Goal: Transaction & Acquisition: Purchase product/service

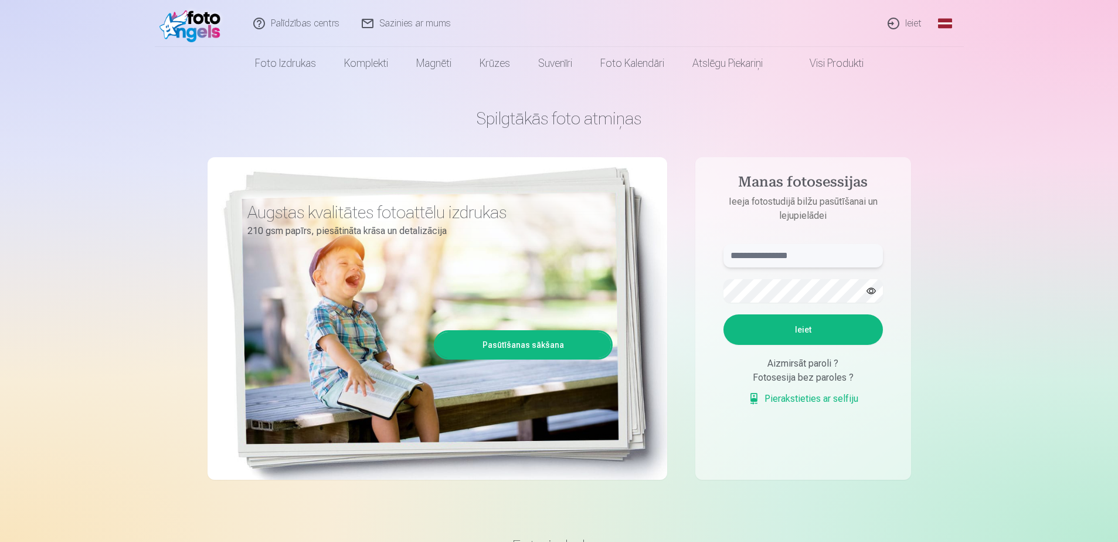
click at [779, 251] on input "text" at bounding box center [802, 255] width 159 height 23
type input "**********"
click at [804, 321] on button "Ieiet" at bounding box center [802, 329] width 159 height 30
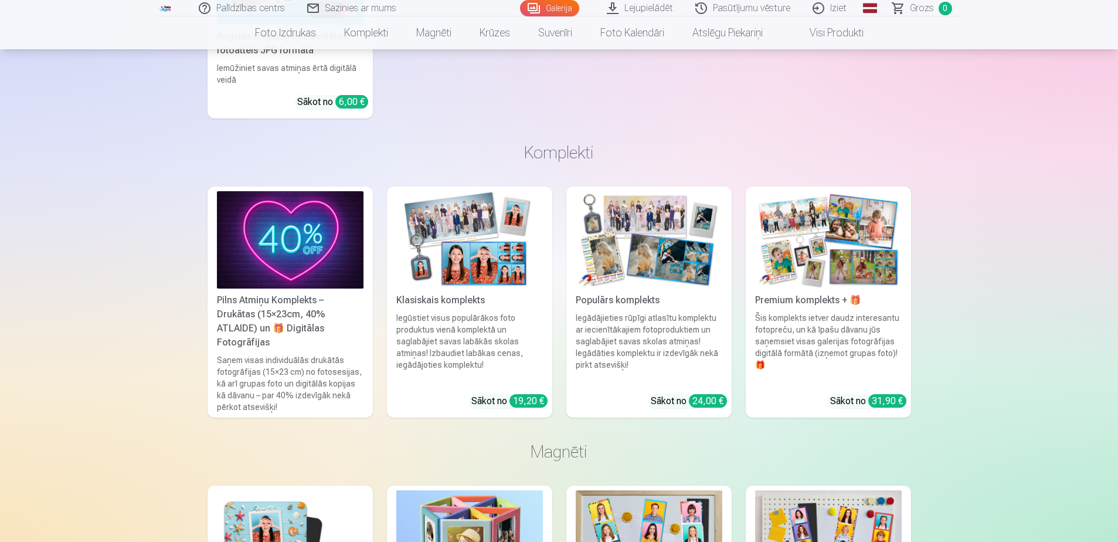
scroll to position [17758, 0]
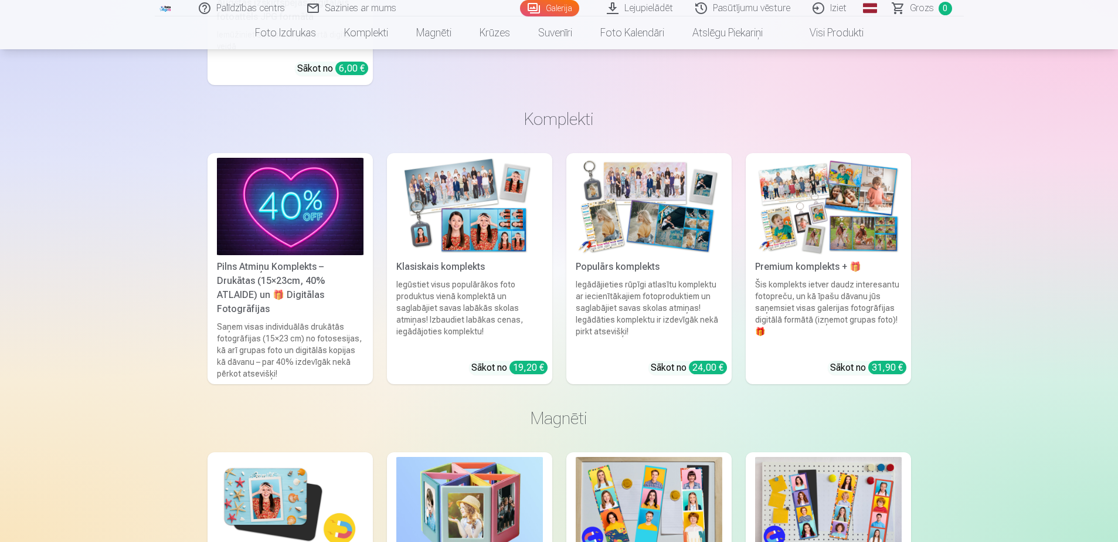
click at [288, 278] on div "Pilns Atmiņu Komplekts – Drukātas (15×23cm, 40% ATLAIDE) un 🎁 Digitālas Fotogrā…" at bounding box center [290, 288] width 156 height 56
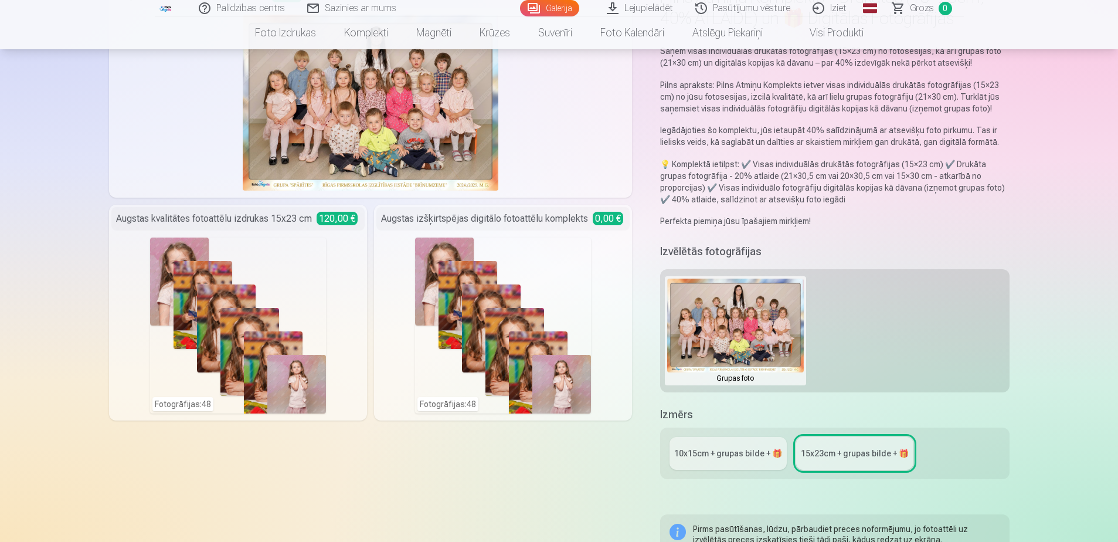
scroll to position [59, 0]
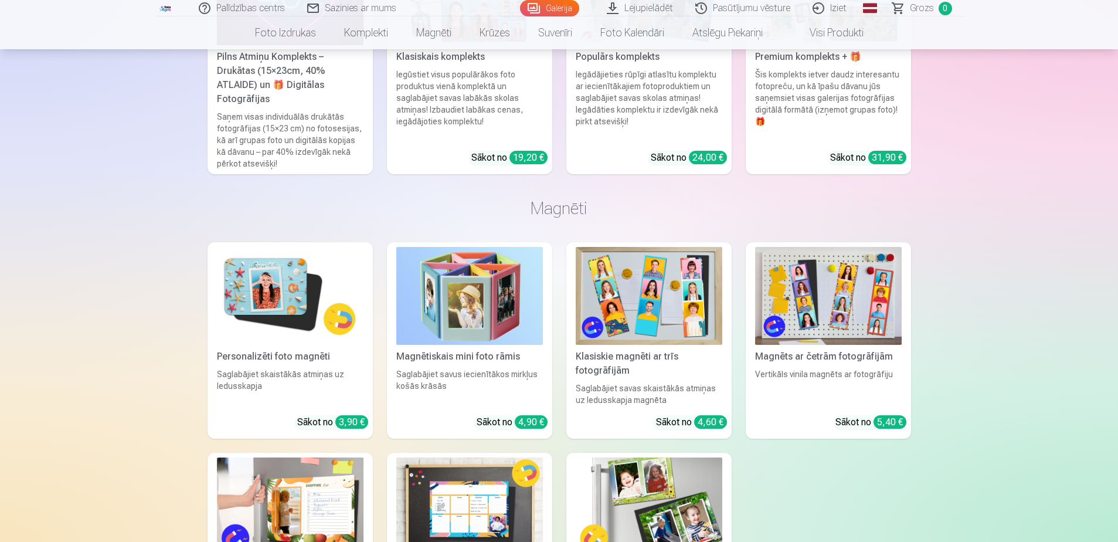
scroll to position [17967, 0]
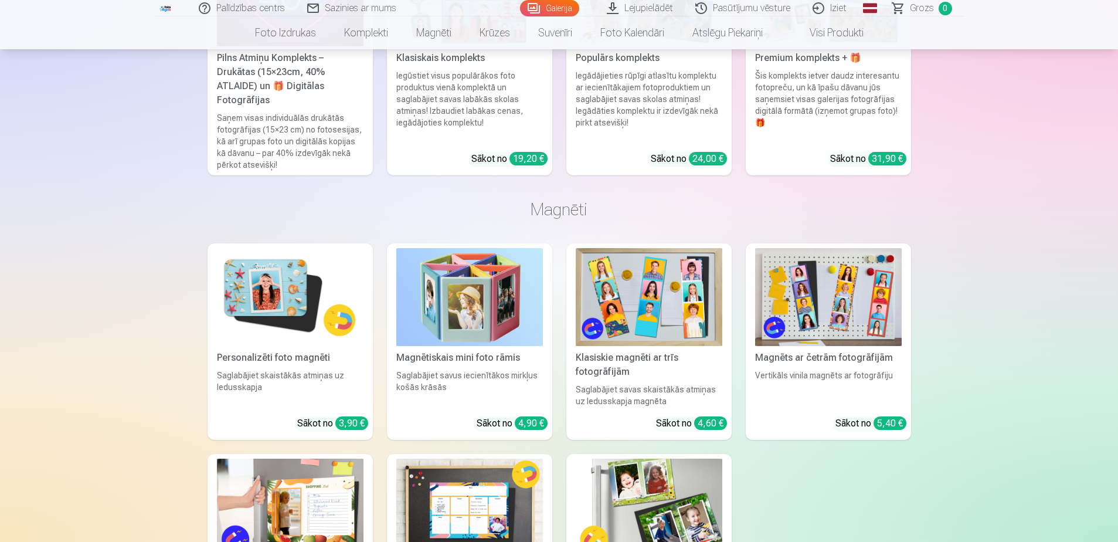
click at [298, 308] on img at bounding box center [290, 297] width 147 height 98
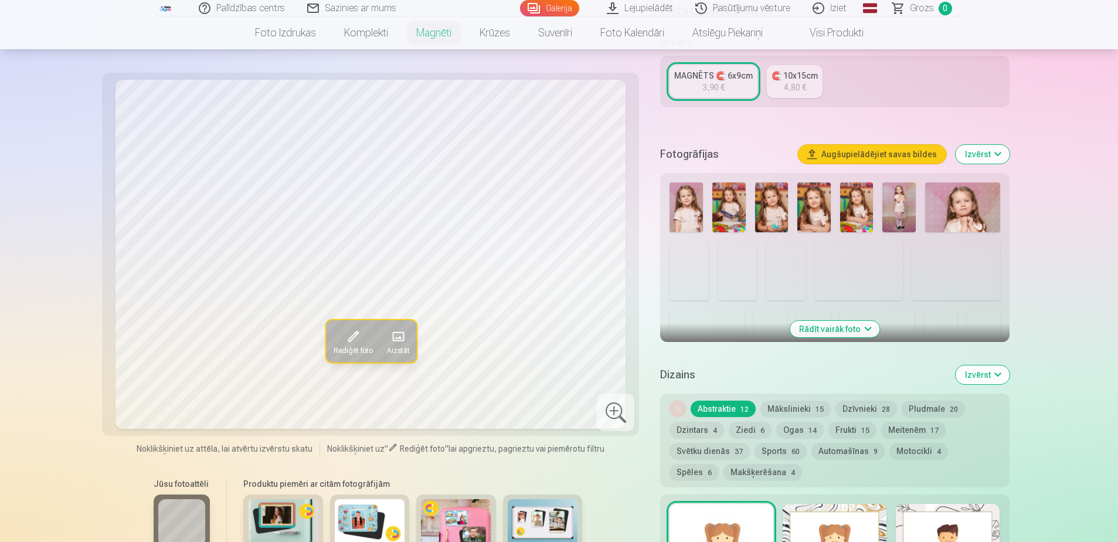
scroll to position [176, 0]
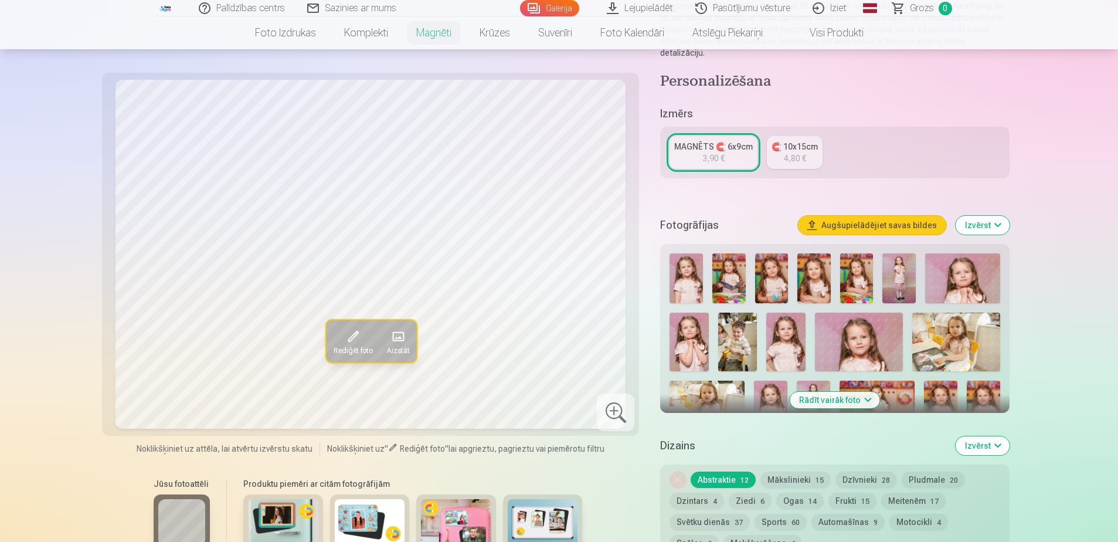
click at [634, 499] on div "Rediģēt foto Aizstāt Noklikšķiniet uz attēla, lai atvērtu izvērstu skatu Noklik…" at bounding box center [559, 377] width 900 height 890
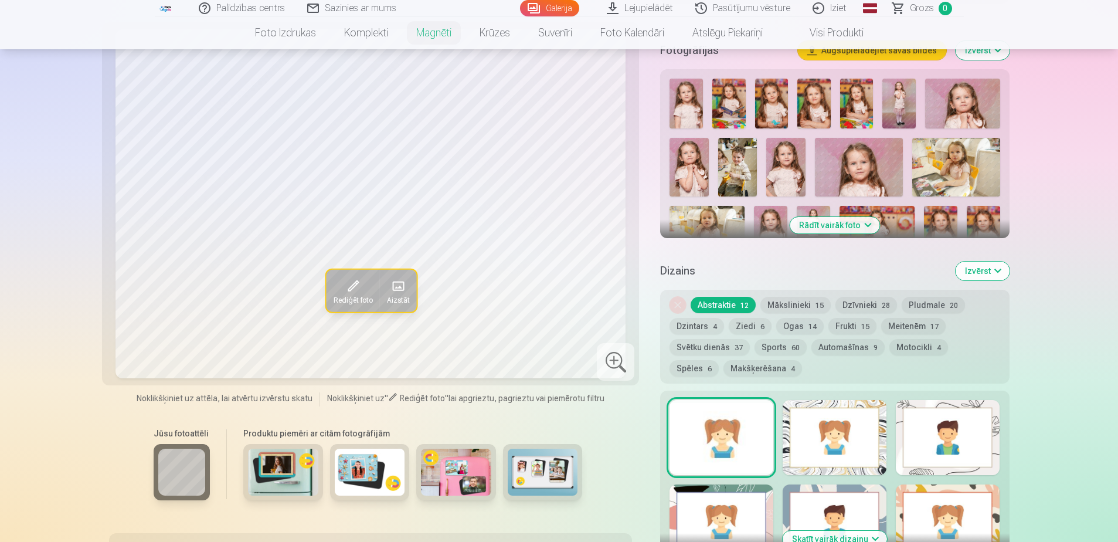
scroll to position [352, 0]
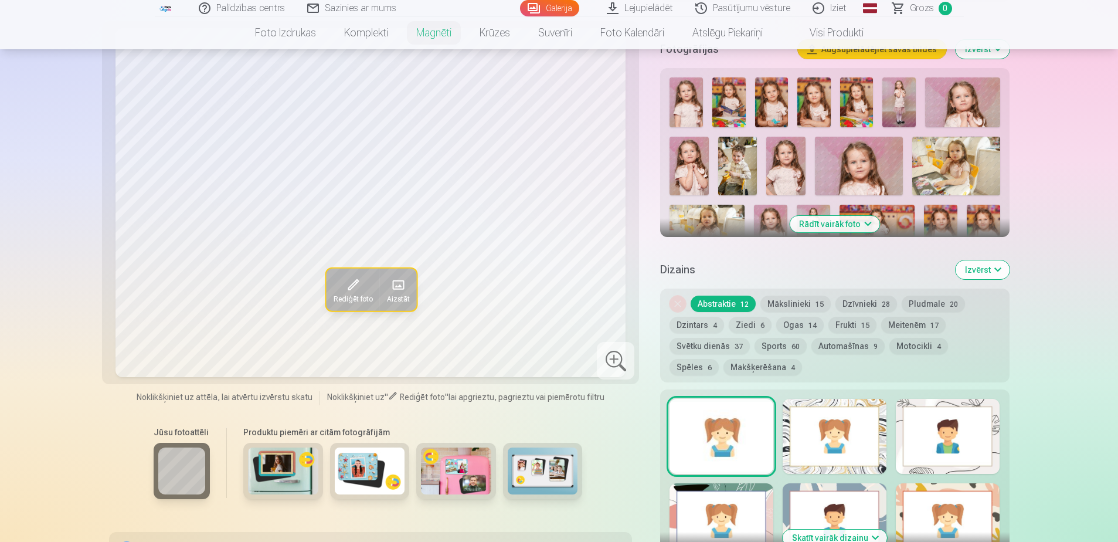
click at [287, 464] on img at bounding box center [283, 470] width 70 height 47
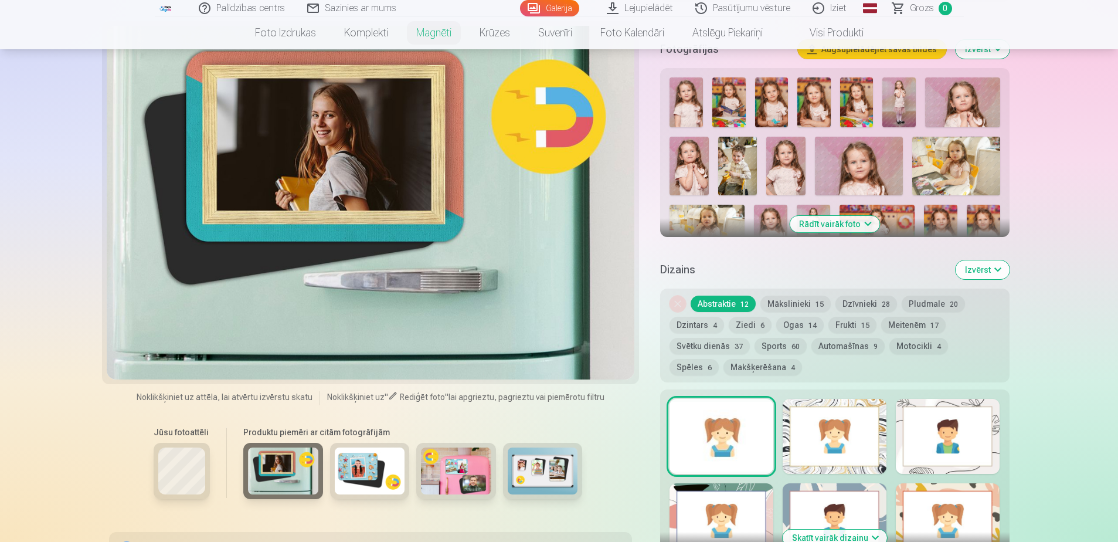
click at [367, 452] on img at bounding box center [370, 470] width 70 height 47
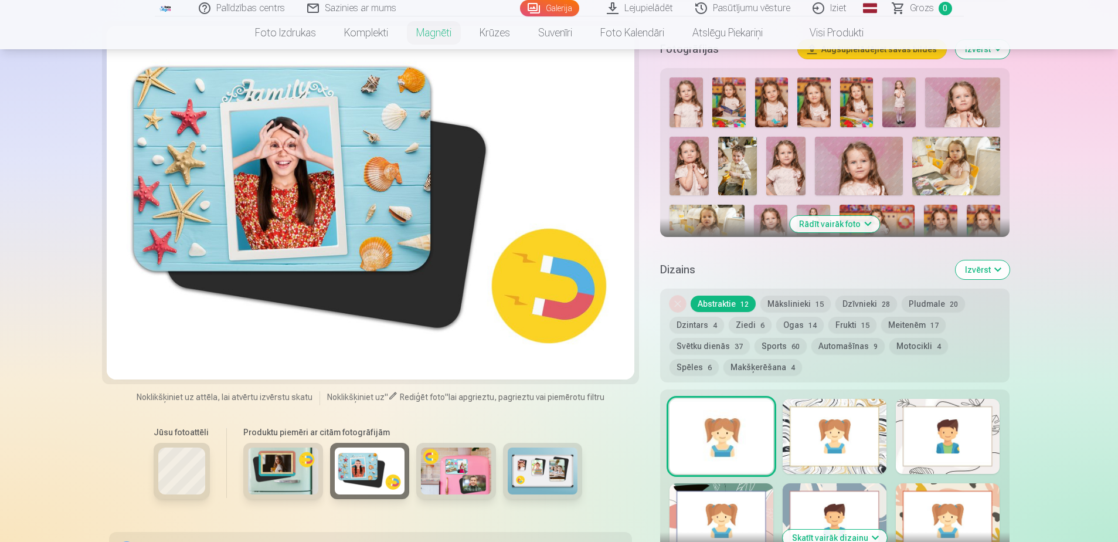
click at [454, 464] on img at bounding box center [456, 470] width 70 height 47
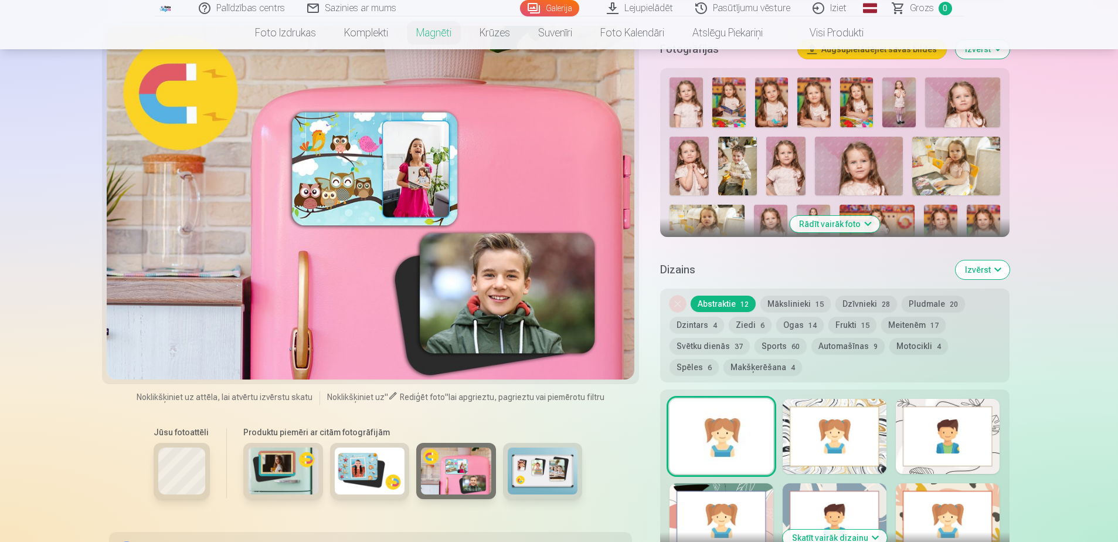
click at [565, 458] on img at bounding box center [543, 470] width 70 height 47
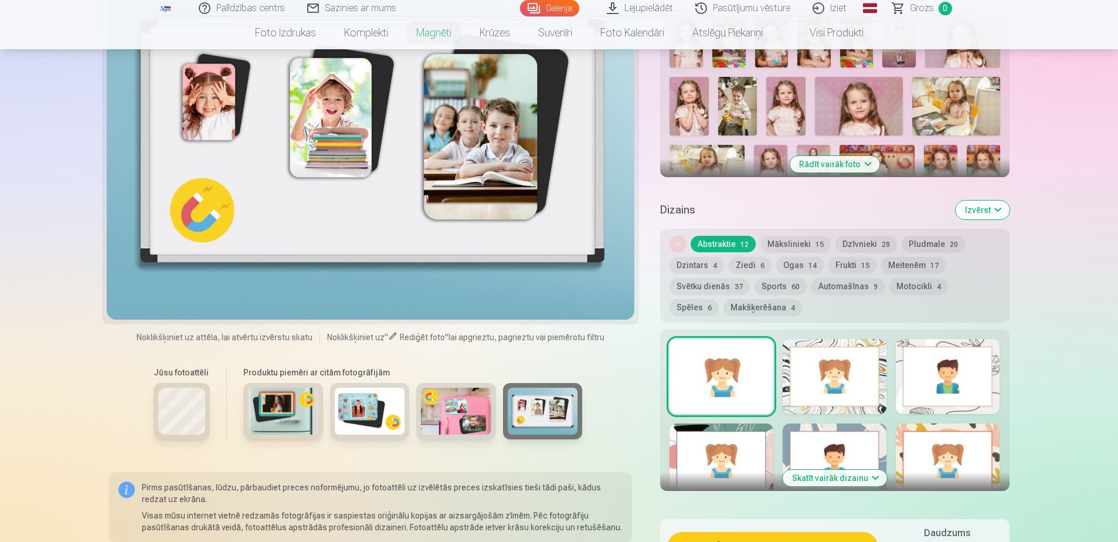
scroll to position [410, 0]
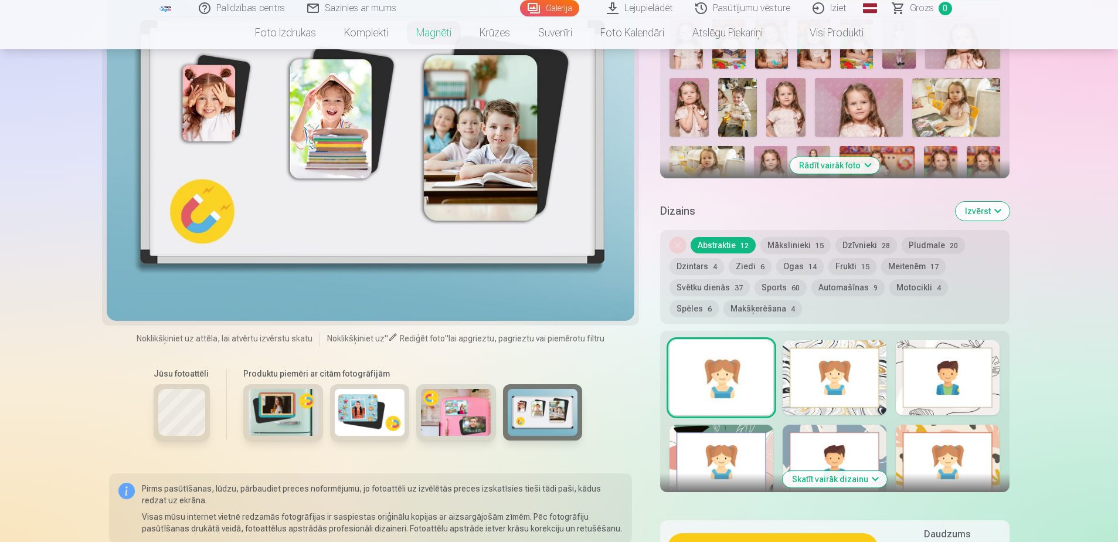
click at [877, 356] on div at bounding box center [834, 377] width 104 height 75
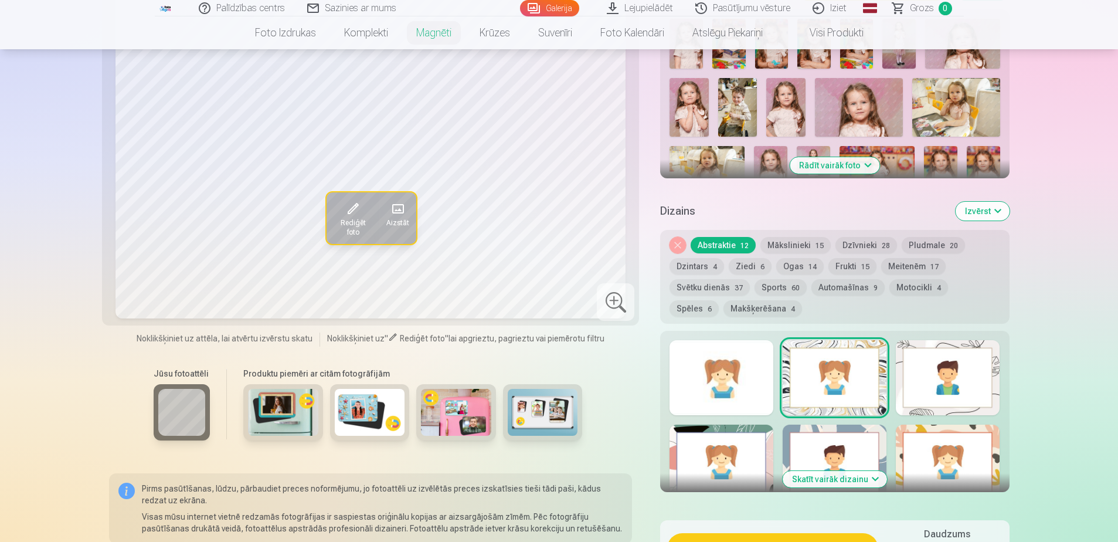
click at [956, 378] on div at bounding box center [948, 377] width 104 height 75
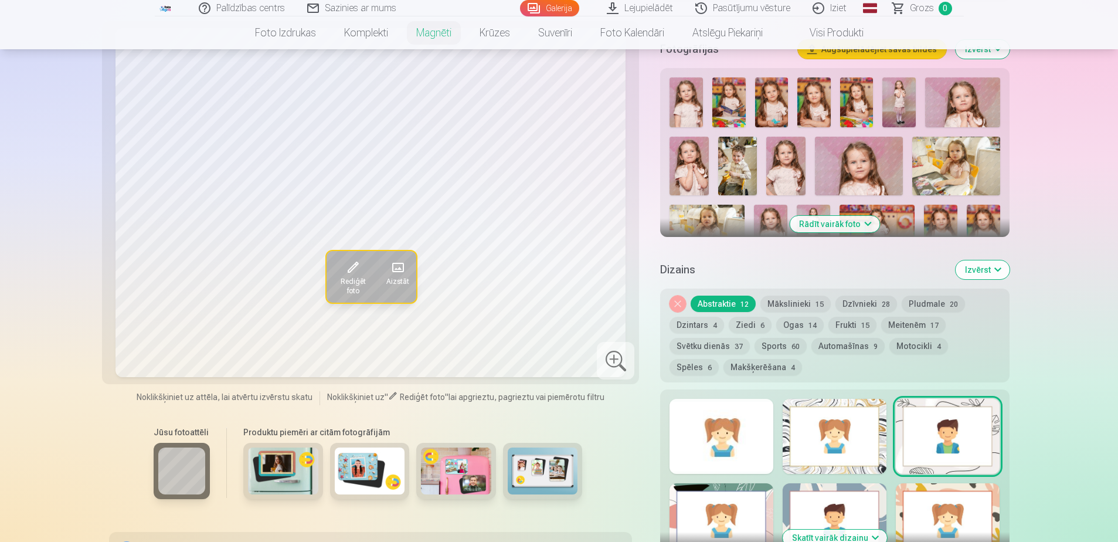
scroll to position [293, 0]
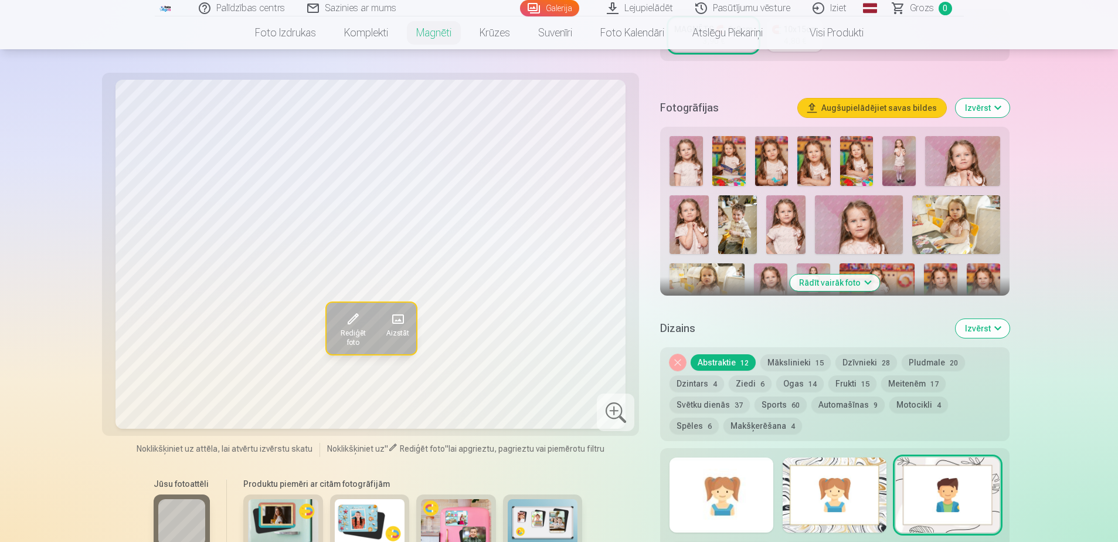
click at [735, 161] on img at bounding box center [728, 161] width 33 height 50
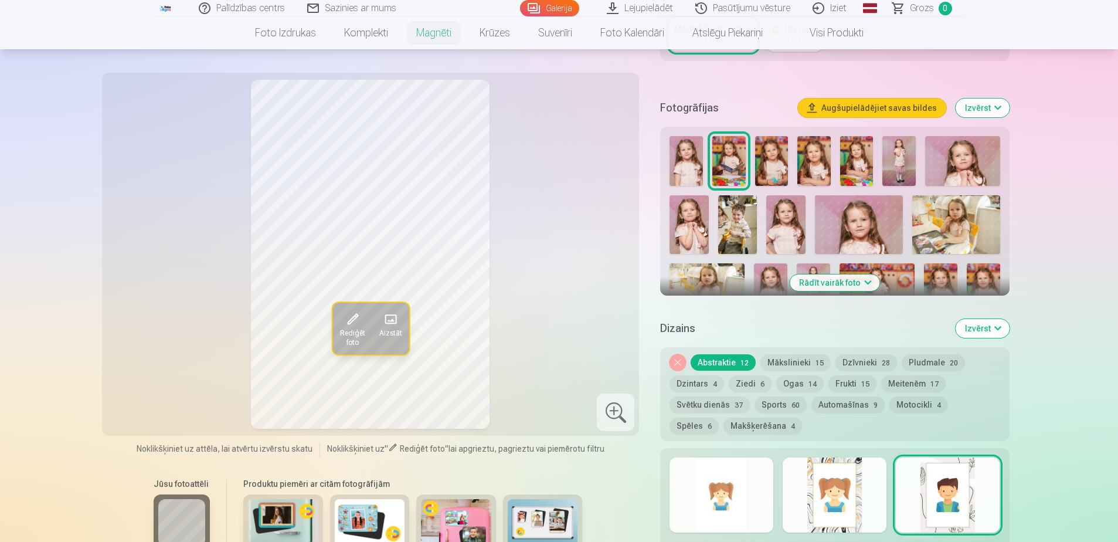
click at [777, 158] on img at bounding box center [771, 161] width 33 height 50
click at [823, 155] on img at bounding box center [813, 161] width 33 height 50
click at [862, 152] on img at bounding box center [856, 161] width 33 height 50
click at [896, 149] on img at bounding box center [898, 161] width 33 height 50
click at [955, 150] on img at bounding box center [962, 161] width 74 height 50
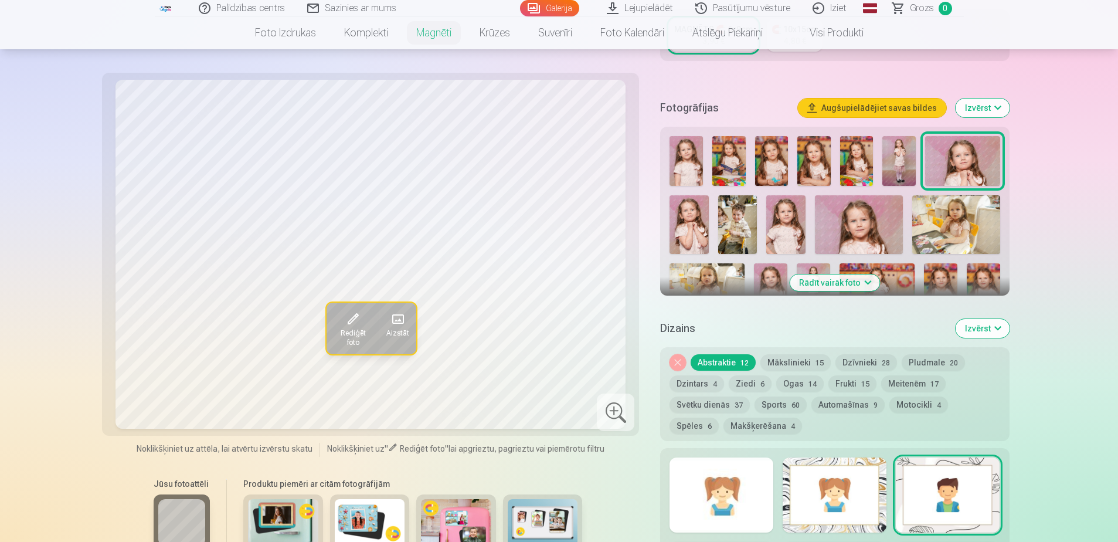
click at [690, 209] on img at bounding box center [688, 224] width 39 height 59
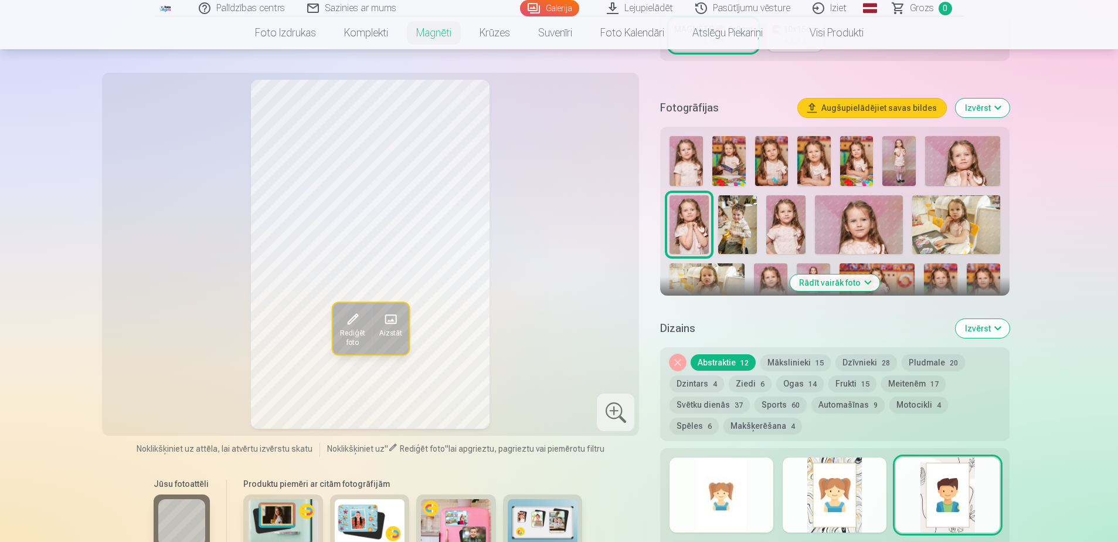
click at [826, 274] on button "Rādīt vairāk foto" at bounding box center [834, 282] width 90 height 16
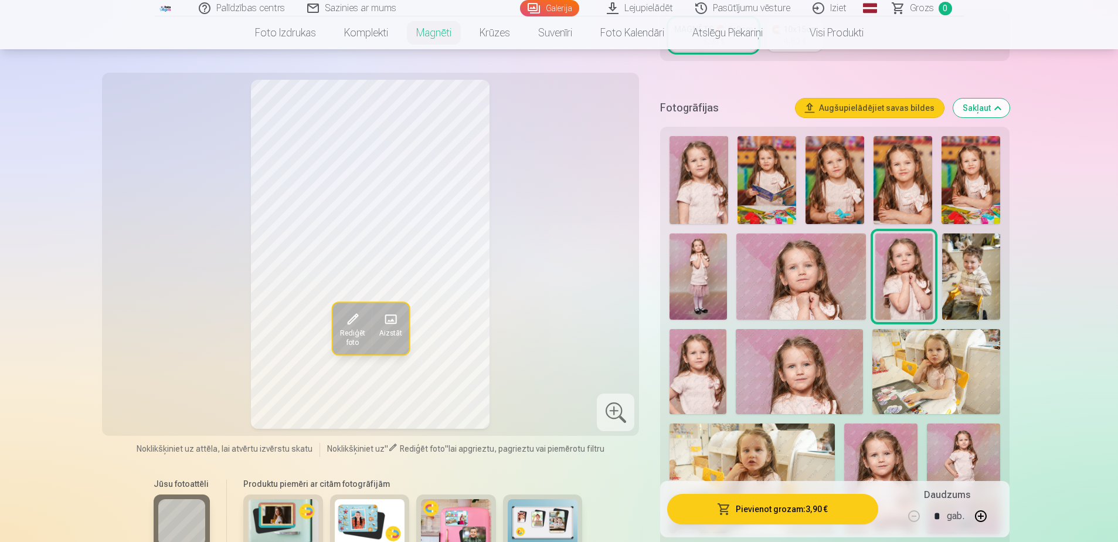
click at [707, 368] on img at bounding box center [697, 371] width 57 height 85
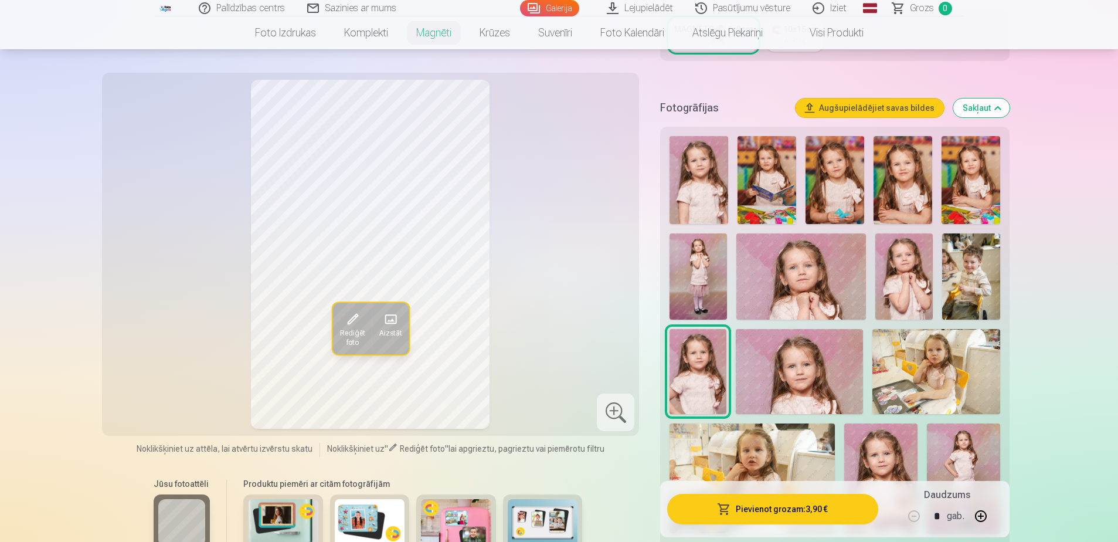
click at [829, 359] on img at bounding box center [799, 371] width 127 height 85
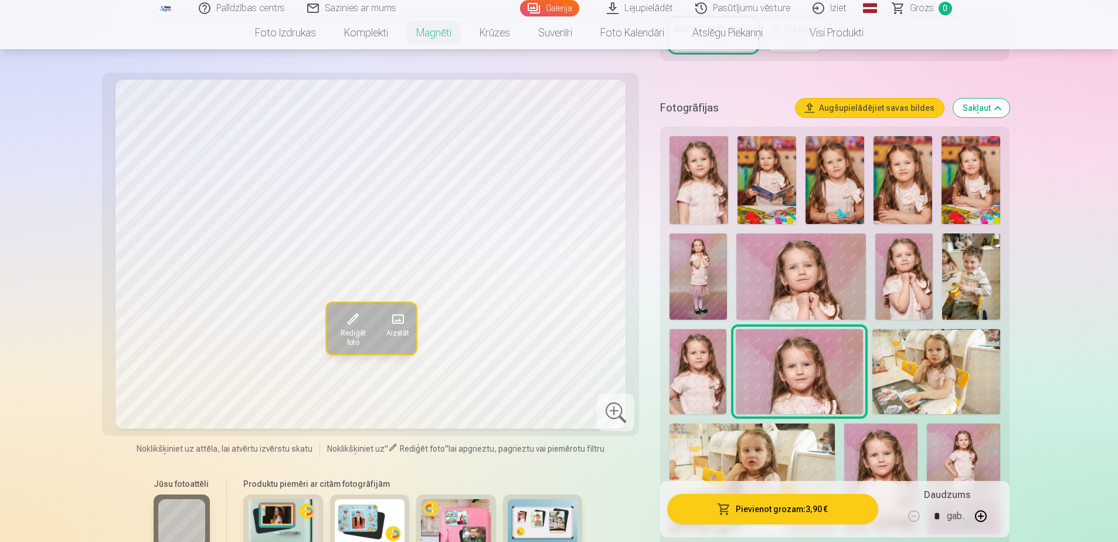
click at [907, 263] on img at bounding box center [903, 276] width 57 height 86
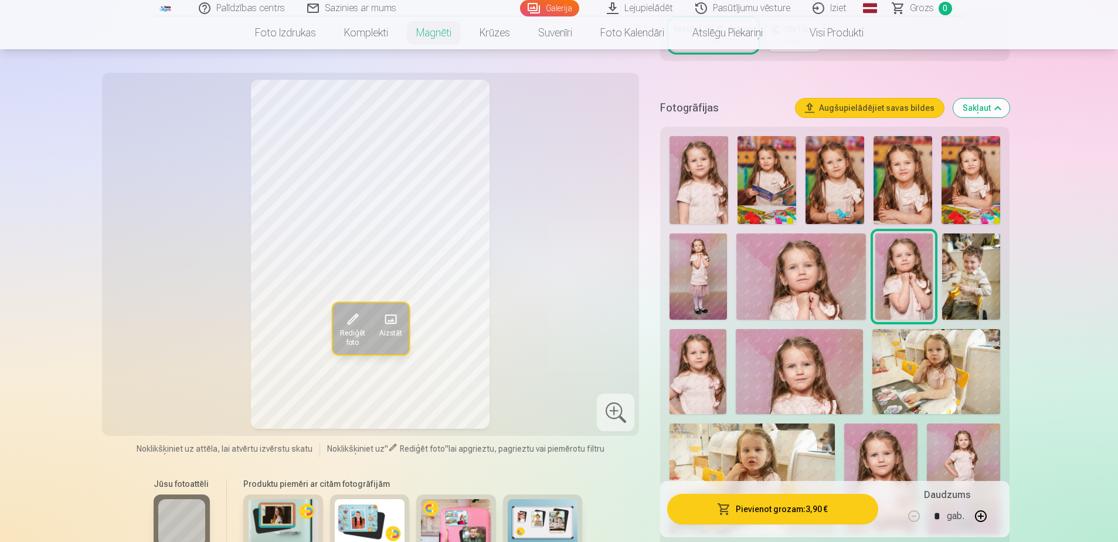
click at [699, 370] on img at bounding box center [697, 371] width 57 height 85
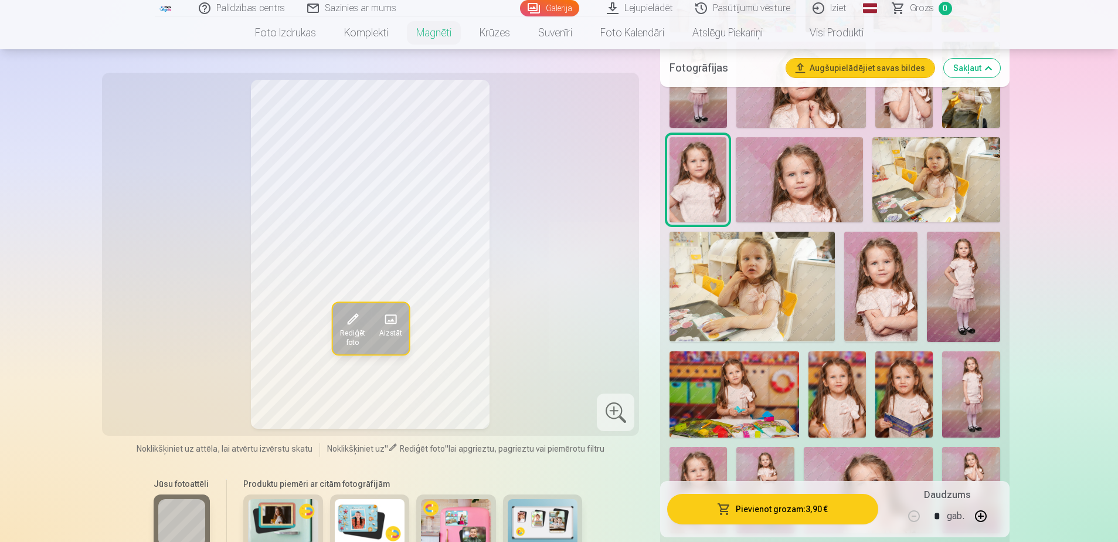
scroll to position [527, 0]
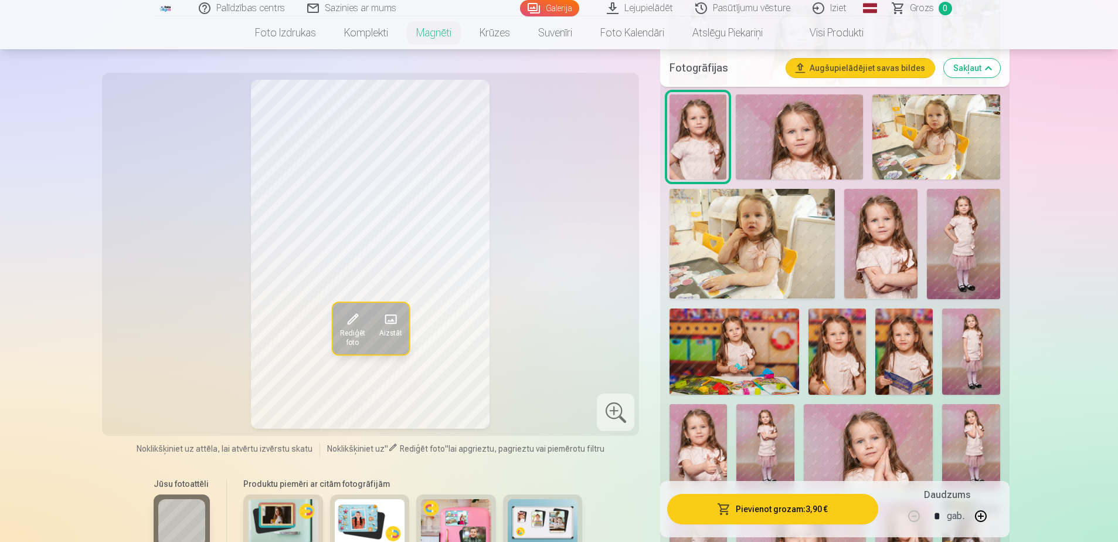
click at [845, 360] on img at bounding box center [836, 351] width 57 height 86
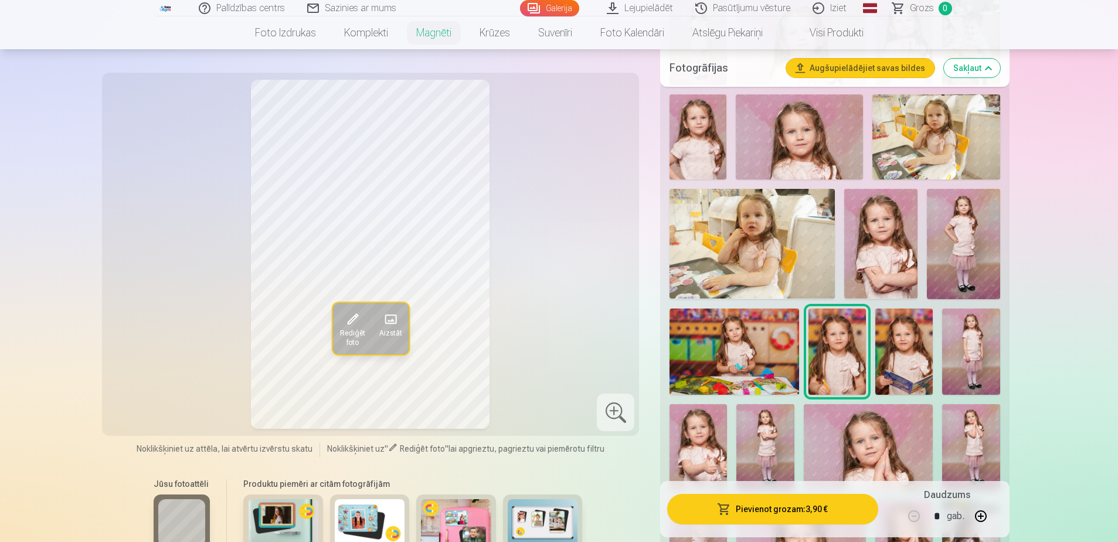
click at [903, 349] on img at bounding box center [903, 351] width 57 height 86
click at [715, 439] on img at bounding box center [697, 447] width 57 height 86
click at [766, 439] on img at bounding box center [764, 447] width 57 height 86
click at [851, 441] on img at bounding box center [869, 447] width 130 height 86
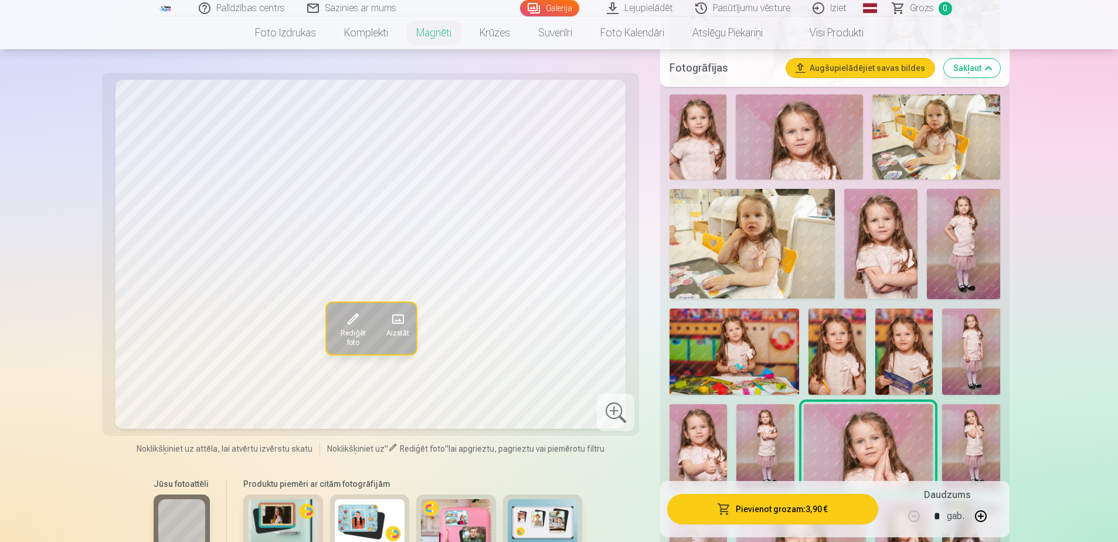
click at [973, 442] on img at bounding box center [970, 447] width 57 height 86
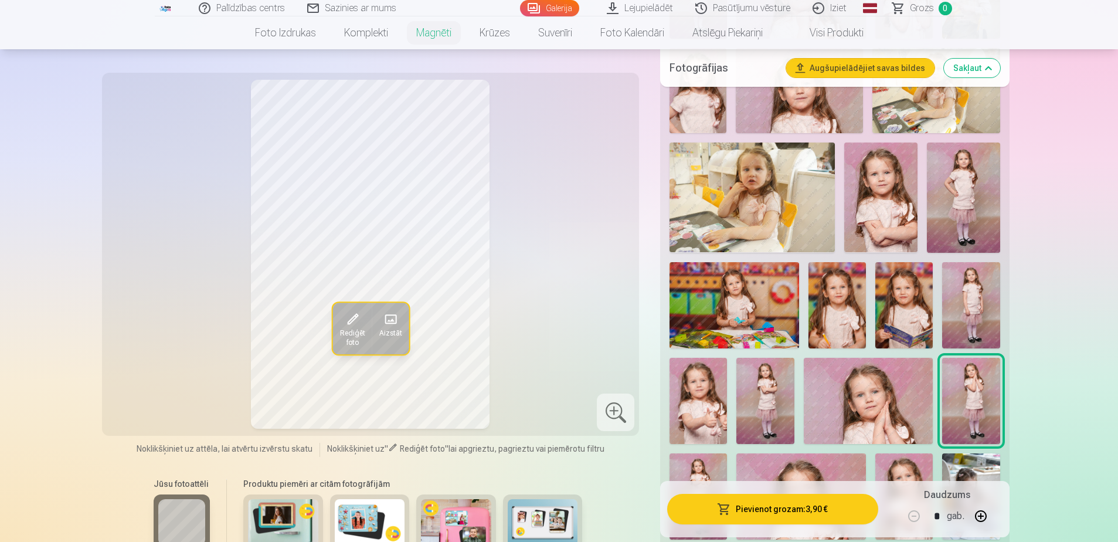
scroll to position [762, 0]
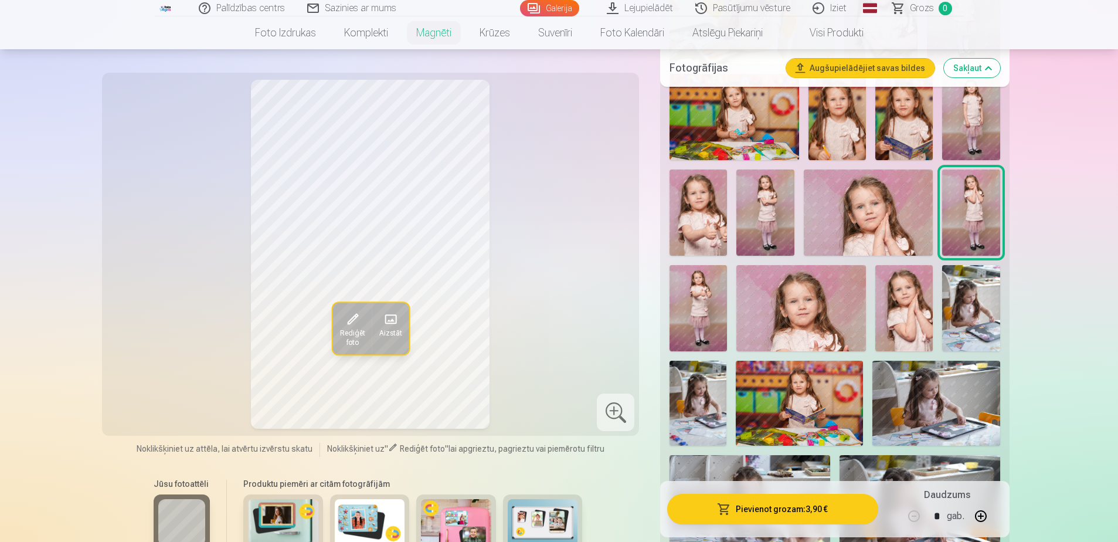
click at [917, 289] on img at bounding box center [903, 308] width 57 height 86
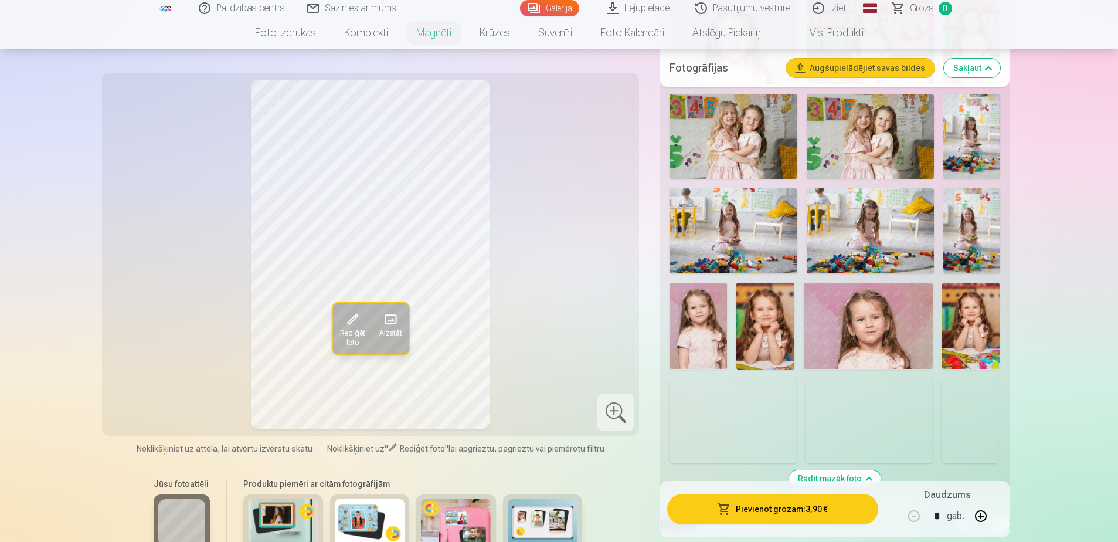
scroll to position [1348, 0]
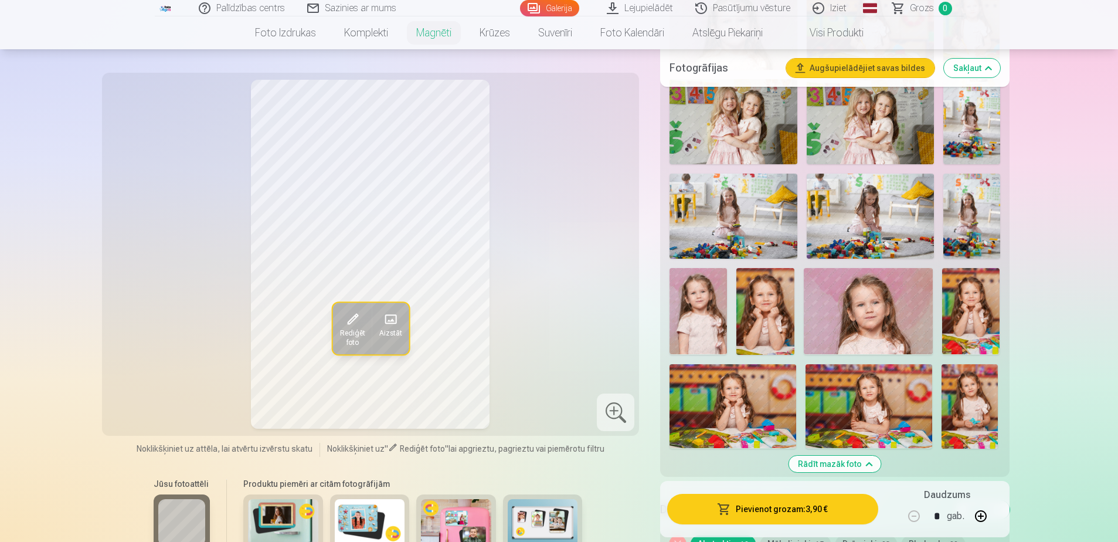
click at [709, 303] on img at bounding box center [697, 311] width 57 height 86
click at [765, 310] on img at bounding box center [764, 311] width 57 height 86
click at [968, 311] on img at bounding box center [970, 311] width 57 height 86
click at [772, 312] on img at bounding box center [764, 311] width 57 height 86
click at [973, 307] on img at bounding box center [970, 311] width 57 height 86
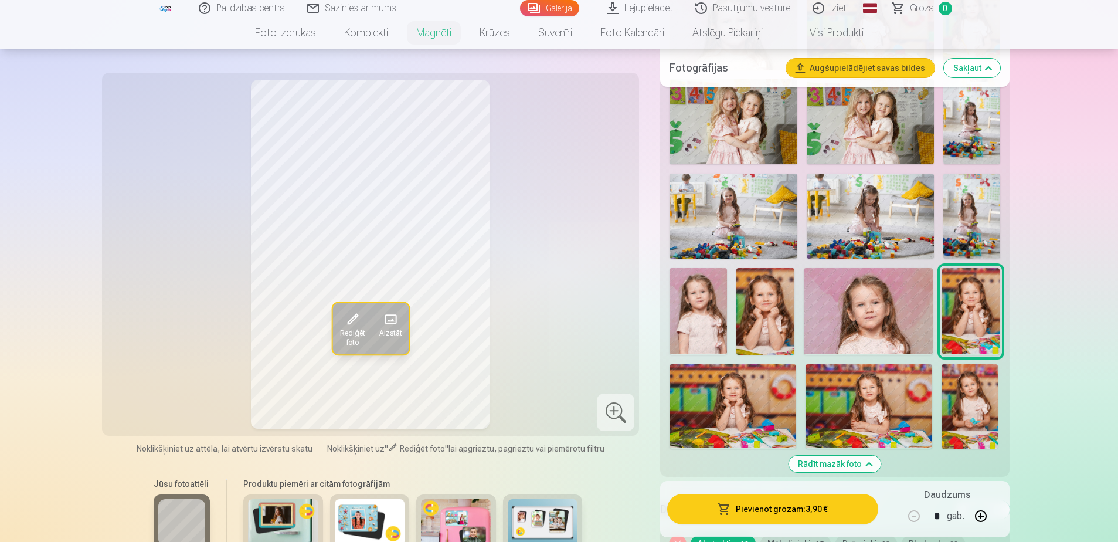
click at [771, 299] on img at bounding box center [764, 311] width 57 height 86
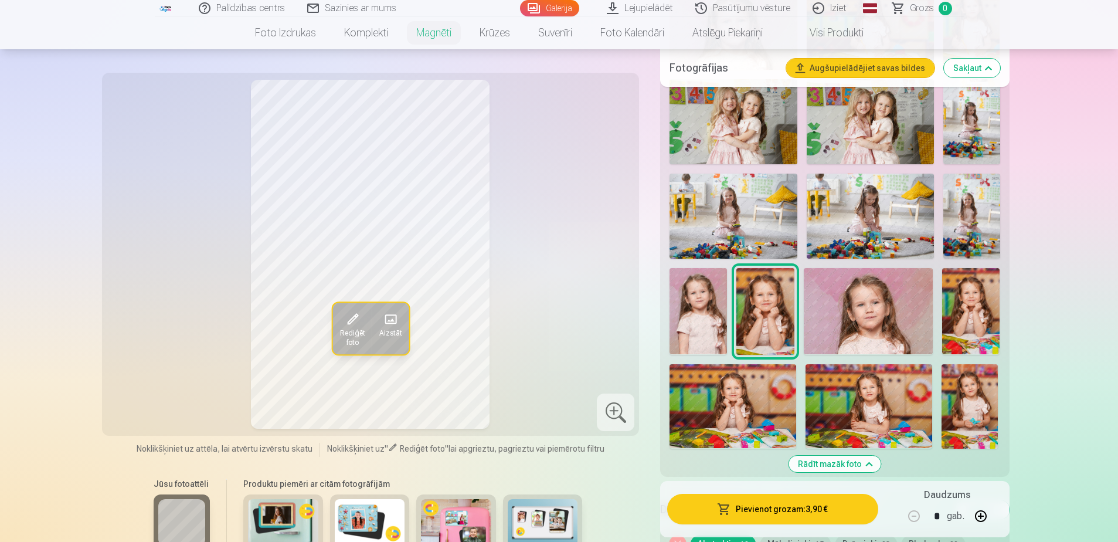
click at [958, 302] on img at bounding box center [970, 311] width 57 height 86
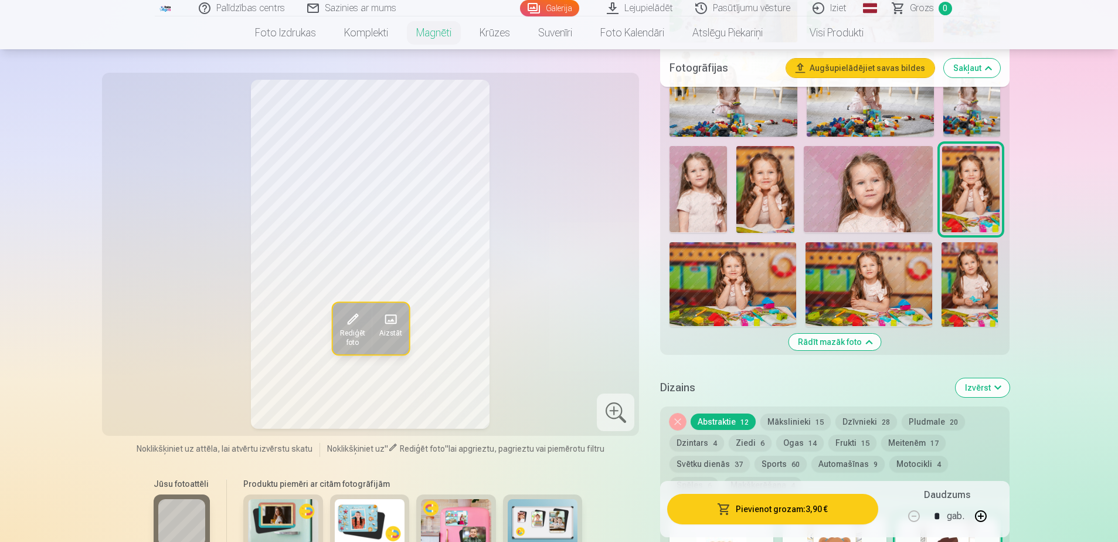
scroll to position [1407, 0]
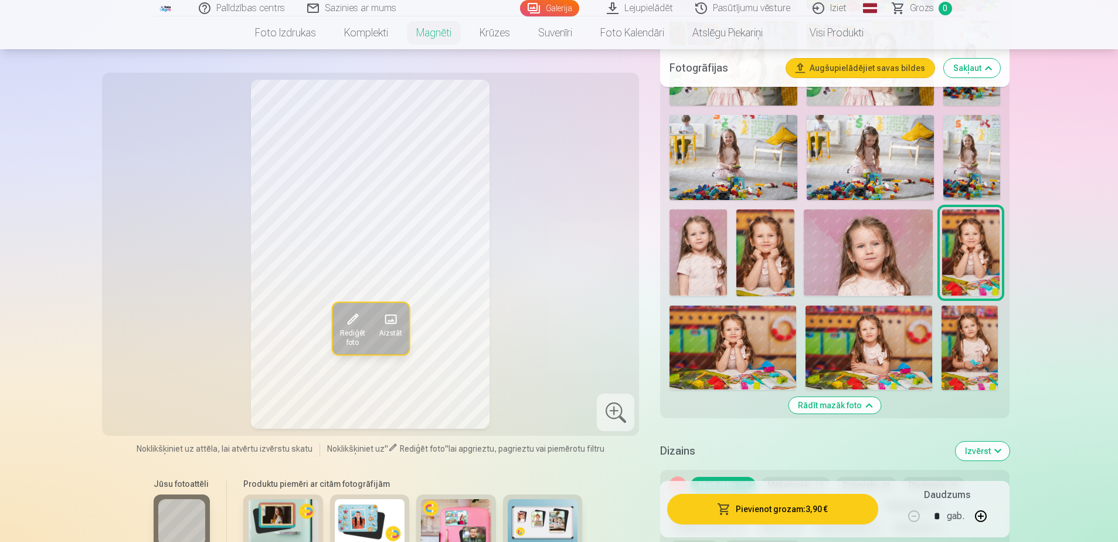
click at [987, 354] on img at bounding box center [969, 347] width 56 height 84
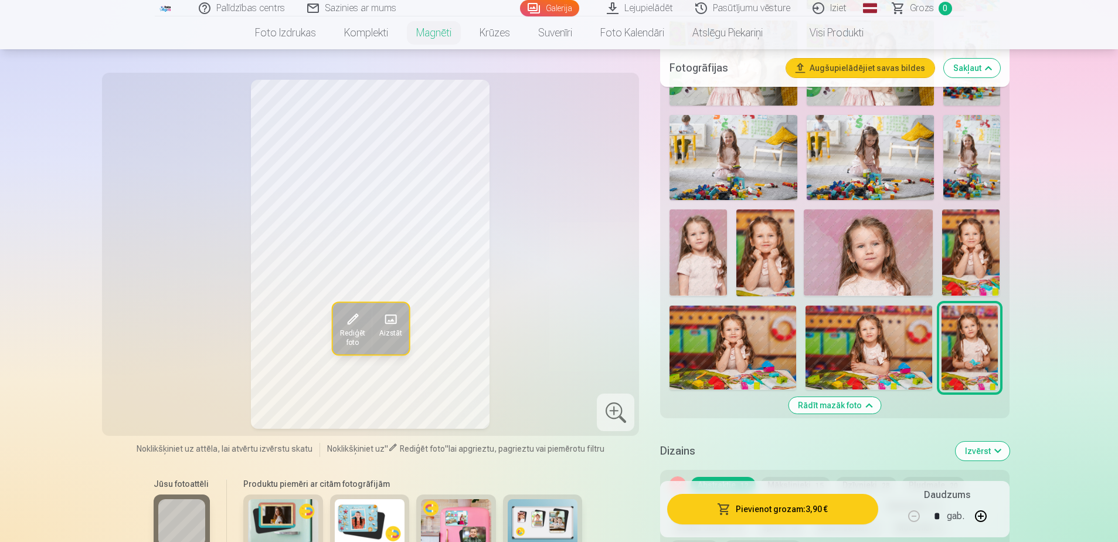
click at [728, 350] on img at bounding box center [732, 347] width 127 height 84
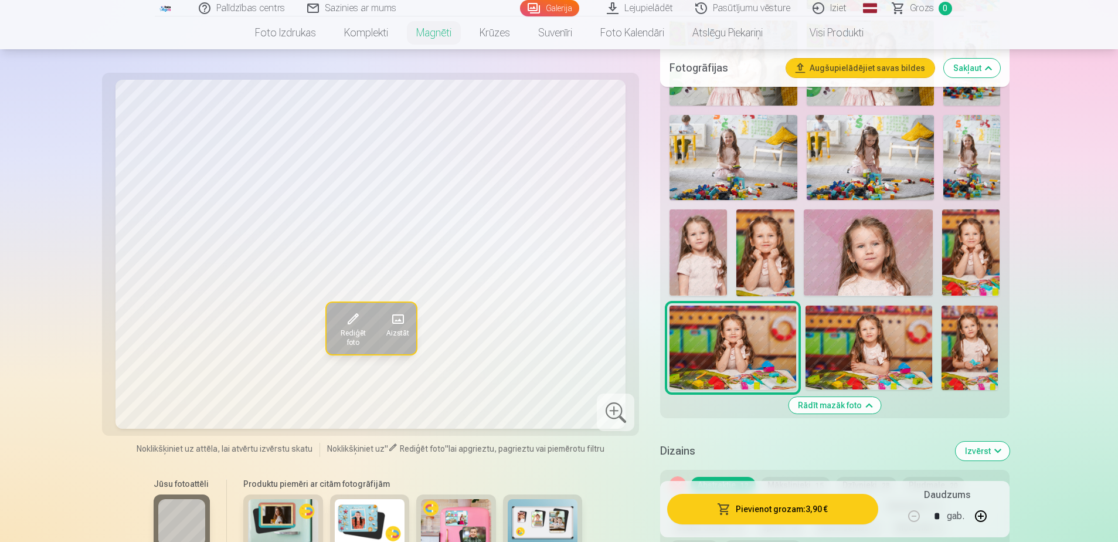
click at [899, 342] on img at bounding box center [868, 347] width 127 height 84
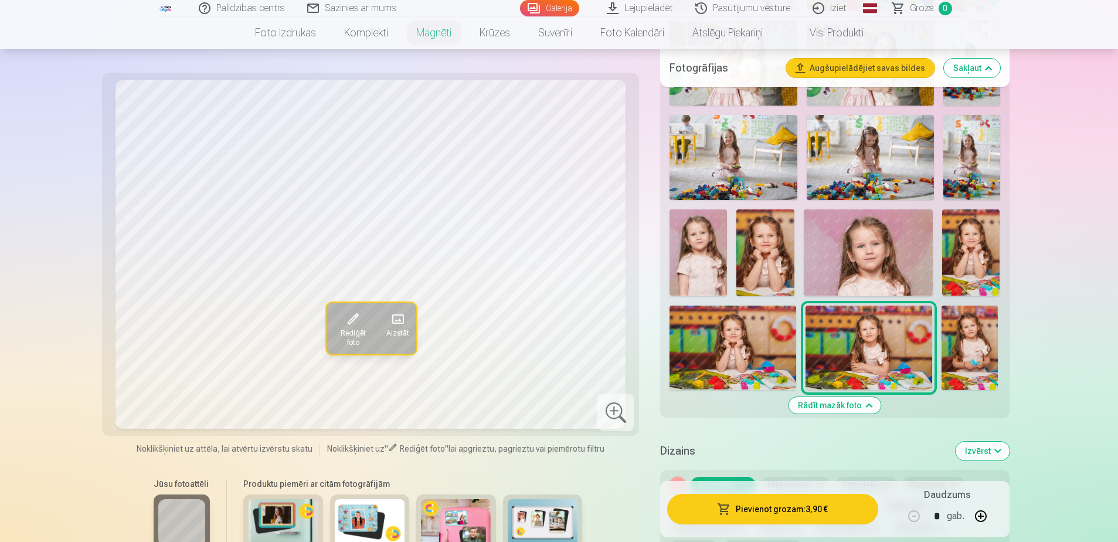
click at [978, 244] on img at bounding box center [970, 252] width 57 height 86
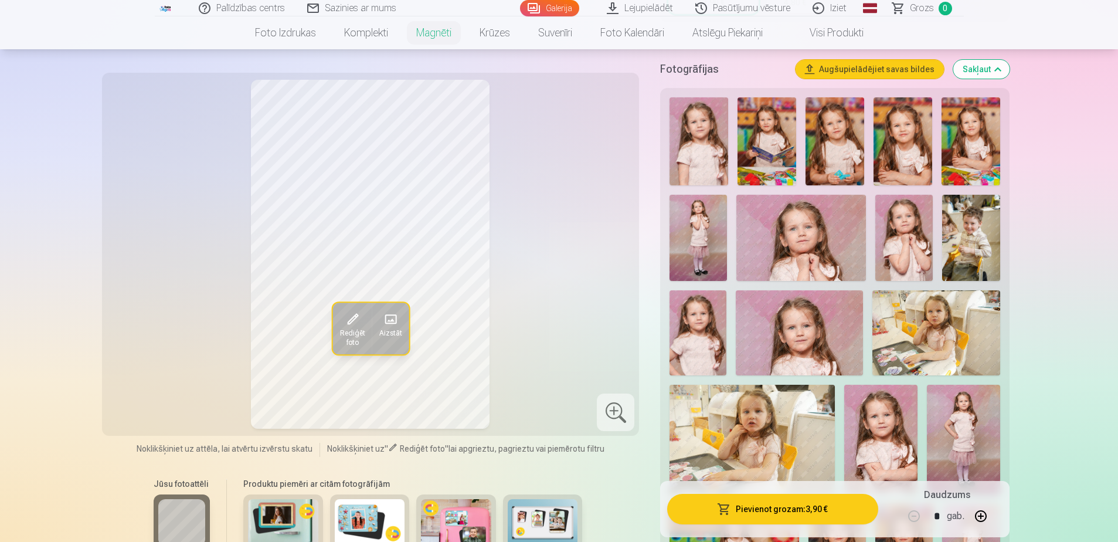
scroll to position [234, 0]
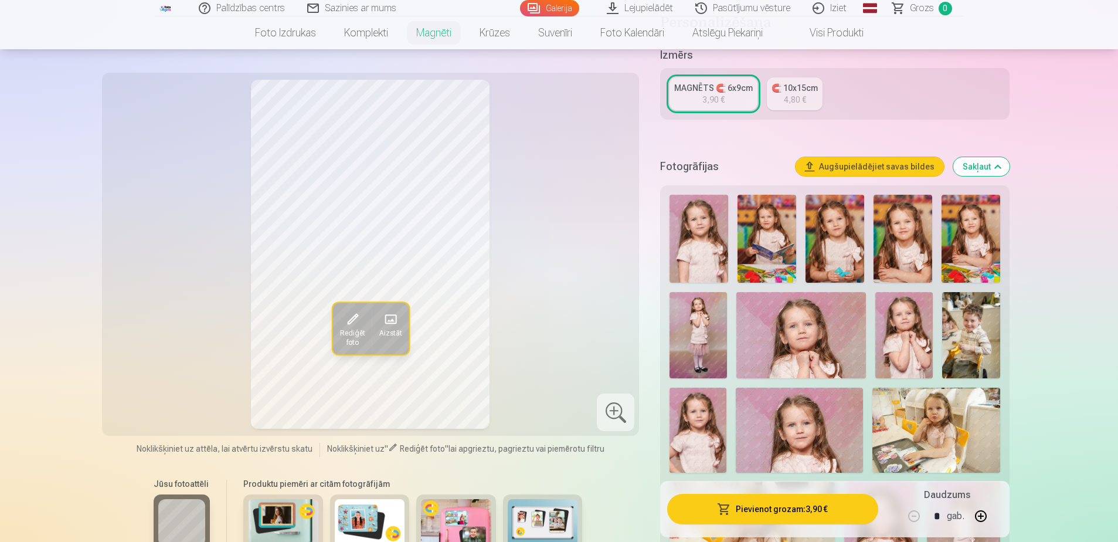
click at [699, 420] on img at bounding box center [697, 429] width 57 height 85
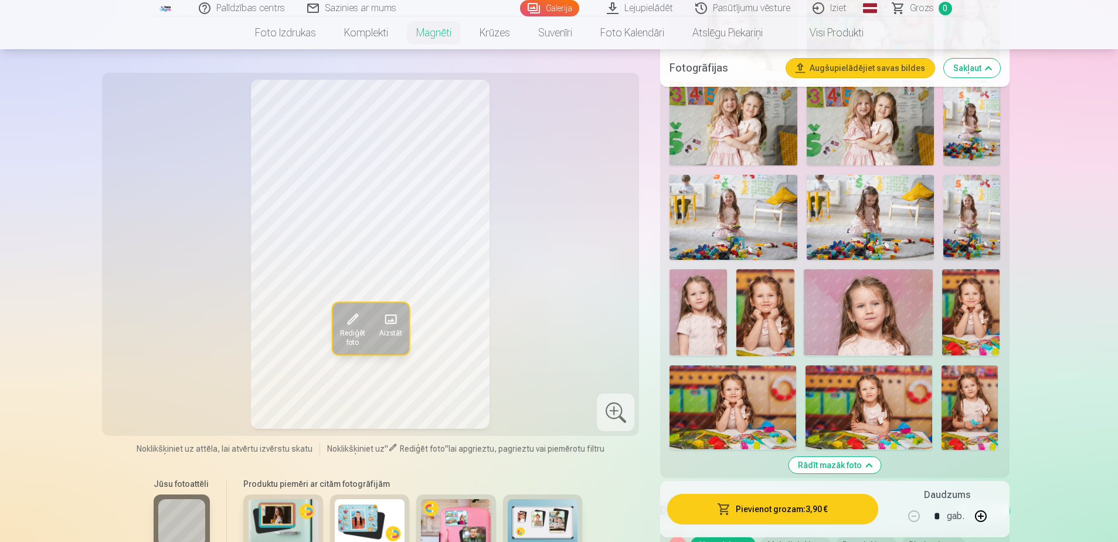
scroll to position [1348, 0]
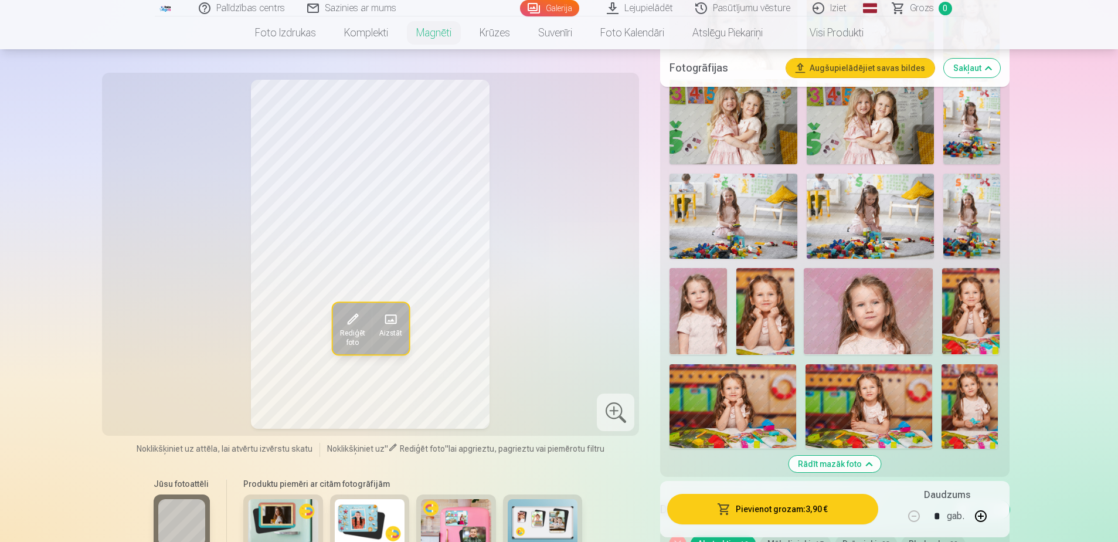
click at [978, 305] on img at bounding box center [970, 311] width 57 height 86
click at [760, 305] on img at bounding box center [764, 311] width 57 height 86
click at [962, 304] on img at bounding box center [970, 311] width 57 height 86
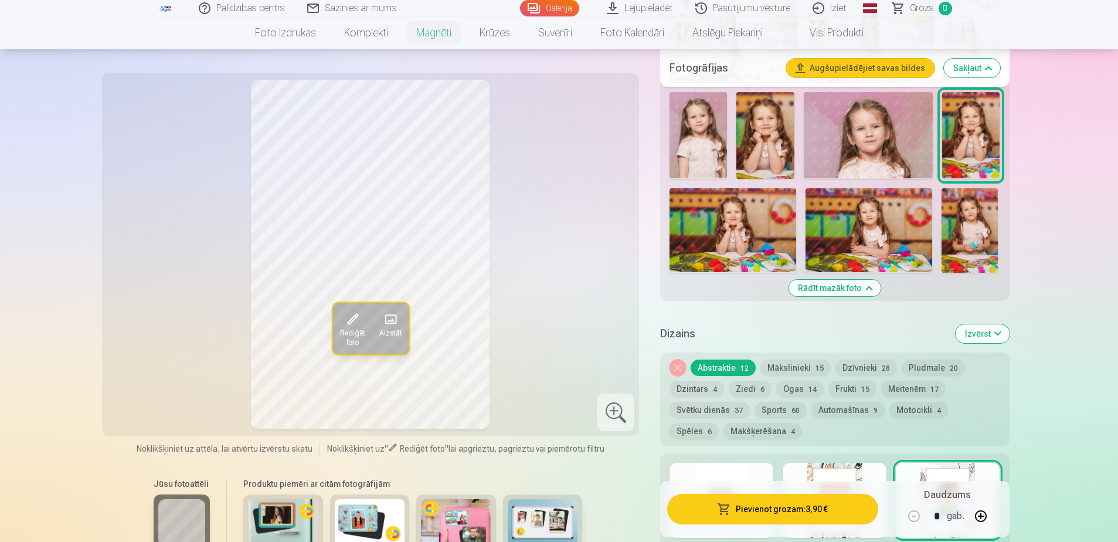
click at [863, 280] on button "Rādīt mazāk foto" at bounding box center [834, 288] width 92 height 16
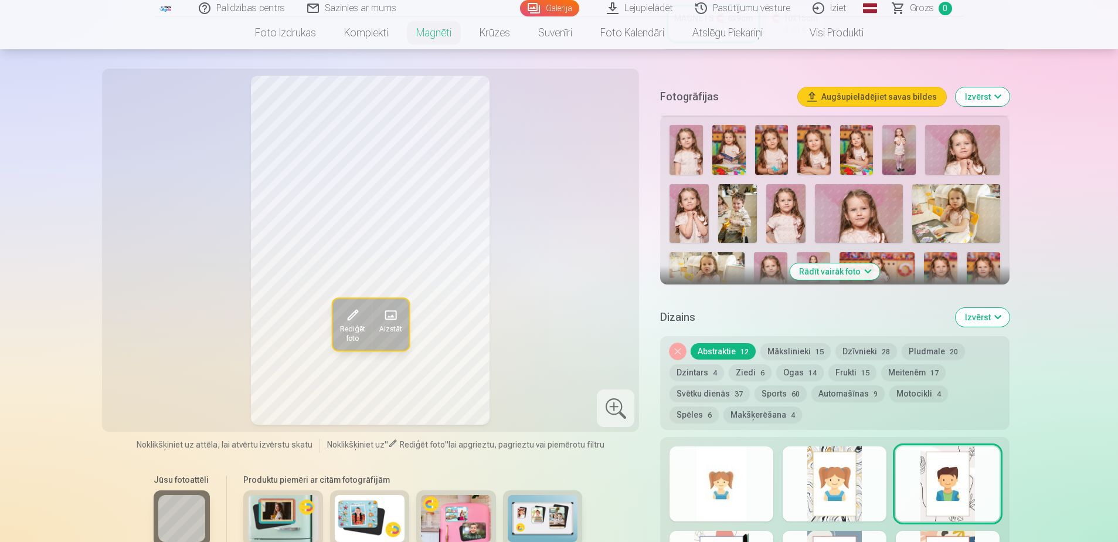
scroll to position [320, 0]
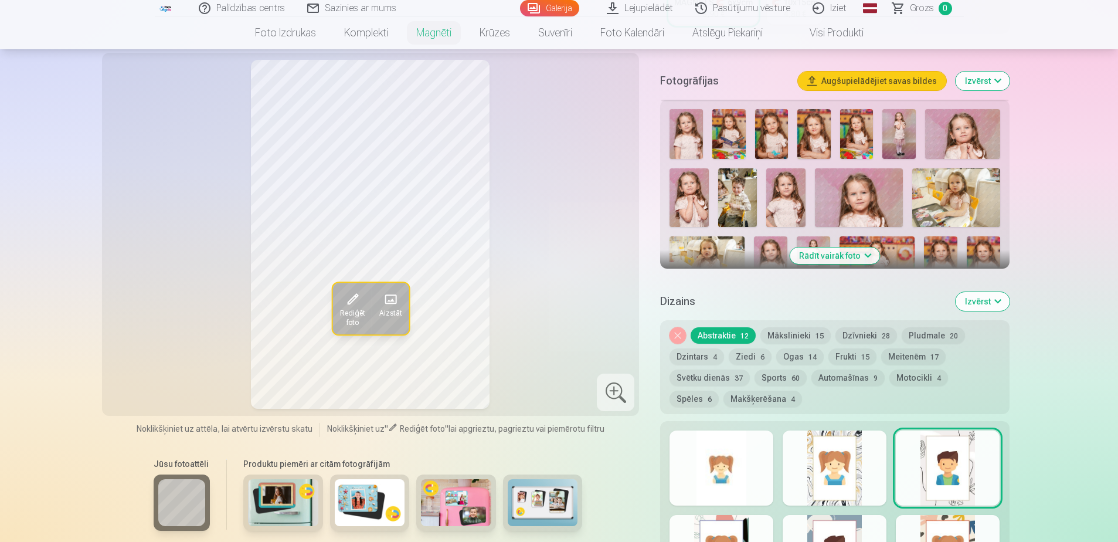
click at [799, 327] on button "Mākslinieki 15" at bounding box center [795, 335] width 70 height 16
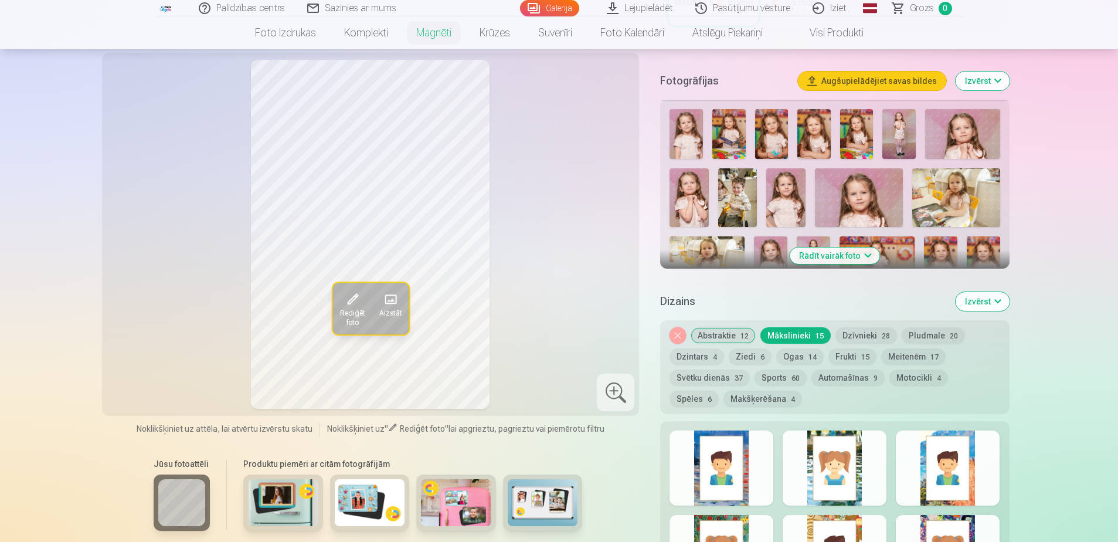
click at [846, 327] on button "Dzīvnieki 28" at bounding box center [866, 335] width 62 height 16
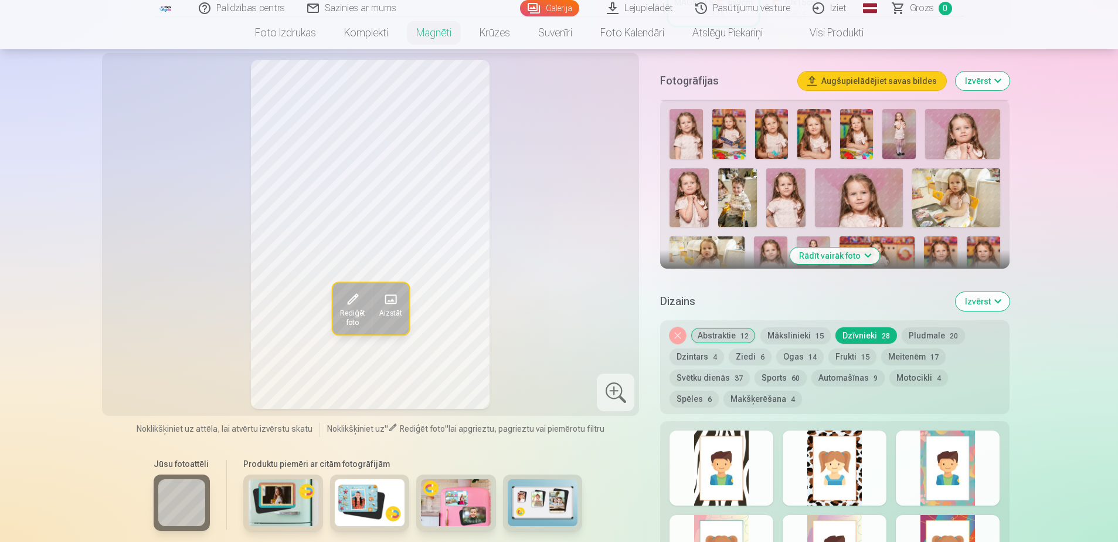
click at [939, 327] on button "Pludmale 20" at bounding box center [932, 335] width 63 height 16
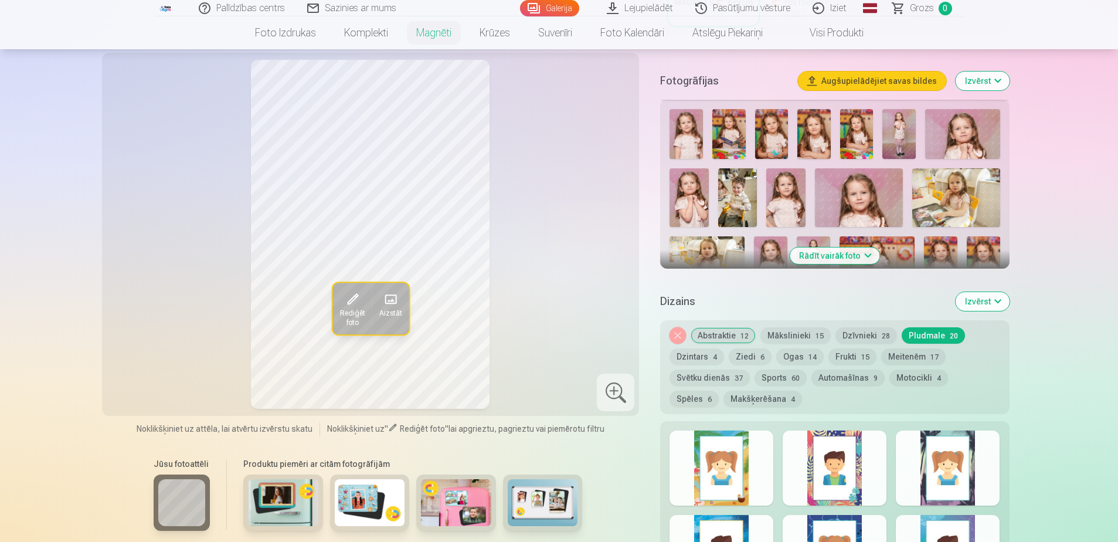
click at [704, 348] on button "Dzintars 4" at bounding box center [696, 356] width 55 height 16
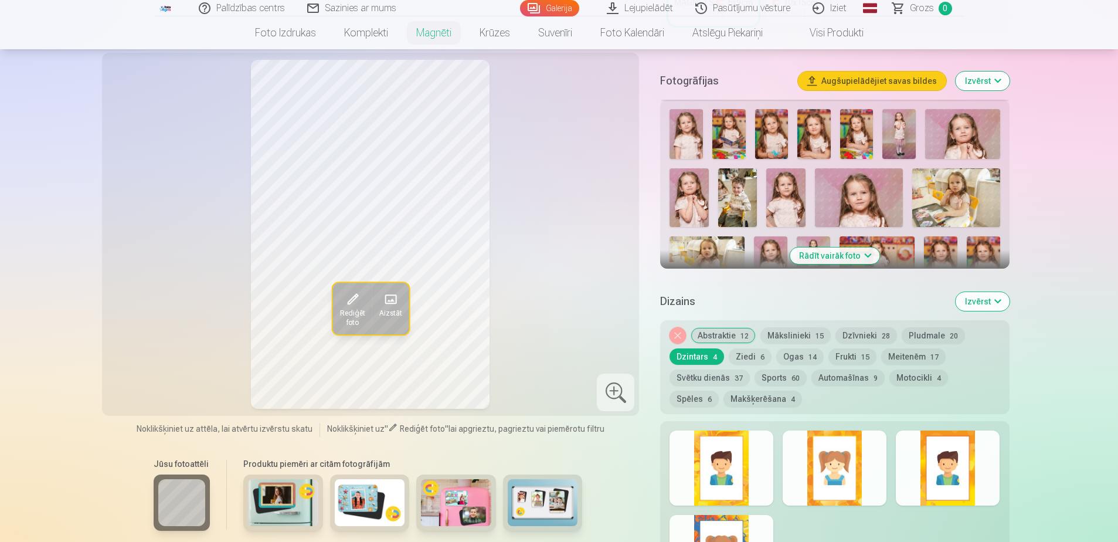
click at [756, 348] on button "Ziedi 6" at bounding box center [749, 356] width 43 height 16
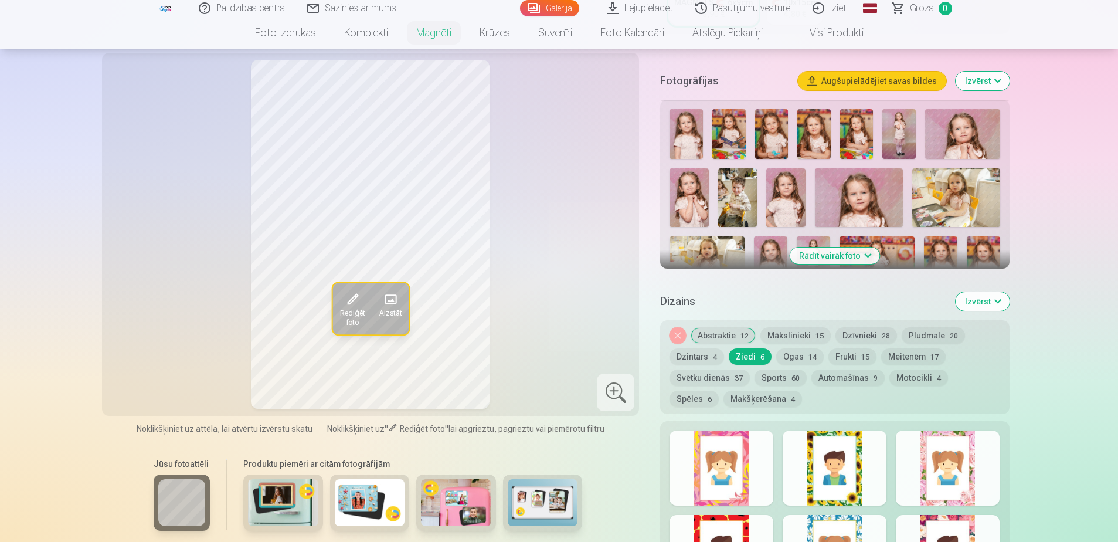
click at [794, 348] on button "Ogas 14" at bounding box center [799, 356] width 47 height 16
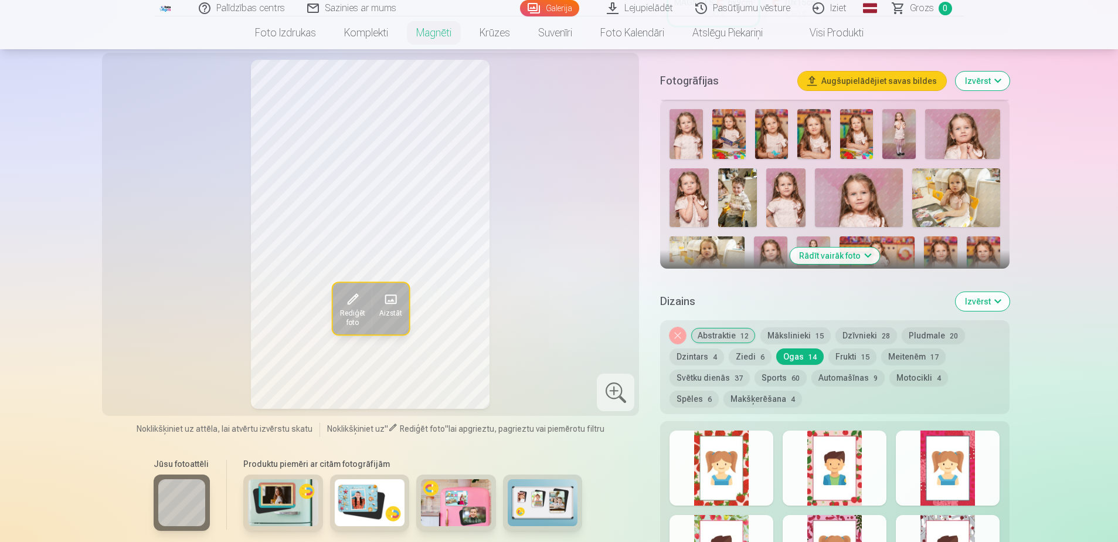
click at [743, 455] on div at bounding box center [721, 467] width 104 height 75
click at [838, 466] on div at bounding box center [834, 467] width 104 height 75
click at [964, 479] on div at bounding box center [948, 467] width 104 height 75
click at [718, 525] on div at bounding box center [721, 552] width 104 height 75
click at [849, 525] on div at bounding box center [834, 552] width 104 height 75
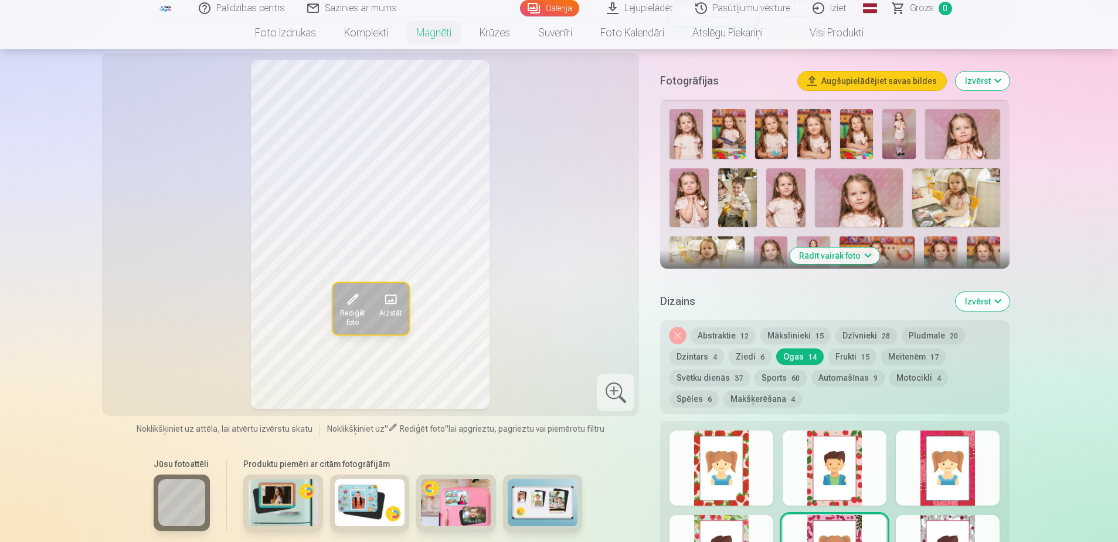
click at [948, 520] on div at bounding box center [948, 552] width 104 height 75
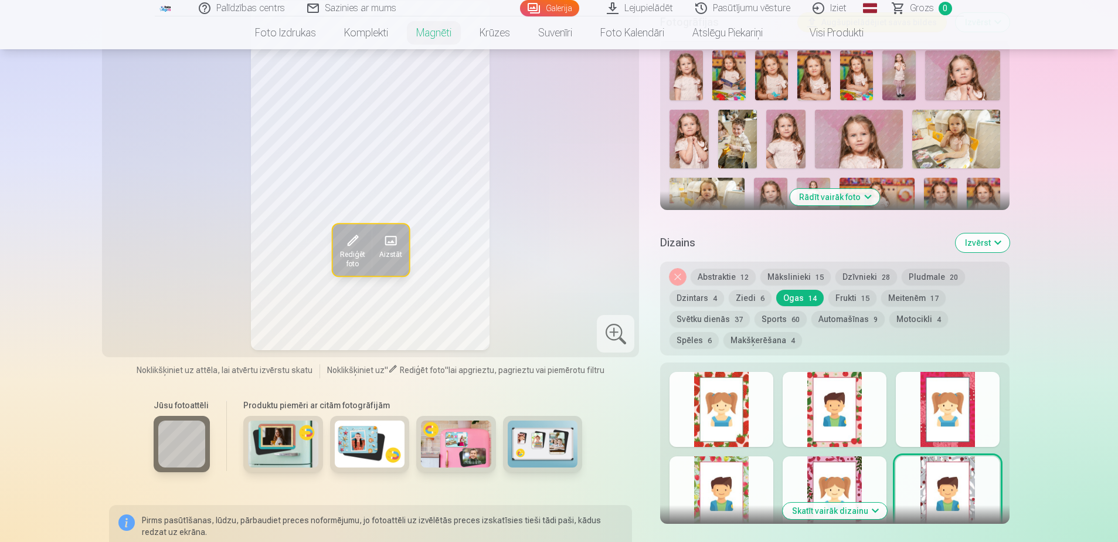
click at [803, 502] on button "Skatīt vairāk dizainu" at bounding box center [834, 510] width 104 height 16
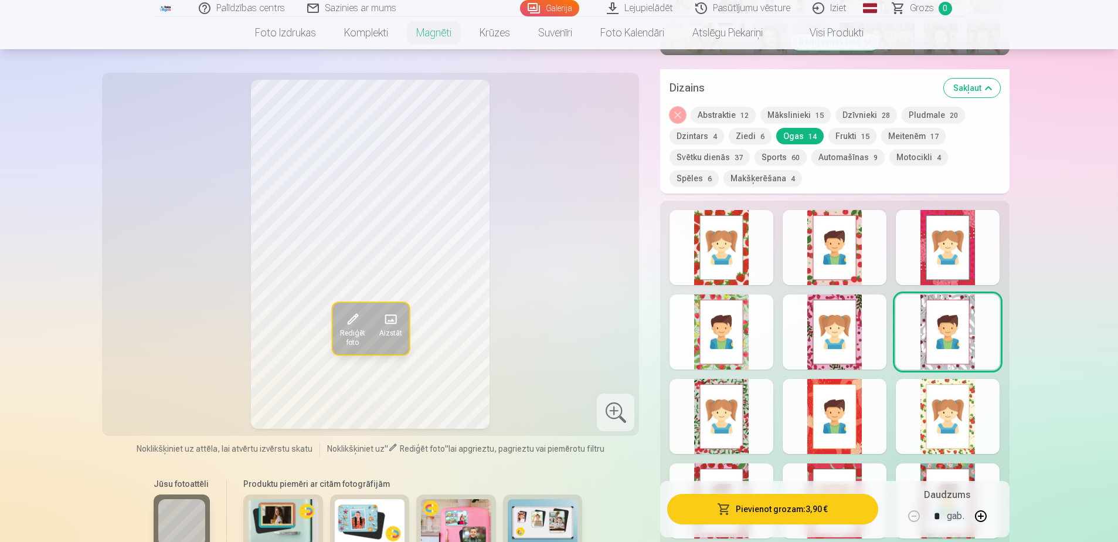
scroll to position [554, 0]
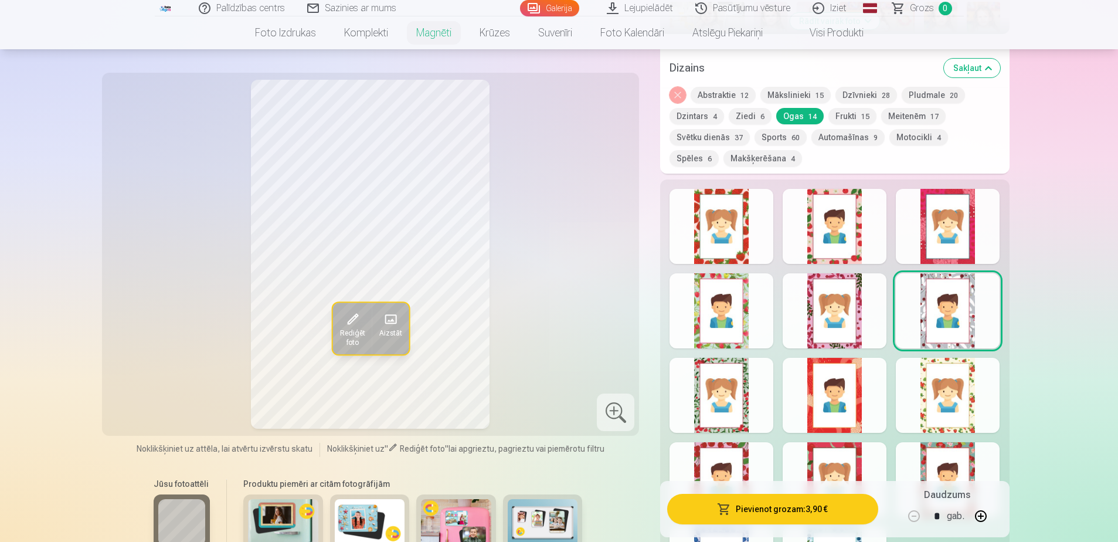
click at [755, 389] on div at bounding box center [721, 395] width 104 height 75
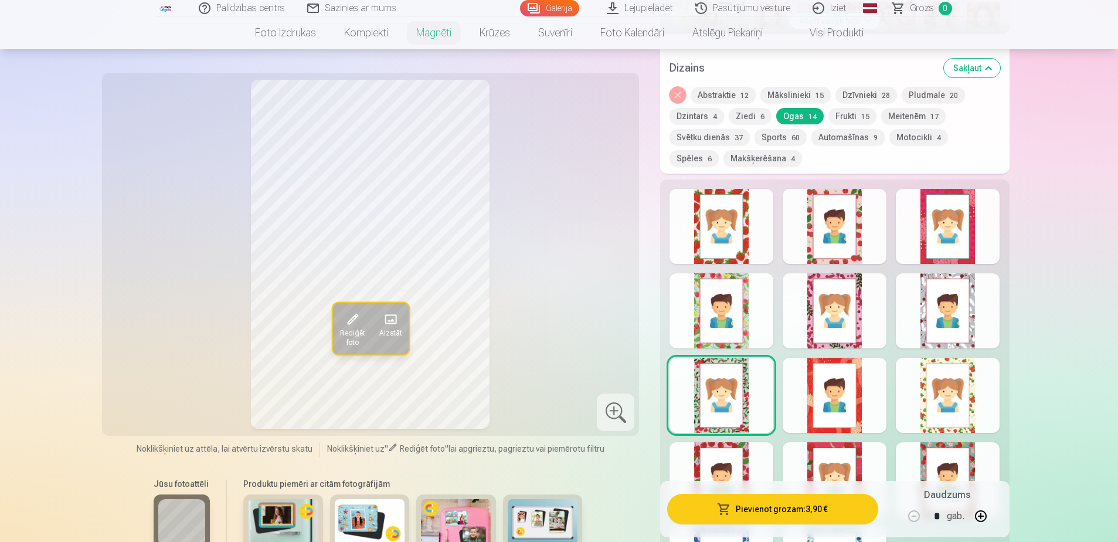
click at [836, 392] on div at bounding box center [834, 395] width 104 height 75
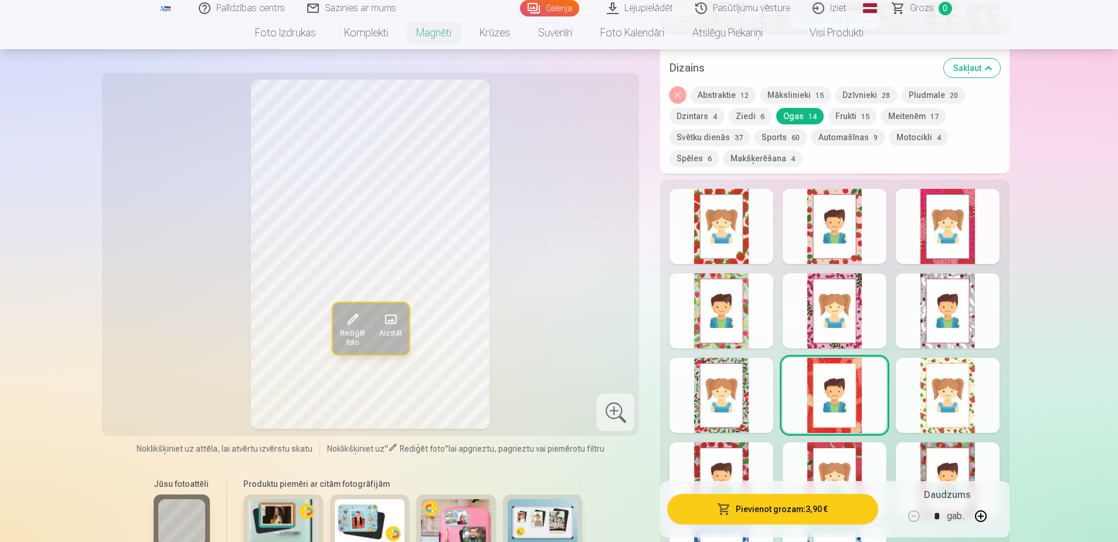
click at [934, 391] on div at bounding box center [948, 395] width 104 height 75
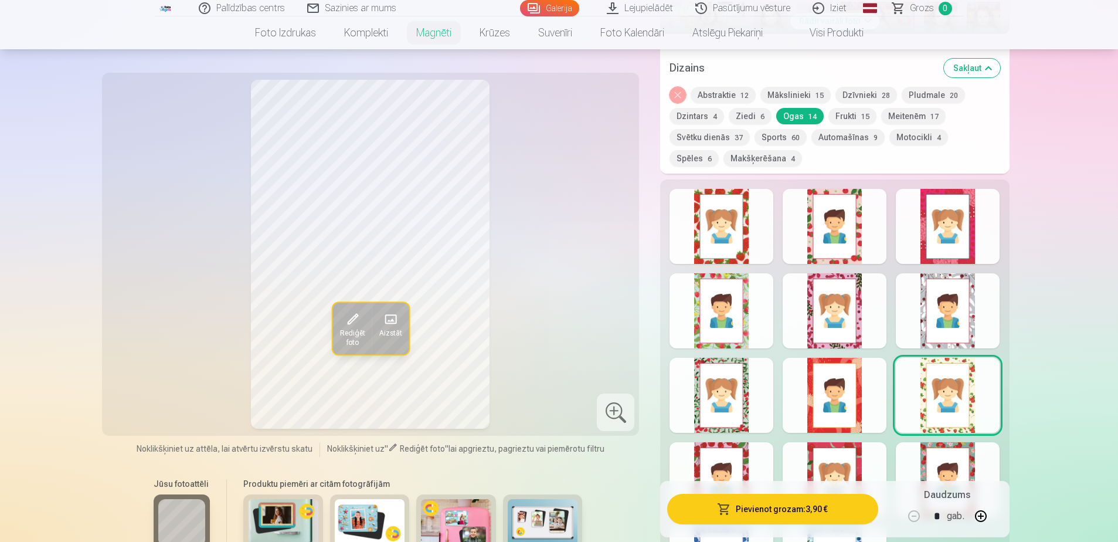
click at [706, 462] on div at bounding box center [721, 479] width 104 height 75
click at [833, 455] on div at bounding box center [834, 479] width 104 height 75
click at [942, 451] on div at bounding box center [948, 479] width 104 height 75
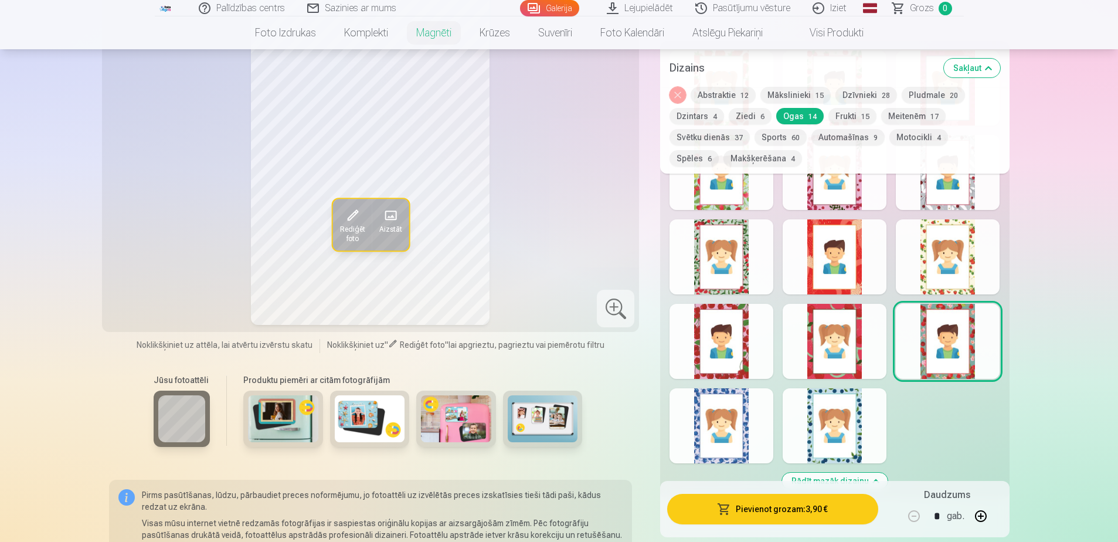
scroll to position [672, 0]
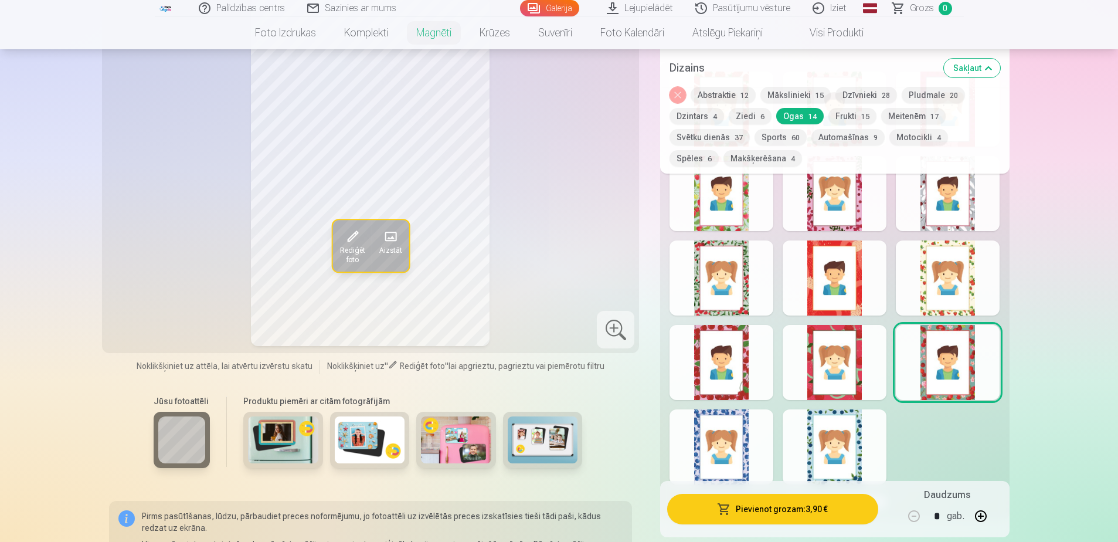
click at [853, 441] on div at bounding box center [834, 446] width 104 height 75
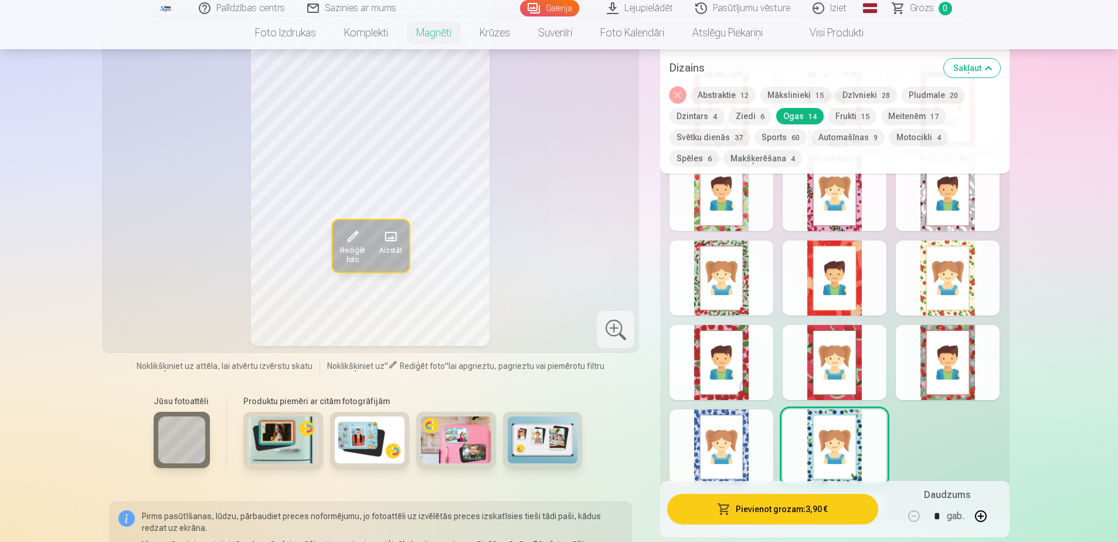
click at [723, 450] on div at bounding box center [721, 446] width 104 height 75
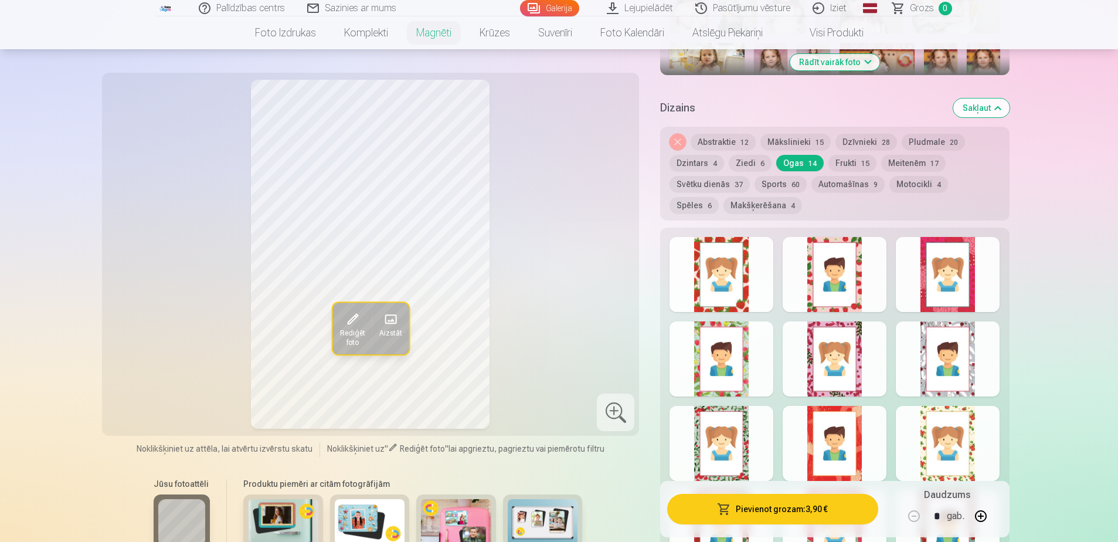
scroll to position [496, 0]
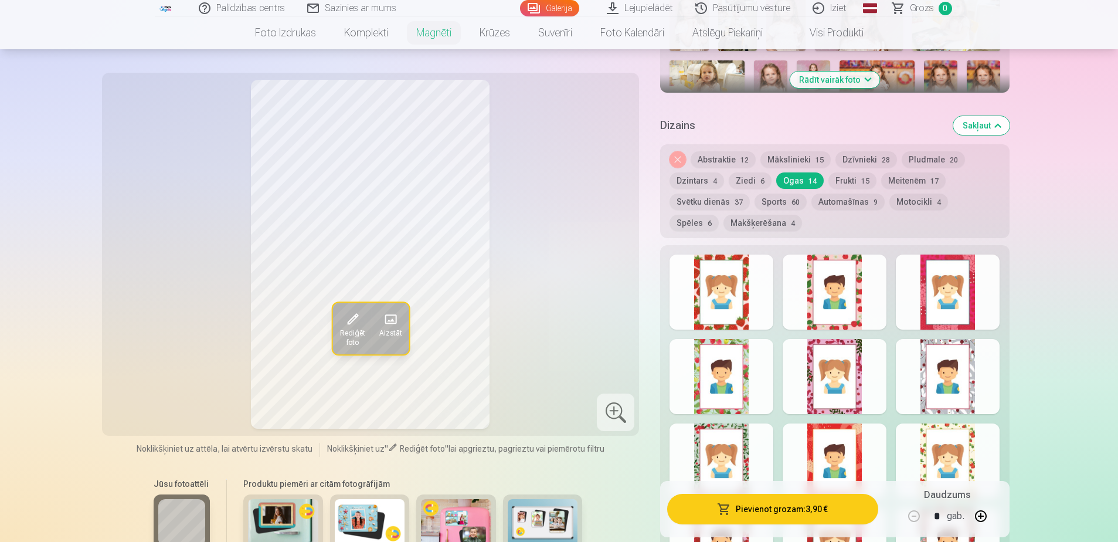
click at [723, 450] on div at bounding box center [721, 460] width 104 height 75
click at [730, 378] on div at bounding box center [721, 376] width 104 height 75
click at [727, 151] on button "Abstraktie 12" at bounding box center [722, 159] width 65 height 16
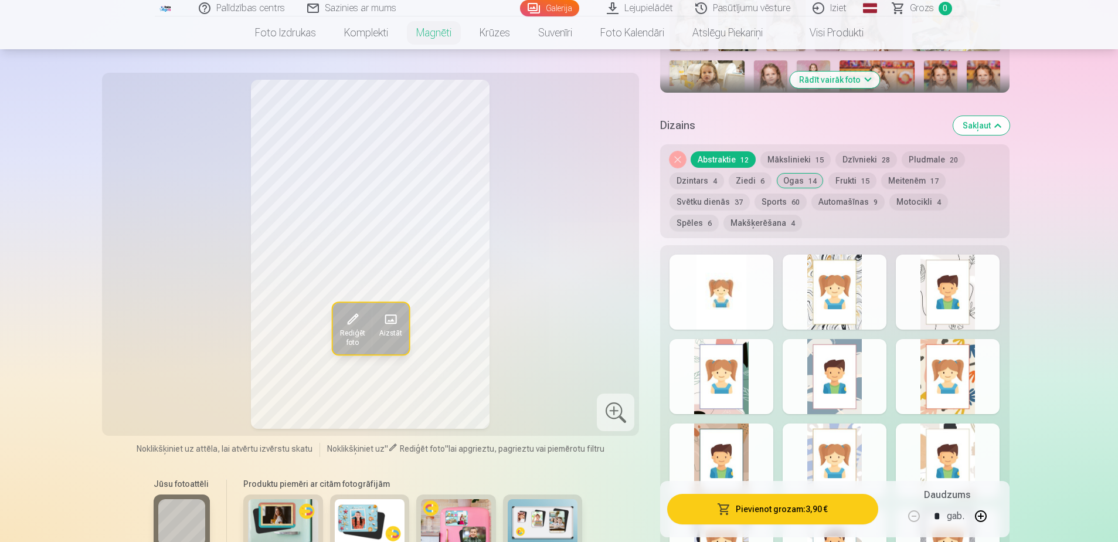
click at [994, 279] on div at bounding box center [948, 291] width 104 height 75
click at [758, 372] on div at bounding box center [721, 376] width 104 height 75
click at [832, 363] on div at bounding box center [834, 376] width 104 height 75
click at [938, 367] on div at bounding box center [948, 376] width 104 height 75
click at [740, 459] on div at bounding box center [721, 460] width 104 height 75
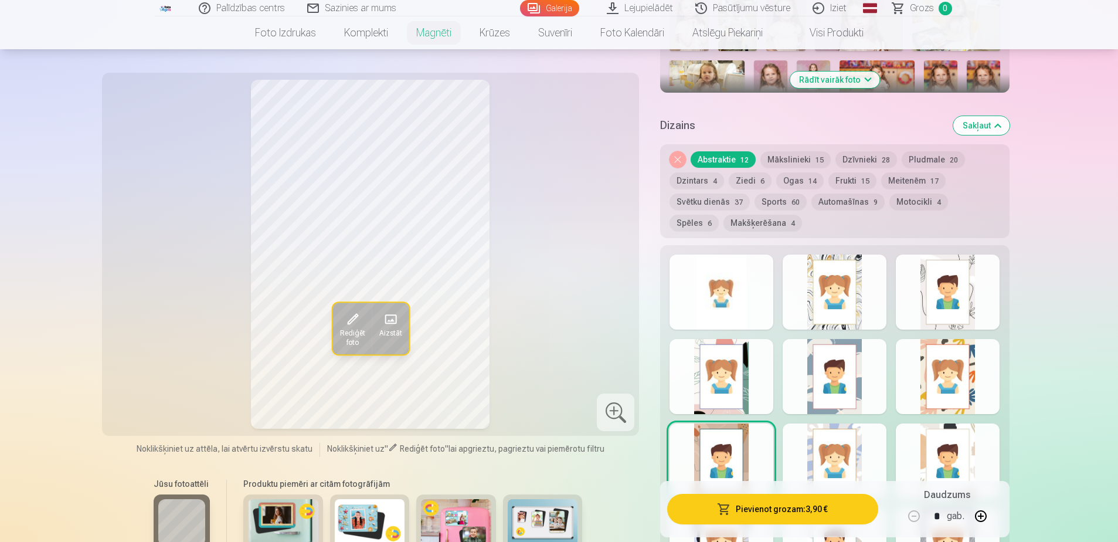
click at [835, 457] on div at bounding box center [834, 460] width 104 height 75
click at [942, 445] on div at bounding box center [948, 460] width 104 height 75
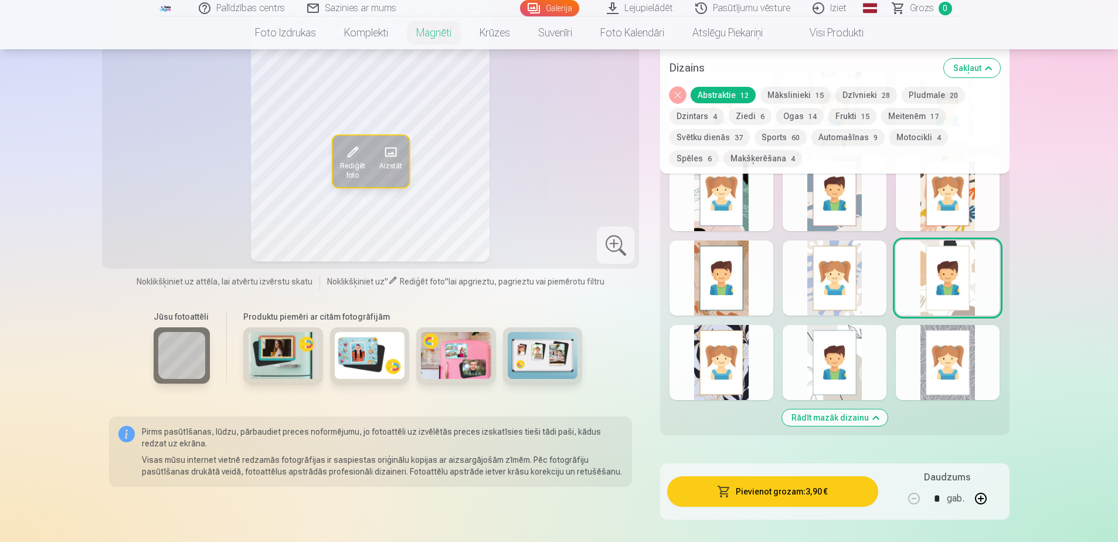
scroll to position [613, 0]
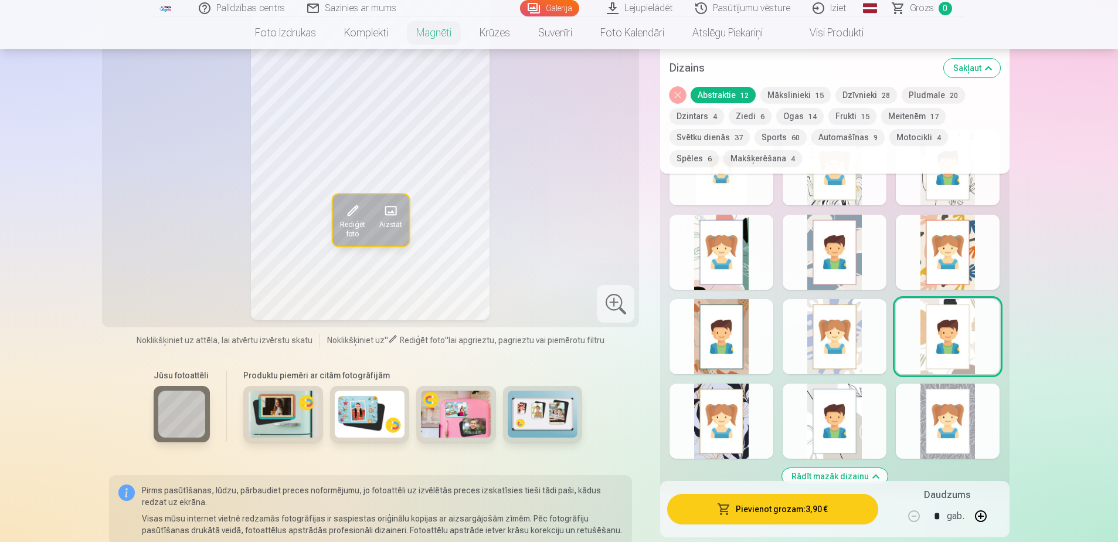
click at [751, 414] on div at bounding box center [721, 420] width 104 height 75
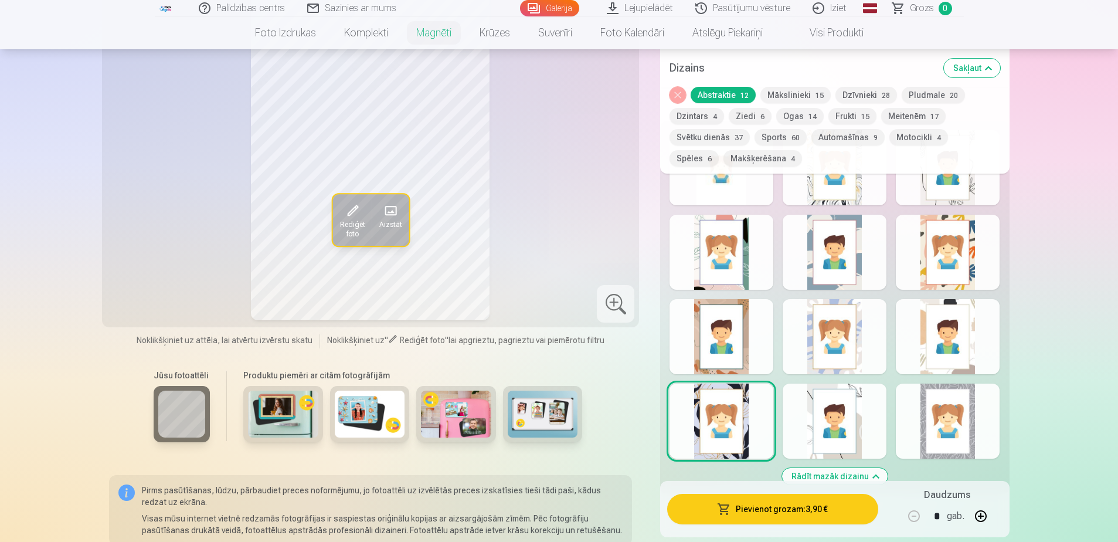
click at [817, 411] on div at bounding box center [834, 420] width 104 height 75
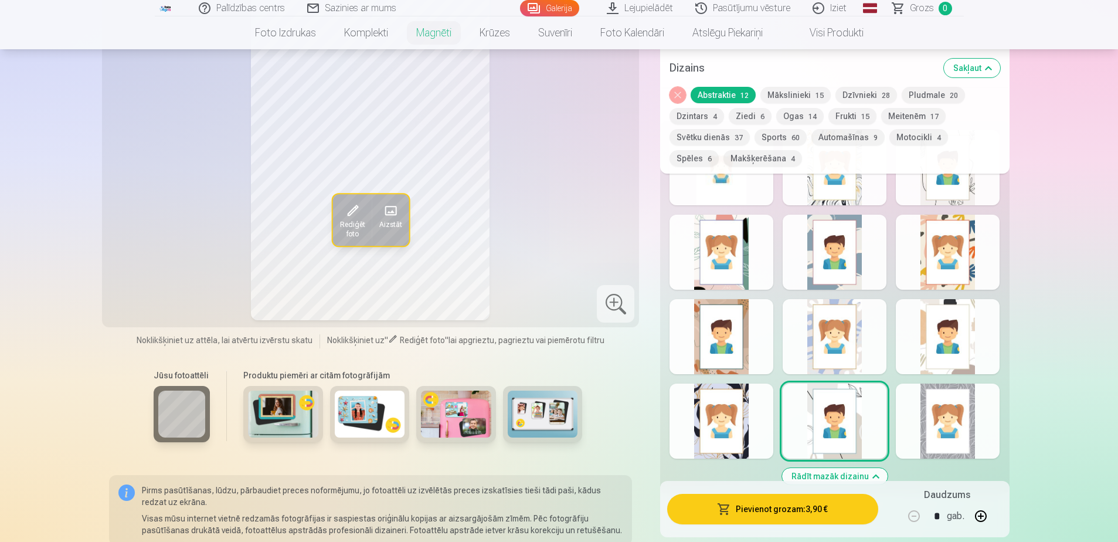
click at [970, 446] on div "Rādīt mazāk dizainu" at bounding box center [834, 307] width 349 height 373
click at [937, 426] on div at bounding box center [948, 420] width 104 height 75
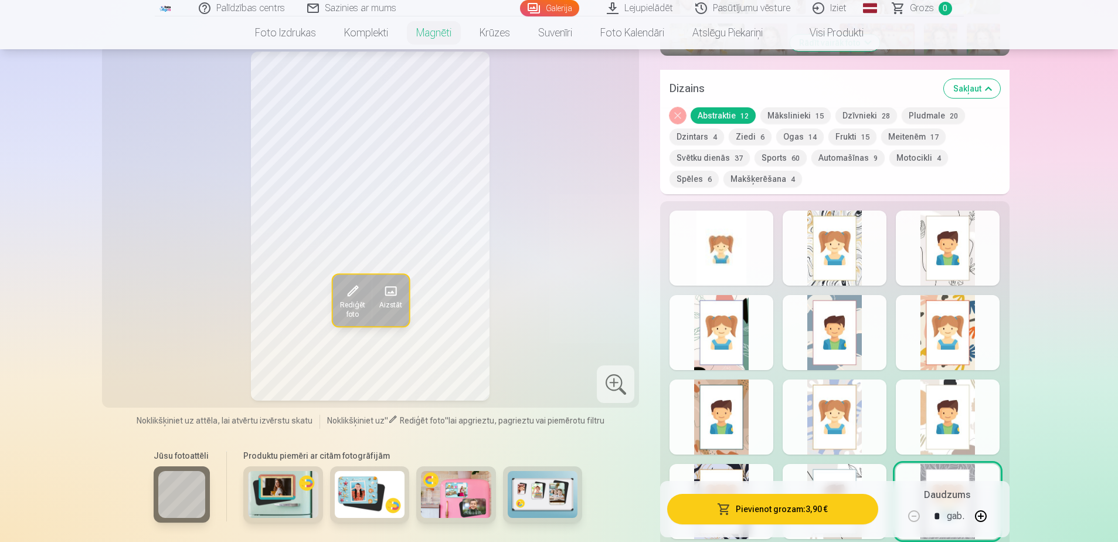
scroll to position [496, 0]
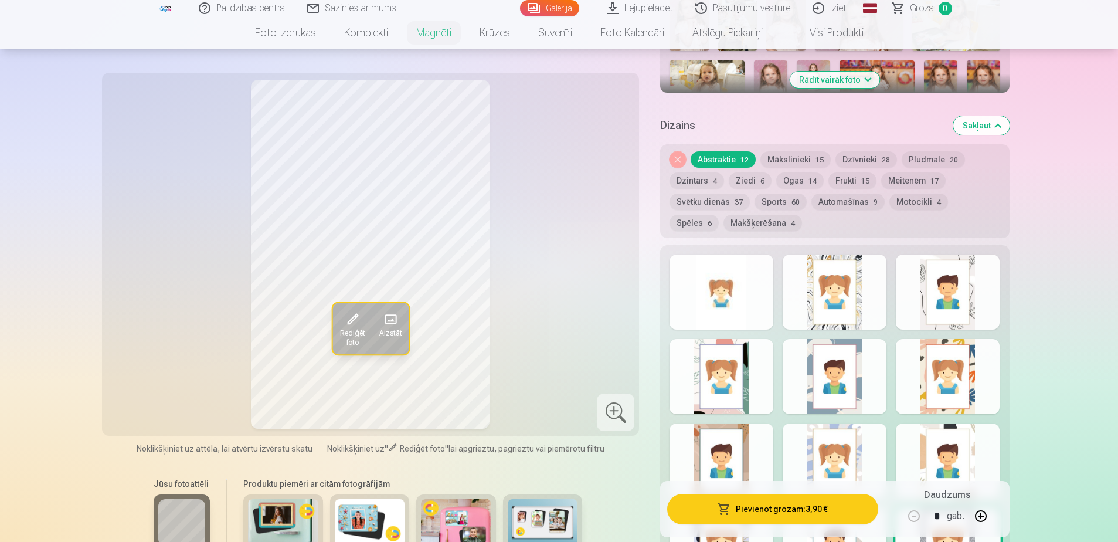
click at [968, 277] on div at bounding box center [948, 291] width 104 height 75
click at [893, 172] on button "Meitenēm 17" at bounding box center [913, 180] width 64 height 16
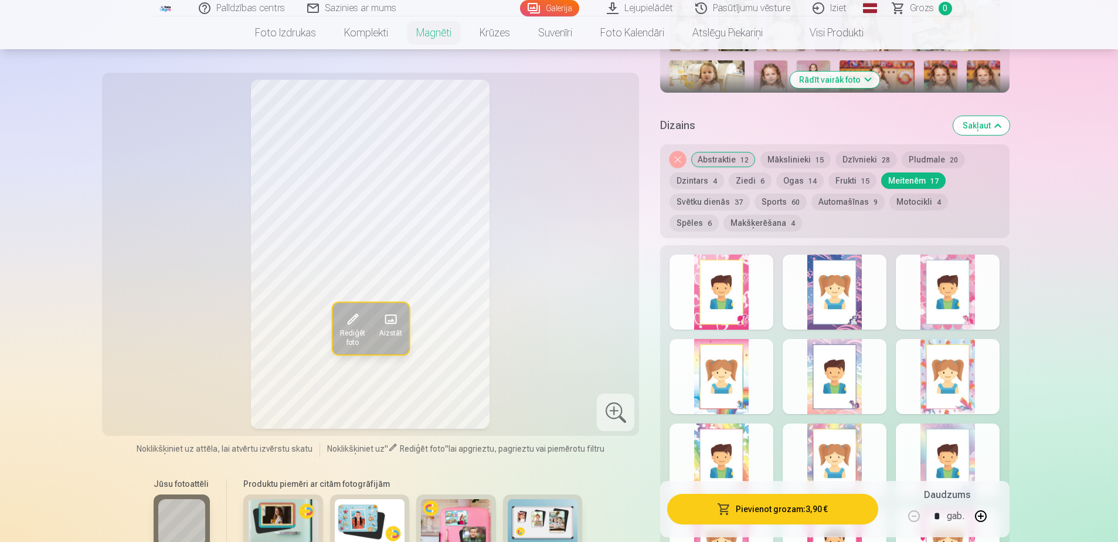
click at [757, 294] on div at bounding box center [721, 291] width 104 height 75
click at [838, 281] on div at bounding box center [834, 291] width 104 height 75
click at [967, 290] on div at bounding box center [948, 291] width 104 height 75
click at [759, 398] on div at bounding box center [721, 376] width 104 height 75
click at [865, 373] on div at bounding box center [834, 376] width 104 height 75
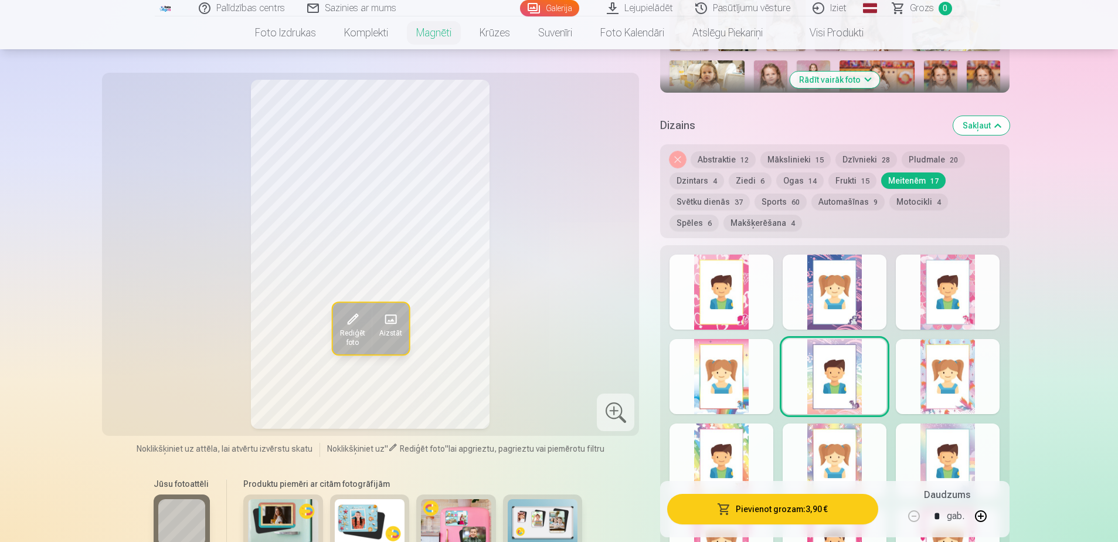
click at [979, 368] on div at bounding box center [948, 376] width 104 height 75
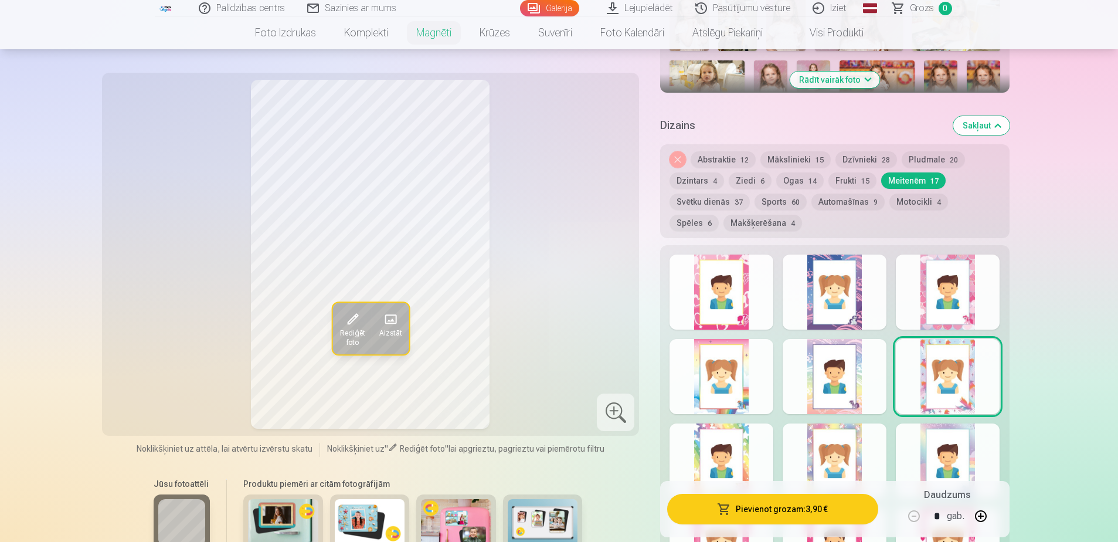
click at [745, 465] on div at bounding box center [721, 460] width 104 height 75
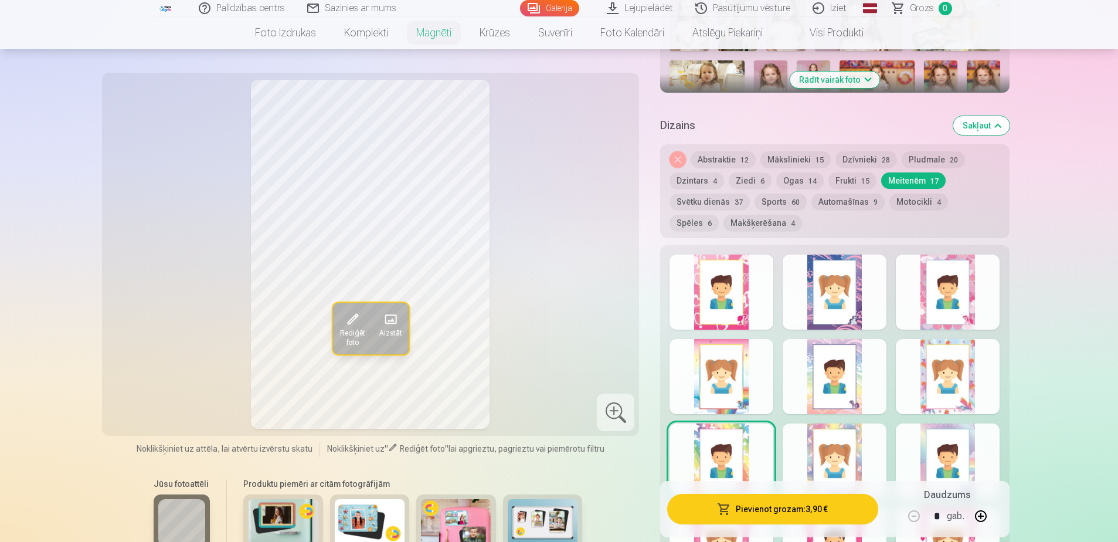
click at [880, 462] on div at bounding box center [834, 460] width 104 height 75
click at [978, 457] on div at bounding box center [948, 460] width 104 height 75
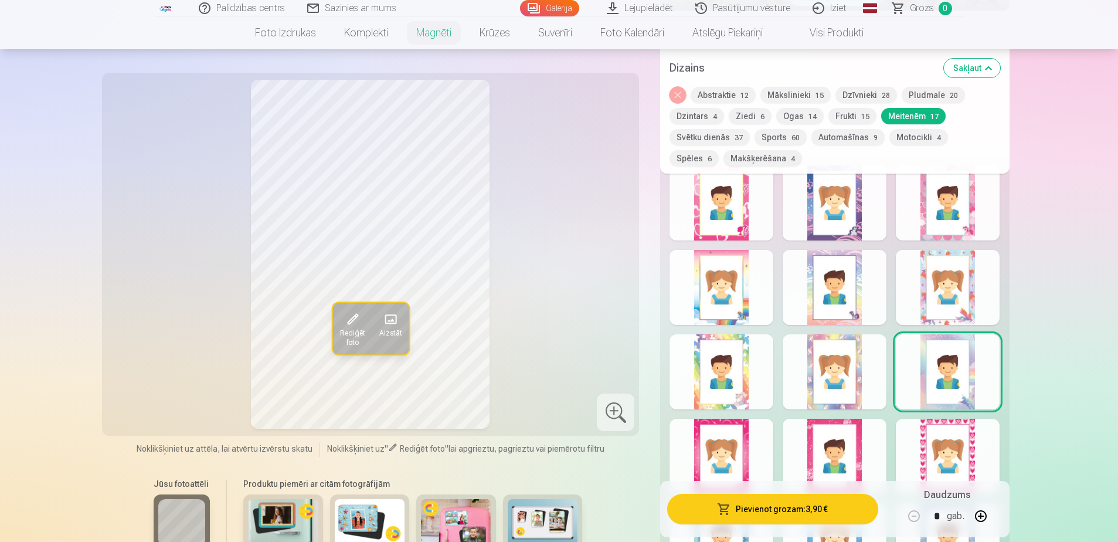
scroll to position [613, 0]
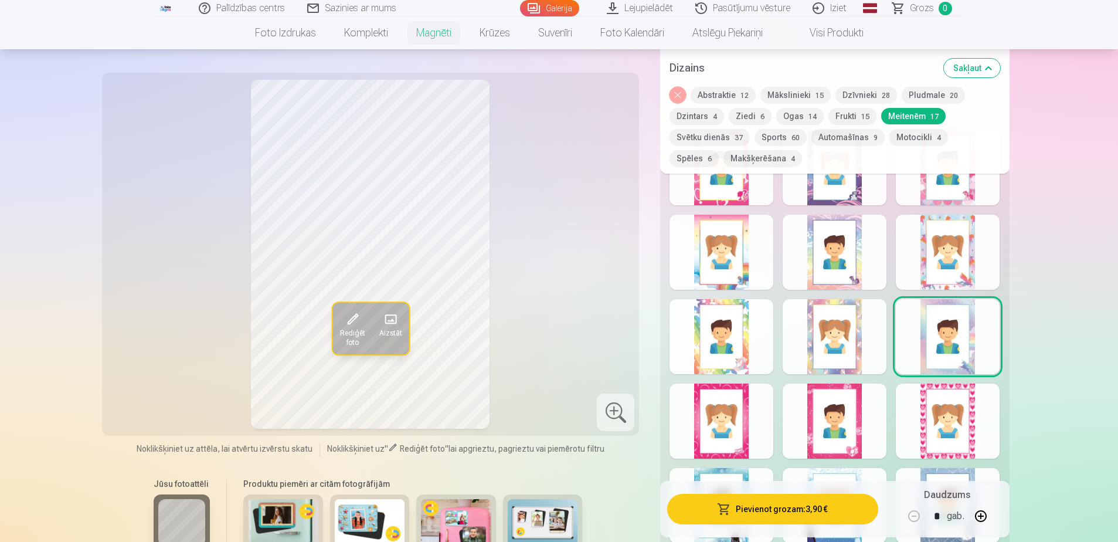
click at [751, 404] on div at bounding box center [721, 420] width 104 height 75
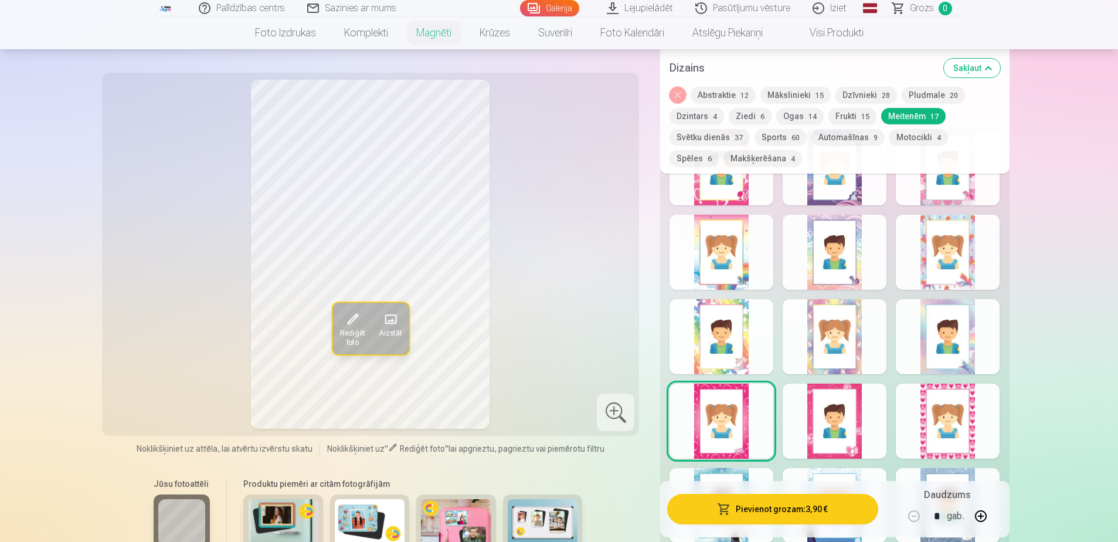
click at [839, 408] on div at bounding box center [834, 420] width 104 height 75
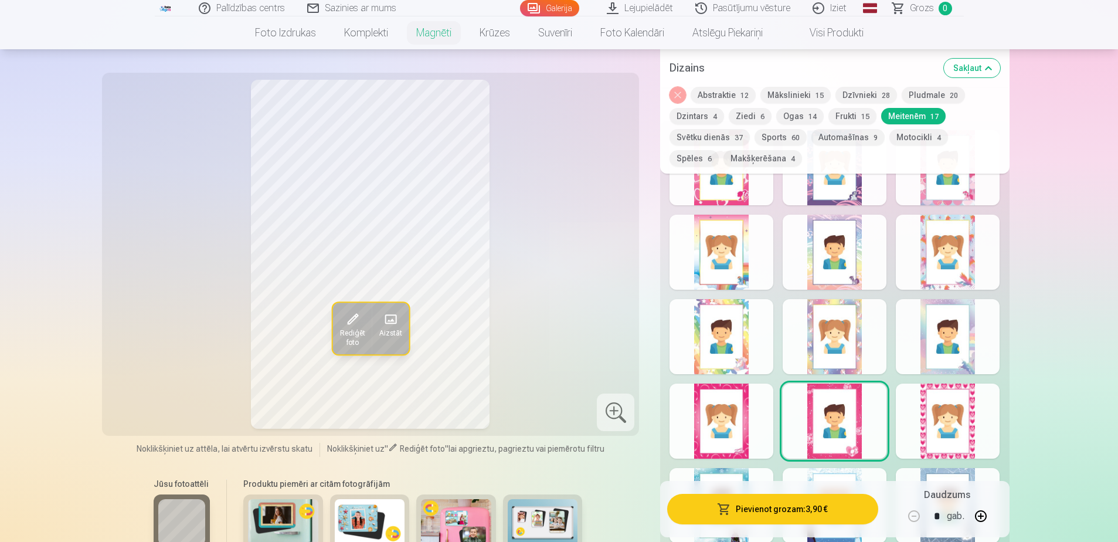
click at [947, 408] on div at bounding box center [948, 420] width 104 height 75
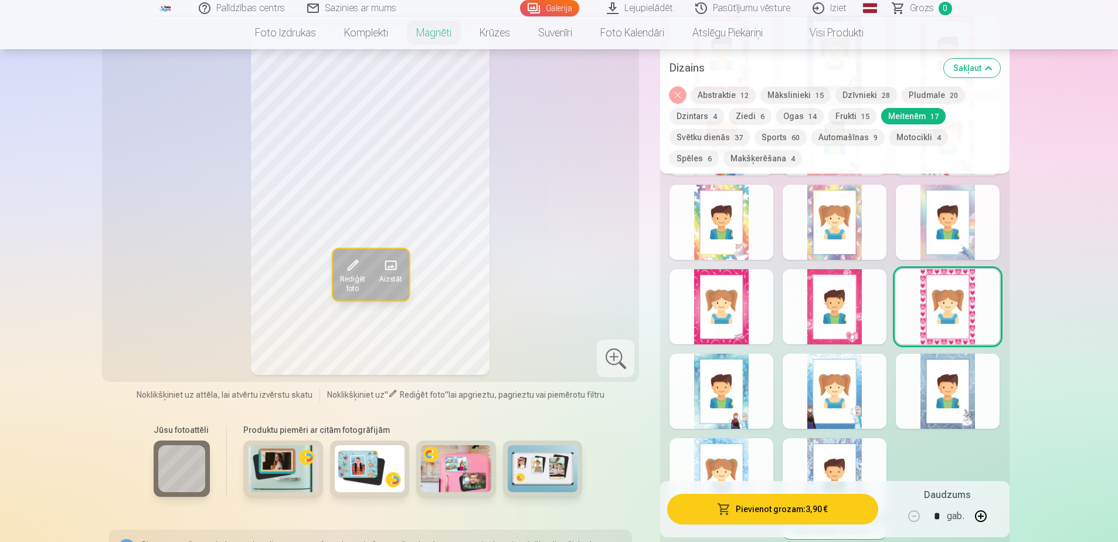
scroll to position [730, 0]
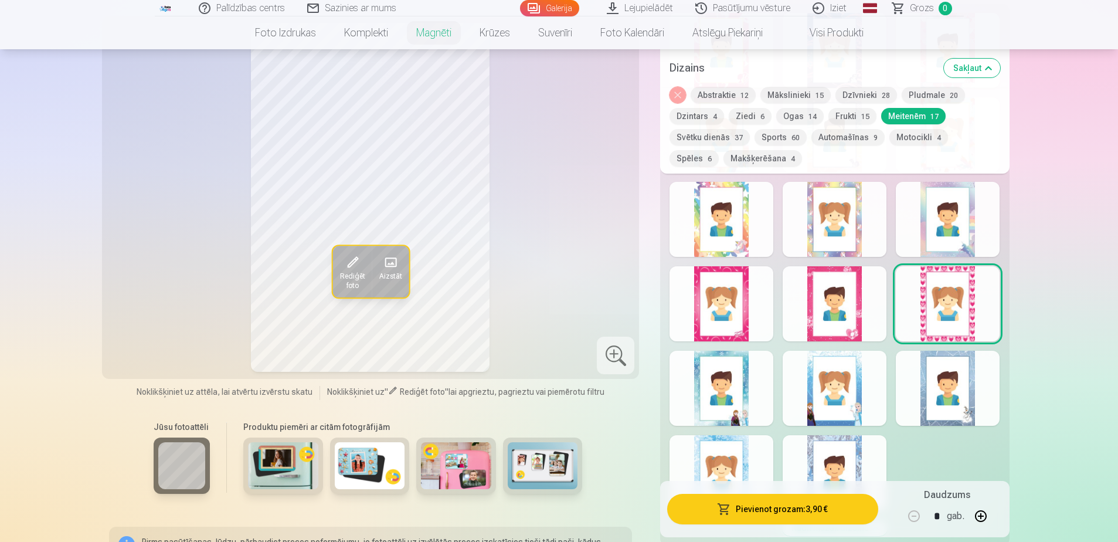
click at [759, 389] on div at bounding box center [721, 387] width 104 height 75
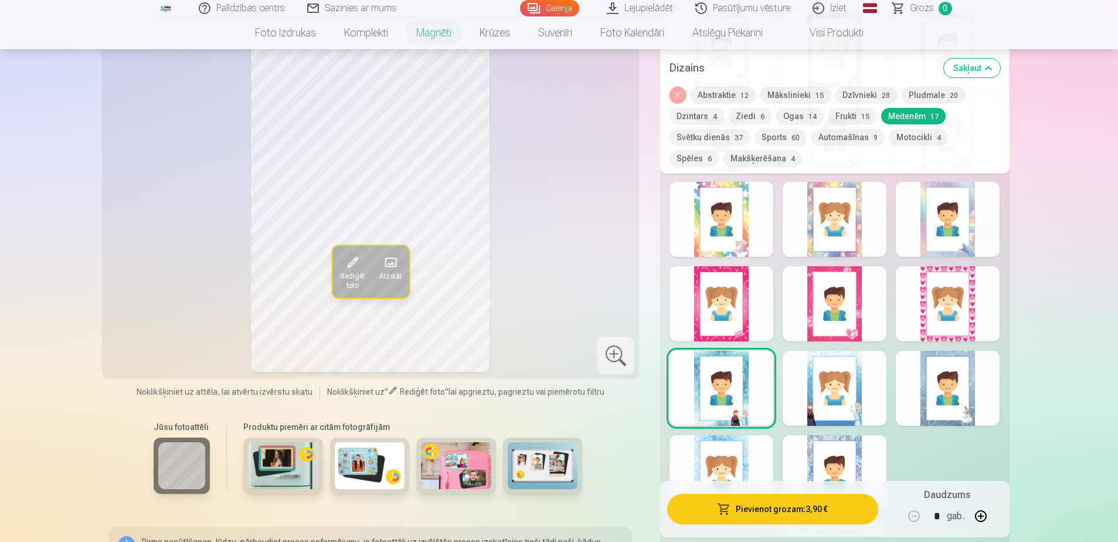
click at [862, 402] on div at bounding box center [834, 387] width 104 height 75
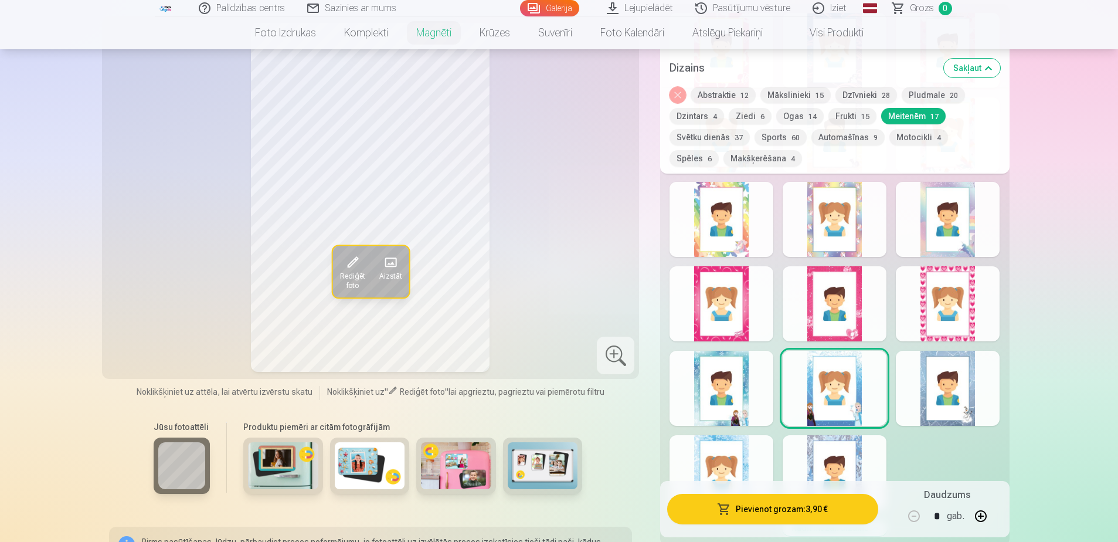
click at [961, 392] on div at bounding box center [948, 387] width 104 height 75
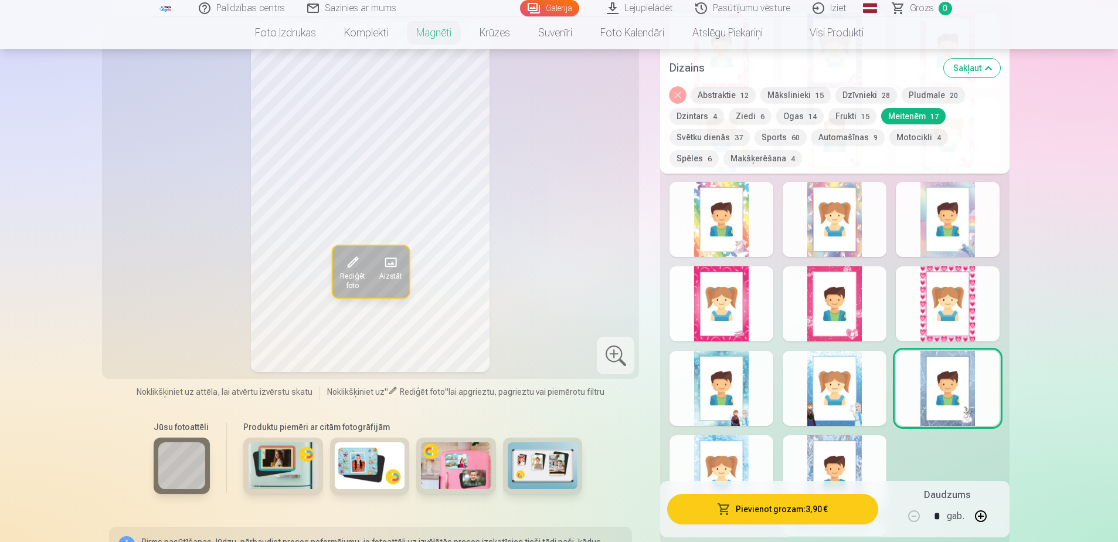
click at [741, 450] on div at bounding box center [721, 472] width 104 height 75
click at [837, 452] on div at bounding box center [834, 472] width 104 height 75
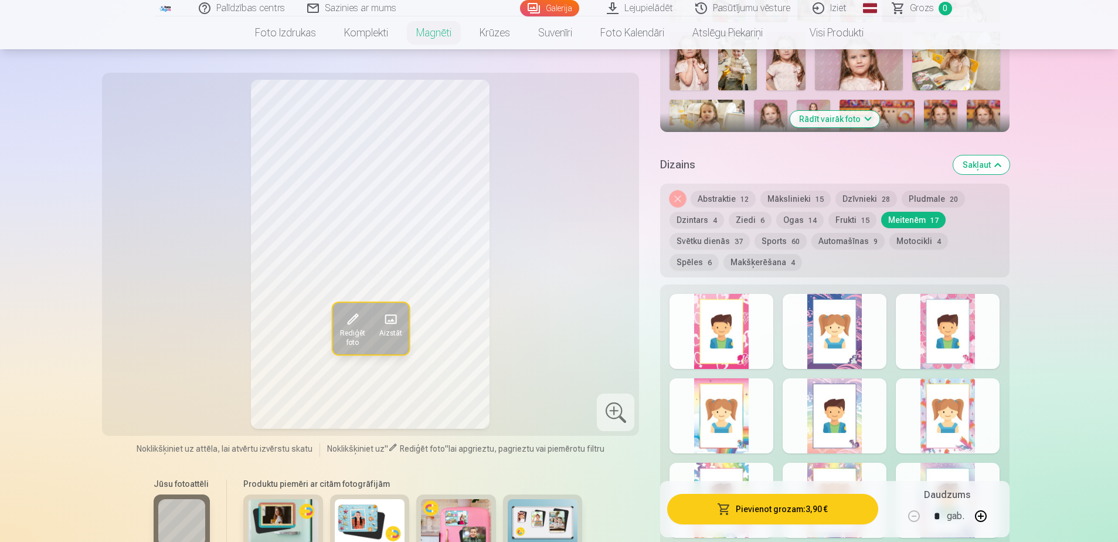
scroll to position [437, 0]
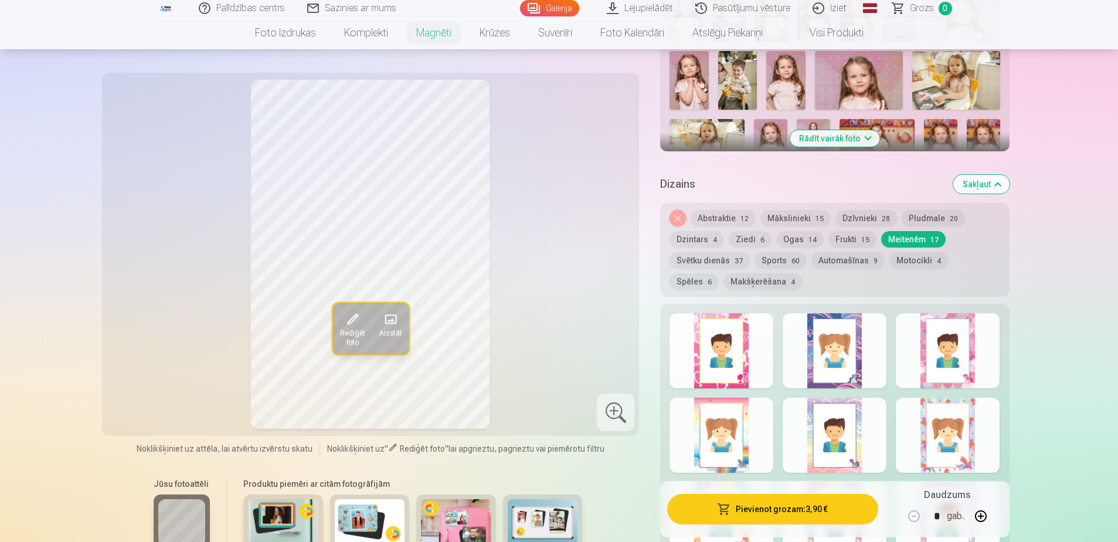
click at [719, 273] on button "Spēles 6" at bounding box center [693, 281] width 49 height 16
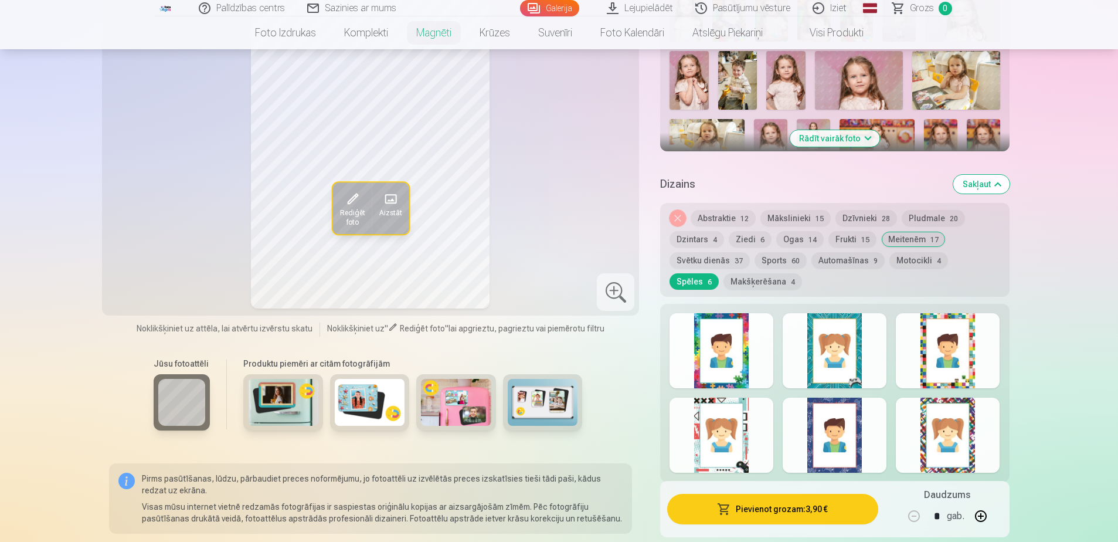
click at [749, 350] on div at bounding box center [721, 350] width 104 height 75
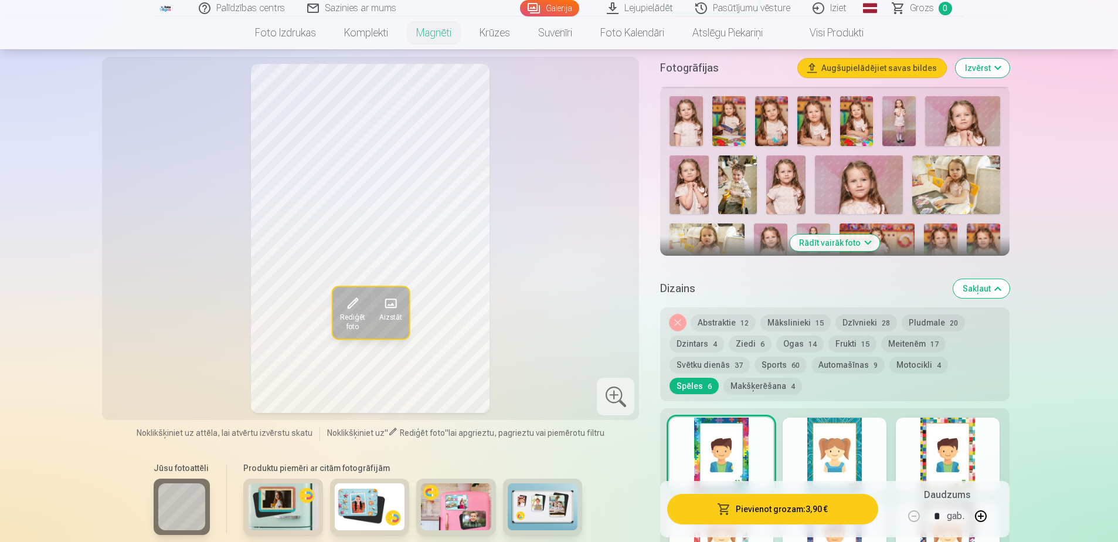
scroll to position [320, 0]
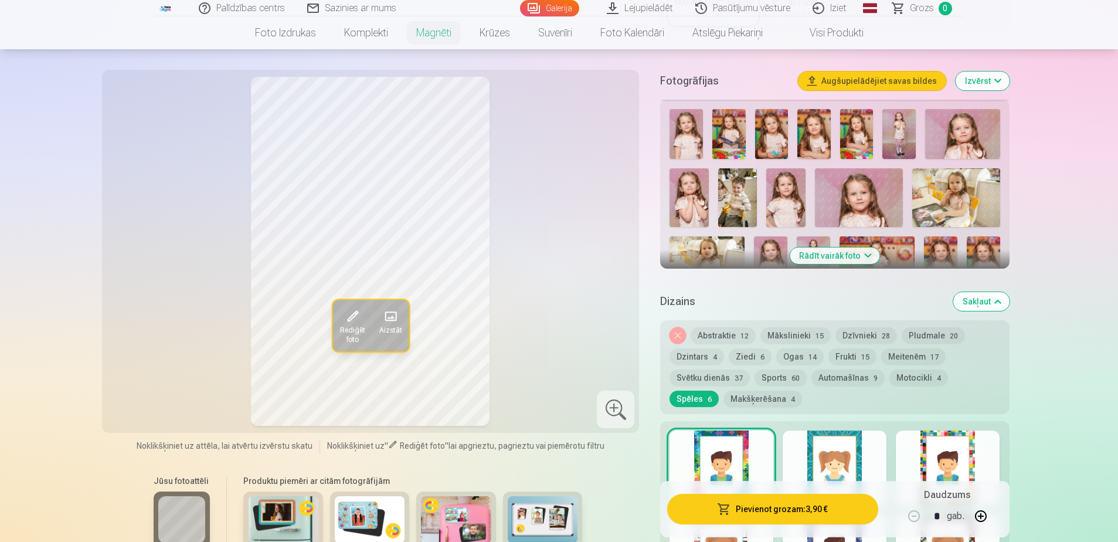
click at [848, 450] on div at bounding box center [834, 467] width 104 height 75
click at [940, 445] on div at bounding box center [948, 467] width 104 height 75
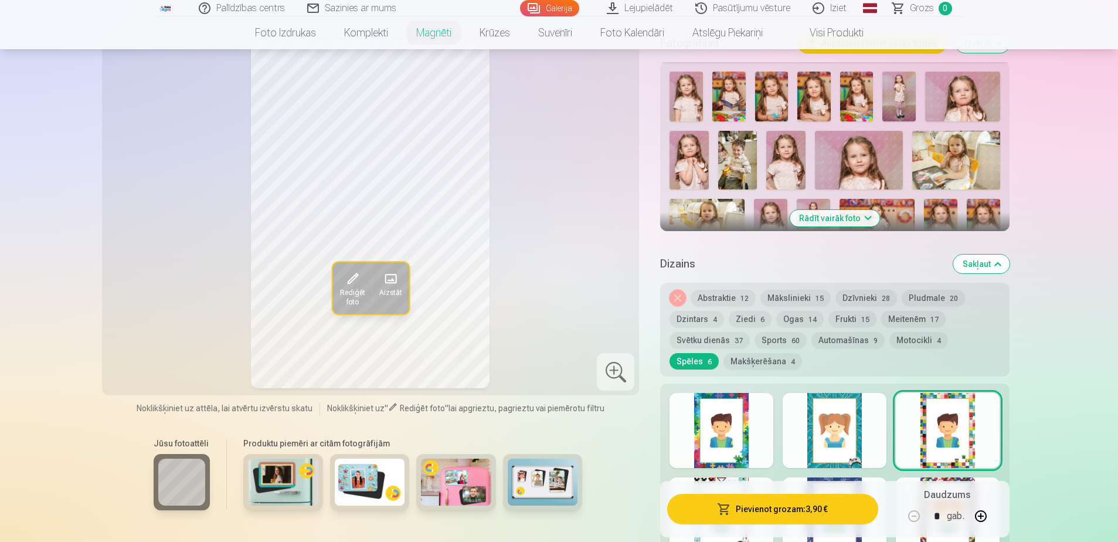
scroll to position [379, 0]
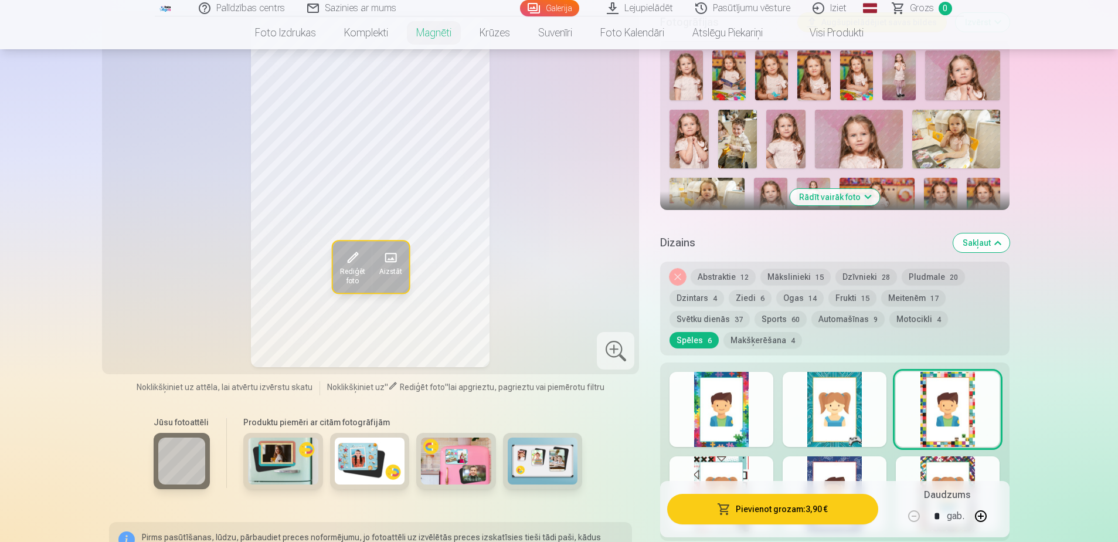
click at [748, 459] on div at bounding box center [721, 493] width 104 height 75
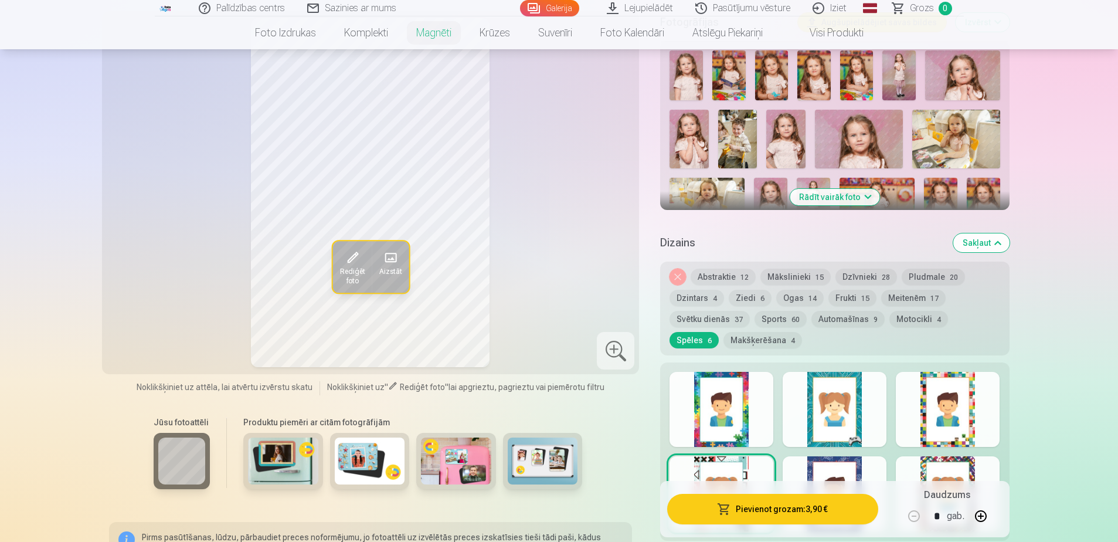
click at [835, 467] on div at bounding box center [834, 493] width 104 height 75
click at [943, 467] on div at bounding box center [948, 493] width 104 height 75
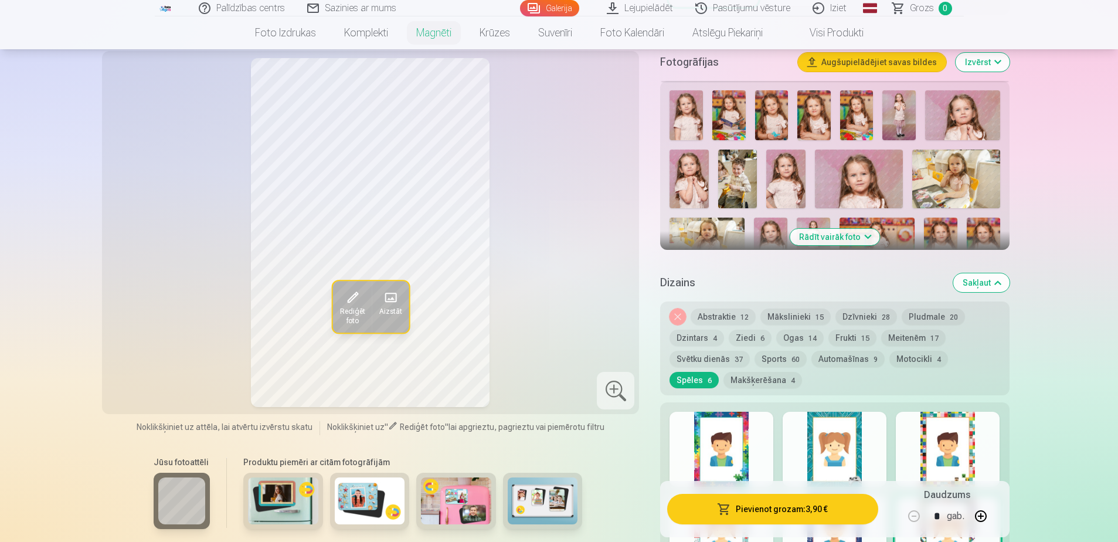
scroll to position [320, 0]
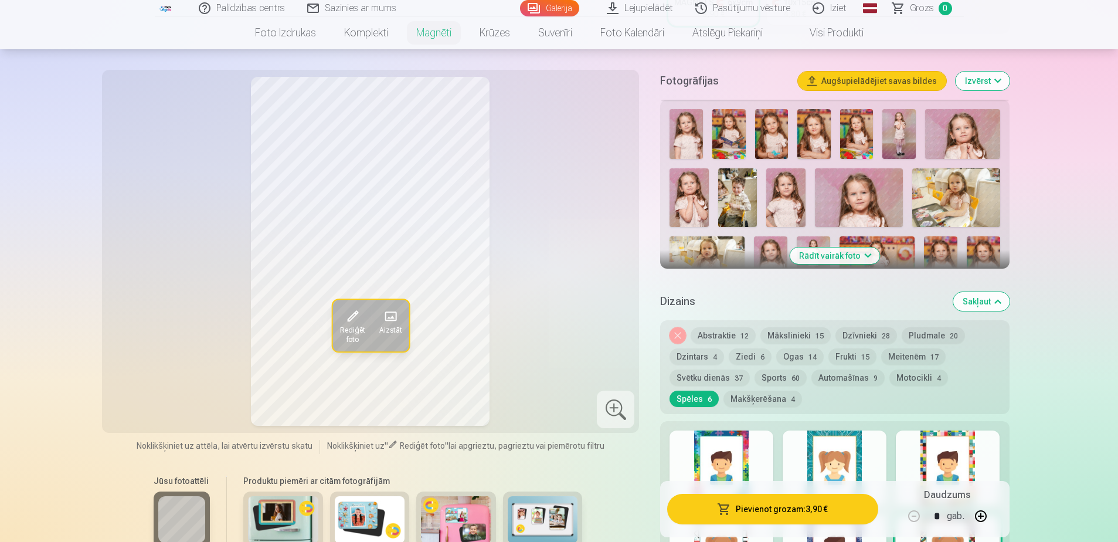
click at [737, 369] on button "Svētku dienās 37" at bounding box center [709, 377] width 80 height 16
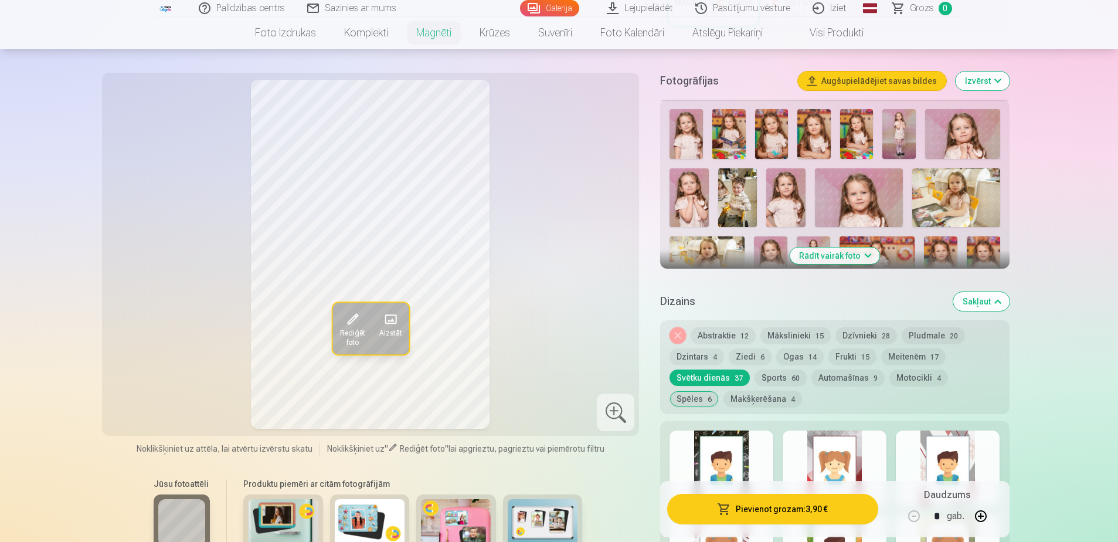
click at [726, 452] on div at bounding box center [721, 467] width 104 height 75
click at [842, 452] on div at bounding box center [834, 467] width 104 height 75
click at [737, 444] on div at bounding box center [721, 467] width 104 height 75
click at [961, 446] on div at bounding box center [948, 467] width 104 height 75
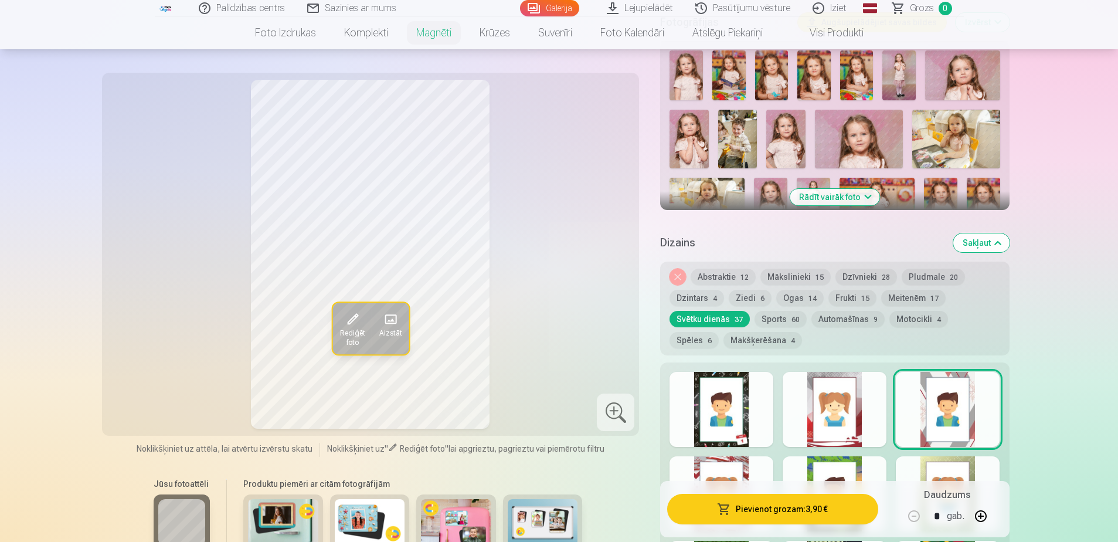
scroll to position [437, 0]
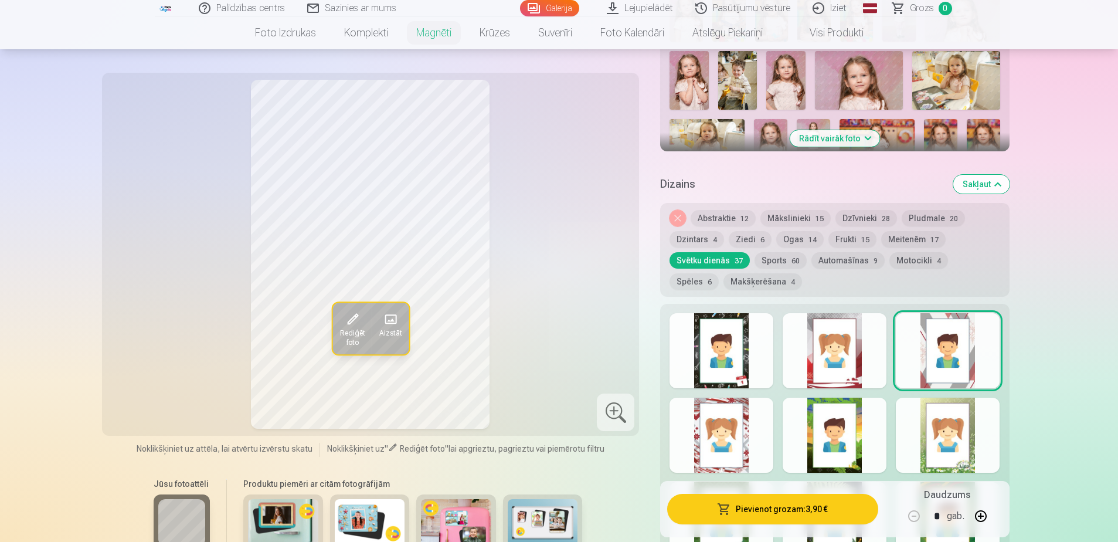
click at [740, 438] on div at bounding box center [721, 434] width 104 height 75
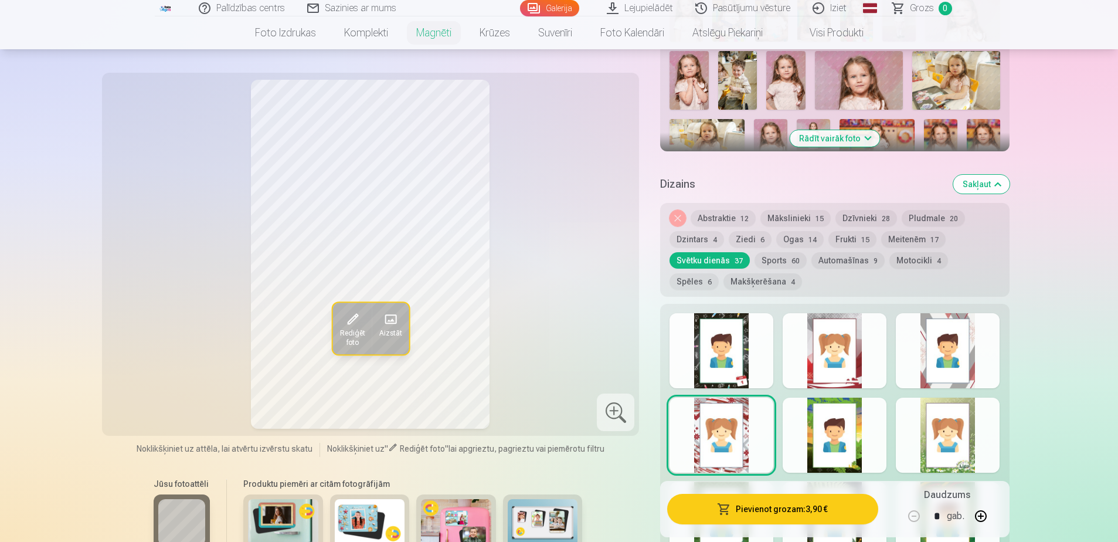
click at [822, 431] on div at bounding box center [834, 434] width 104 height 75
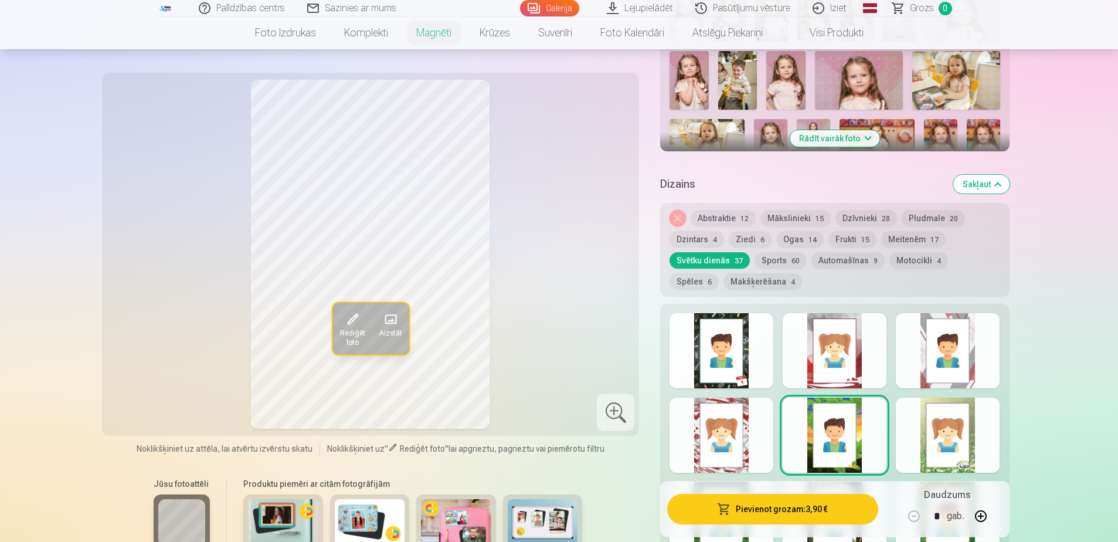
click at [959, 427] on div at bounding box center [948, 434] width 104 height 75
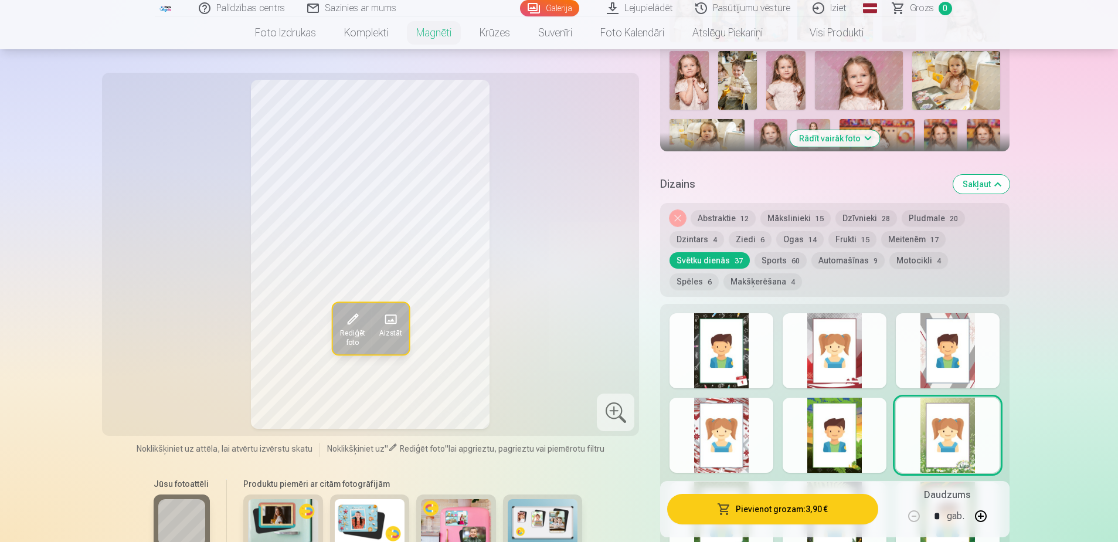
scroll to position [496, 0]
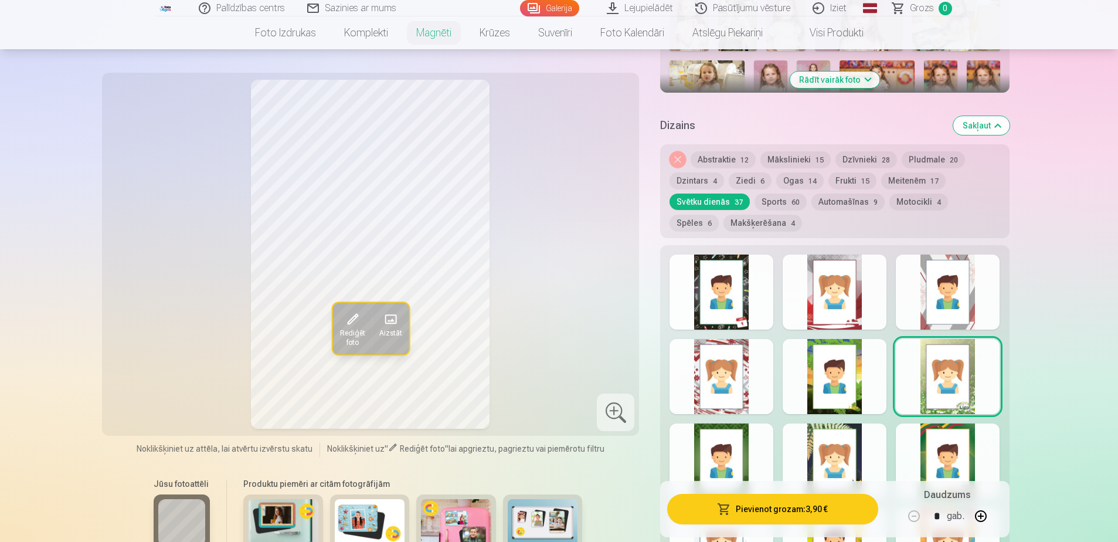
click at [732, 446] on div at bounding box center [721, 460] width 104 height 75
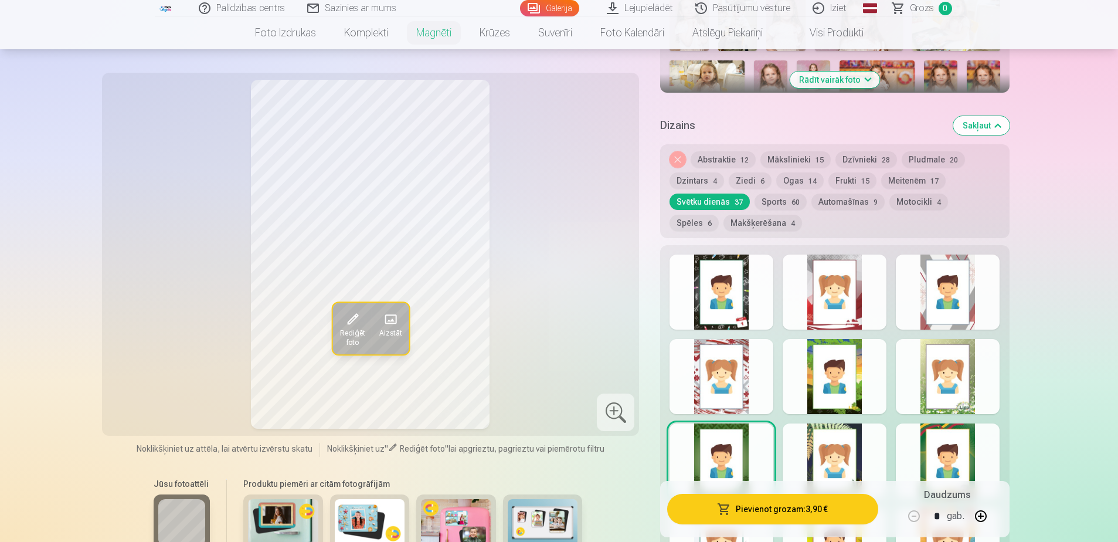
click at [825, 448] on div at bounding box center [834, 460] width 104 height 75
click at [732, 453] on div at bounding box center [721, 460] width 104 height 75
click at [938, 461] on div at bounding box center [948, 460] width 104 height 75
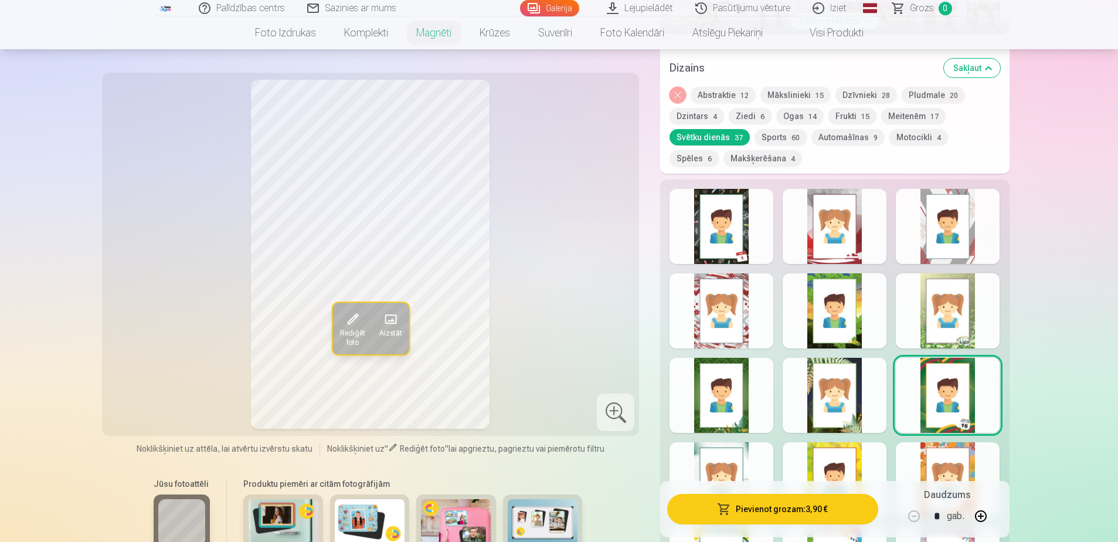
scroll to position [613, 0]
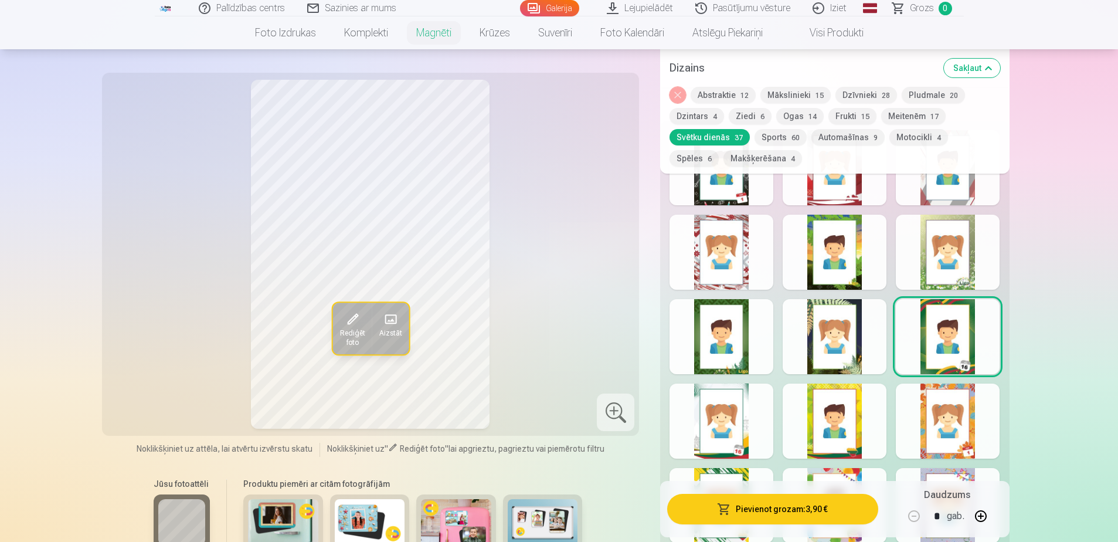
click at [694, 432] on div at bounding box center [721, 420] width 104 height 75
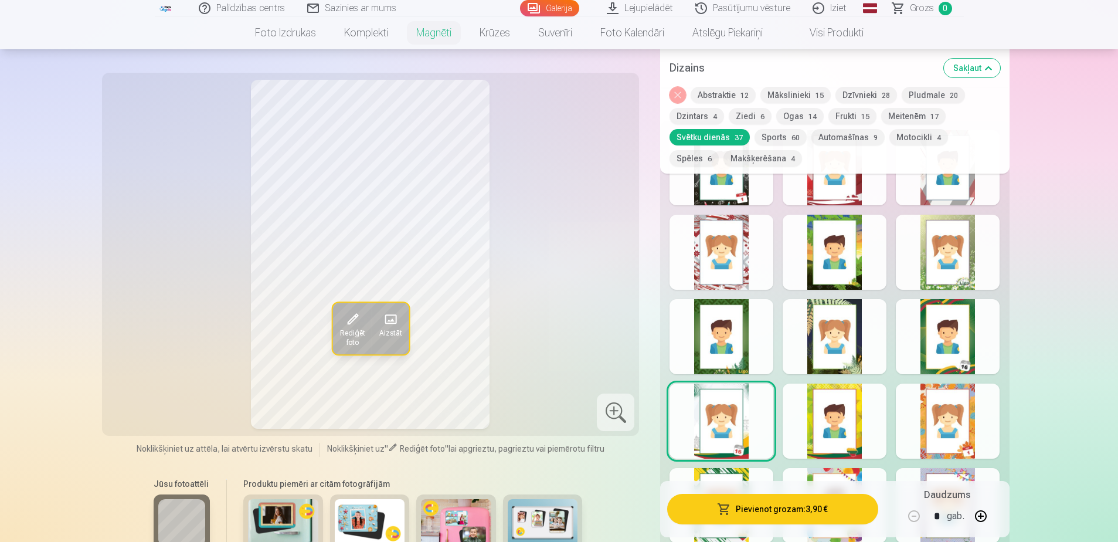
click at [835, 416] on div at bounding box center [834, 420] width 104 height 75
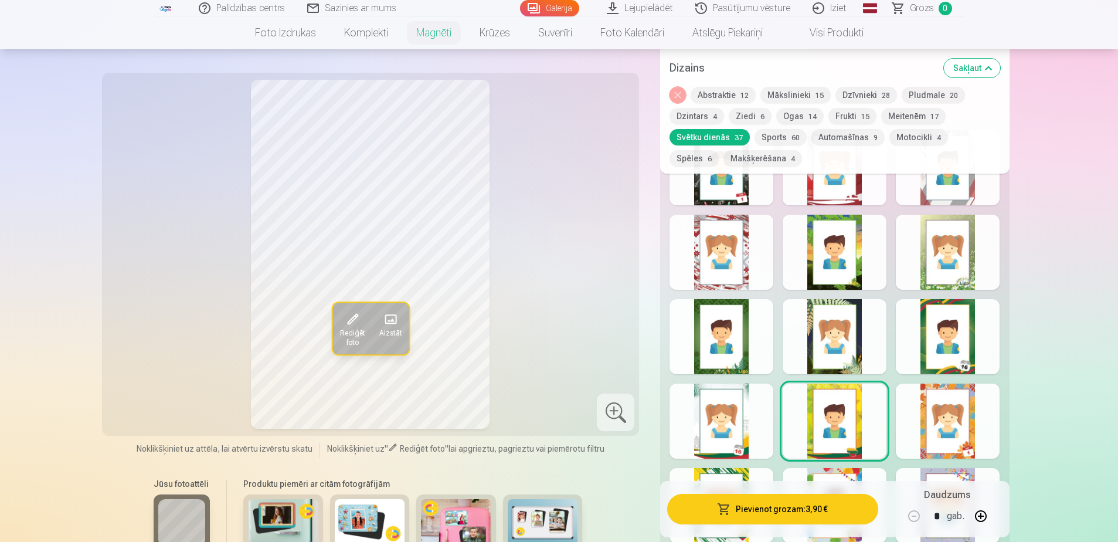
click at [949, 411] on div at bounding box center [948, 420] width 104 height 75
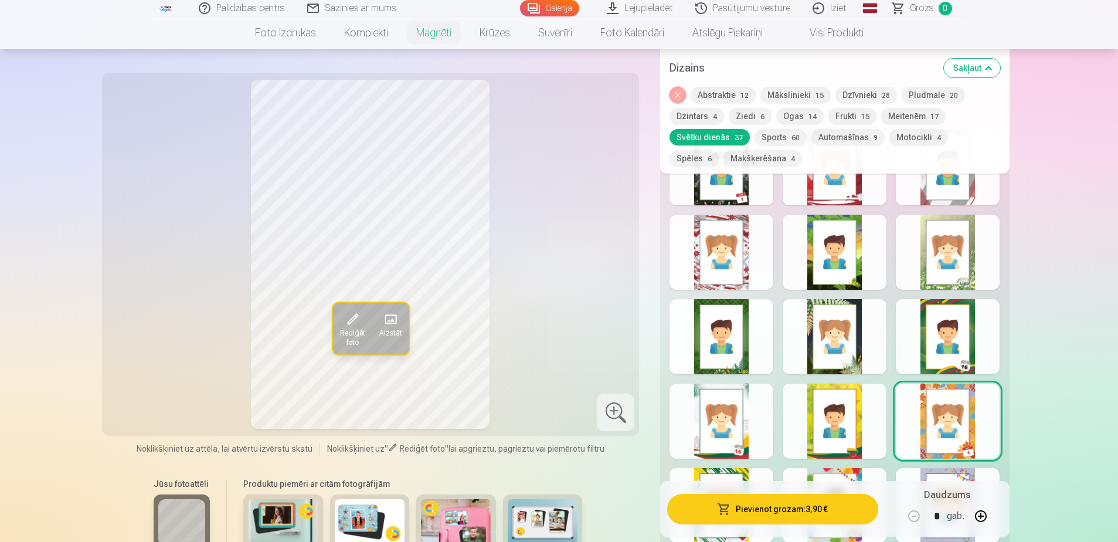
scroll to position [672, 0]
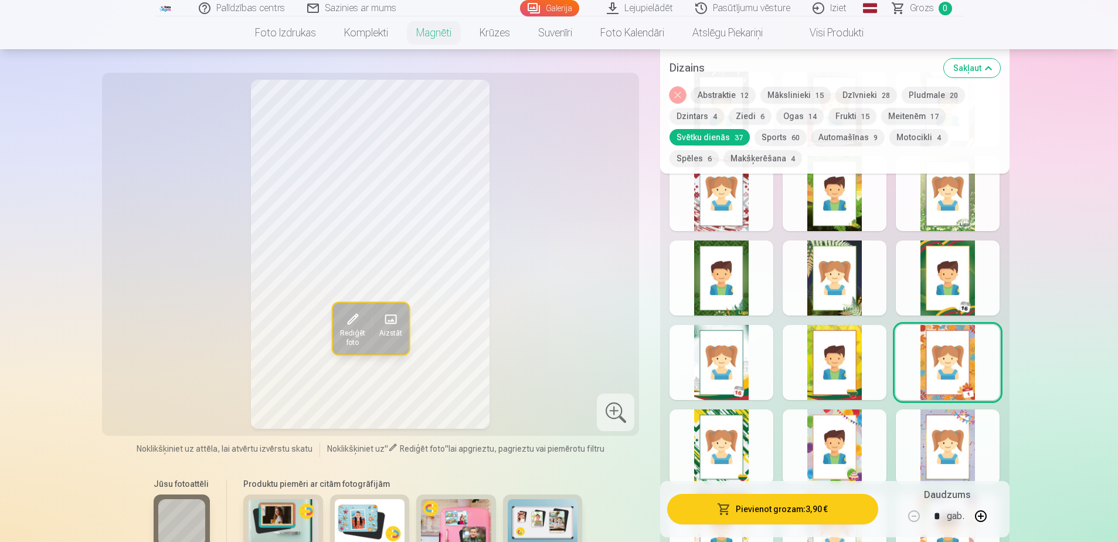
click at [731, 438] on div at bounding box center [721, 446] width 104 height 75
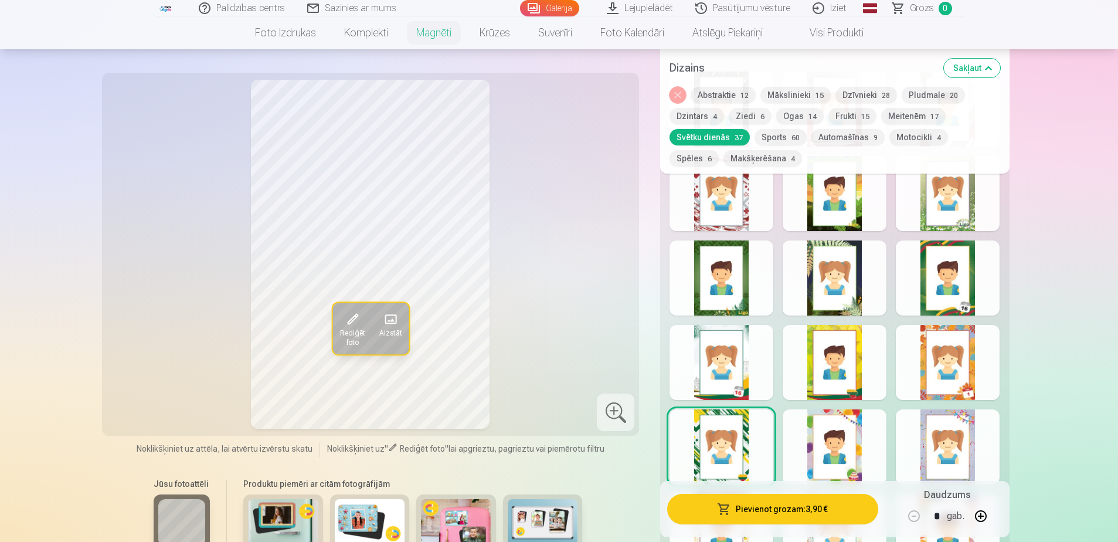
click at [830, 438] on div at bounding box center [834, 446] width 104 height 75
click at [969, 441] on div at bounding box center [948, 446] width 104 height 75
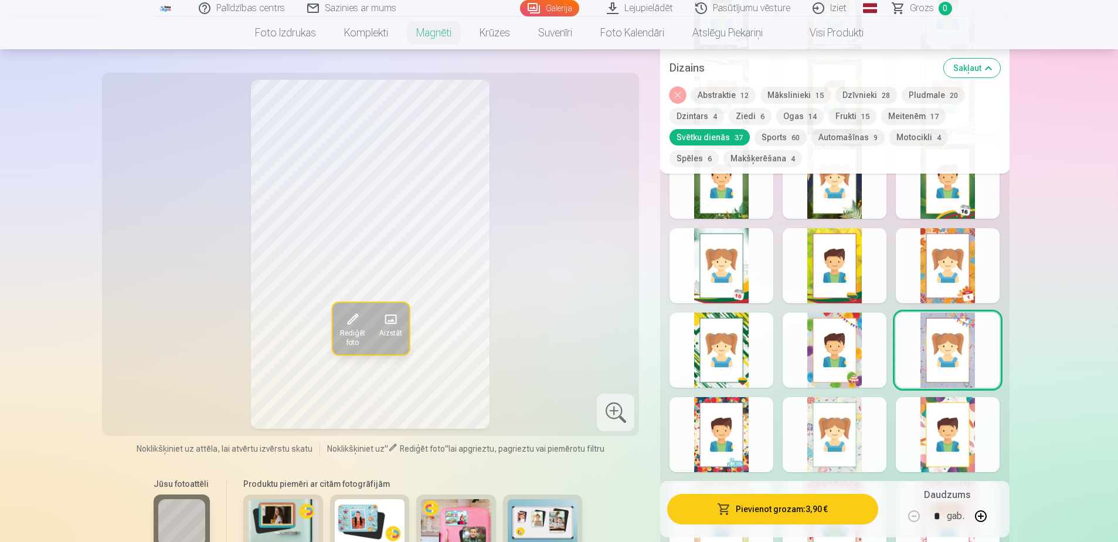
scroll to position [789, 0]
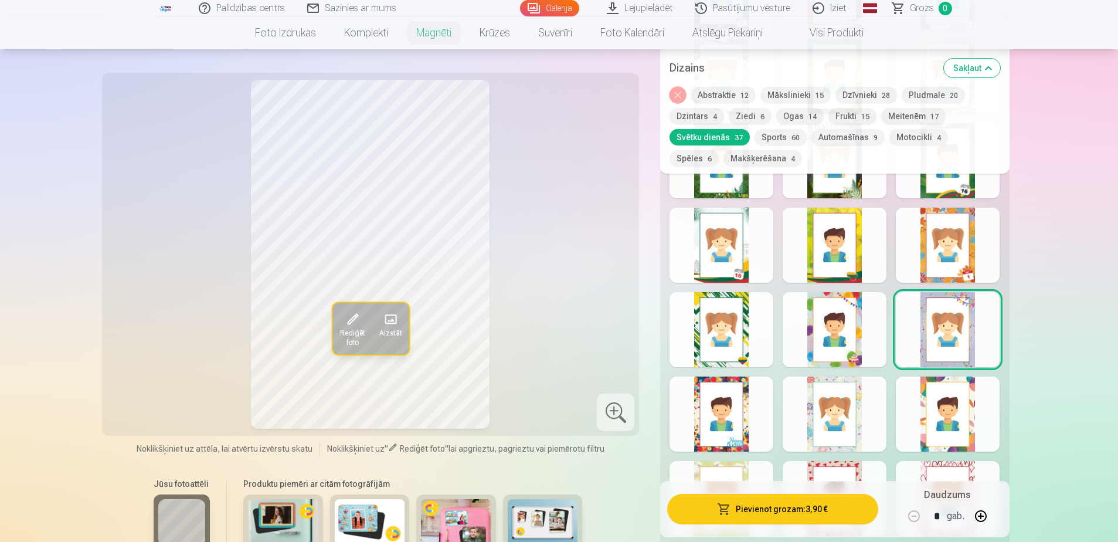
click at [741, 400] on div at bounding box center [721, 413] width 104 height 75
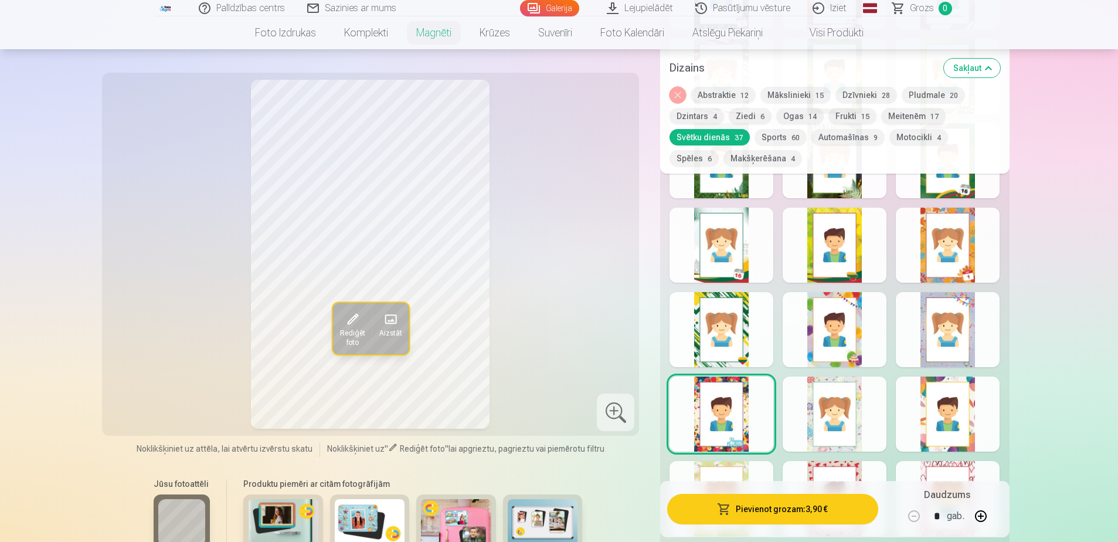
click at [847, 408] on div at bounding box center [834, 413] width 104 height 75
click at [715, 414] on div at bounding box center [721, 413] width 104 height 75
click at [798, 413] on div at bounding box center [834, 413] width 104 height 75
click at [961, 401] on div at bounding box center [948, 413] width 104 height 75
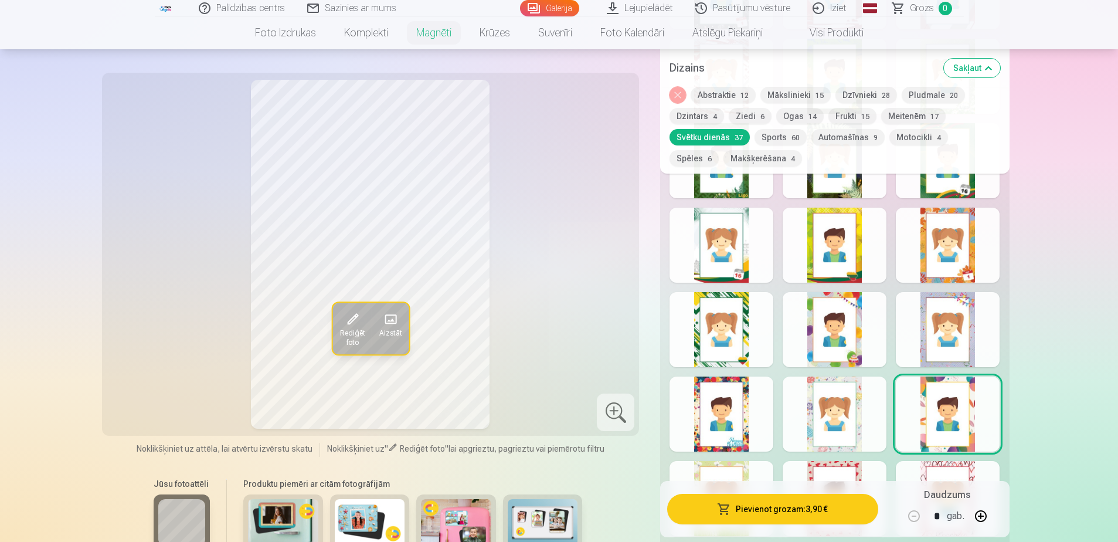
click at [734, 465] on div at bounding box center [721, 498] width 104 height 75
click at [857, 465] on div at bounding box center [834, 498] width 104 height 75
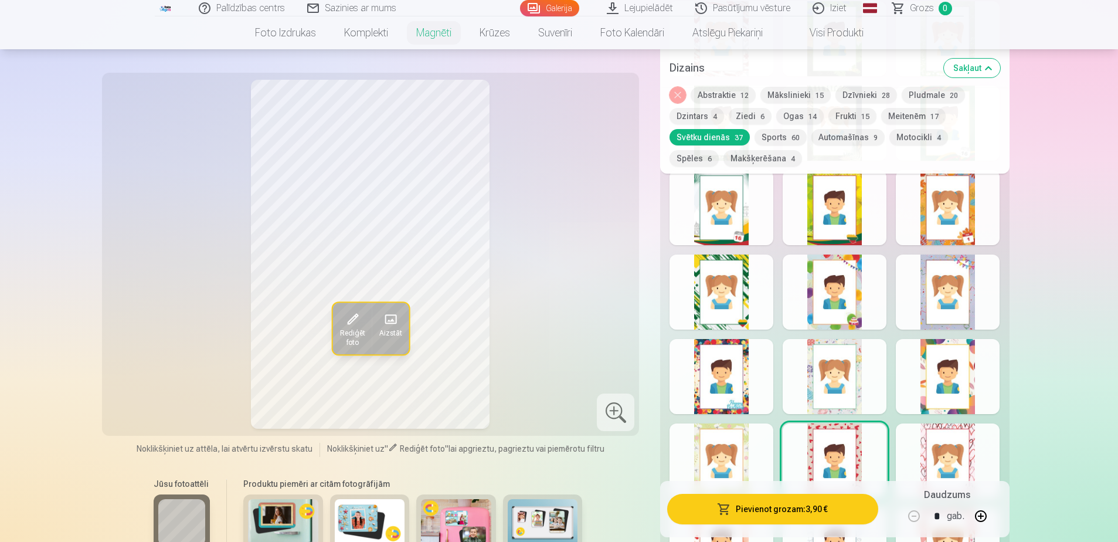
scroll to position [847, 0]
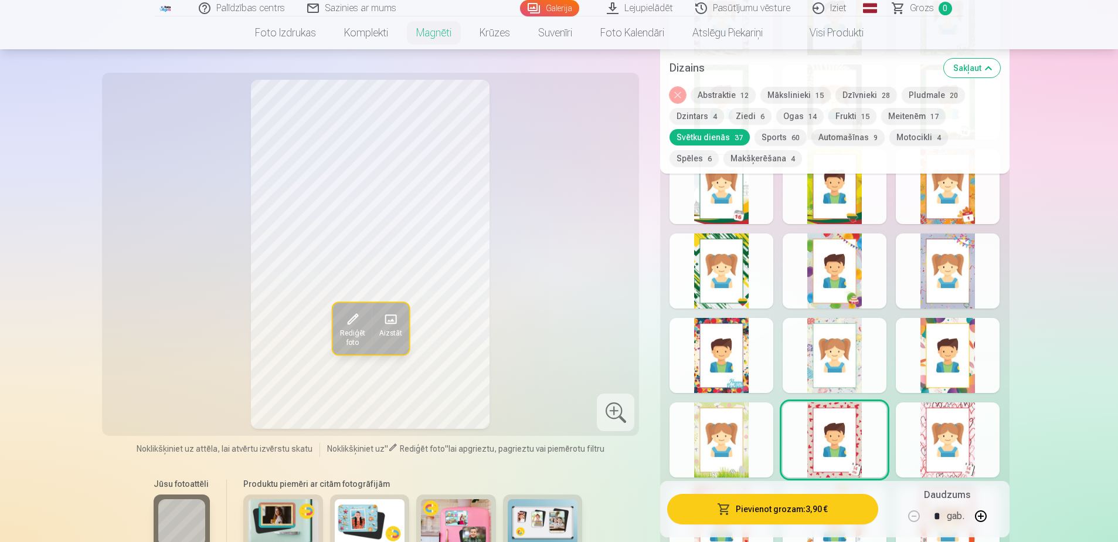
click at [963, 426] on div at bounding box center [948, 439] width 104 height 75
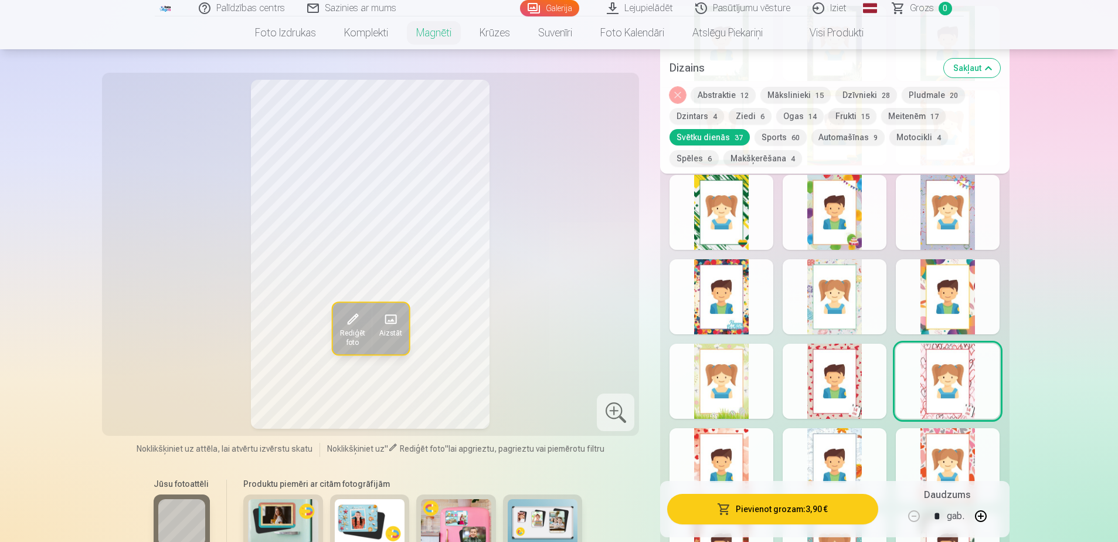
scroll to position [965, 0]
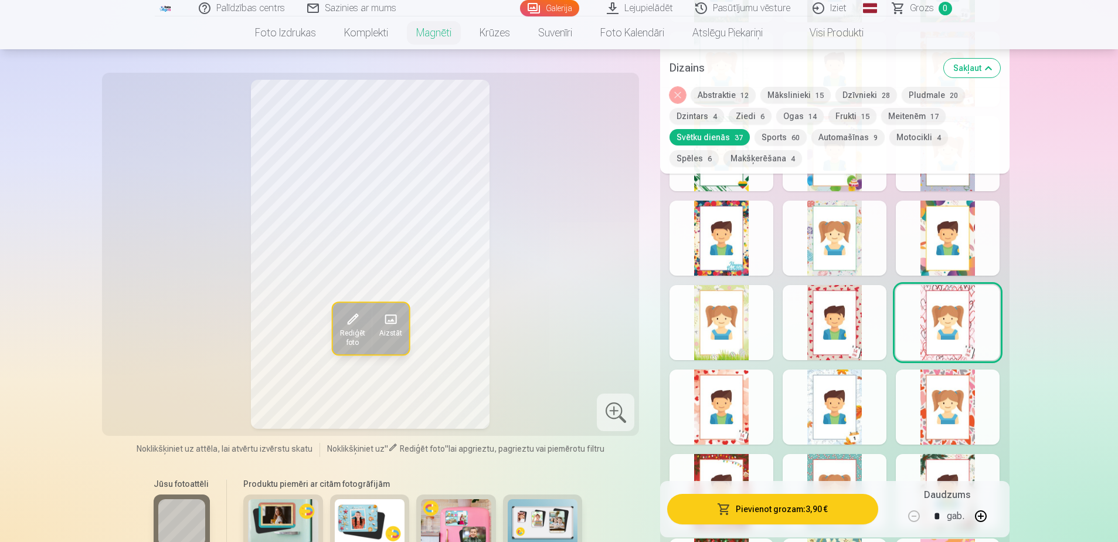
click at [751, 406] on div at bounding box center [721, 406] width 104 height 75
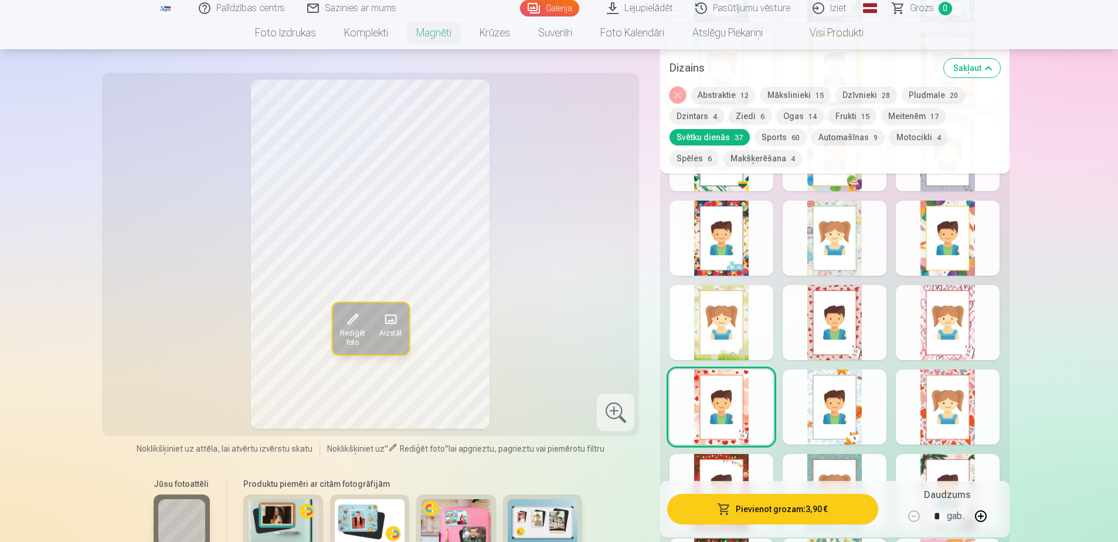
click at [830, 406] on div at bounding box center [834, 406] width 104 height 75
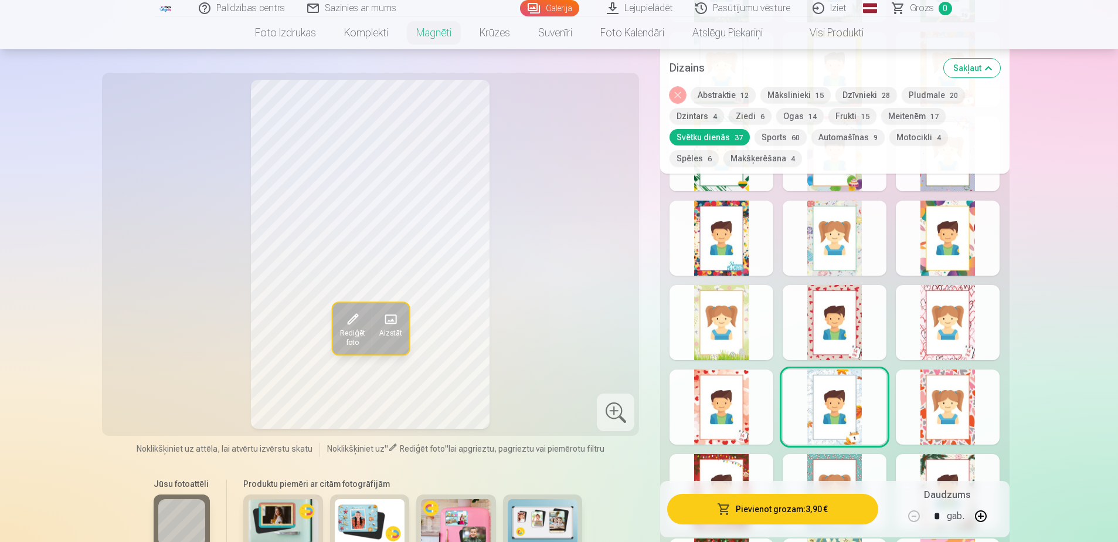
click at [972, 393] on div at bounding box center [948, 406] width 104 height 75
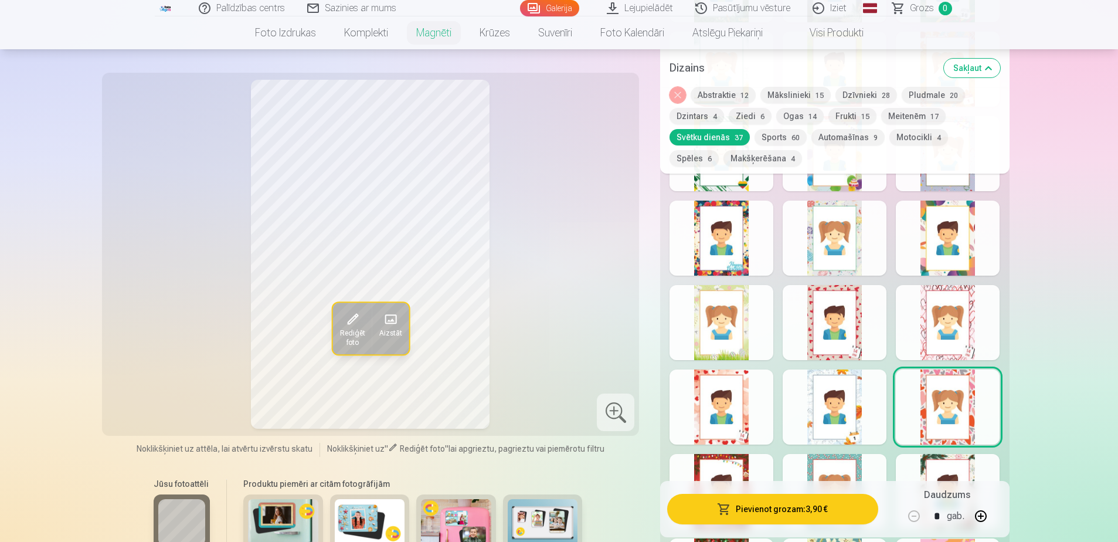
click at [843, 376] on div at bounding box center [834, 406] width 104 height 75
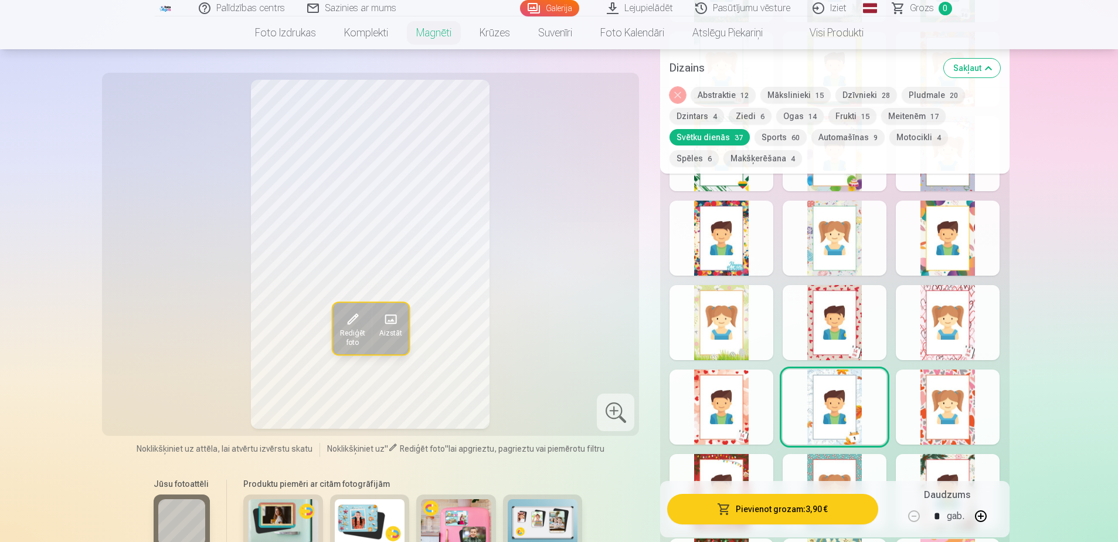
click at [949, 390] on div at bounding box center [948, 406] width 104 height 75
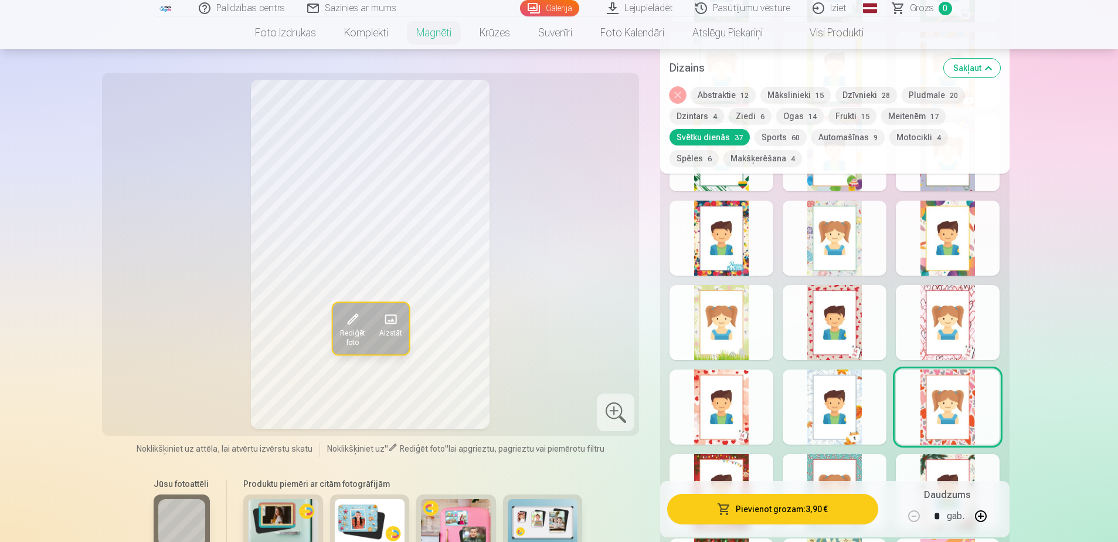
click at [735, 462] on div at bounding box center [721, 491] width 104 height 75
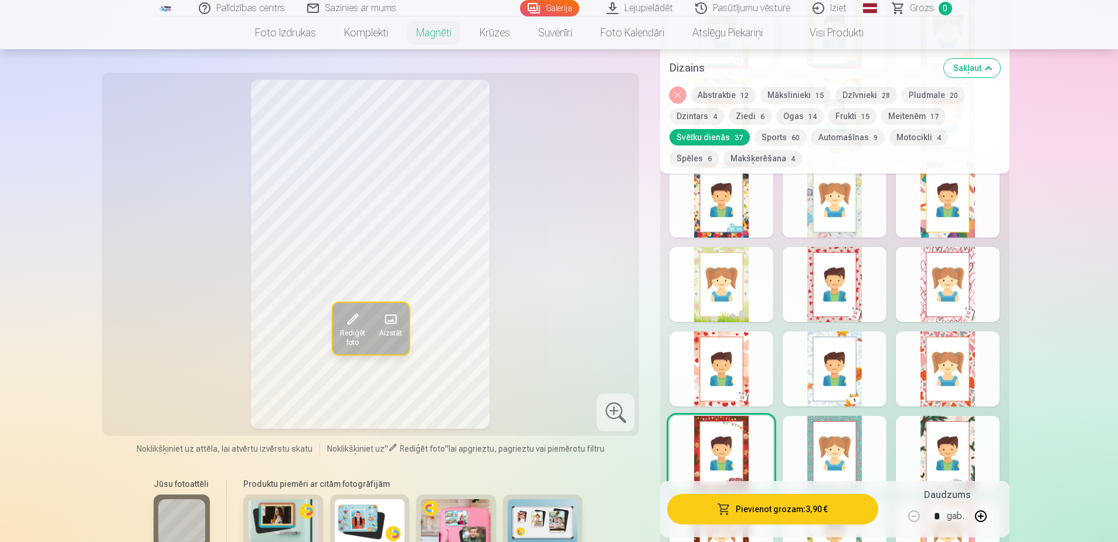
scroll to position [1023, 0]
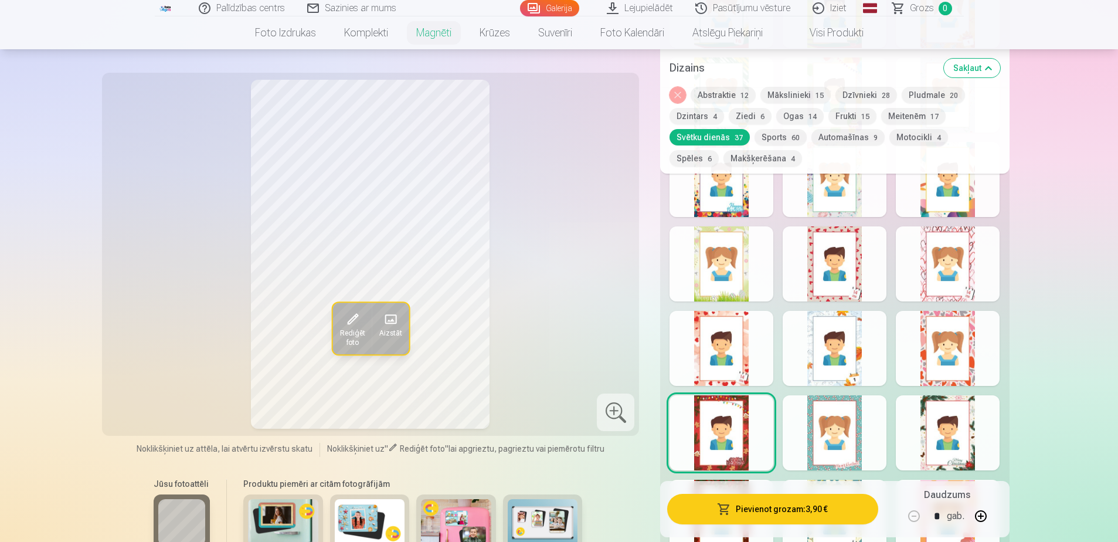
click at [856, 418] on div at bounding box center [834, 432] width 104 height 75
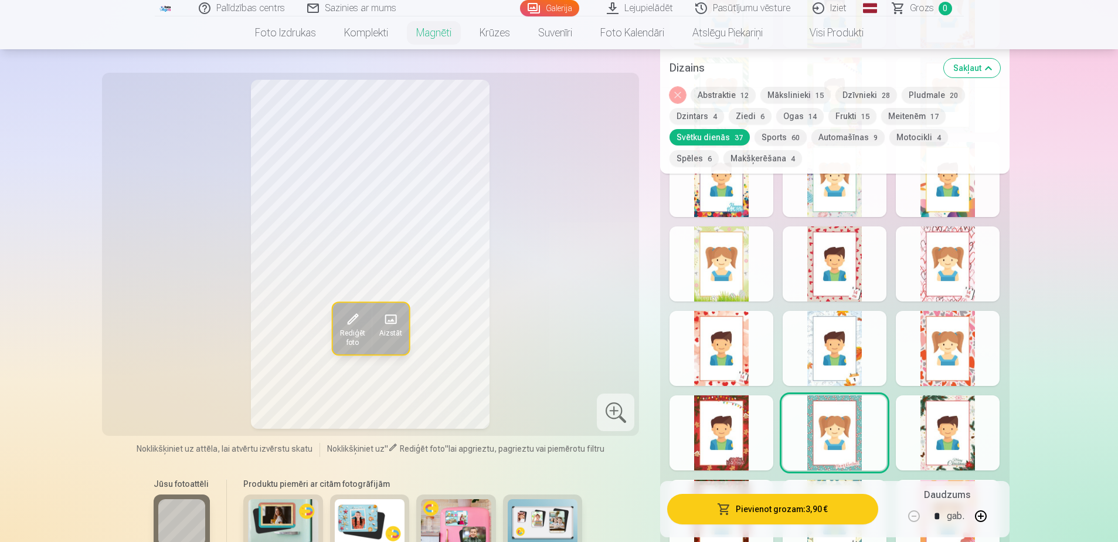
click at [961, 419] on div at bounding box center [948, 432] width 104 height 75
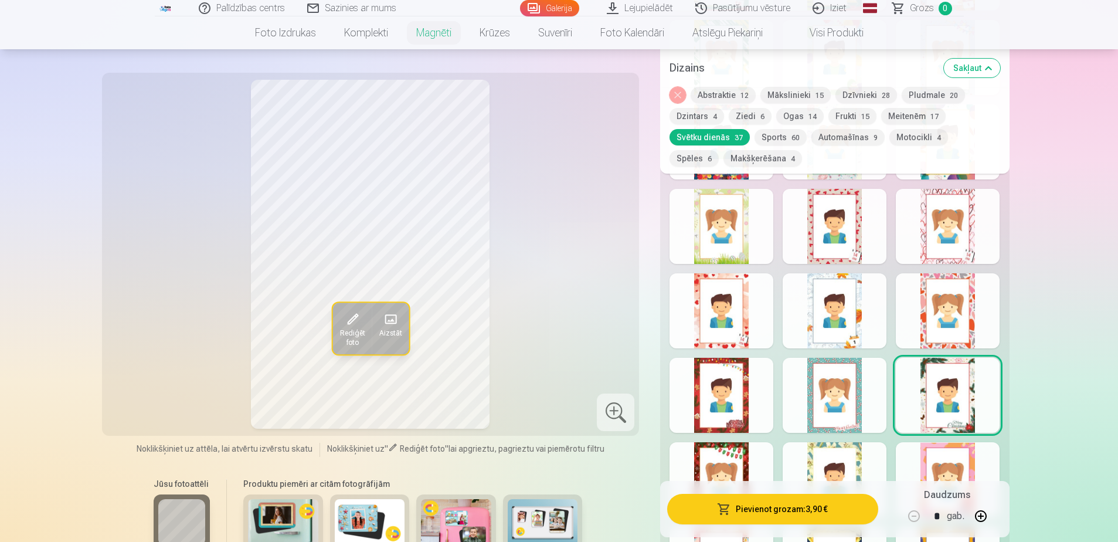
scroll to position [1082, 0]
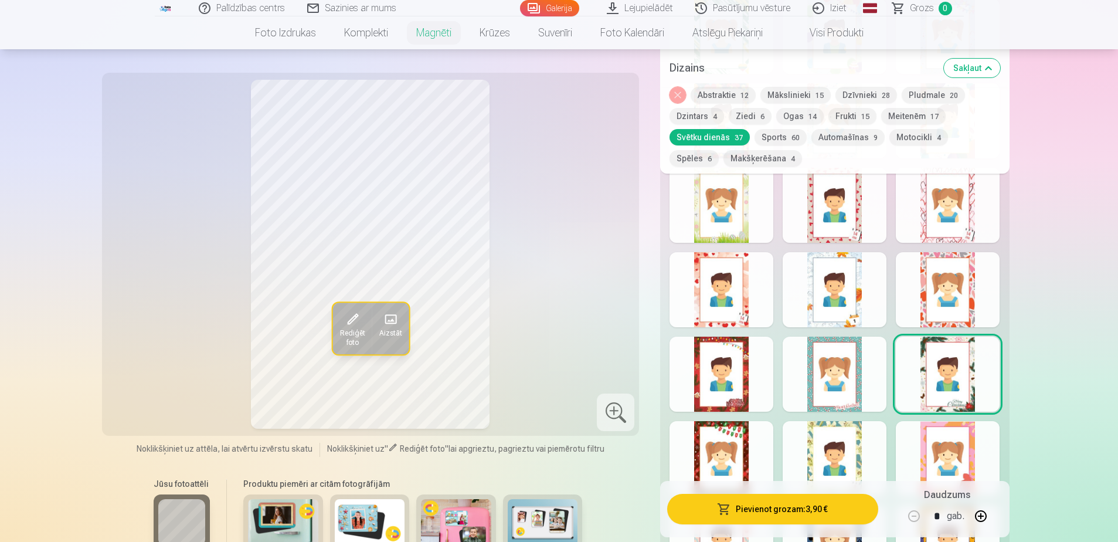
click at [747, 438] on div at bounding box center [721, 458] width 104 height 75
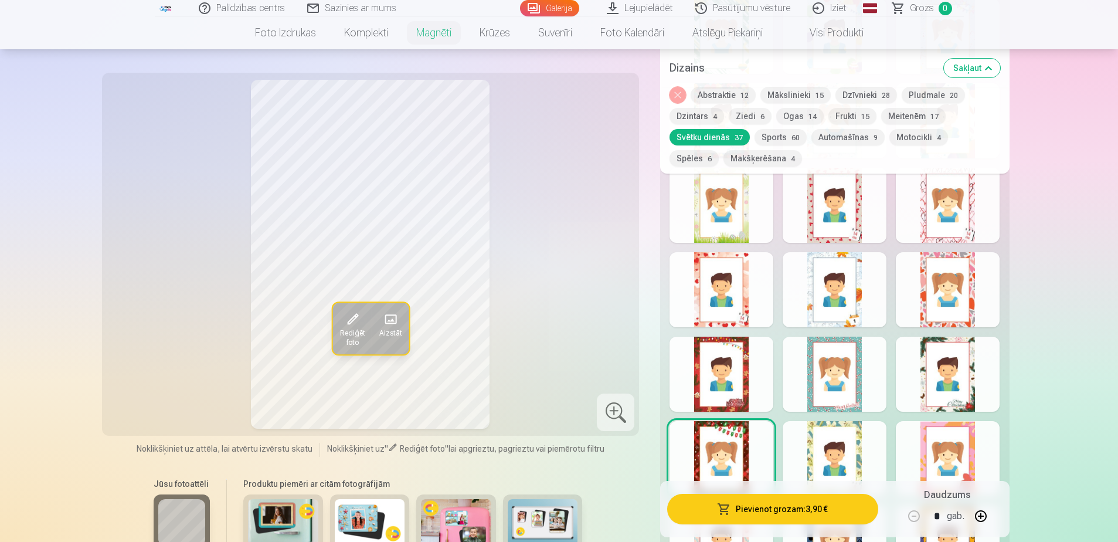
click at [827, 434] on div at bounding box center [834, 458] width 104 height 75
click at [935, 439] on div at bounding box center [948, 458] width 104 height 75
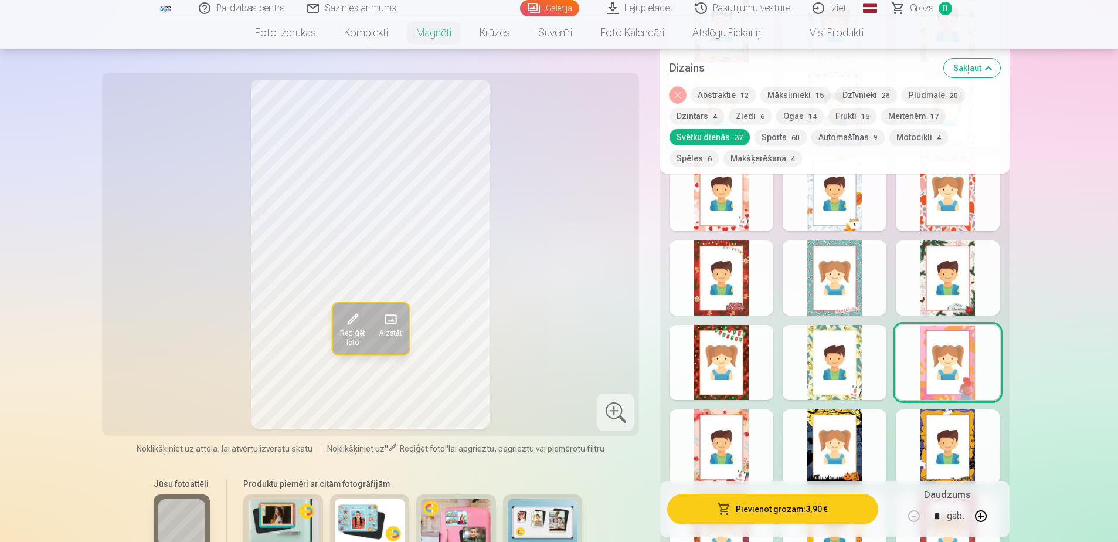
scroll to position [1199, 0]
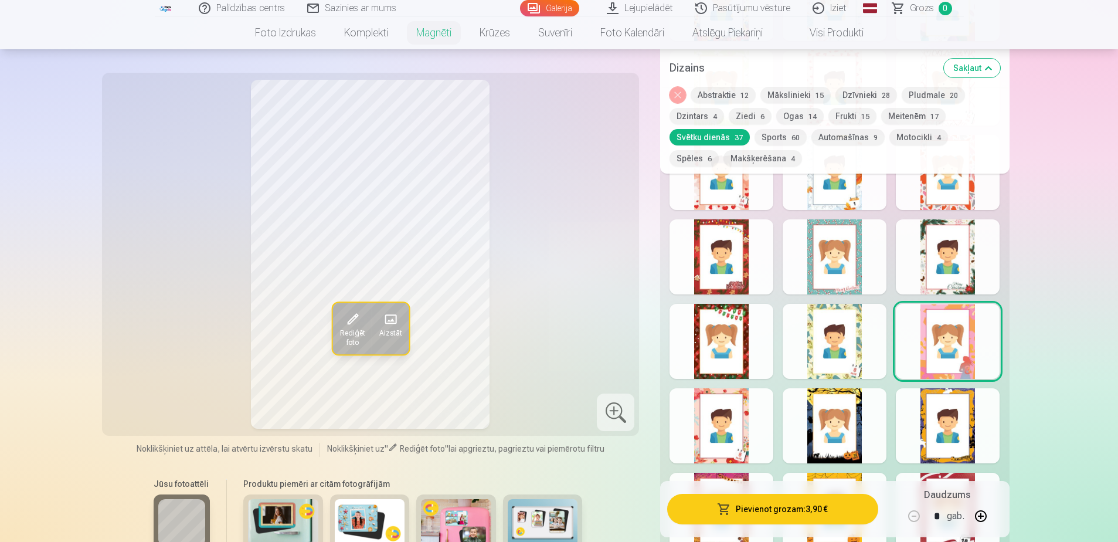
click at [736, 433] on div at bounding box center [721, 425] width 104 height 75
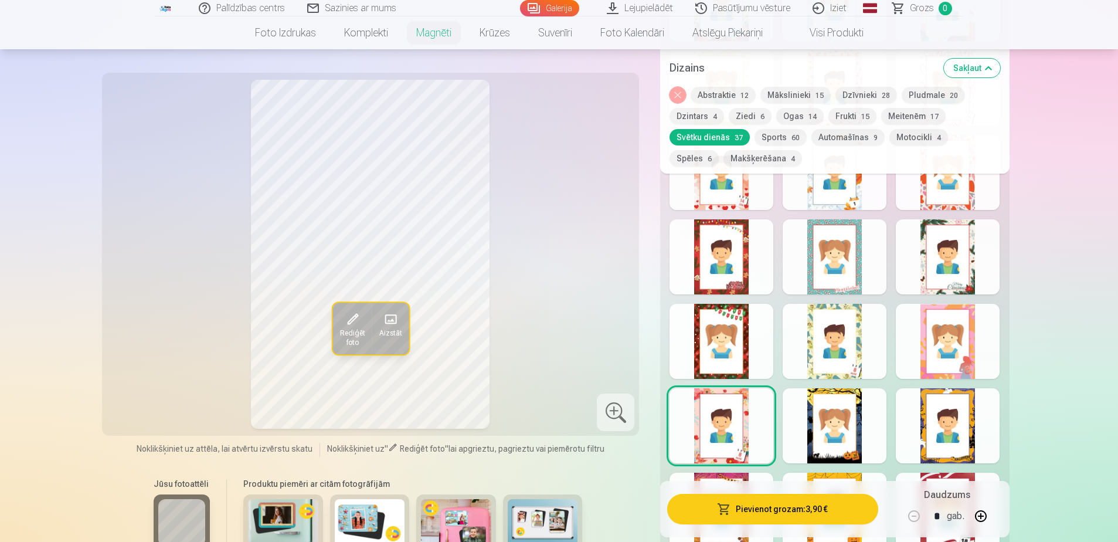
click at [837, 424] on div at bounding box center [834, 425] width 104 height 75
click at [954, 408] on div at bounding box center [948, 425] width 104 height 75
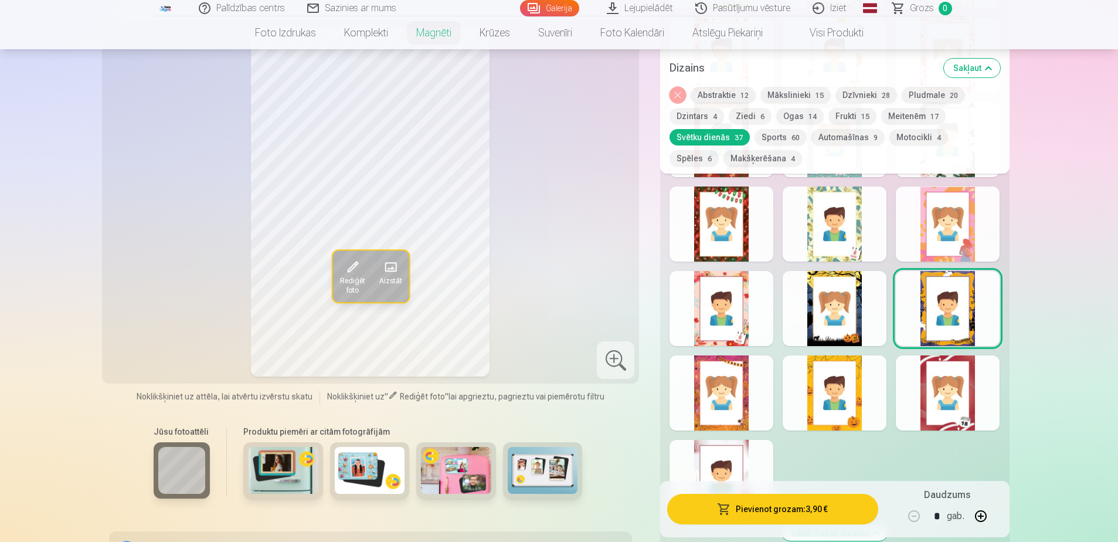
scroll to position [1375, 0]
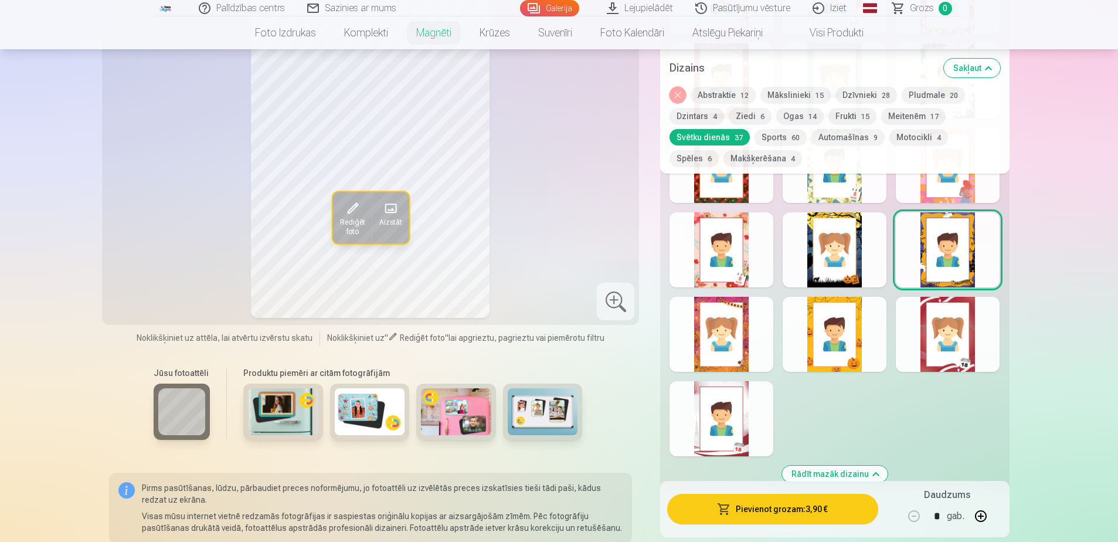
click at [741, 345] on div at bounding box center [721, 334] width 104 height 75
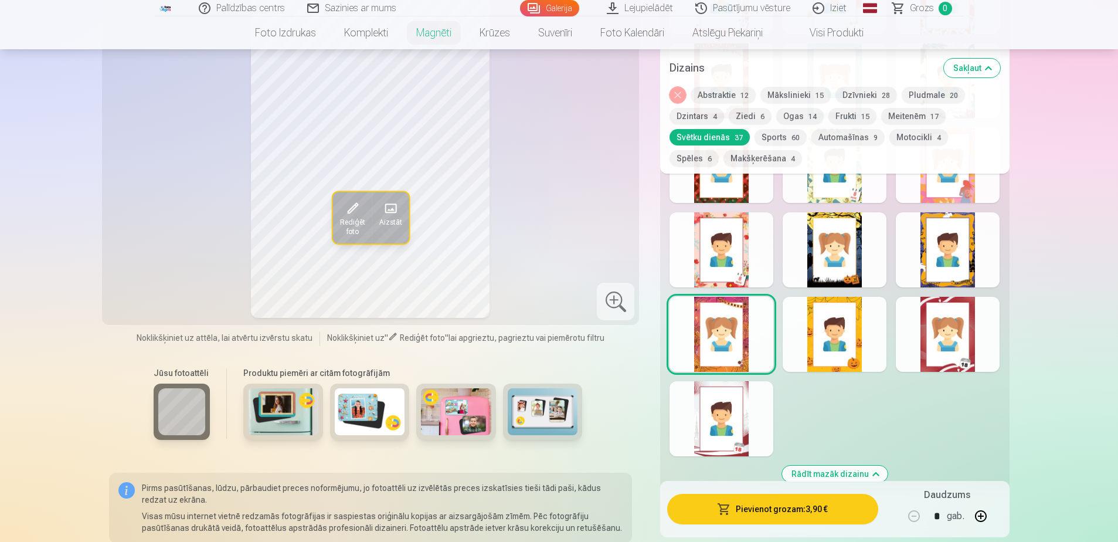
click at [836, 331] on div at bounding box center [834, 334] width 104 height 75
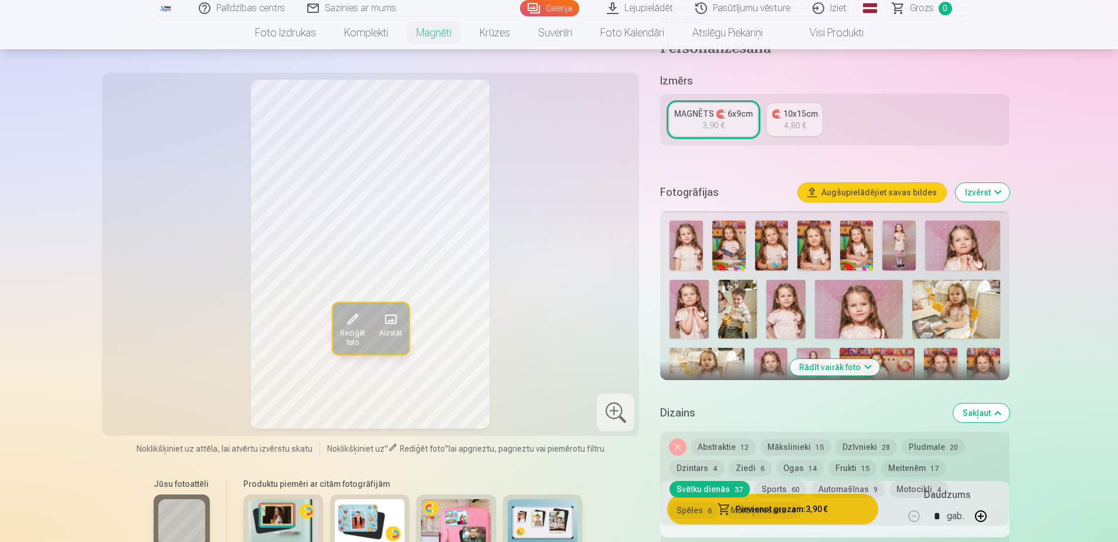
scroll to position [320, 0]
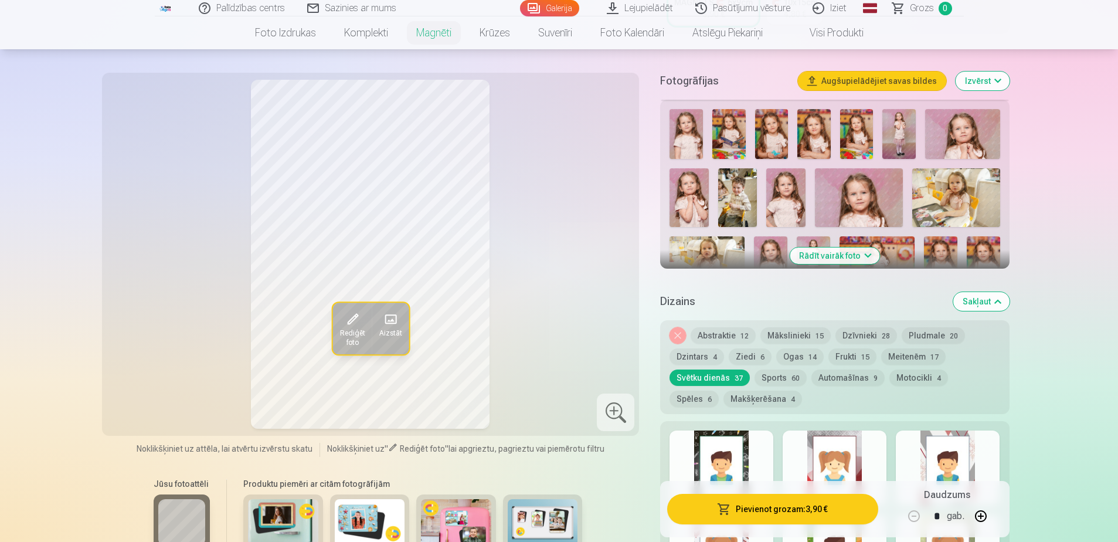
click at [795, 348] on button "Ogas 14" at bounding box center [799, 356] width 47 height 16
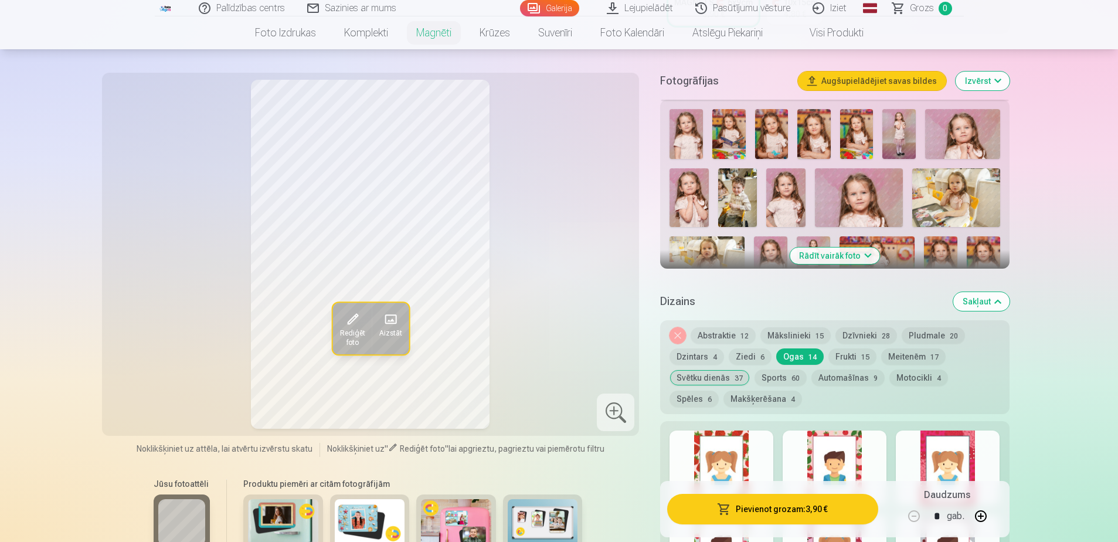
click at [861, 353] on span "15" at bounding box center [865, 357] width 8 height 8
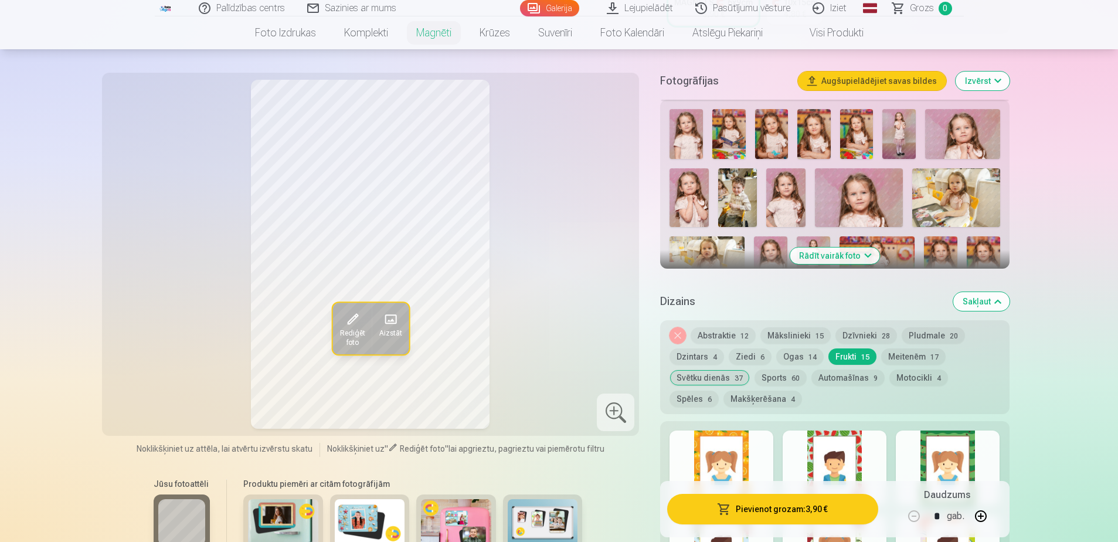
click at [745, 464] on div at bounding box center [721, 467] width 104 height 75
click at [854, 444] on div at bounding box center [834, 467] width 104 height 75
click at [955, 457] on div at bounding box center [948, 467] width 104 height 75
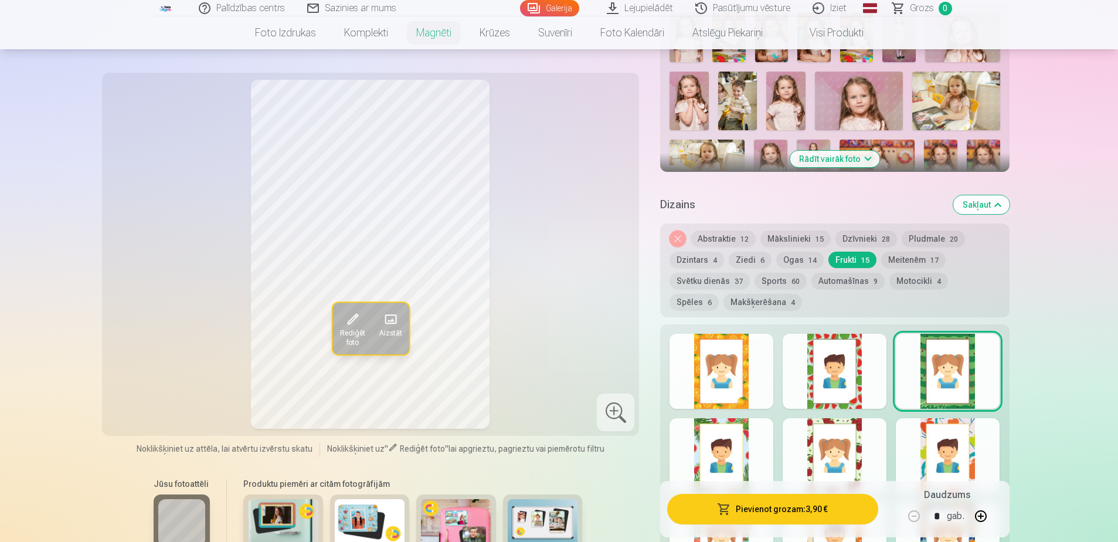
scroll to position [437, 0]
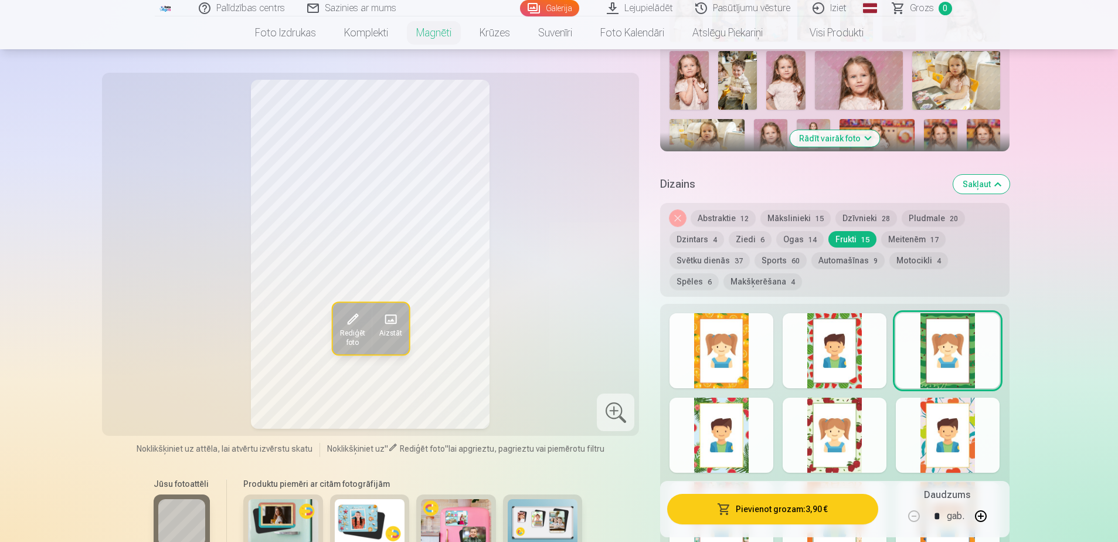
click at [843, 440] on div at bounding box center [834, 434] width 104 height 75
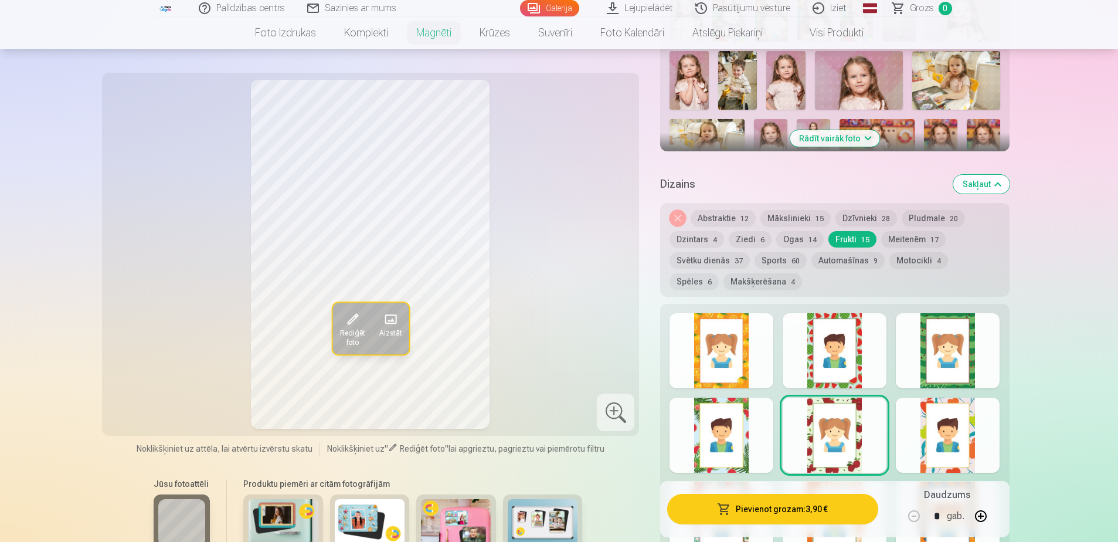
click at [731, 441] on div at bounding box center [721, 434] width 104 height 75
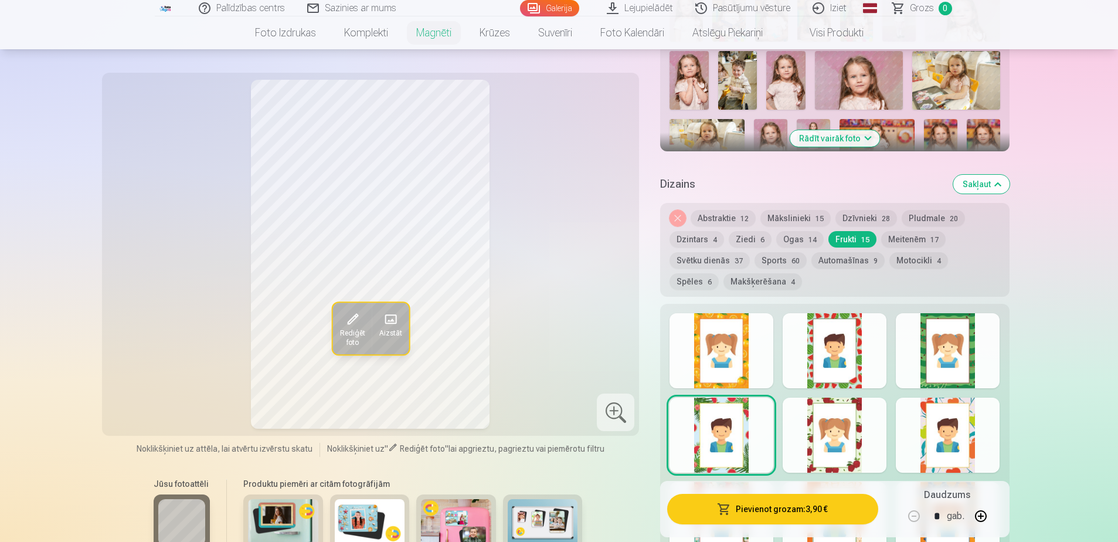
click at [956, 420] on div at bounding box center [948, 434] width 104 height 75
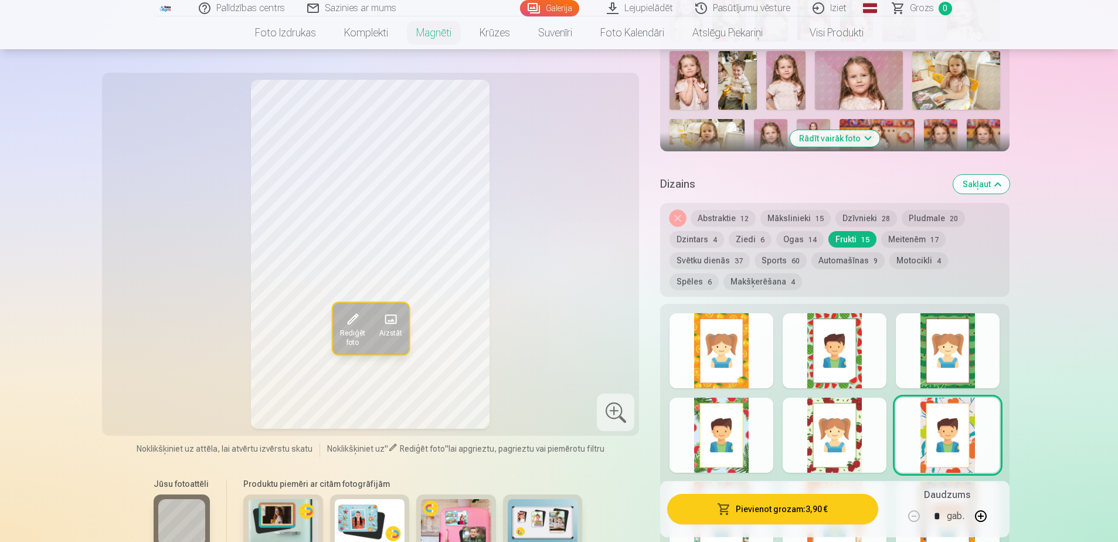
scroll to position [496, 0]
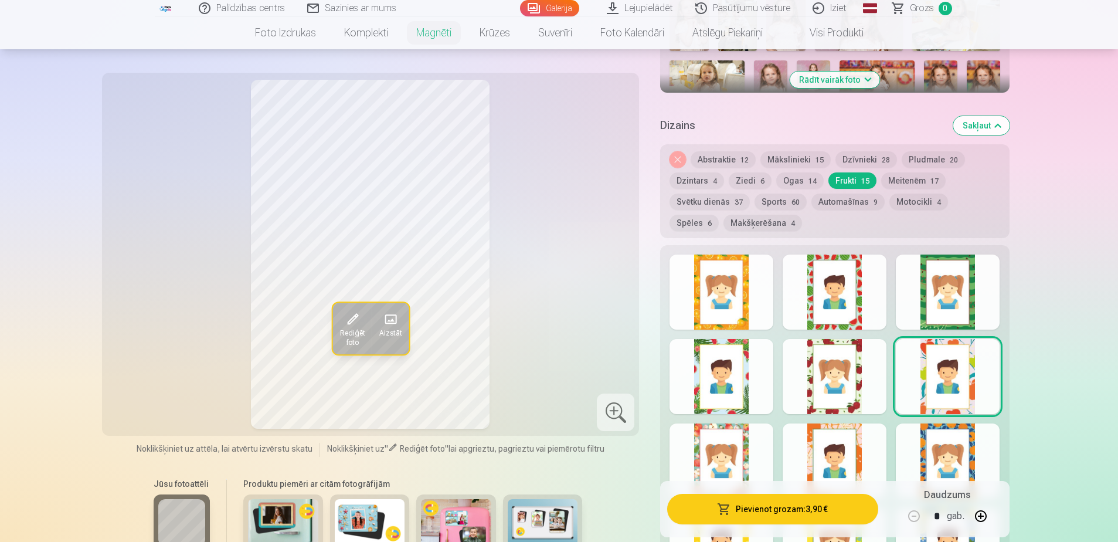
click at [749, 452] on div at bounding box center [721, 460] width 104 height 75
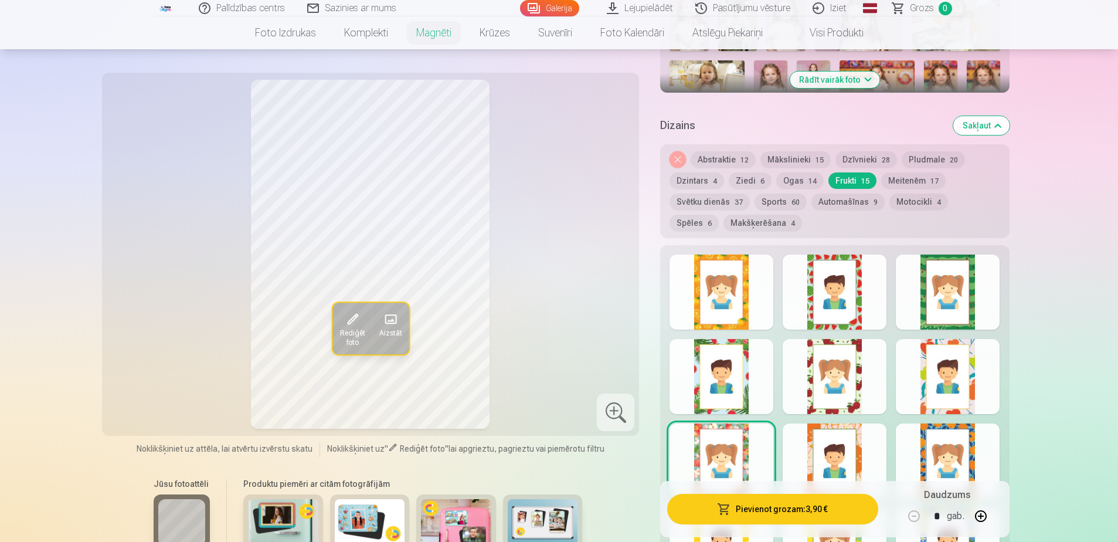
click at [830, 441] on div at bounding box center [834, 460] width 104 height 75
click at [954, 449] on div at bounding box center [948, 460] width 104 height 75
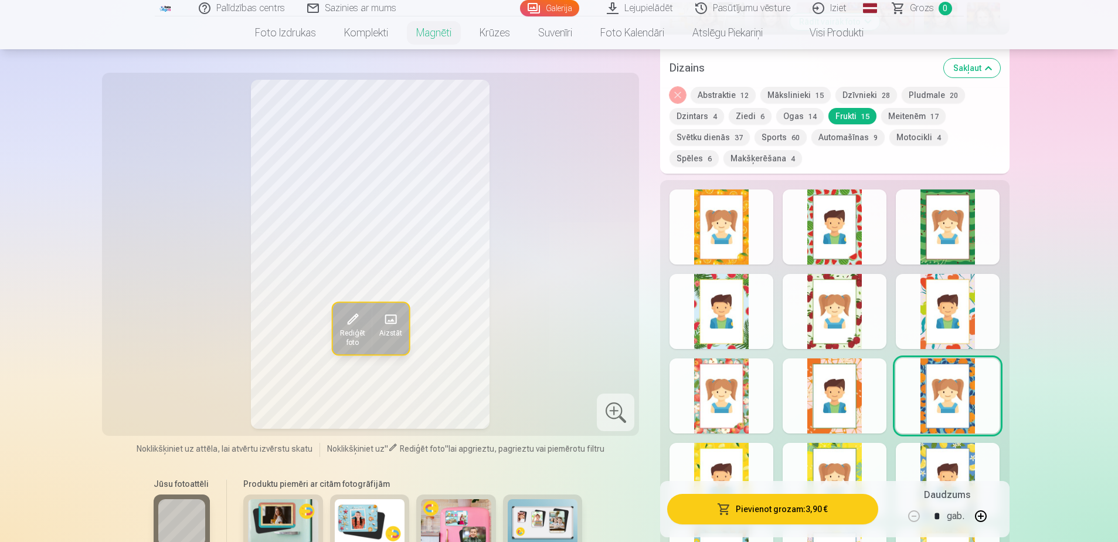
scroll to position [554, 0]
click at [746, 463] on div at bounding box center [721, 479] width 104 height 75
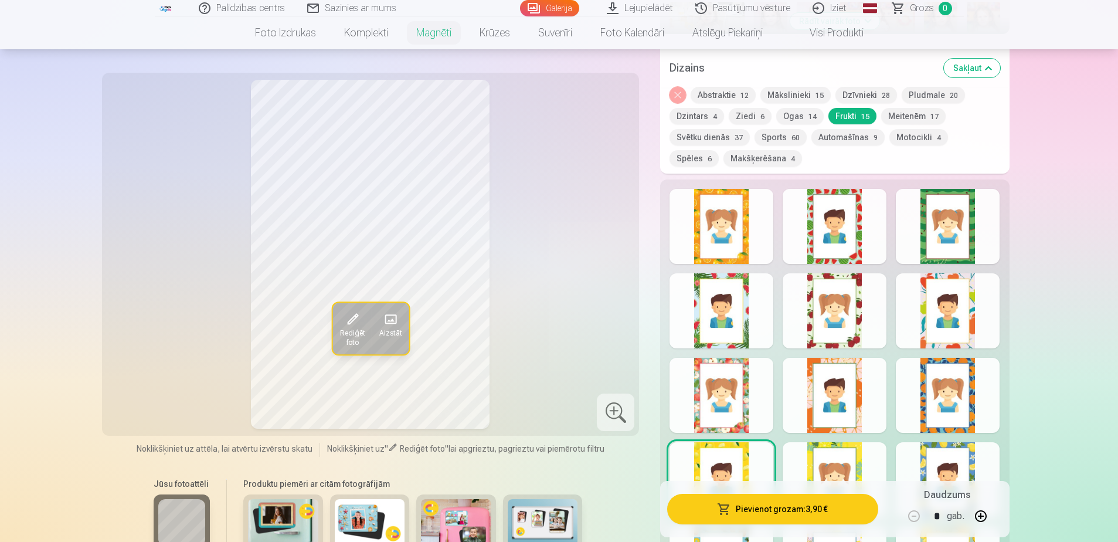
click at [843, 457] on div at bounding box center [834, 479] width 104 height 75
click at [968, 463] on div at bounding box center [948, 479] width 104 height 75
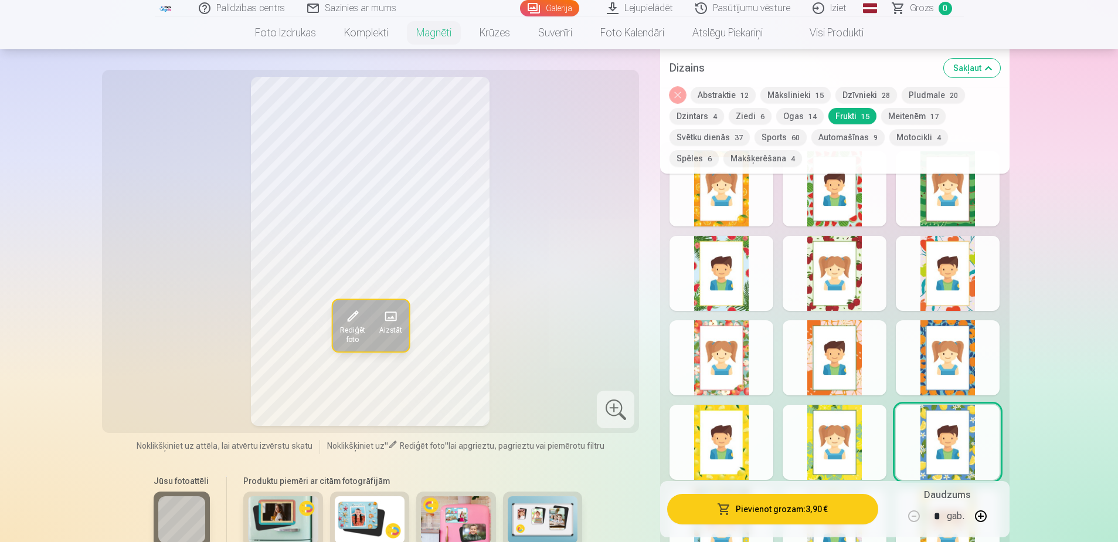
scroll to position [613, 0]
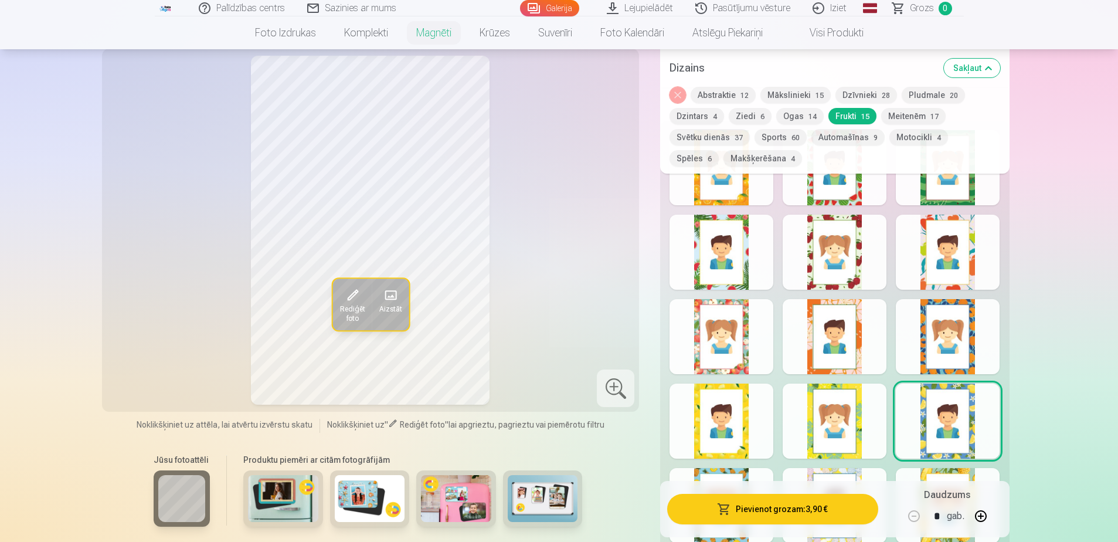
click at [754, 470] on div at bounding box center [721, 505] width 104 height 75
click at [839, 478] on div at bounding box center [834, 505] width 104 height 75
click at [947, 468] on div at bounding box center [948, 505] width 104 height 75
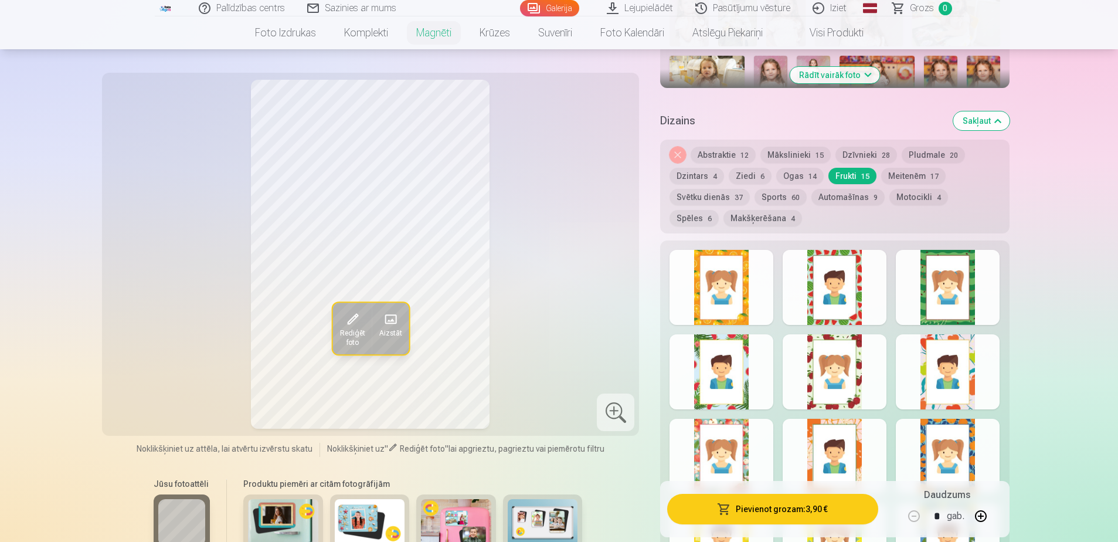
scroll to position [437, 0]
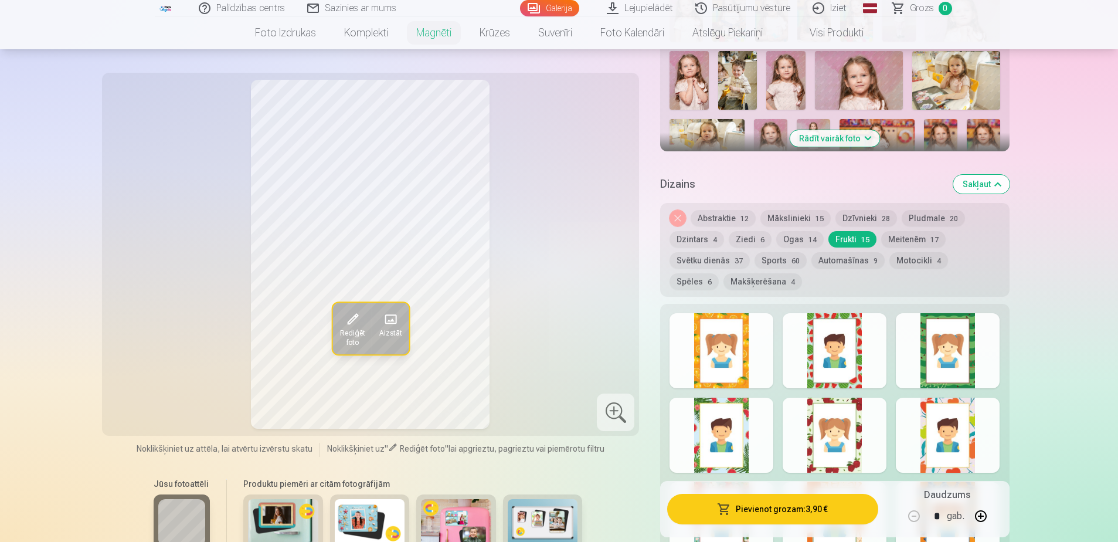
click at [800, 231] on button "Ogas 14" at bounding box center [799, 239] width 47 height 16
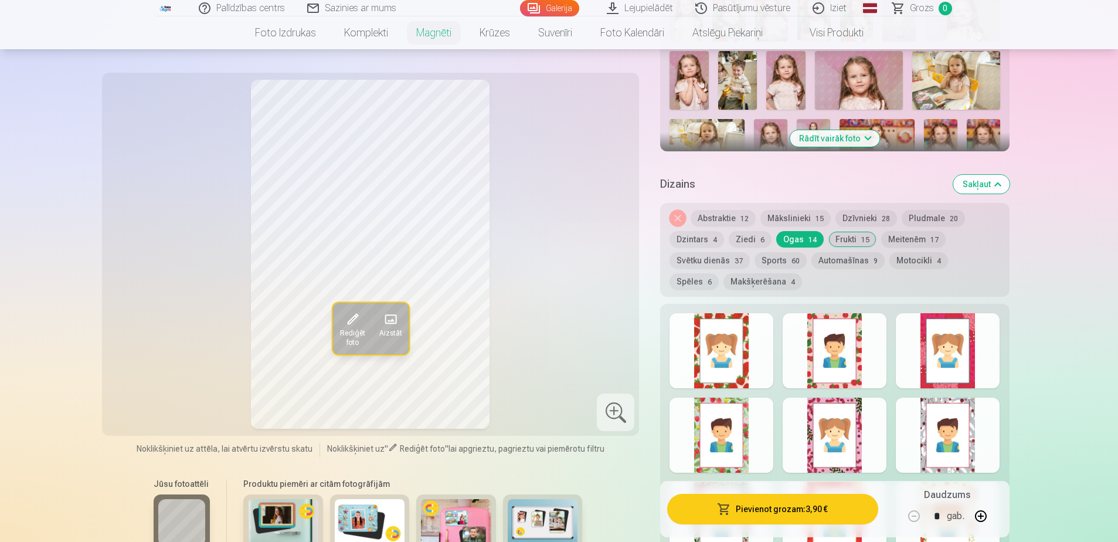
click at [806, 336] on div at bounding box center [834, 350] width 104 height 75
click at [750, 425] on div at bounding box center [721, 434] width 104 height 75
click at [747, 341] on div at bounding box center [721, 350] width 104 height 75
click at [862, 336] on div at bounding box center [834, 350] width 104 height 75
click at [936, 340] on div at bounding box center [948, 350] width 104 height 75
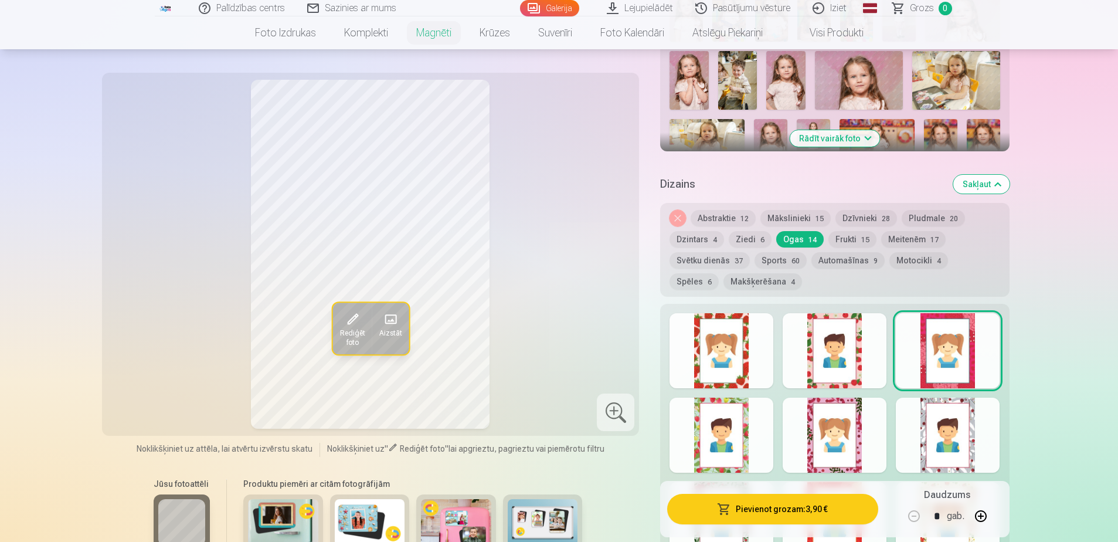
click at [710, 441] on div at bounding box center [721, 434] width 104 height 75
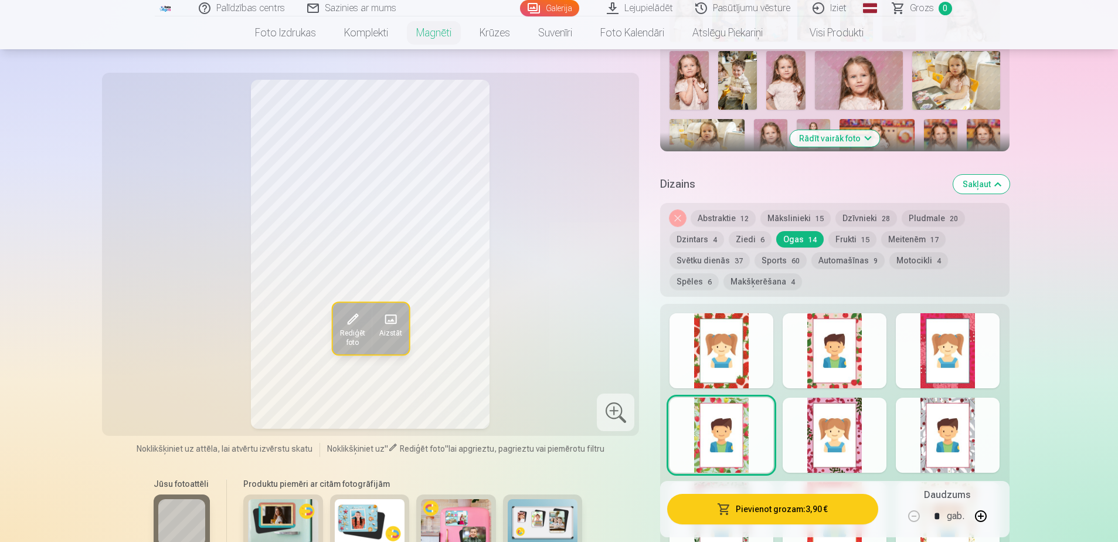
click at [852, 429] on div at bounding box center [834, 434] width 104 height 75
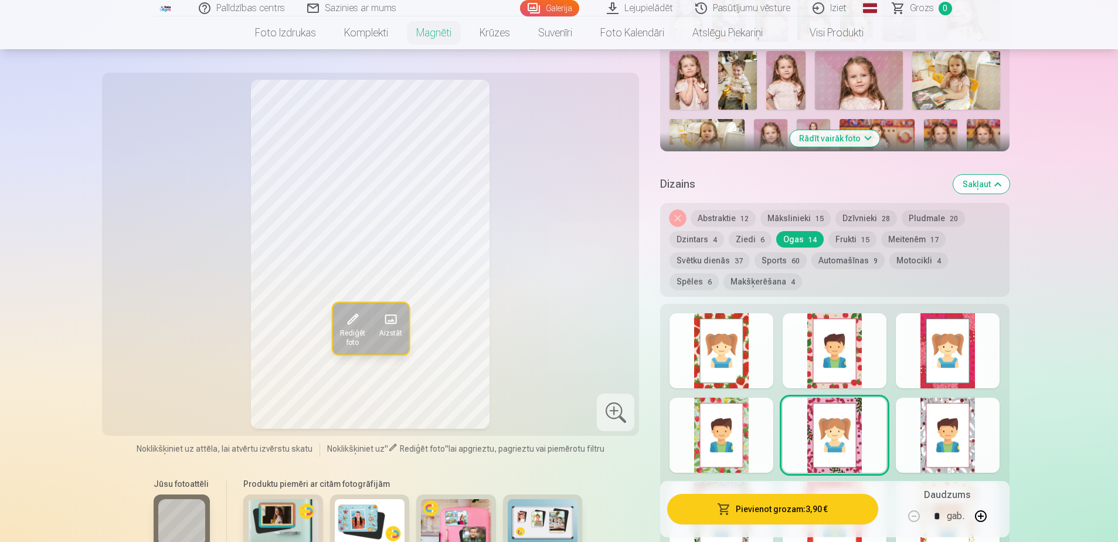
click at [948, 424] on div at bounding box center [948, 434] width 104 height 75
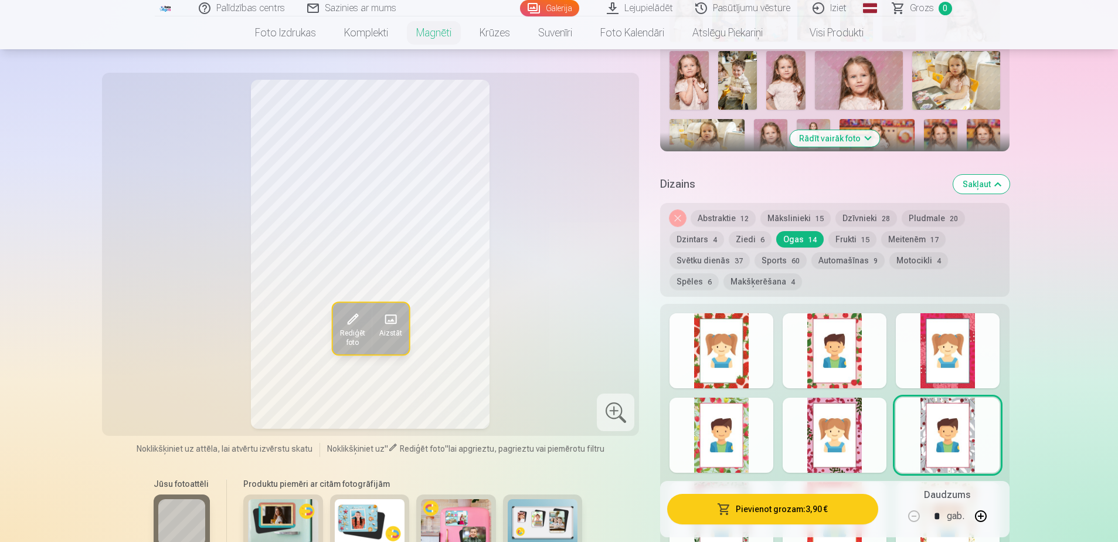
click at [738, 482] on div at bounding box center [721, 519] width 104 height 75
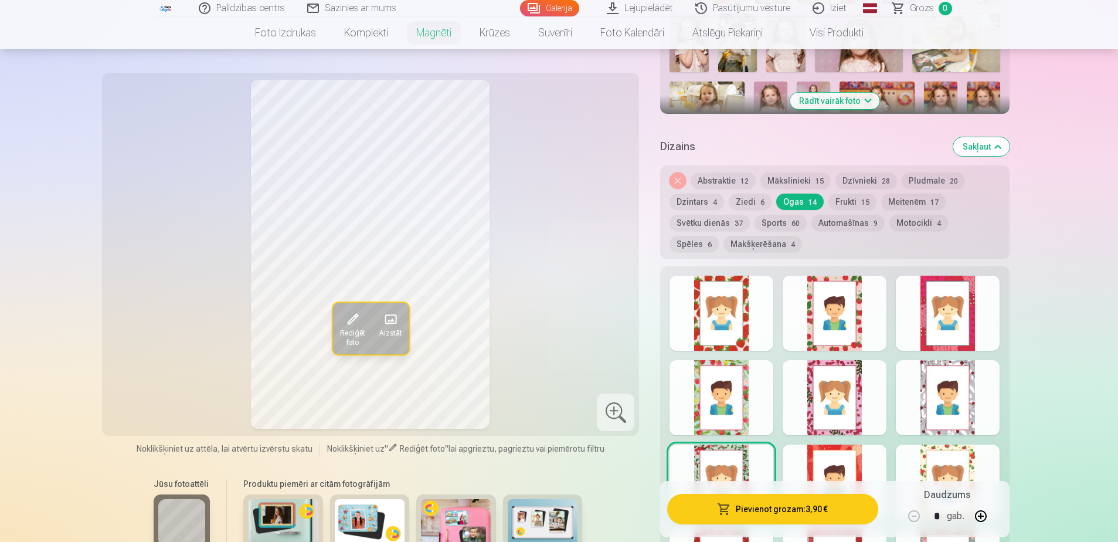
scroll to position [496, 0]
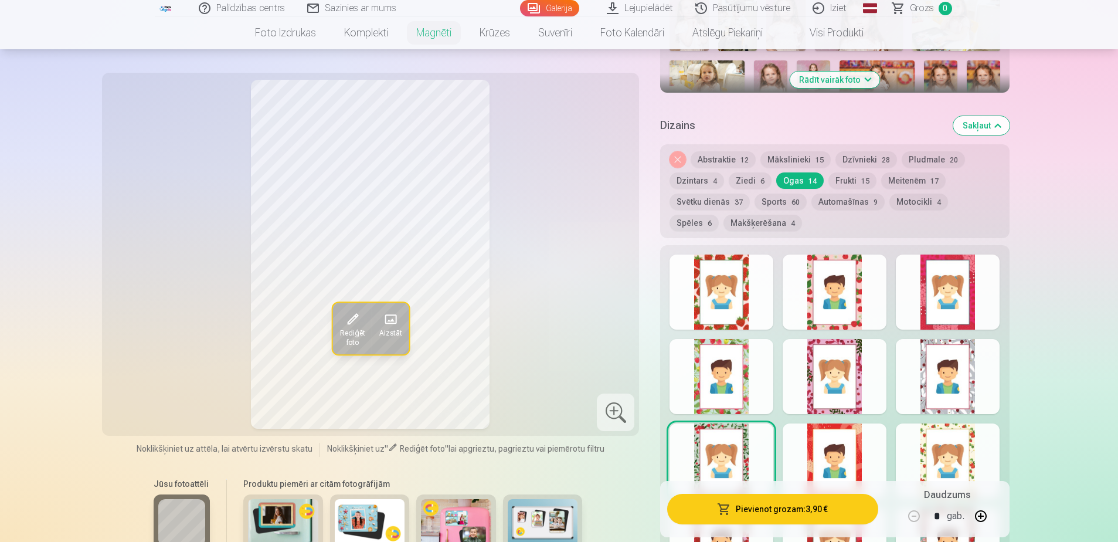
click at [851, 450] on div at bounding box center [834, 460] width 104 height 75
click at [937, 458] on div at bounding box center [948, 460] width 104 height 75
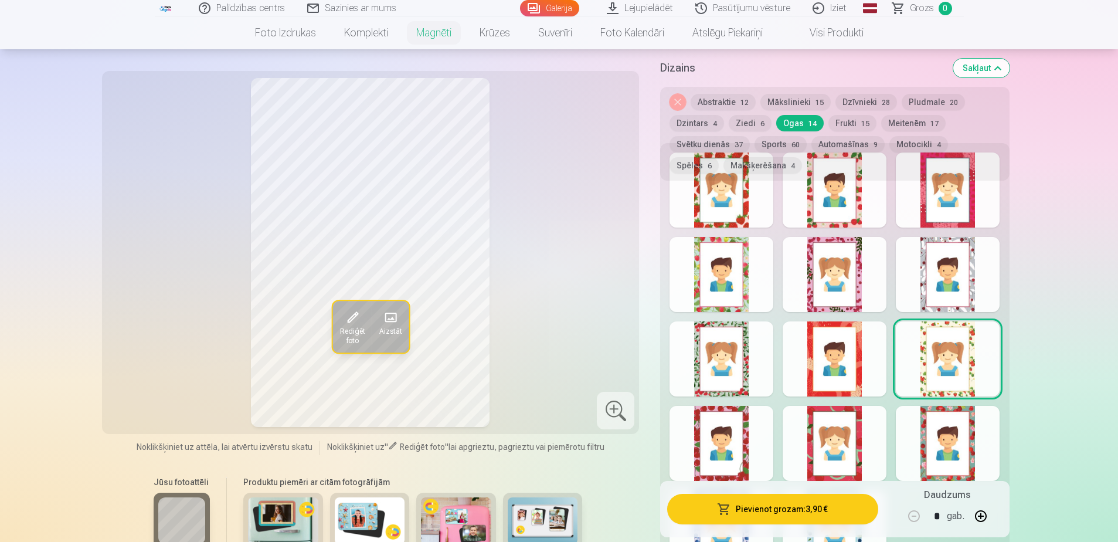
scroll to position [613, 0]
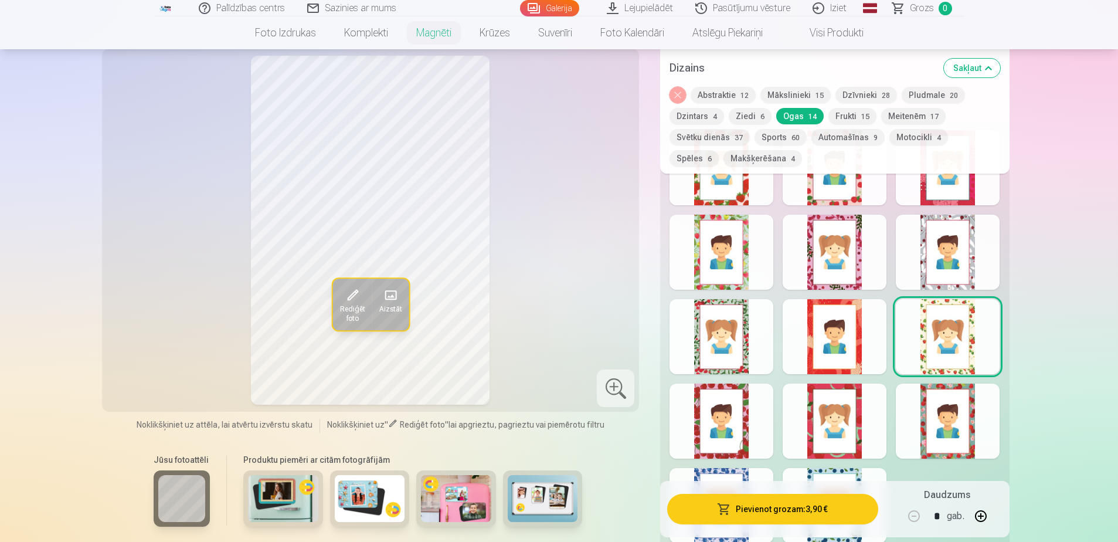
click at [742, 419] on div at bounding box center [721, 420] width 104 height 75
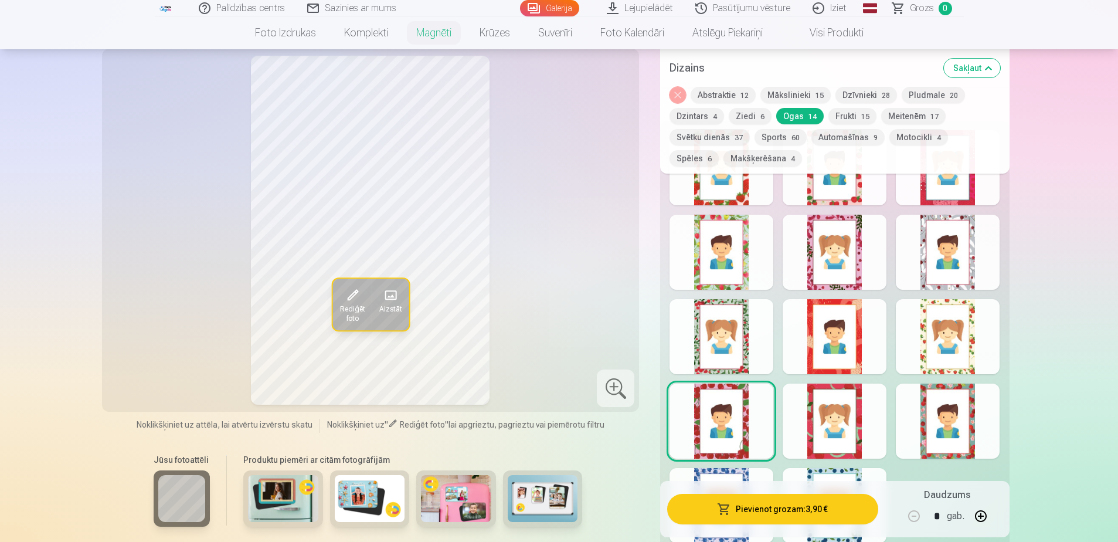
click at [838, 418] on div at bounding box center [834, 420] width 104 height 75
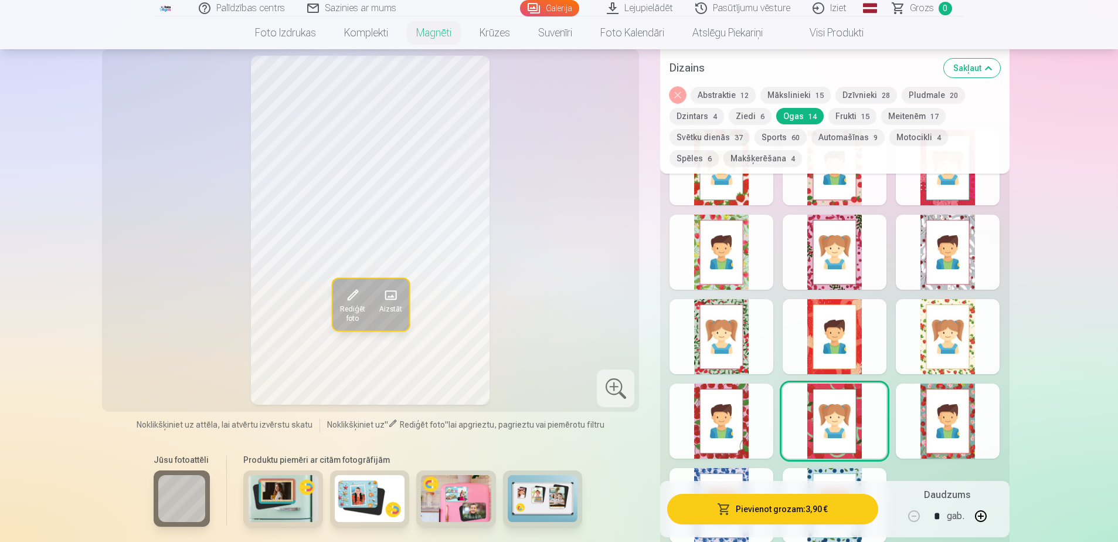
click at [961, 424] on div at bounding box center [948, 420] width 104 height 75
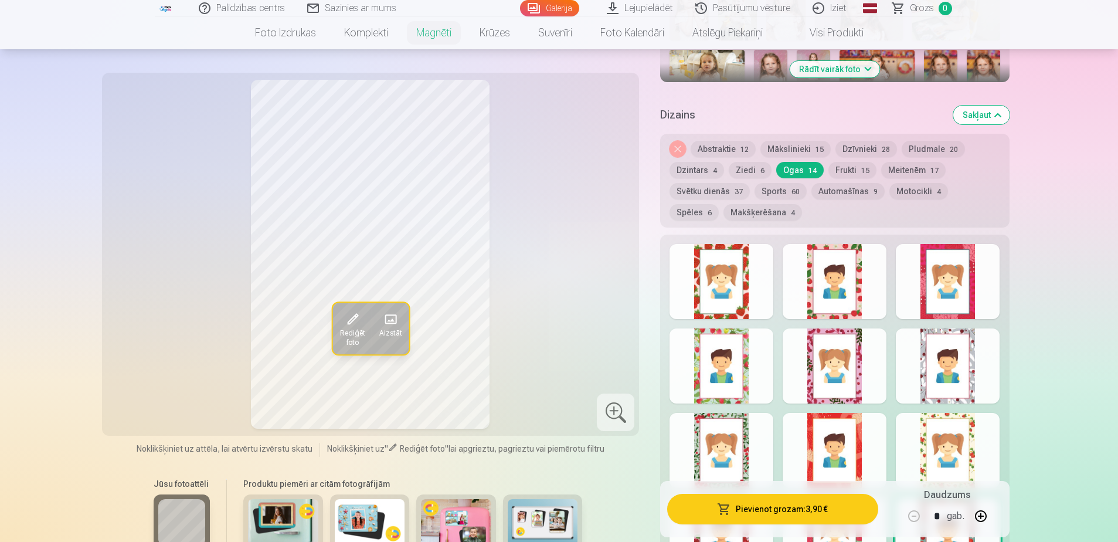
scroll to position [496, 0]
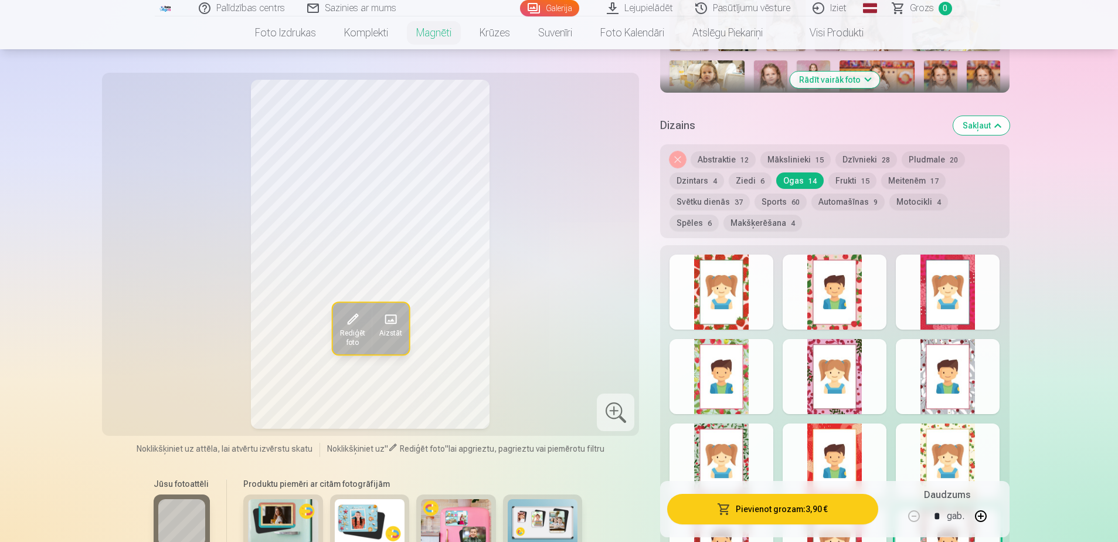
click at [750, 272] on div at bounding box center [721, 291] width 104 height 75
click at [820, 281] on div at bounding box center [834, 291] width 104 height 75
click at [939, 283] on div at bounding box center [948, 291] width 104 height 75
click at [744, 345] on div at bounding box center [721, 376] width 104 height 75
click at [857, 376] on div at bounding box center [834, 376] width 104 height 75
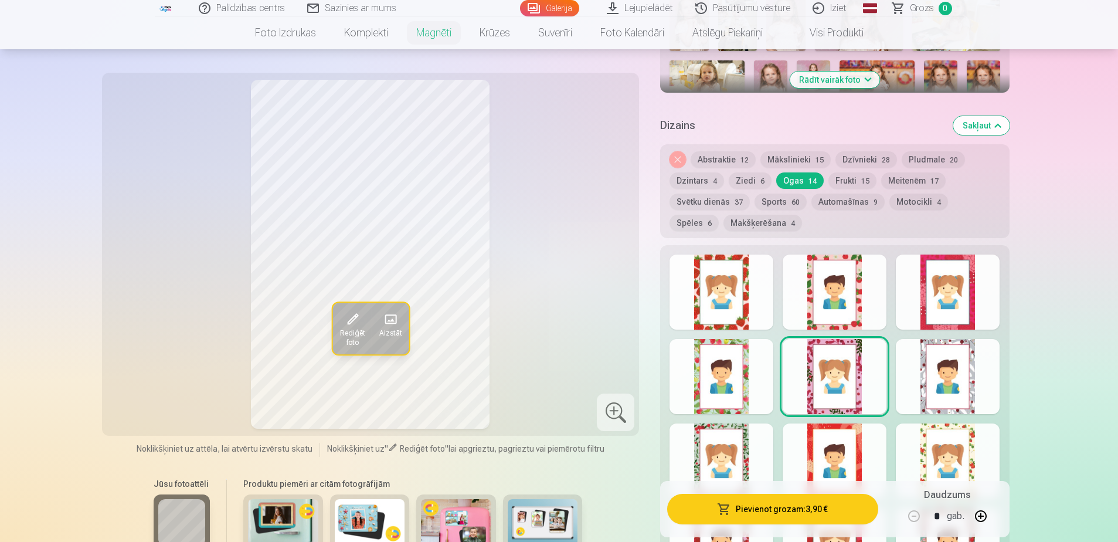
click at [749, 368] on div at bounding box center [721, 376] width 104 height 75
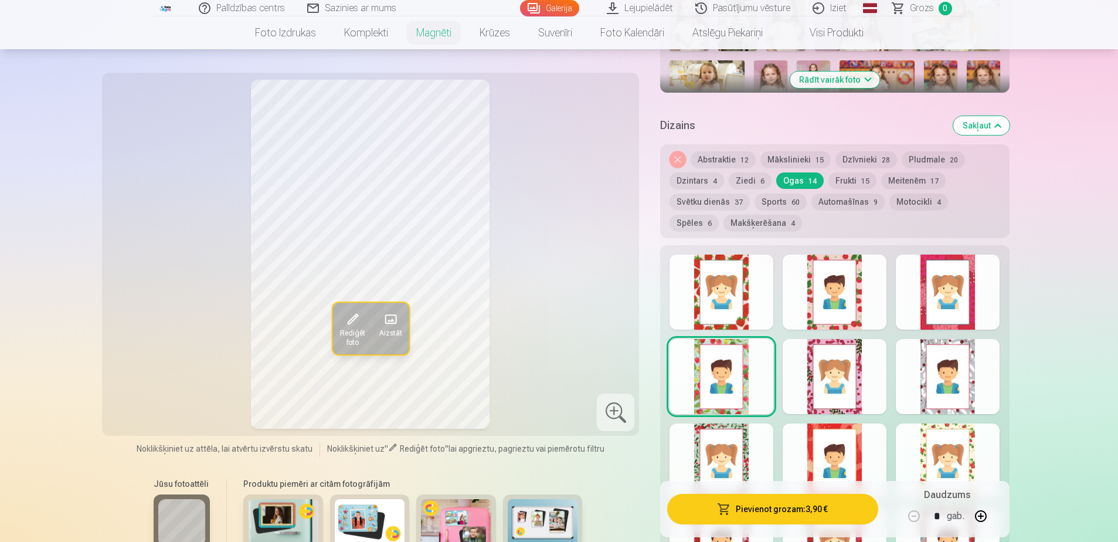
click at [874, 287] on div at bounding box center [834, 291] width 104 height 75
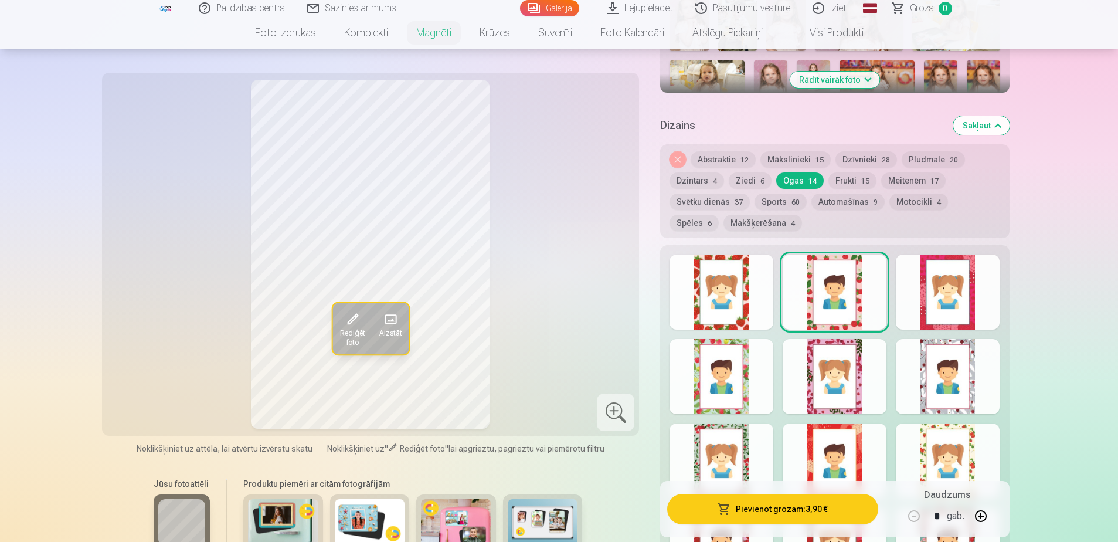
click at [930, 177] on span "17" at bounding box center [934, 181] width 8 height 8
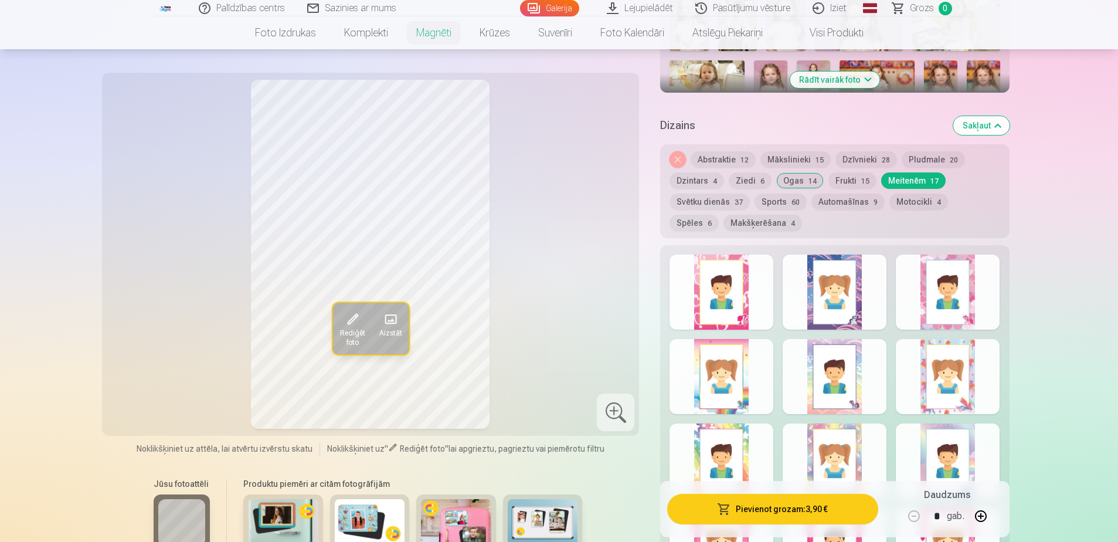
click at [734, 291] on div at bounding box center [721, 291] width 104 height 75
click at [829, 291] on div at bounding box center [834, 291] width 104 height 75
click at [927, 275] on div at bounding box center [948, 291] width 104 height 75
click at [769, 367] on div at bounding box center [721, 376] width 104 height 75
click at [845, 387] on div at bounding box center [834, 376] width 104 height 75
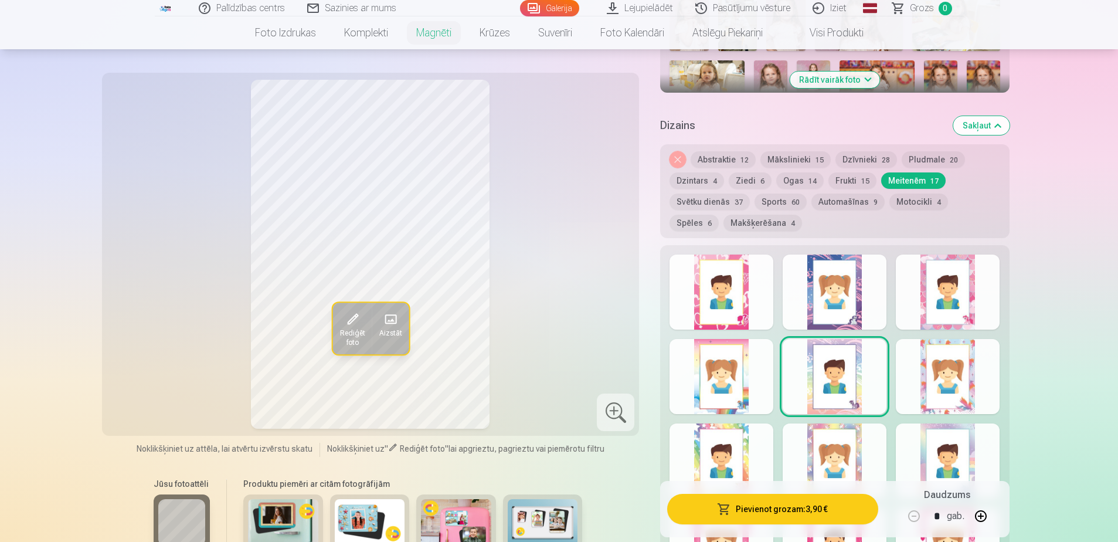
click at [946, 373] on div at bounding box center [948, 376] width 104 height 75
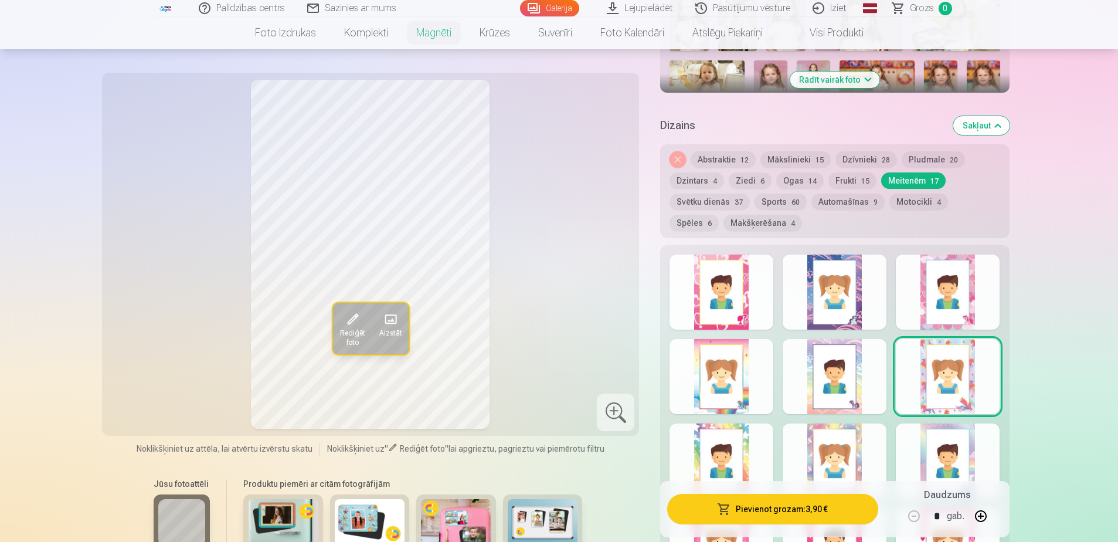
click at [703, 451] on div at bounding box center [721, 460] width 104 height 75
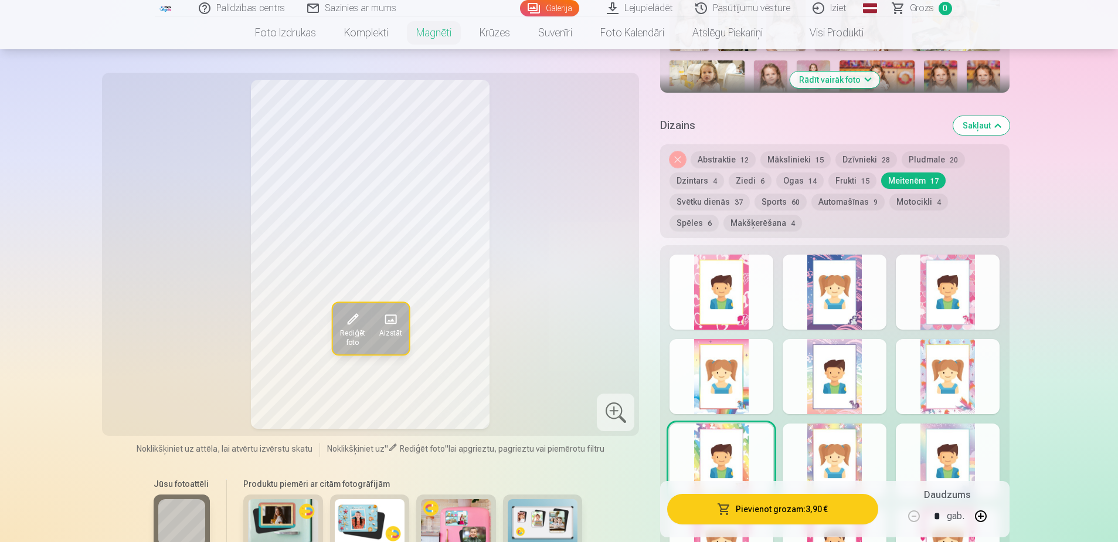
click at [827, 451] on div at bounding box center [834, 460] width 104 height 75
click at [949, 434] on div at bounding box center [948, 460] width 104 height 75
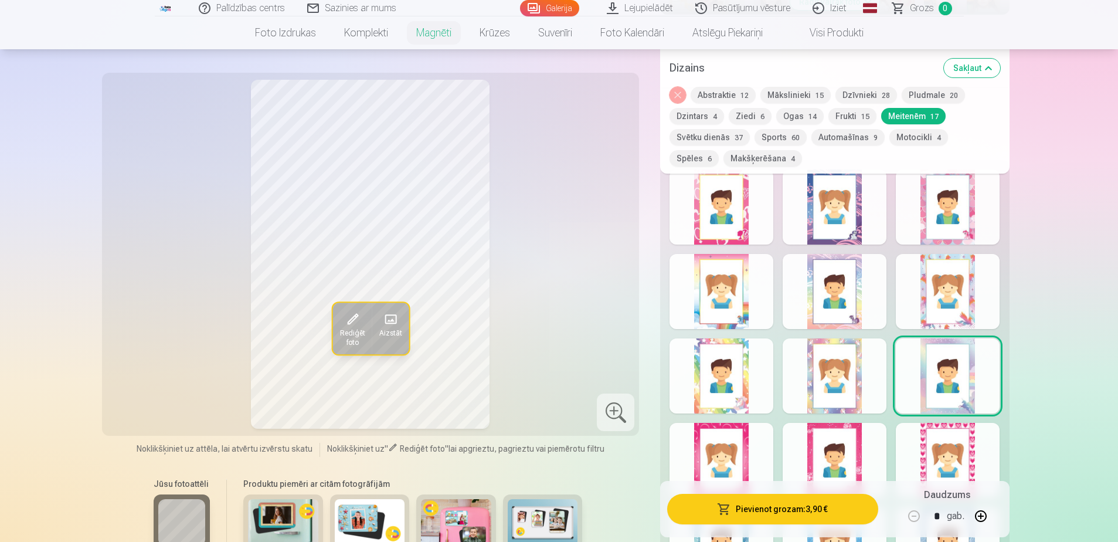
scroll to position [613, 0]
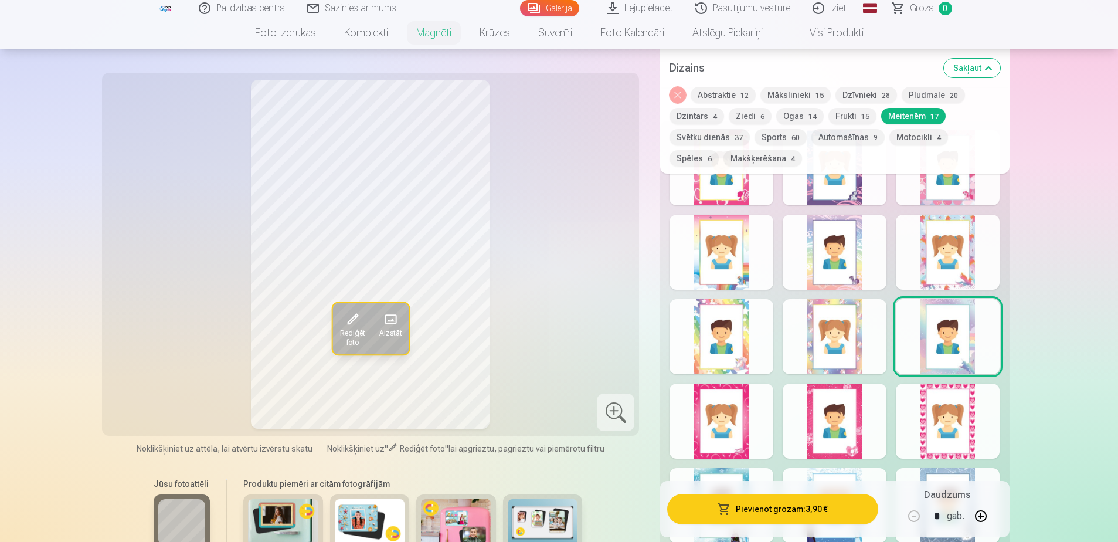
click at [742, 430] on div at bounding box center [721, 420] width 104 height 75
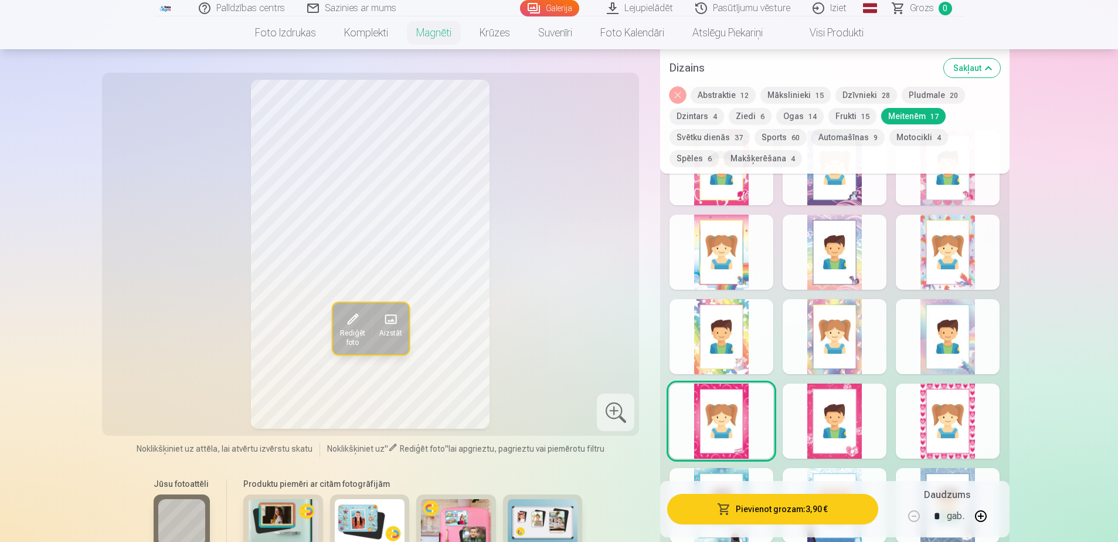
click at [832, 417] on div at bounding box center [834, 420] width 104 height 75
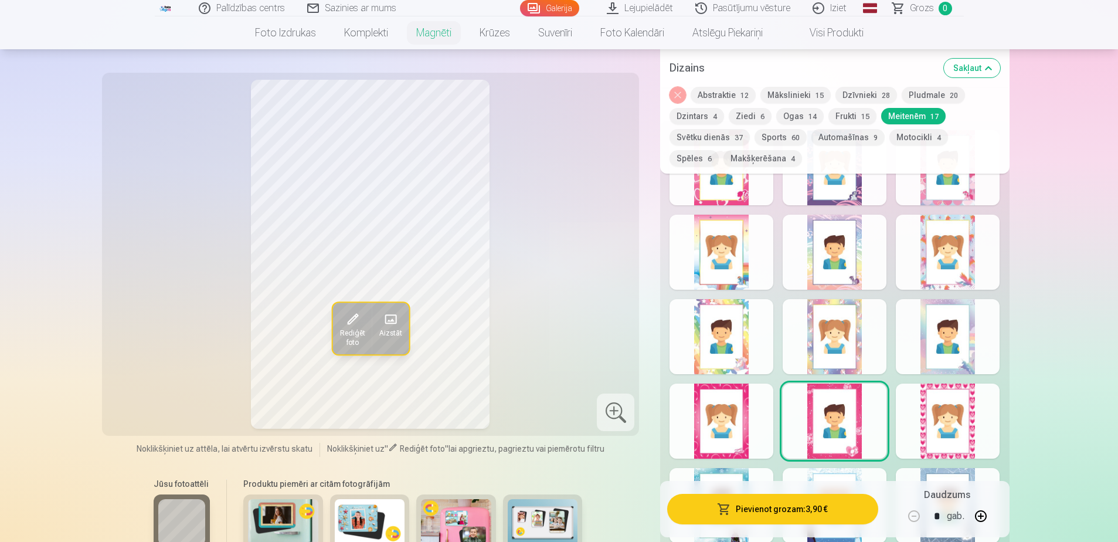
click at [952, 418] on div at bounding box center [948, 420] width 104 height 75
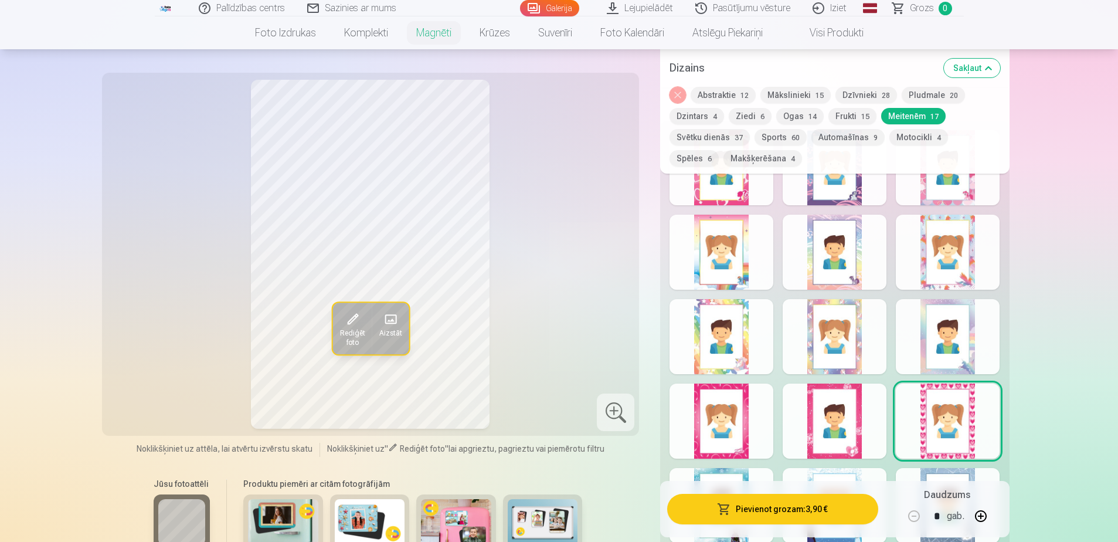
scroll to position [554, 0]
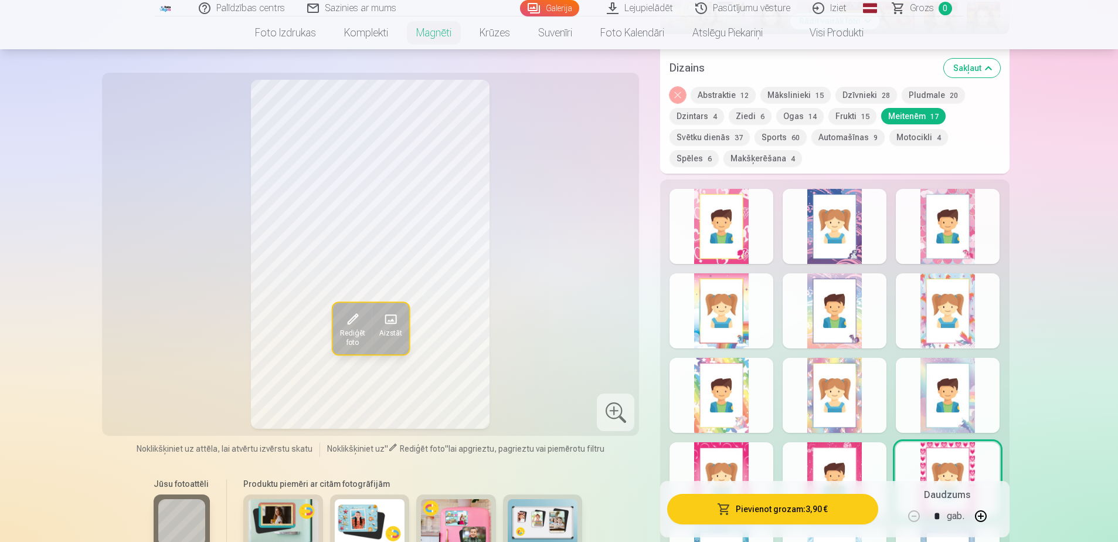
click at [733, 227] on div at bounding box center [721, 226] width 104 height 75
click at [834, 223] on div at bounding box center [834, 226] width 104 height 75
click at [938, 226] on div at bounding box center [948, 226] width 104 height 75
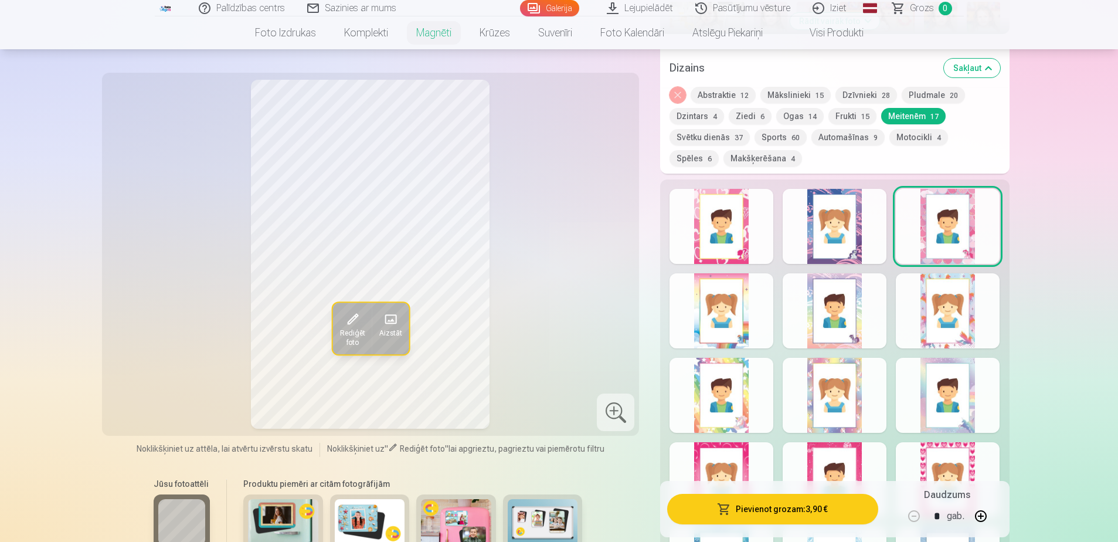
click at [740, 308] on div at bounding box center [721, 310] width 104 height 75
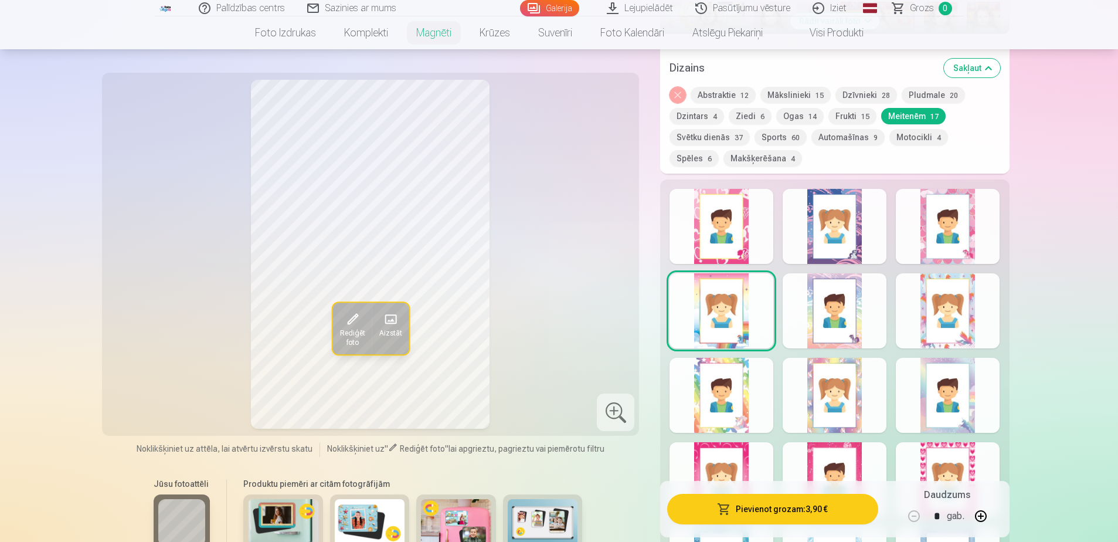
click at [836, 304] on div at bounding box center [834, 310] width 104 height 75
click at [928, 292] on div at bounding box center [948, 310] width 104 height 75
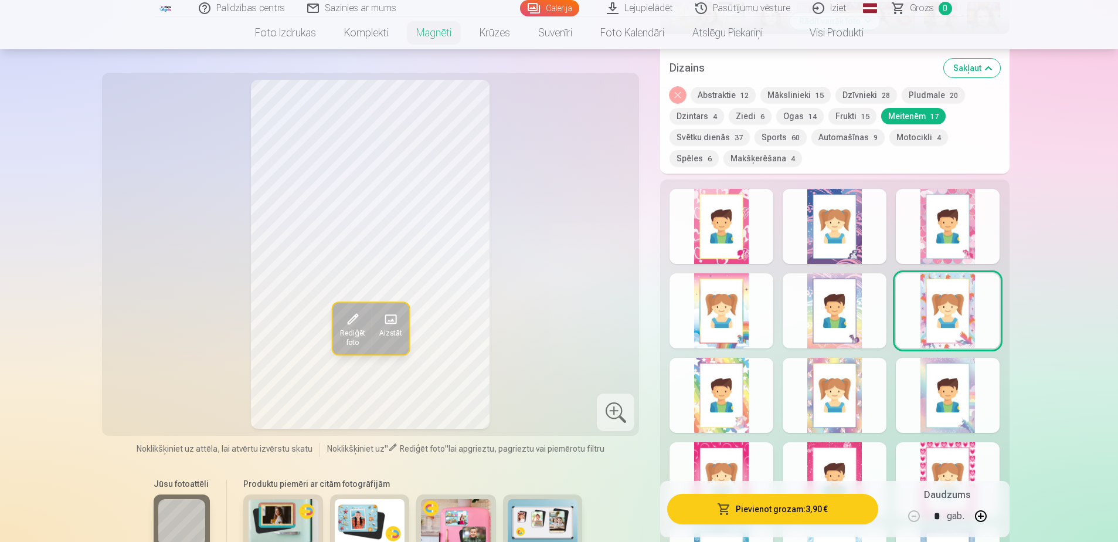
click at [733, 382] on div at bounding box center [721, 395] width 104 height 75
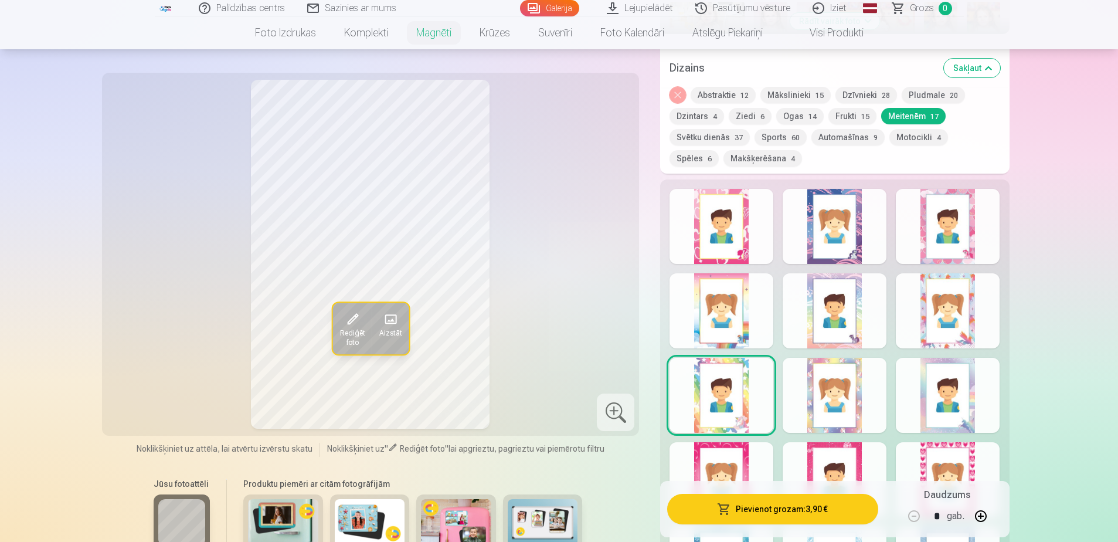
click at [822, 384] on div at bounding box center [834, 395] width 104 height 75
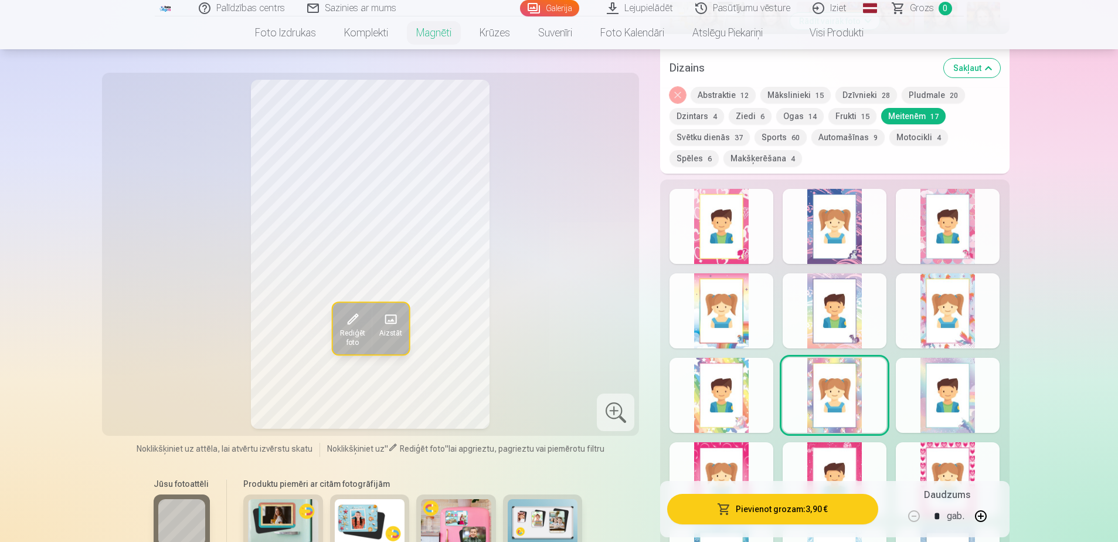
click at [947, 377] on div at bounding box center [948, 395] width 104 height 75
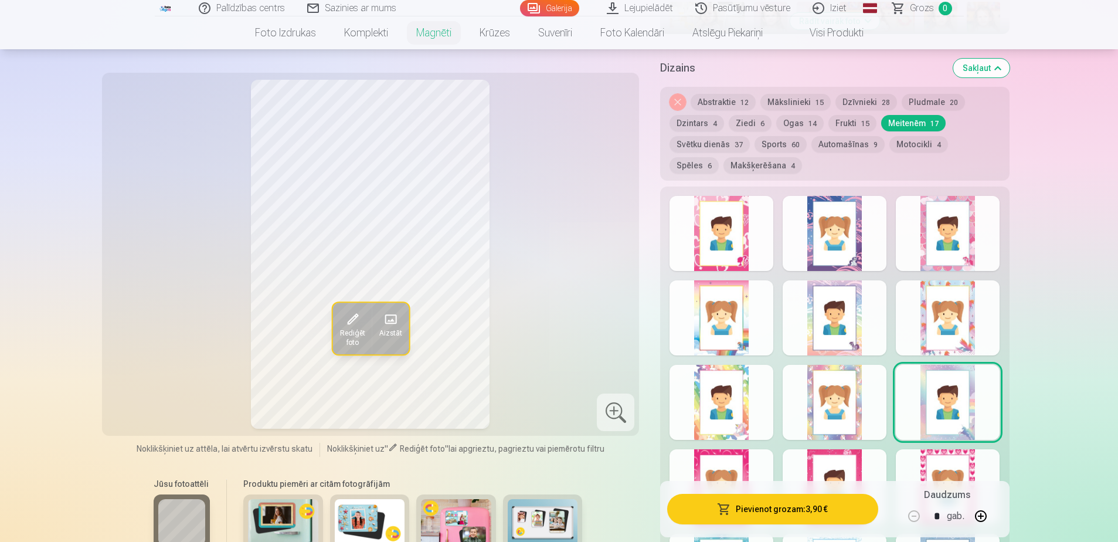
scroll to position [203, 0]
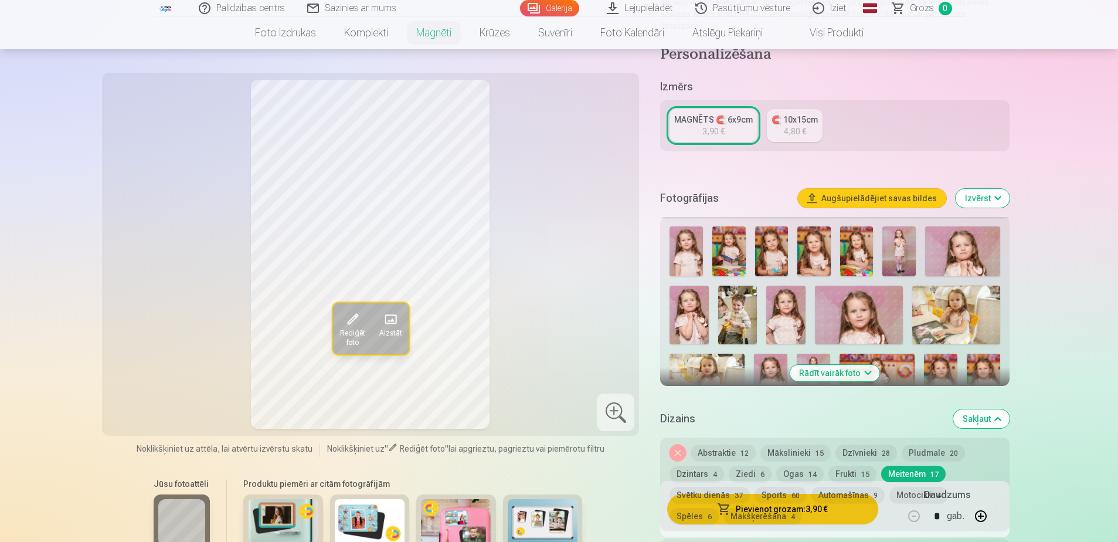
click at [675, 444] on button "Noņemiet dizainu" at bounding box center [677, 452] width 16 height 16
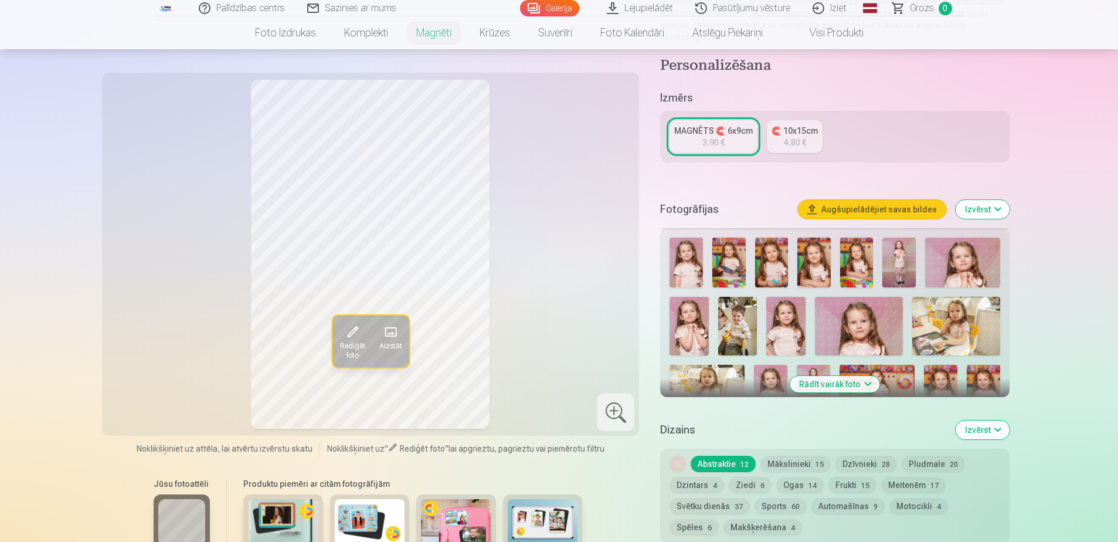
scroll to position [184, 0]
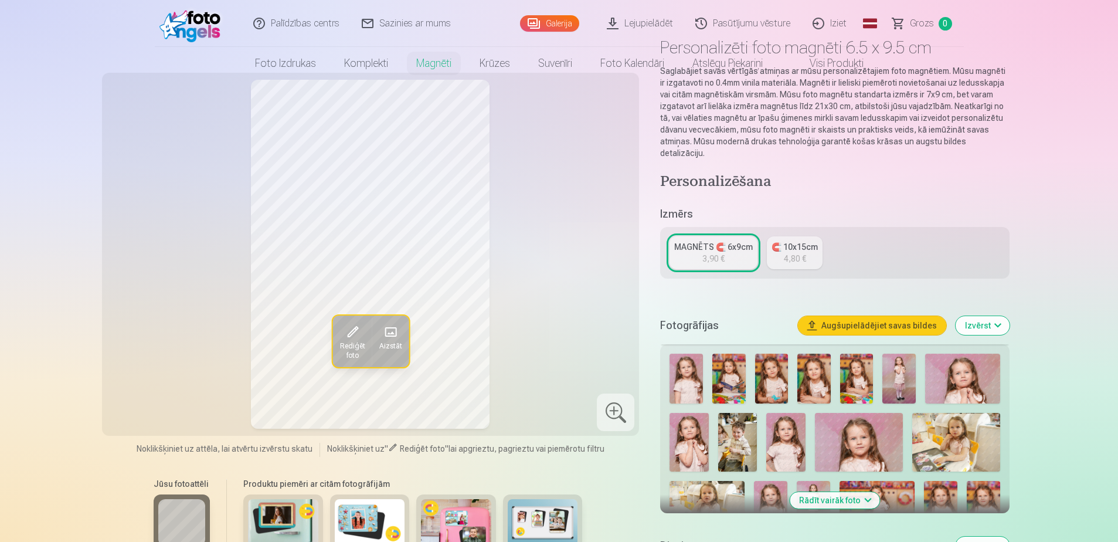
scroll to position [0, 0]
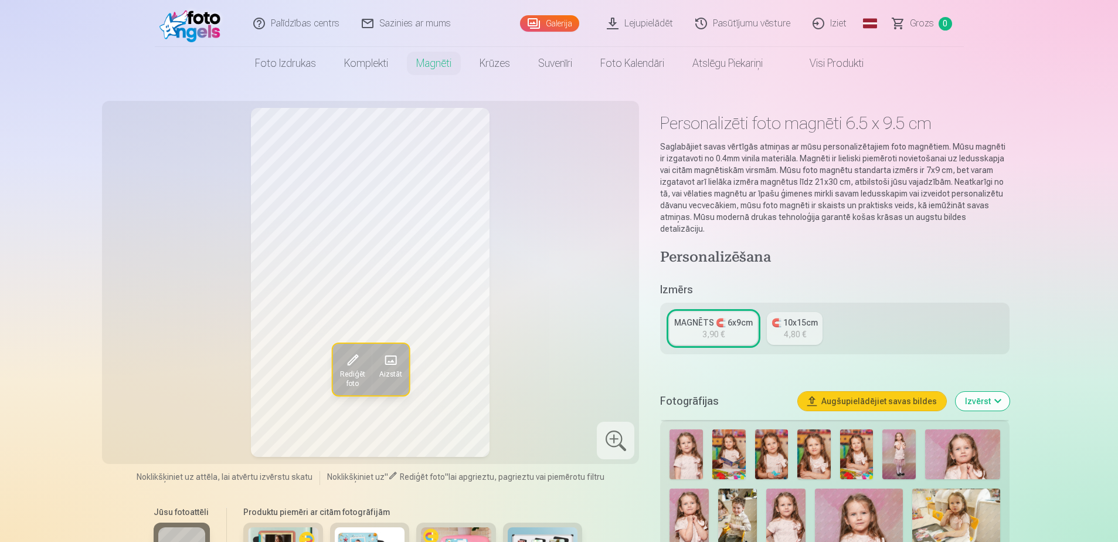
click at [811, 70] on link "Visi produkti" at bounding box center [827, 63] width 101 height 33
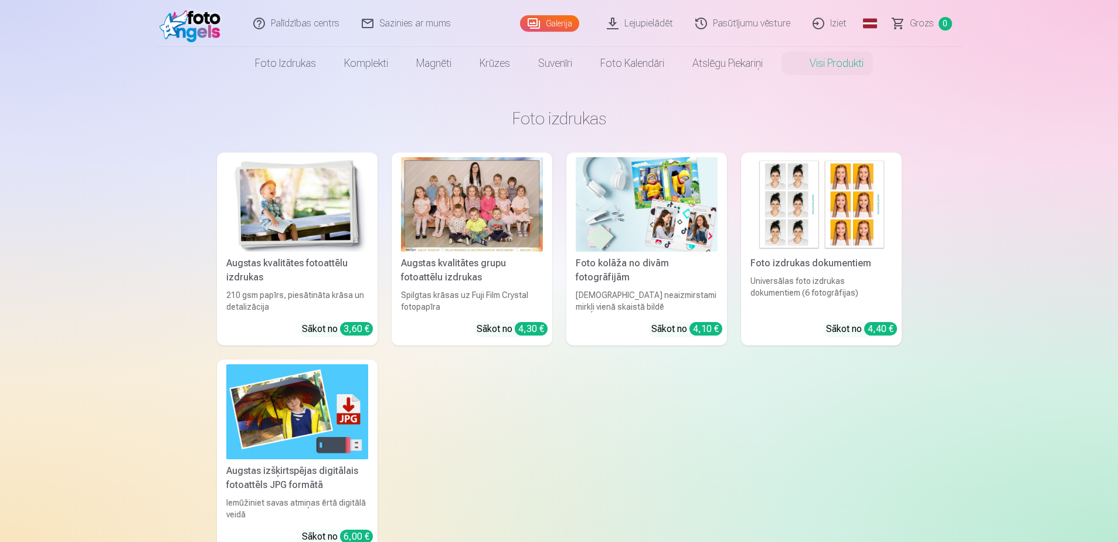
click at [433, 63] on link "Magnēti" at bounding box center [433, 63] width 63 height 33
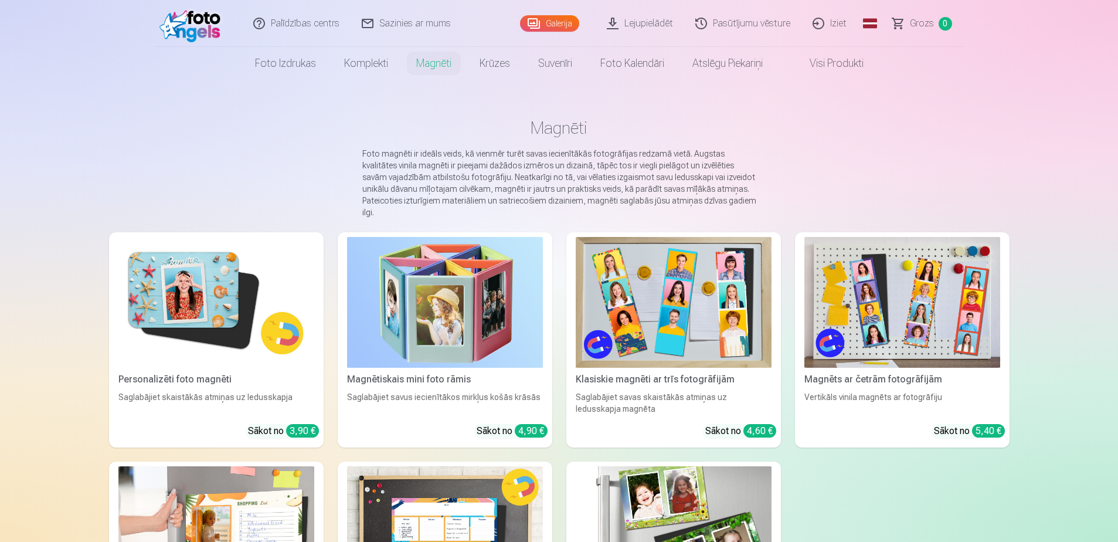
click at [228, 315] on img at bounding box center [216, 302] width 196 height 131
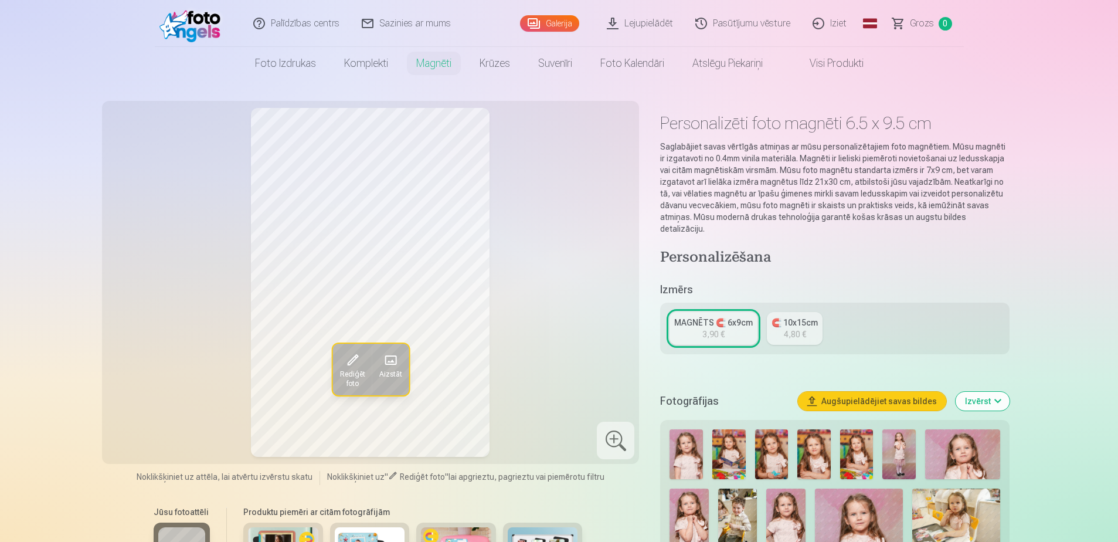
click at [352, 388] on span "Rediģēt foto" at bounding box center [351, 378] width 25 height 19
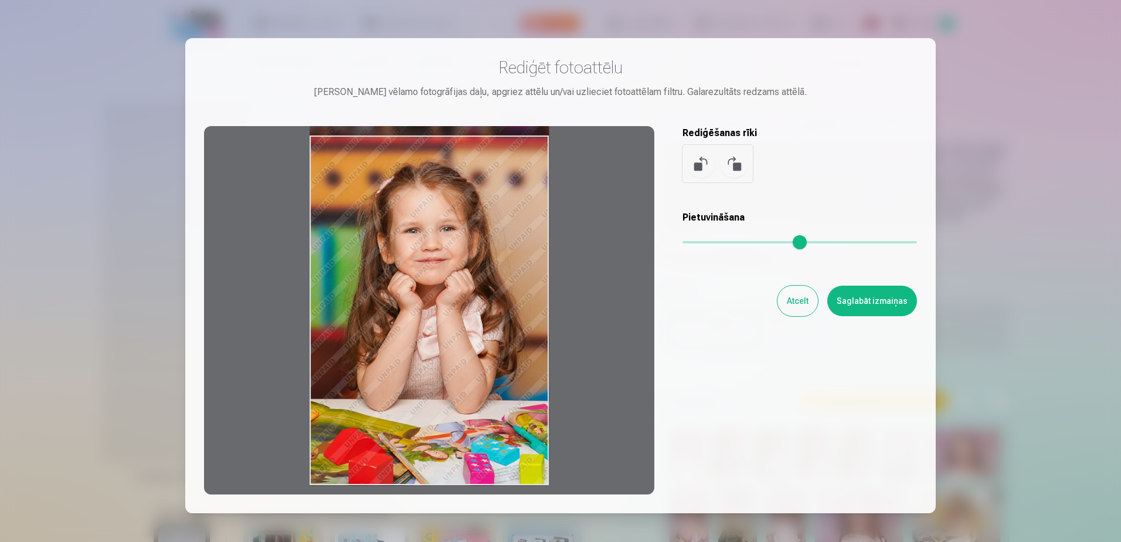
drag, startPoint x: 530, startPoint y: 166, endPoint x: 510, endPoint y: 147, distance: 27.4
click at [510, 147] on div at bounding box center [429, 310] width 450 height 368
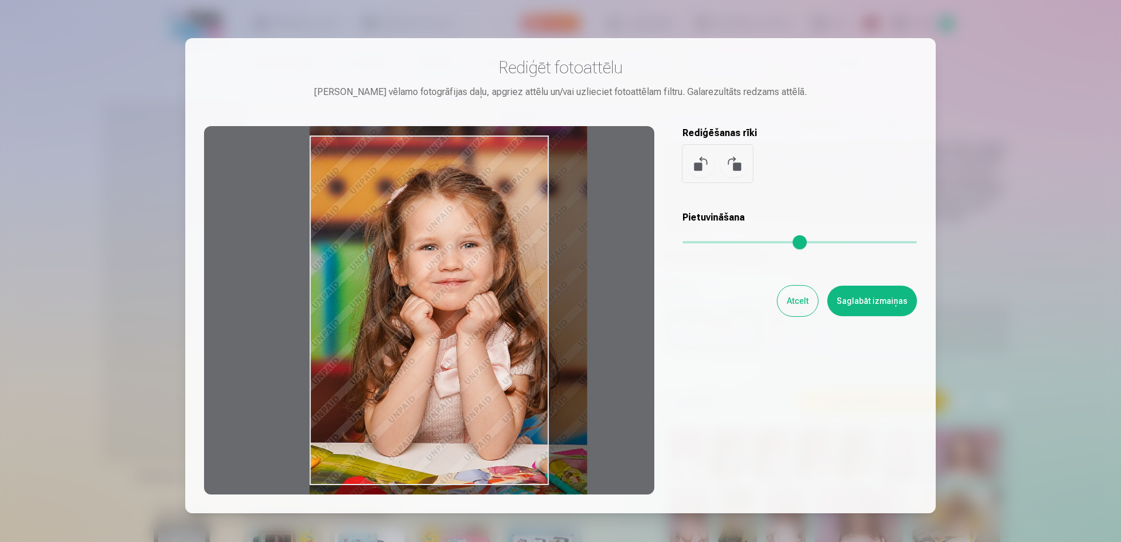
type input "*"
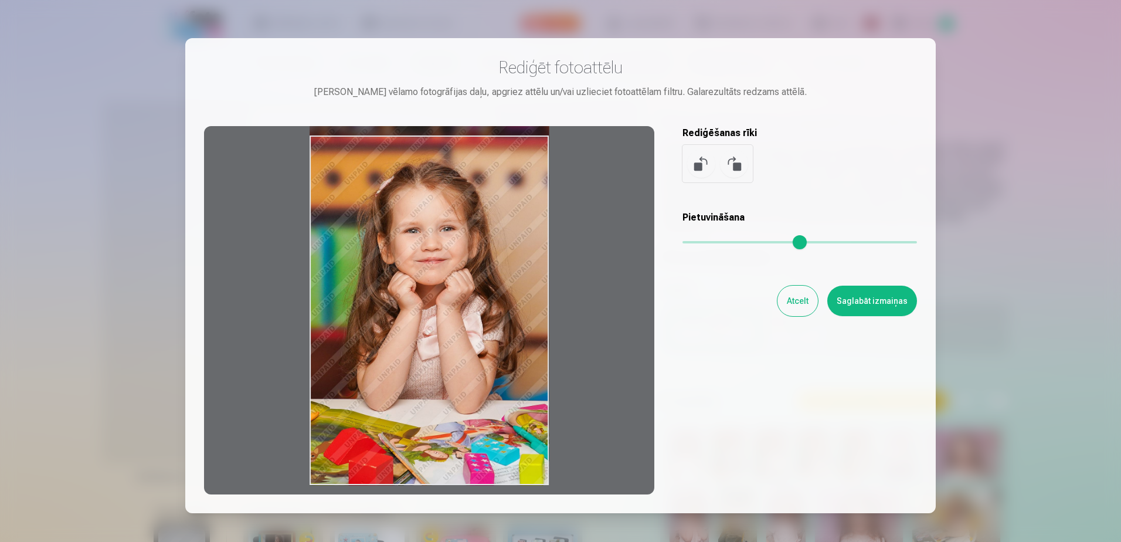
drag, startPoint x: 689, startPoint y: 240, endPoint x: 656, endPoint y: 267, distance: 42.1
click at [682, 243] on input "range" at bounding box center [799, 242] width 234 height 2
click at [799, 298] on button "Atcelt" at bounding box center [797, 300] width 40 height 30
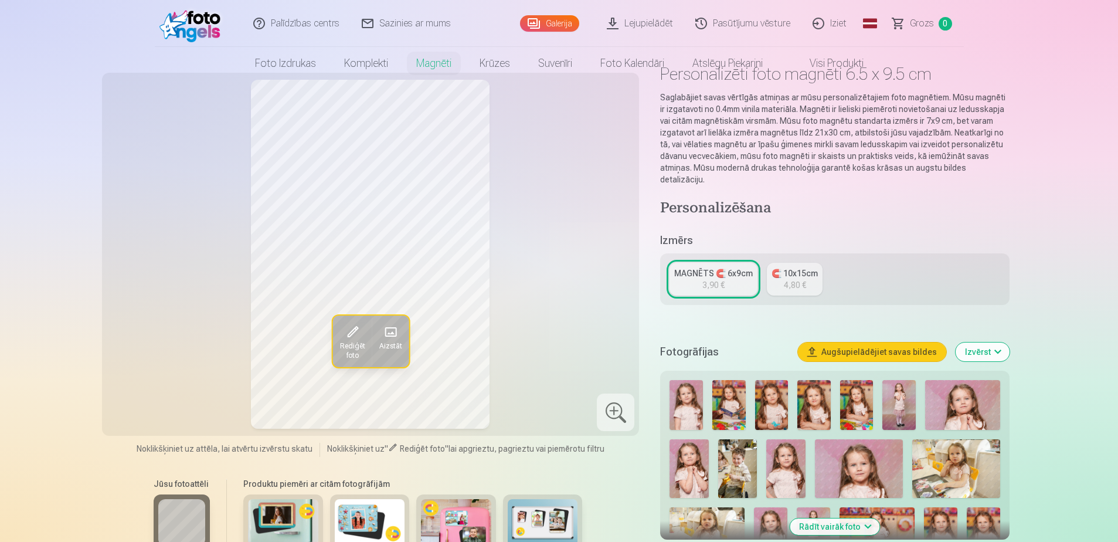
scroll to position [117, 0]
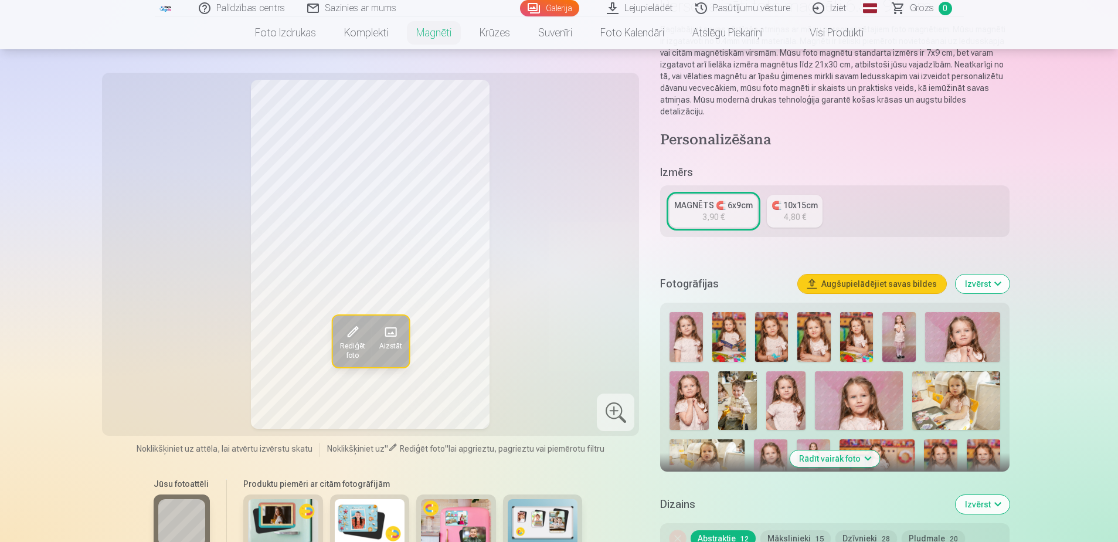
click at [681, 327] on img at bounding box center [685, 337] width 33 height 50
click at [734, 322] on img at bounding box center [728, 337] width 33 height 50
click at [680, 332] on img at bounding box center [685, 337] width 33 height 50
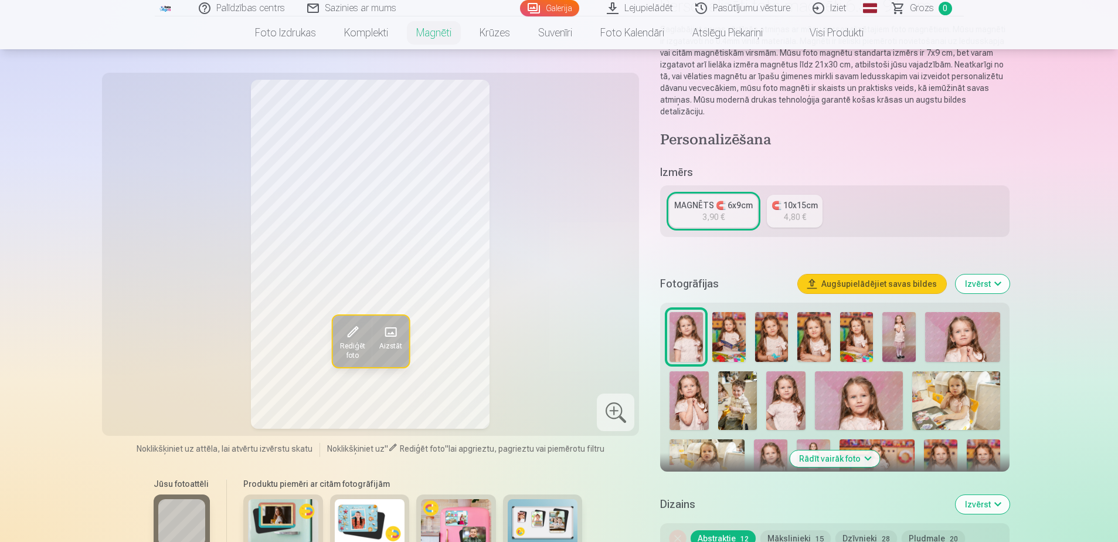
click at [903, 333] on img at bounding box center [898, 337] width 33 height 50
click at [678, 334] on img at bounding box center [685, 337] width 33 height 50
click at [688, 397] on img at bounding box center [688, 400] width 39 height 59
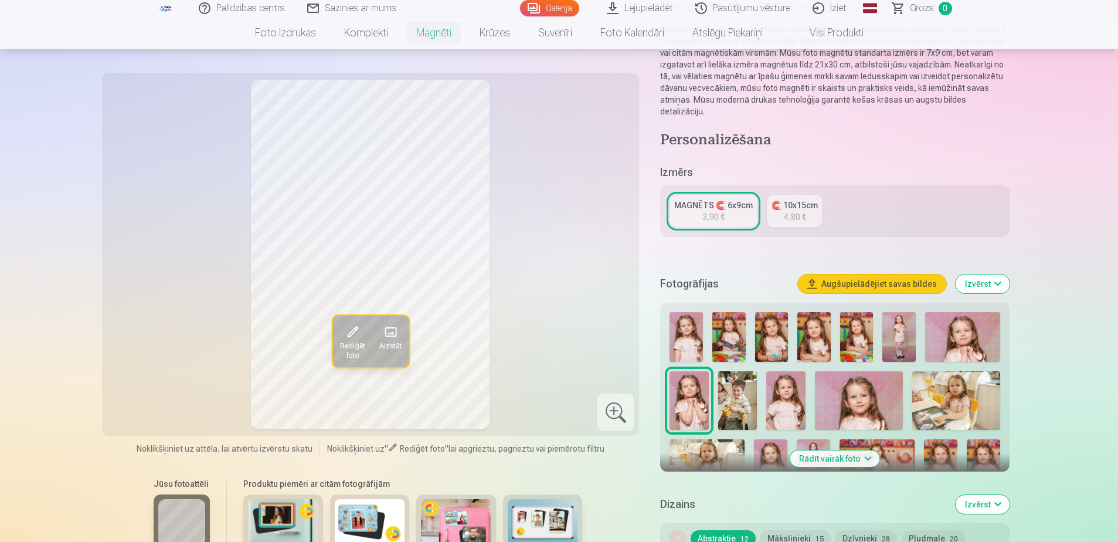
click at [795, 390] on img at bounding box center [785, 400] width 39 height 59
click at [696, 405] on img at bounding box center [688, 400] width 39 height 59
click at [794, 382] on img at bounding box center [785, 400] width 39 height 59
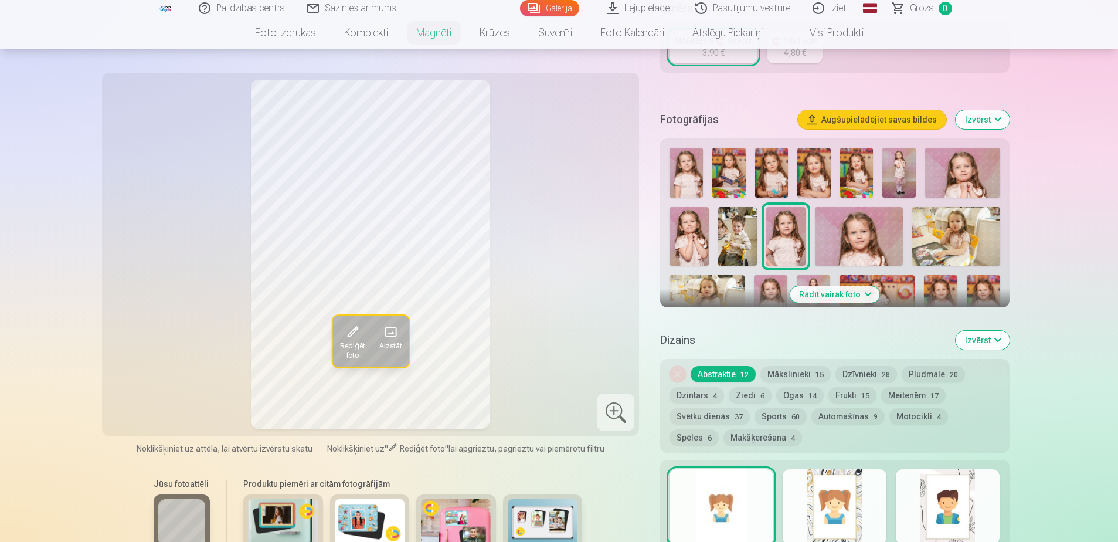
scroll to position [293, 0]
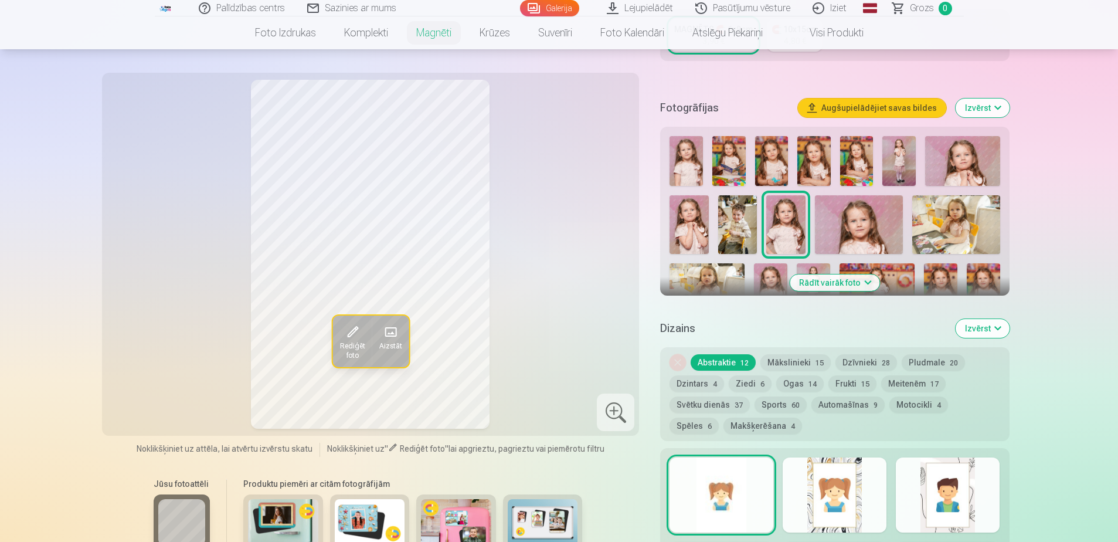
click at [853, 274] on button "Rādīt vairāk foto" at bounding box center [834, 282] width 90 height 16
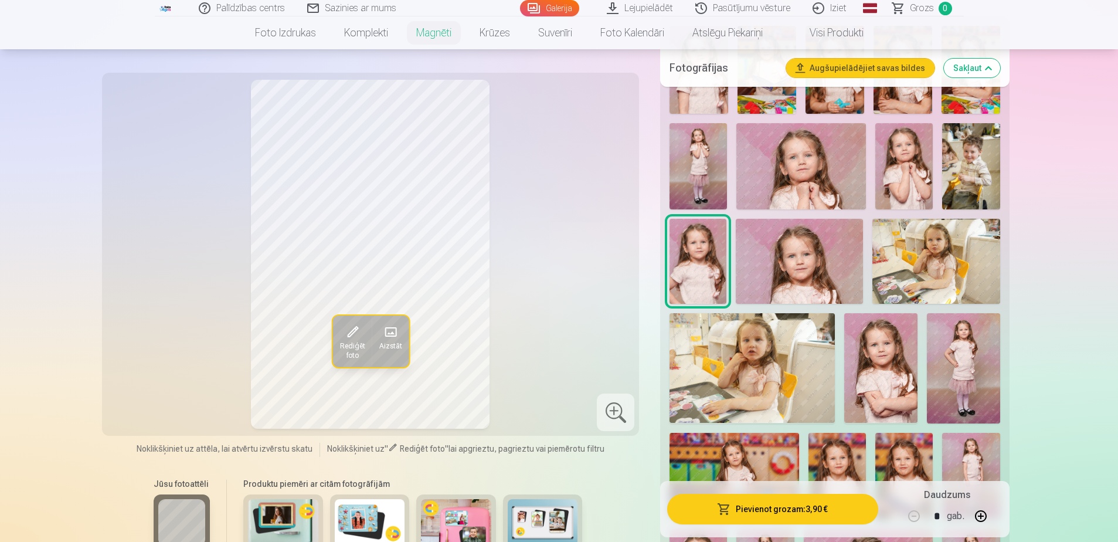
scroll to position [410, 0]
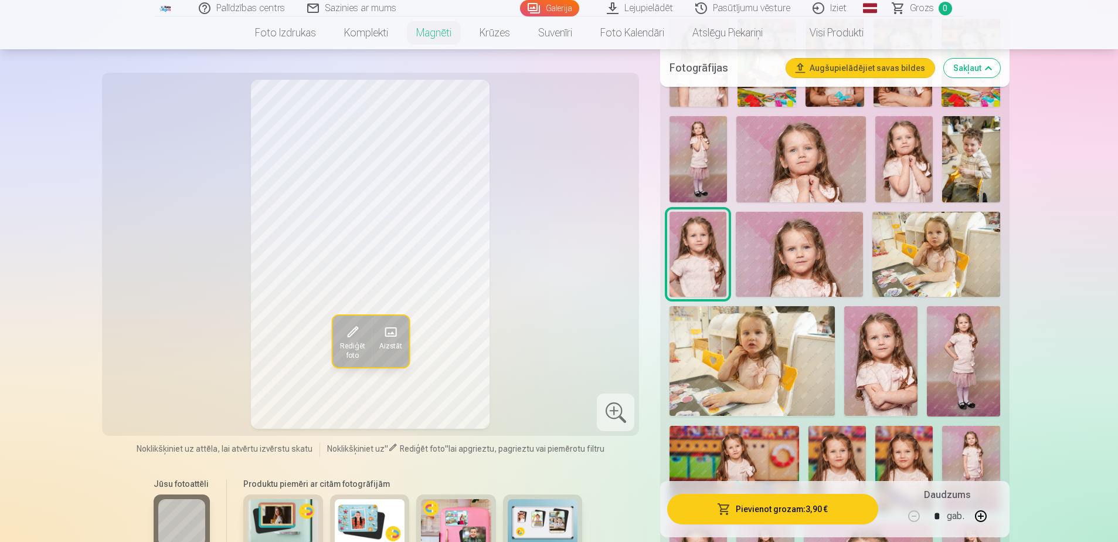
click at [911, 158] on img at bounding box center [903, 159] width 57 height 86
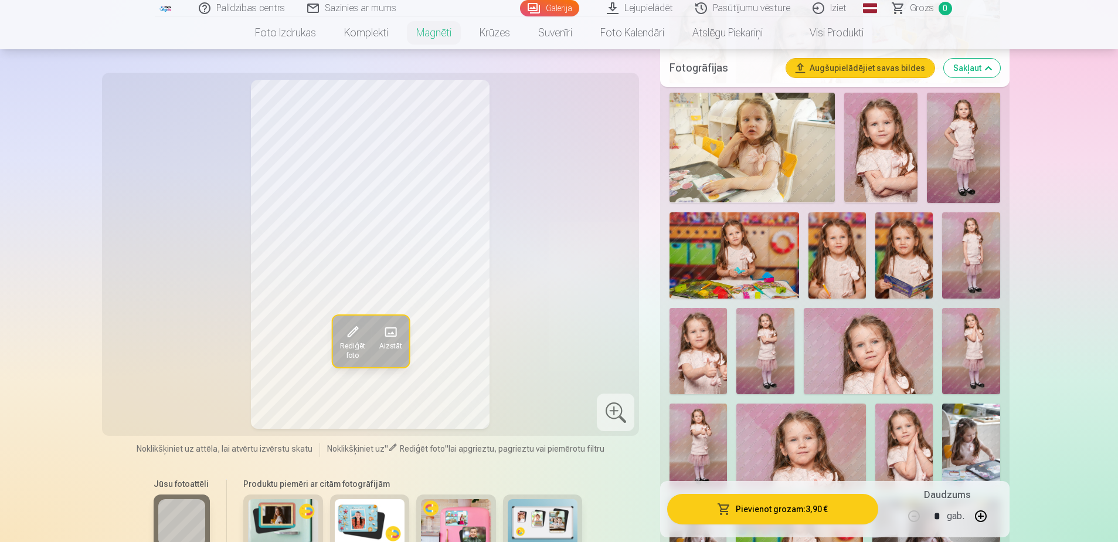
scroll to position [645, 0]
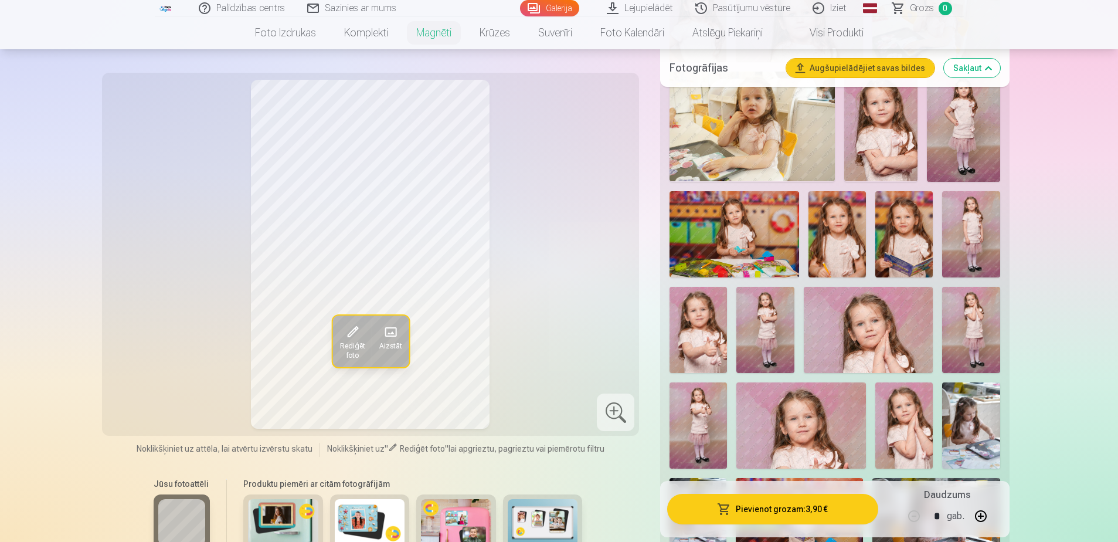
click at [701, 329] on img at bounding box center [697, 330] width 57 height 86
click at [906, 419] on img at bounding box center [903, 425] width 57 height 86
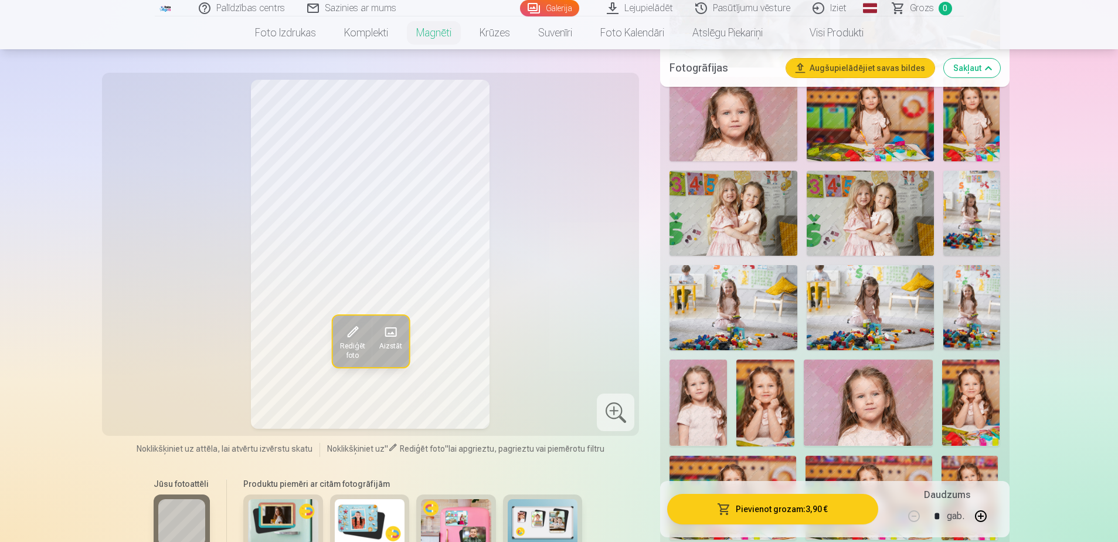
scroll to position [1289, 0]
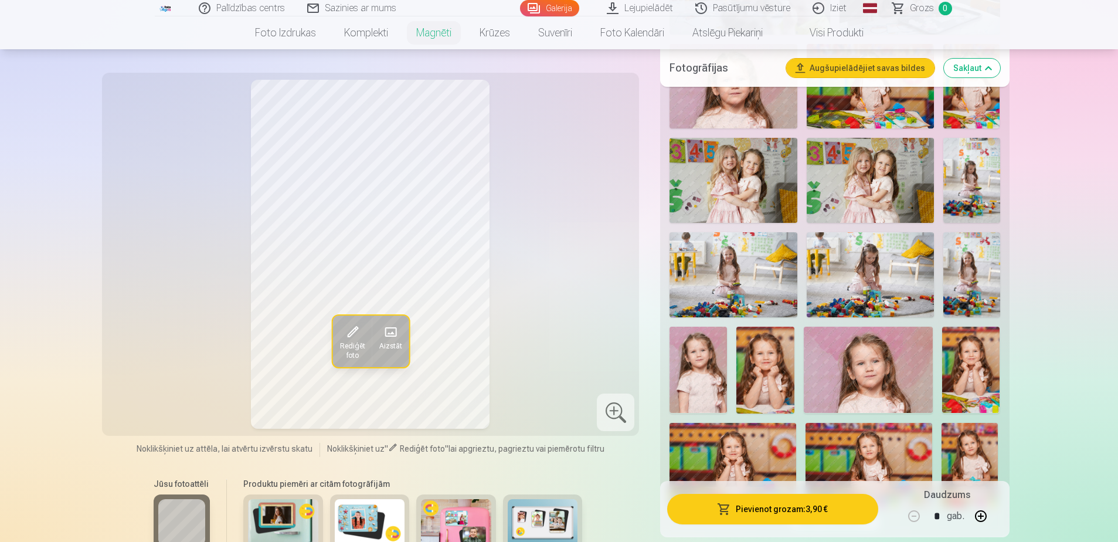
click at [761, 367] on img at bounding box center [764, 369] width 57 height 86
click at [990, 377] on img at bounding box center [970, 369] width 57 height 86
click at [777, 365] on img at bounding box center [764, 369] width 57 height 86
click at [974, 384] on img at bounding box center [970, 369] width 57 height 86
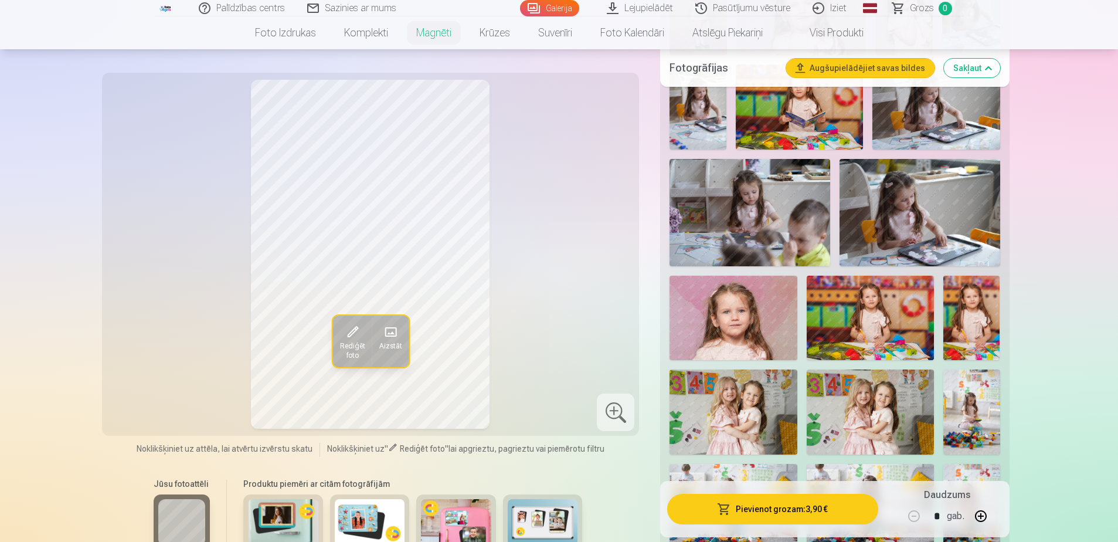
scroll to position [938, 0]
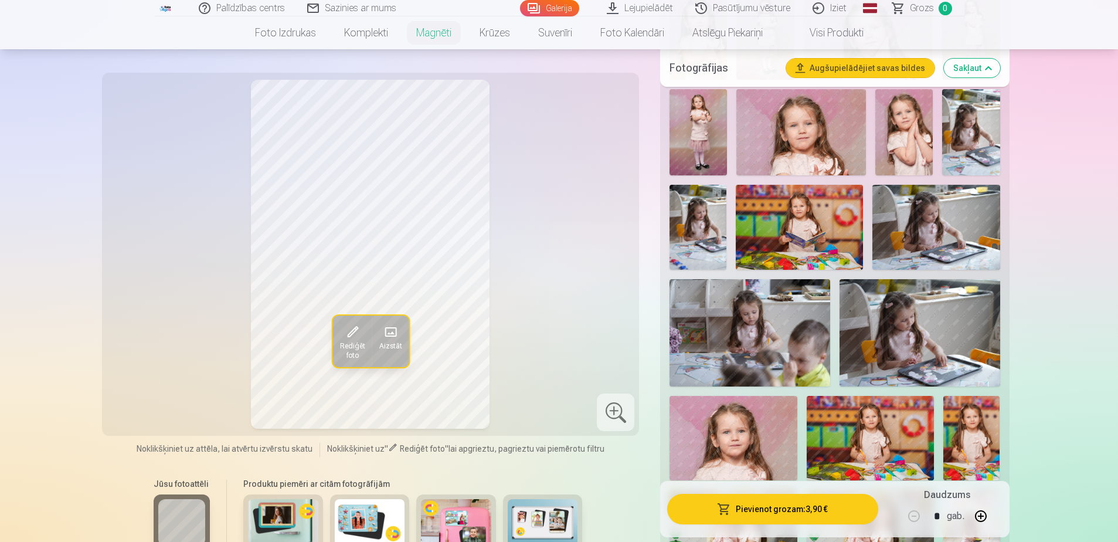
click at [685, 227] on img at bounding box center [697, 227] width 57 height 85
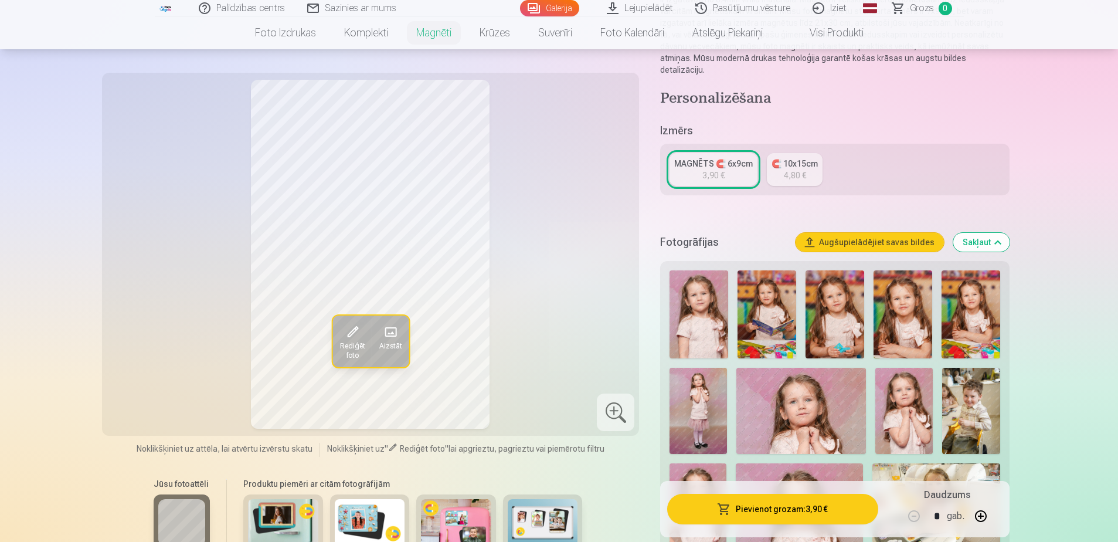
scroll to position [293, 0]
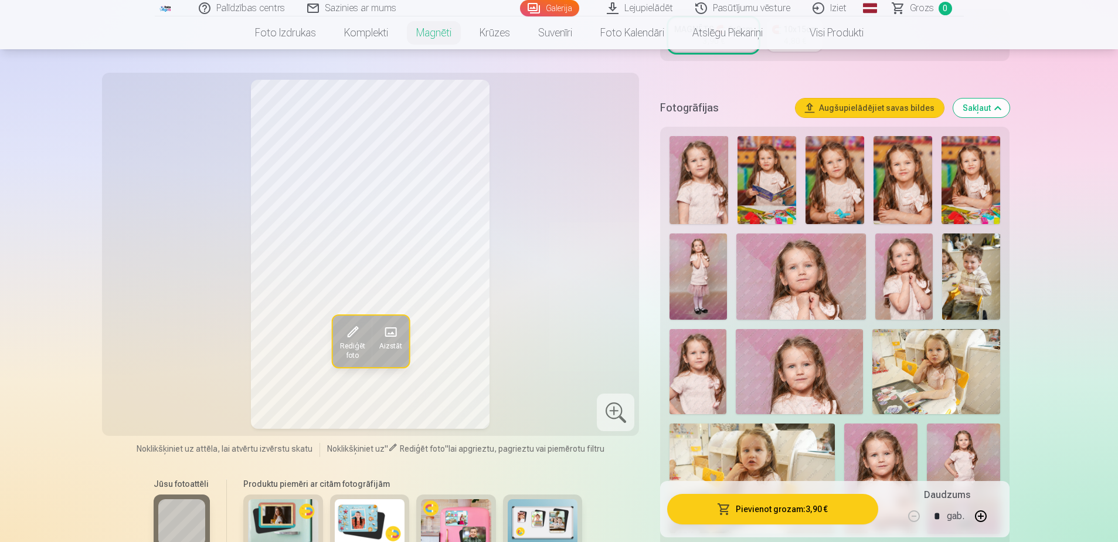
click at [750, 162] on img at bounding box center [766, 180] width 59 height 88
click at [853, 183] on img at bounding box center [834, 180] width 59 height 88
click at [703, 179] on img at bounding box center [698, 180] width 59 height 88
click at [705, 374] on img at bounding box center [697, 371] width 57 height 85
click at [690, 198] on img at bounding box center [698, 180] width 59 height 88
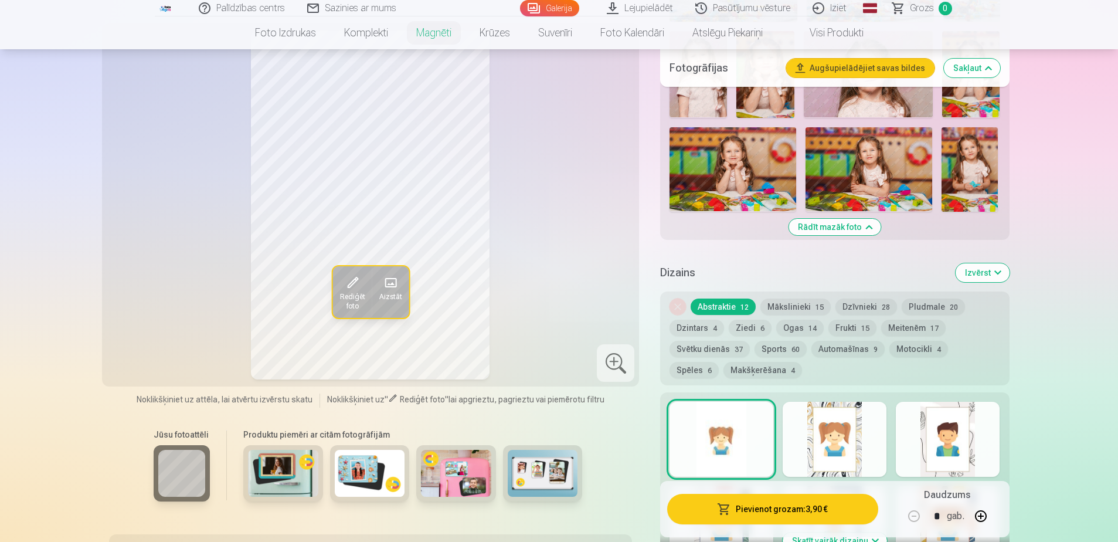
scroll to position [1582, 0]
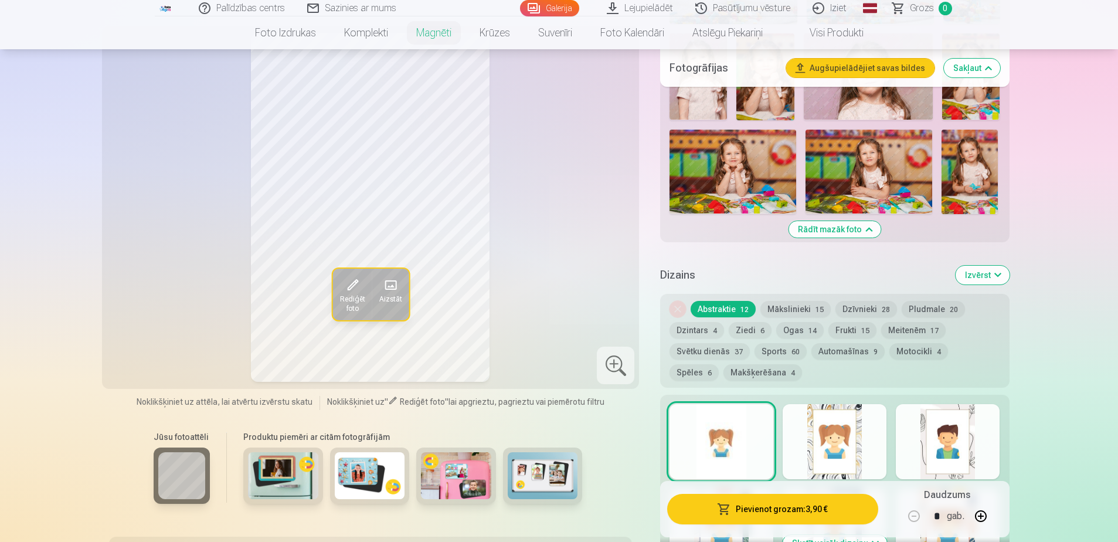
click at [924, 322] on button "Meitenēm 17" at bounding box center [913, 330] width 64 height 16
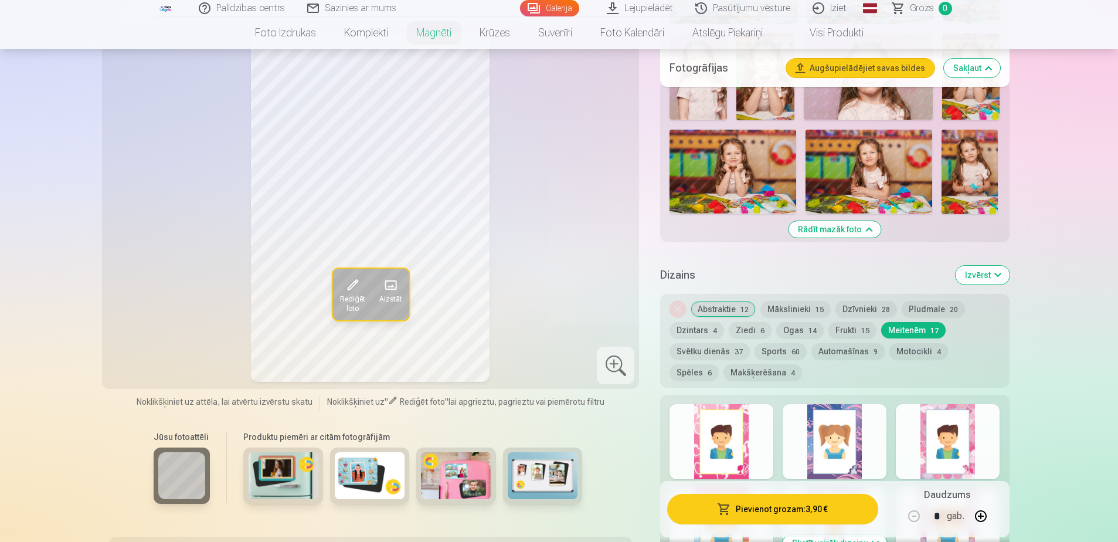
click at [754, 438] on div at bounding box center [721, 441] width 104 height 75
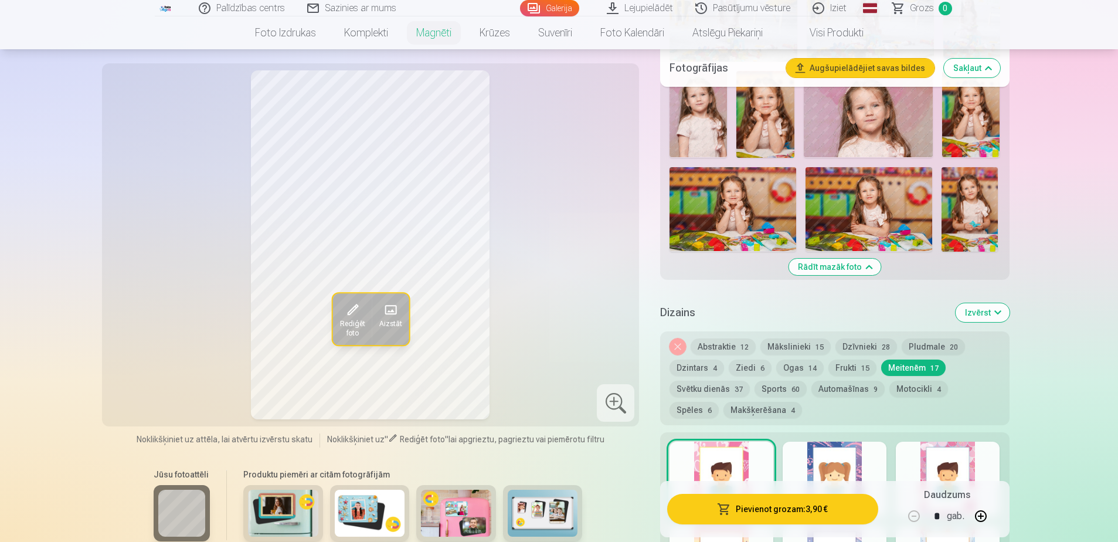
scroll to position [1524, 0]
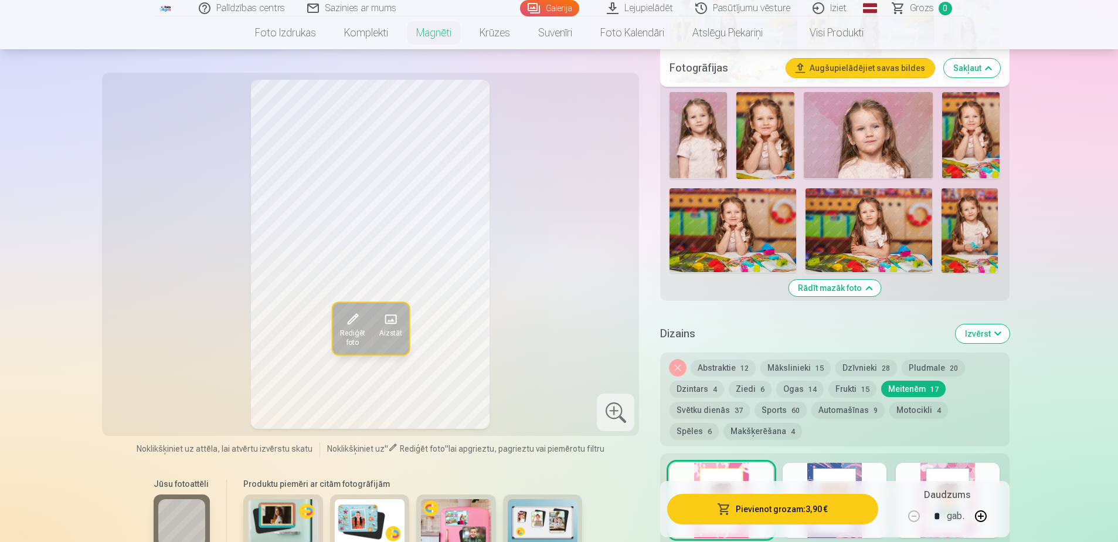
click at [843, 470] on div at bounding box center [834, 499] width 104 height 75
click at [951, 466] on div at bounding box center [948, 499] width 104 height 75
click at [683, 359] on button "Noņemiet dizainu" at bounding box center [677, 367] width 16 height 16
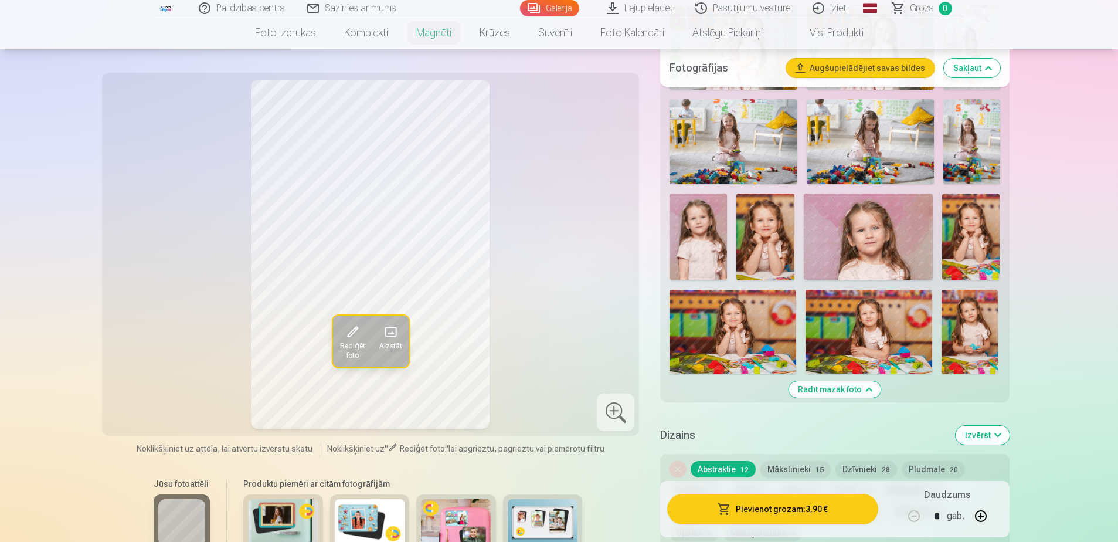
scroll to position [1419, 0]
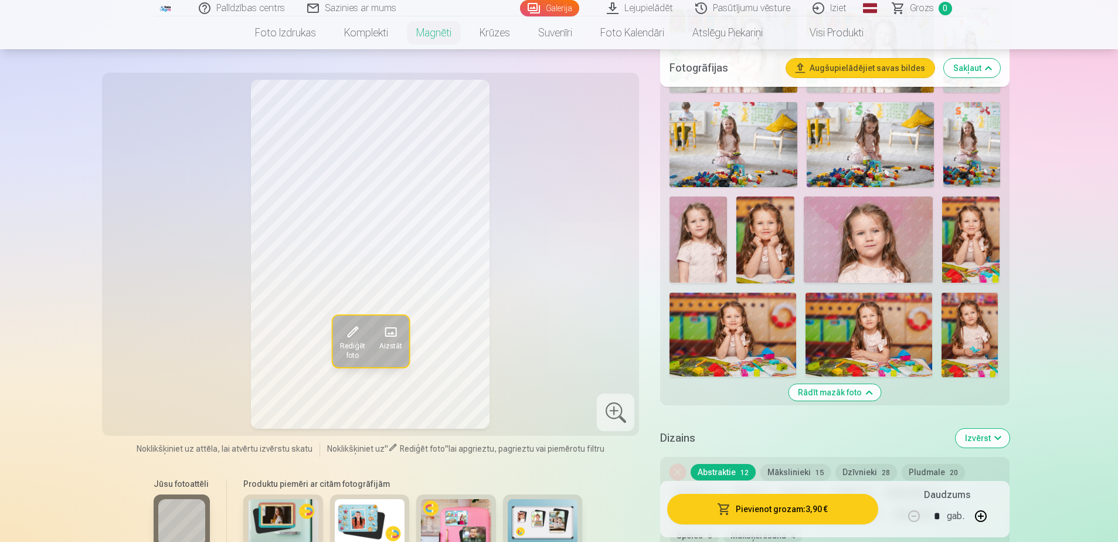
click at [973, 219] on img at bounding box center [970, 239] width 57 height 86
click at [761, 260] on img at bounding box center [764, 239] width 57 height 86
click at [975, 236] on img at bounding box center [970, 239] width 57 height 86
click at [958, 327] on img at bounding box center [969, 334] width 56 height 84
click at [980, 241] on img at bounding box center [970, 239] width 57 height 86
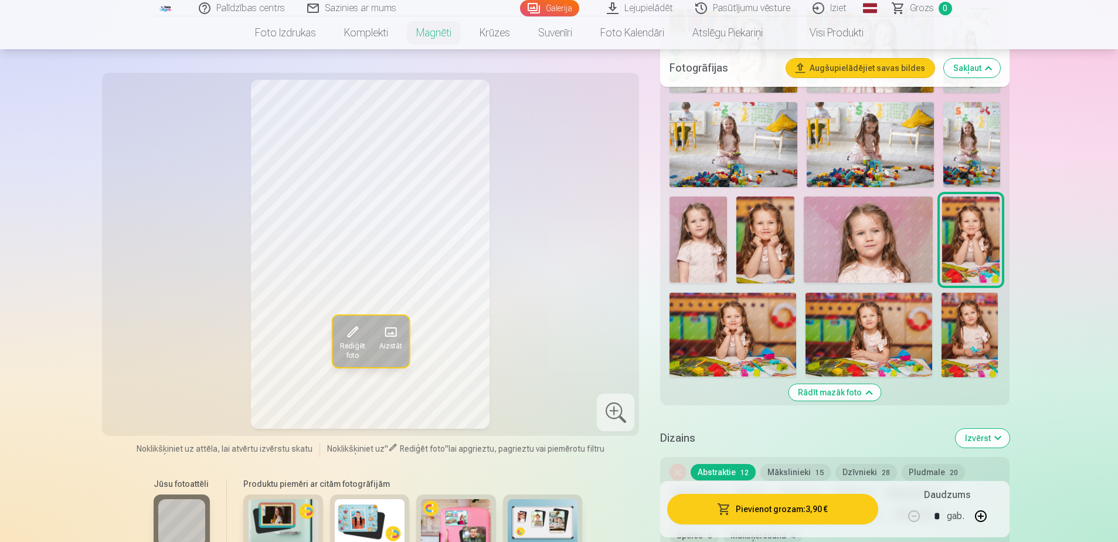
click at [971, 335] on img at bounding box center [969, 334] width 56 height 84
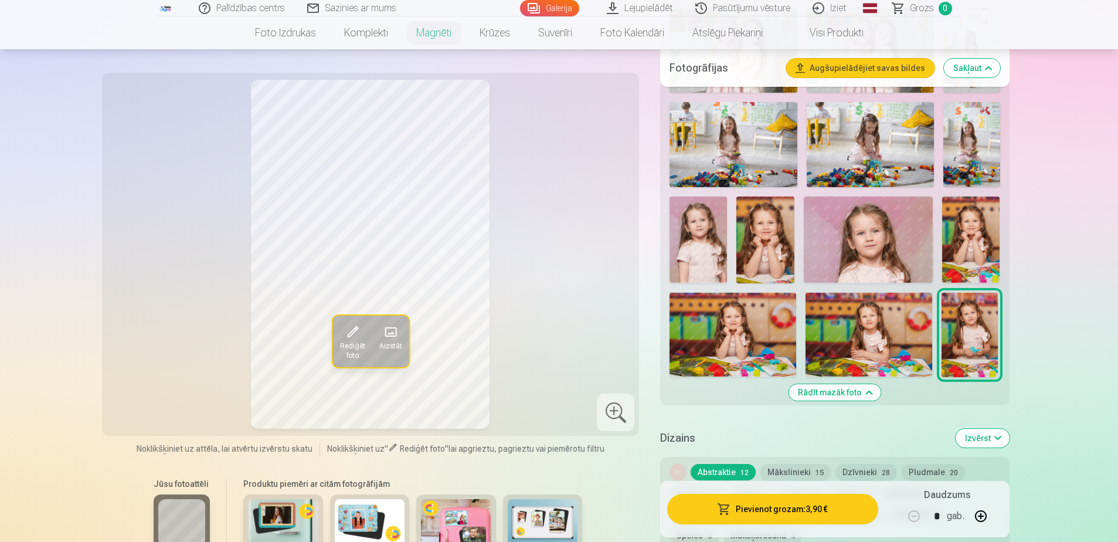
click at [759, 236] on img at bounding box center [764, 239] width 57 height 86
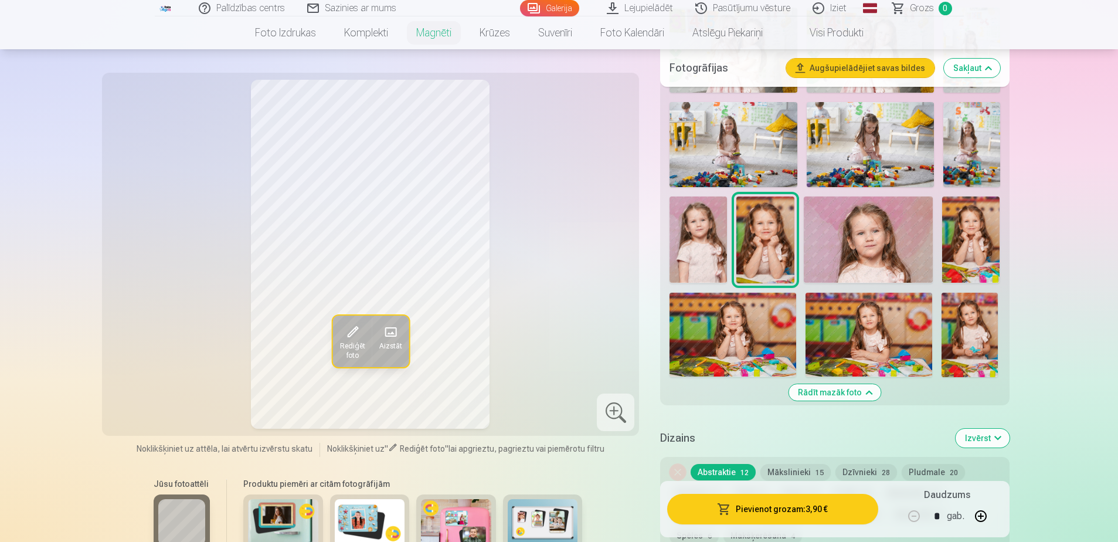
click at [985, 250] on img at bounding box center [970, 239] width 57 height 86
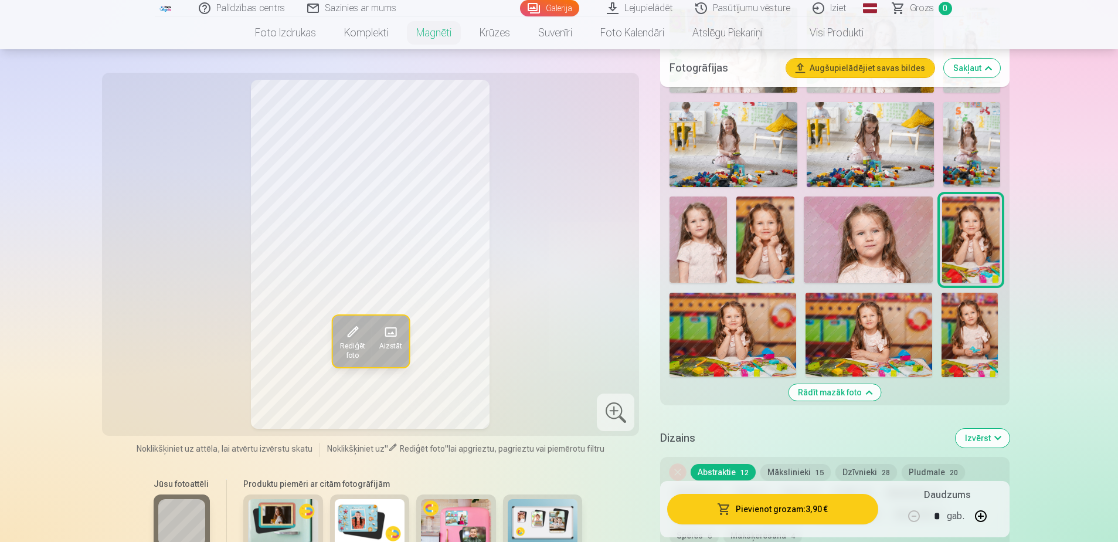
click at [774, 240] on img at bounding box center [764, 239] width 57 height 86
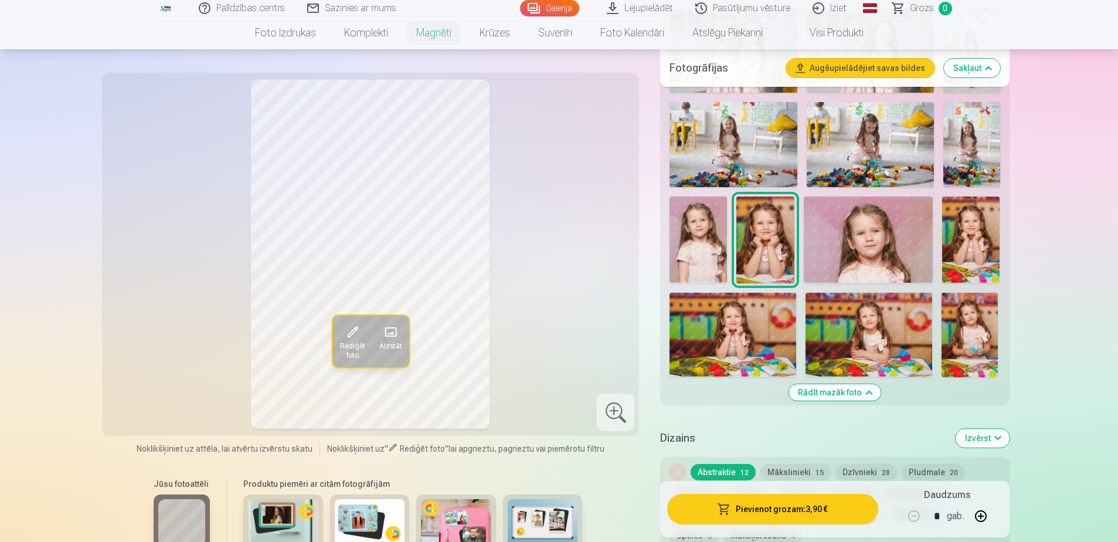
click at [970, 256] on img at bounding box center [970, 239] width 57 height 86
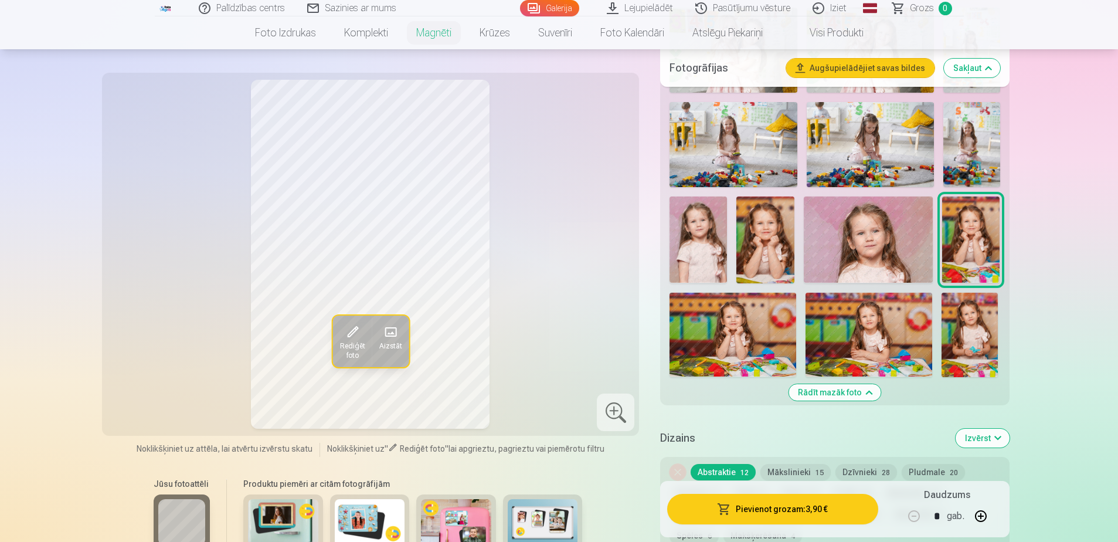
click at [761, 228] on img at bounding box center [764, 239] width 57 height 86
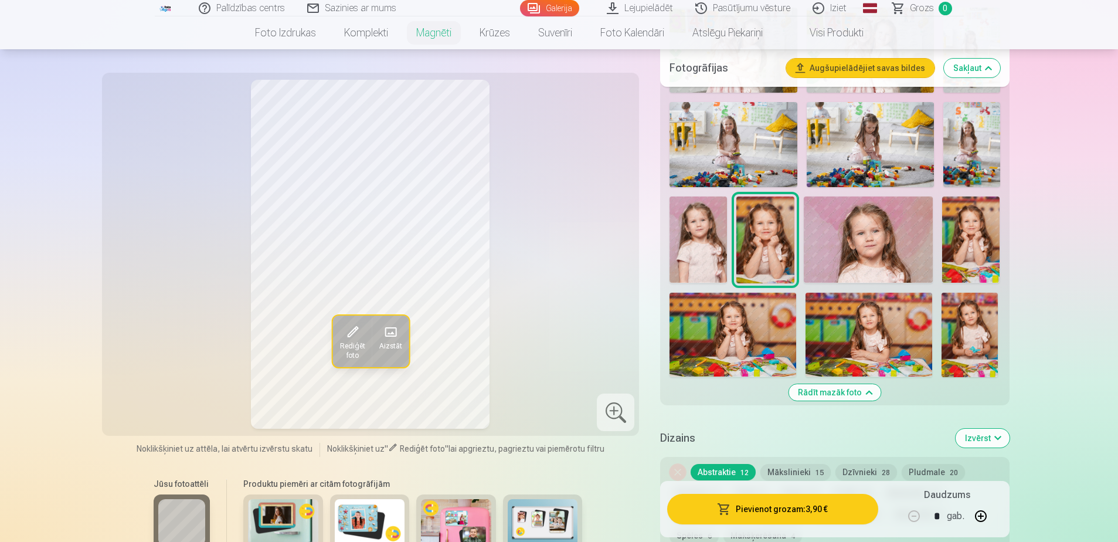
click at [967, 249] on img at bounding box center [970, 239] width 57 height 86
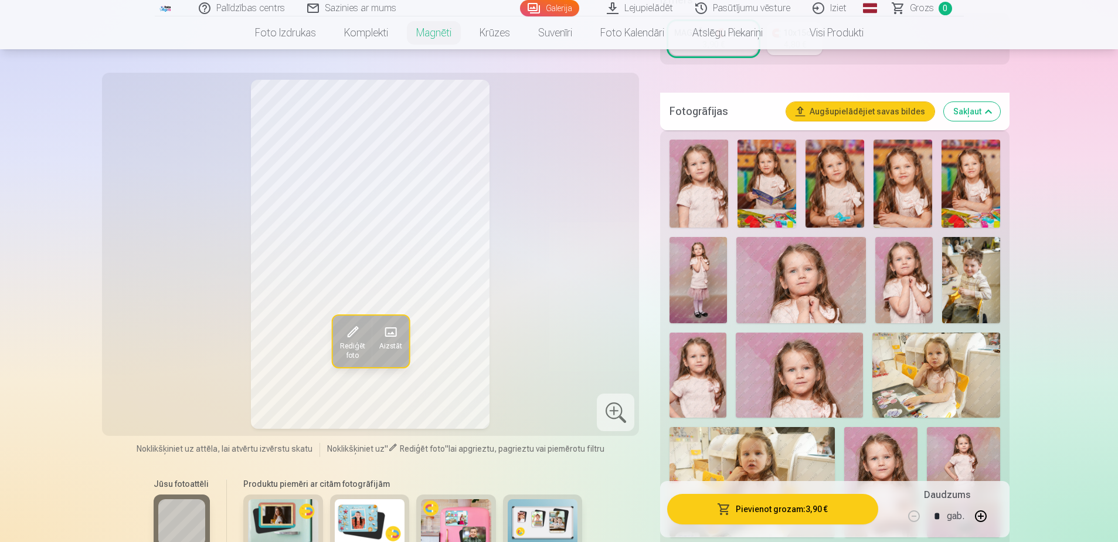
scroll to position [247, 0]
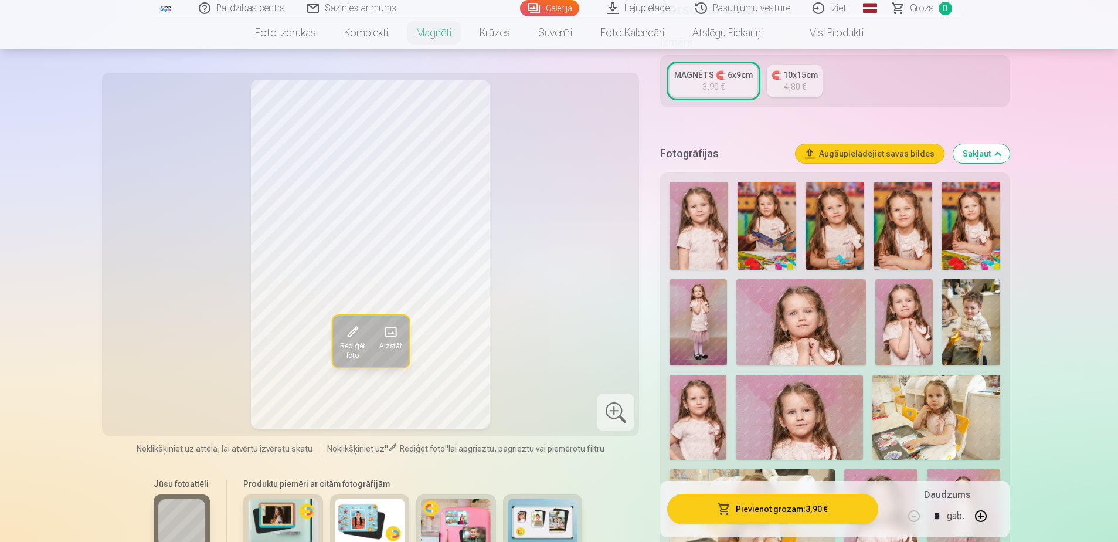
click at [692, 227] on img at bounding box center [698, 226] width 59 height 88
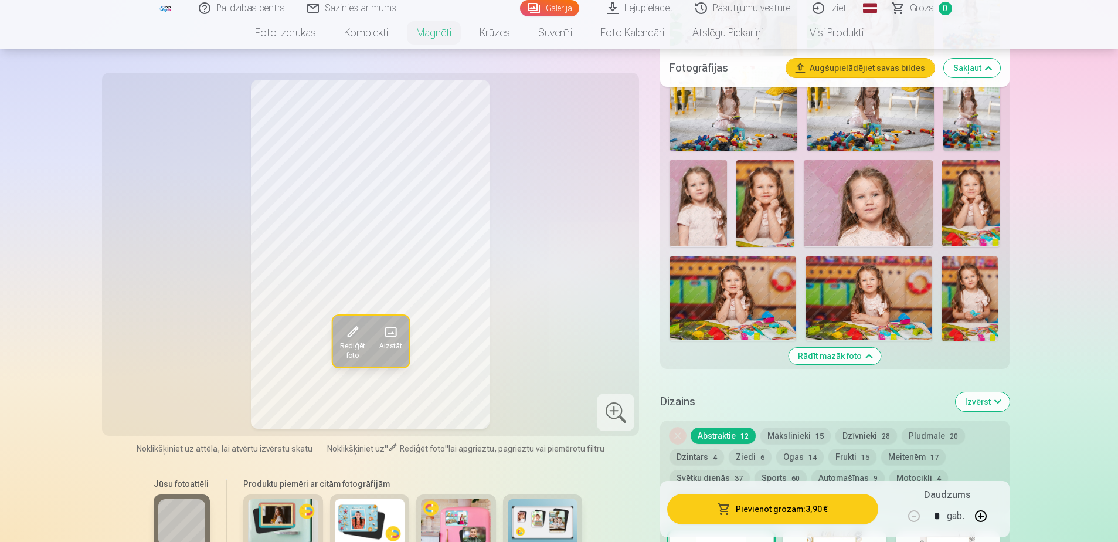
scroll to position [1478, 0]
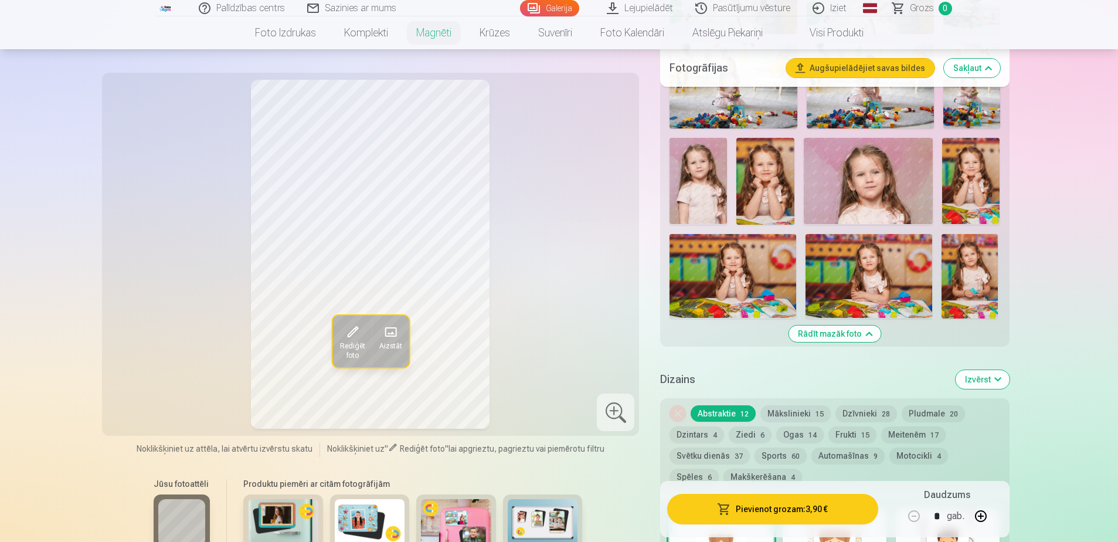
click at [970, 168] on img at bounding box center [970, 181] width 57 height 86
click at [767, 174] on img at bounding box center [764, 181] width 57 height 86
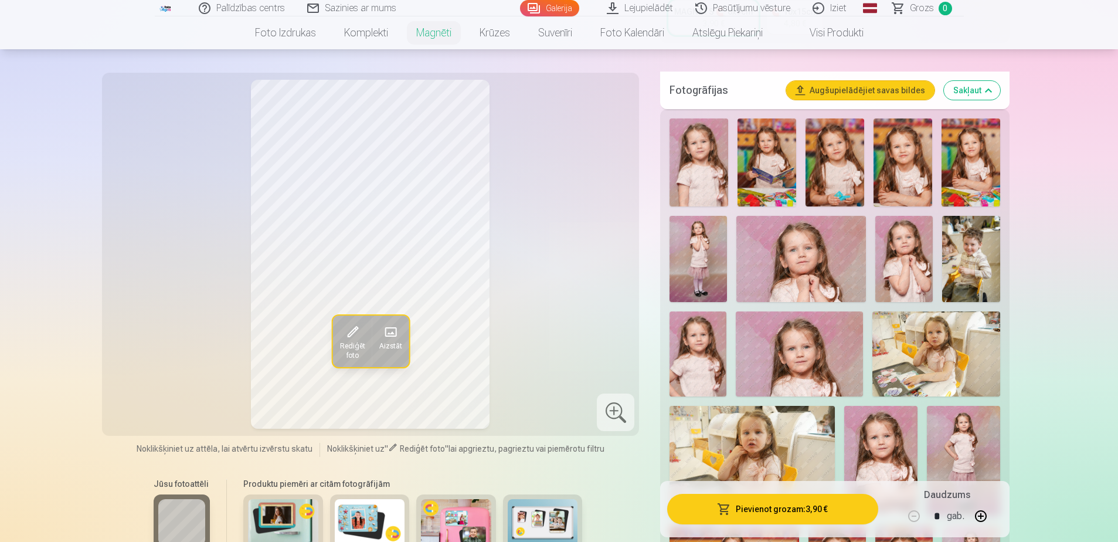
scroll to position [306, 0]
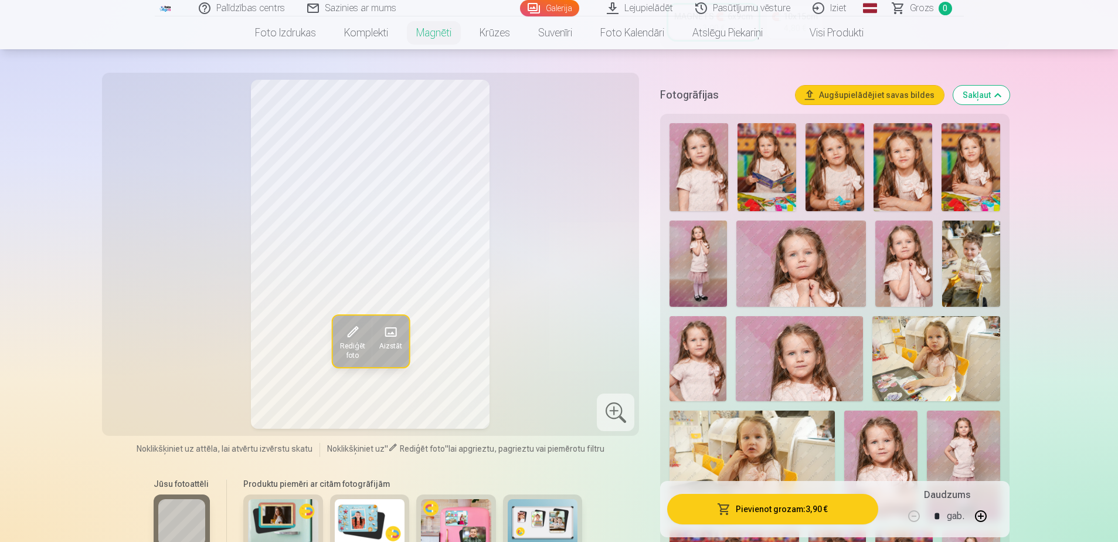
click at [704, 159] on img at bounding box center [698, 167] width 59 height 88
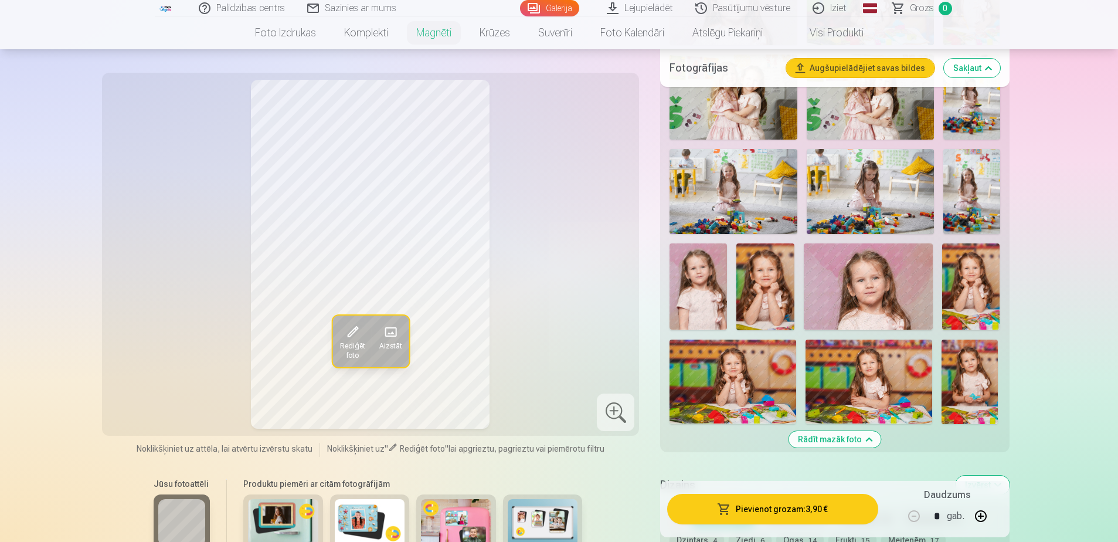
scroll to position [1361, 0]
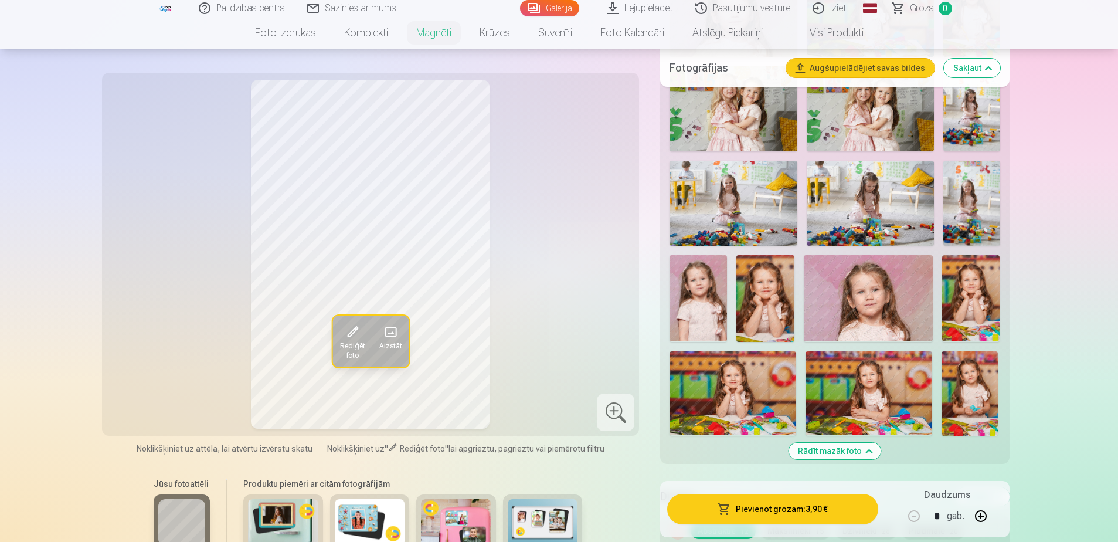
click at [761, 294] on img at bounding box center [764, 298] width 57 height 86
click at [689, 306] on img at bounding box center [697, 298] width 57 height 86
click at [769, 307] on img at bounding box center [764, 298] width 57 height 86
click at [702, 301] on img at bounding box center [697, 298] width 57 height 86
click at [759, 304] on img at bounding box center [764, 298] width 57 height 86
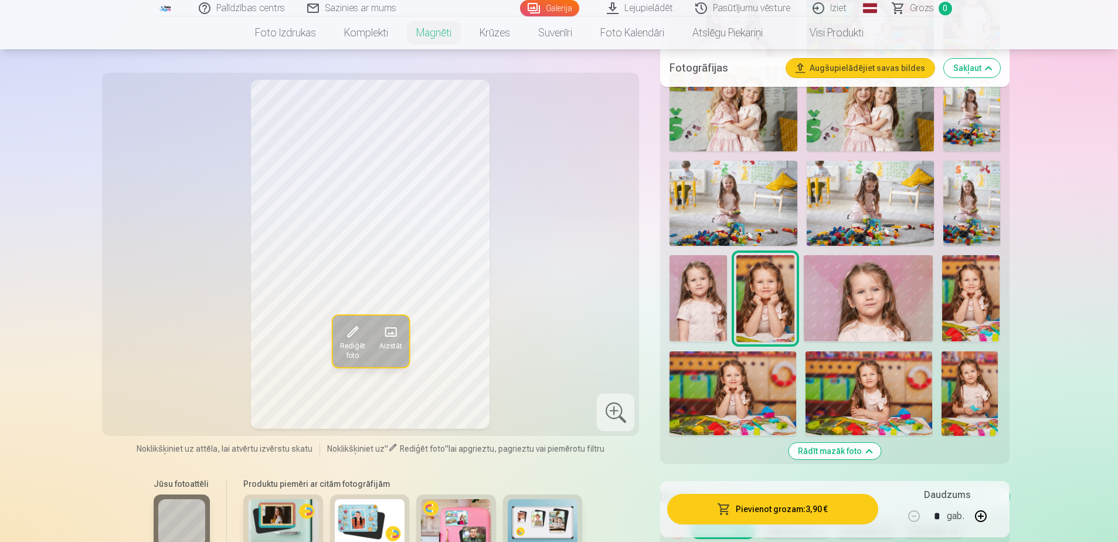
click at [710, 303] on img at bounding box center [697, 298] width 57 height 86
click at [982, 295] on img at bounding box center [970, 298] width 57 height 86
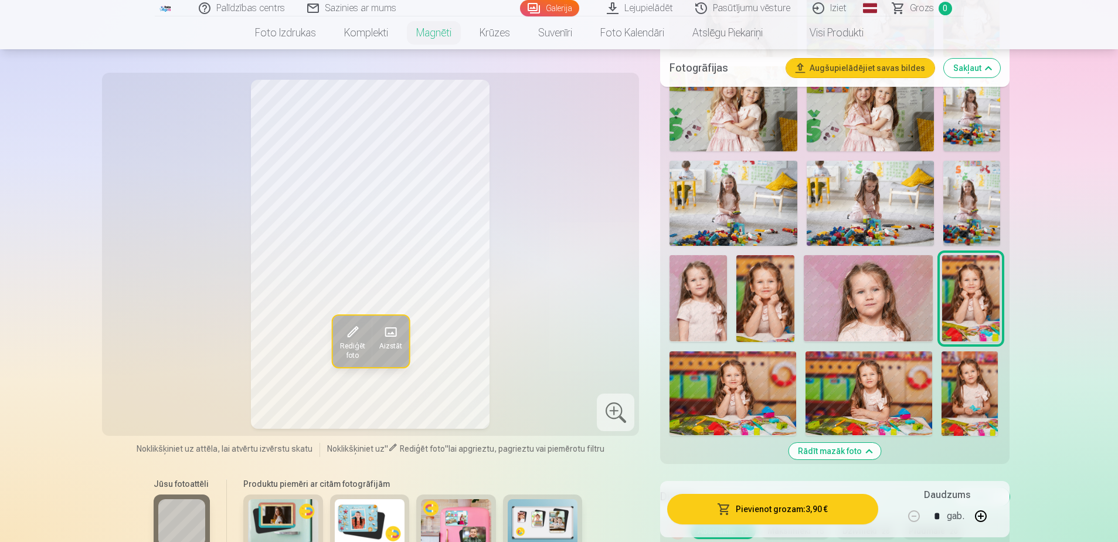
click at [691, 299] on img at bounding box center [697, 298] width 57 height 86
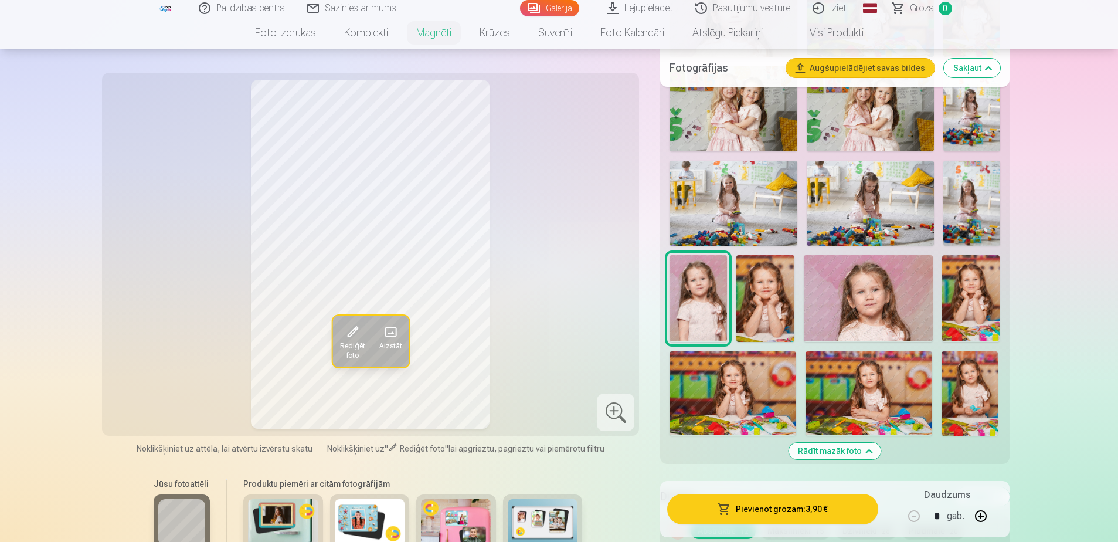
click at [984, 300] on img at bounding box center [970, 298] width 57 height 86
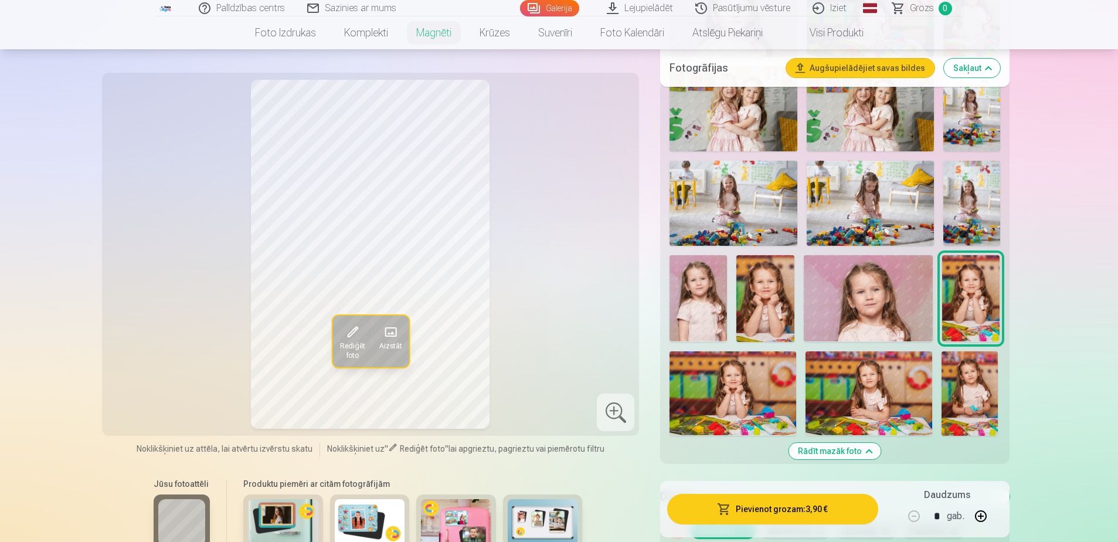
click at [768, 288] on img at bounding box center [764, 298] width 57 height 86
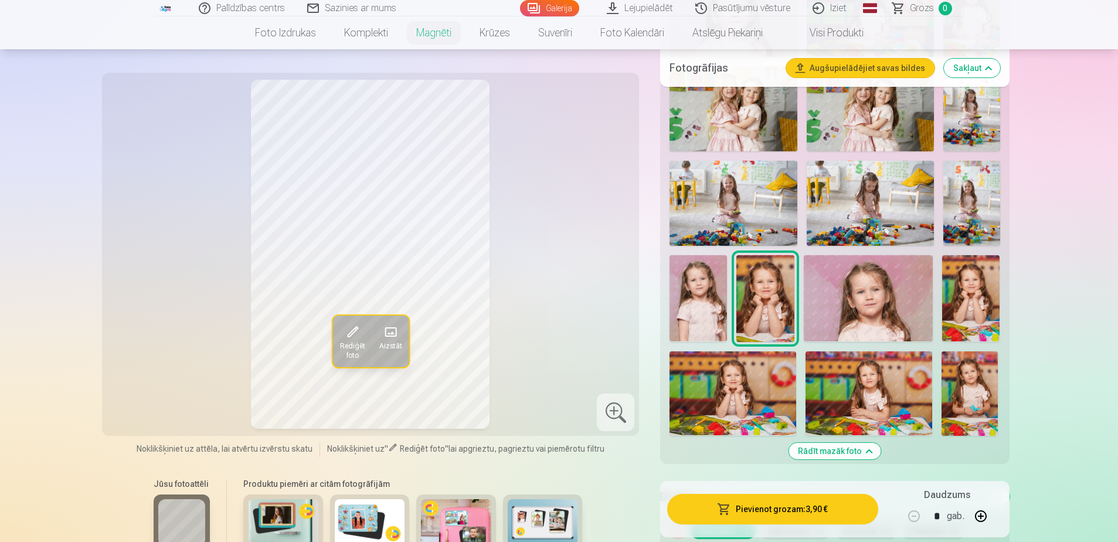
click at [972, 299] on img at bounding box center [970, 298] width 57 height 86
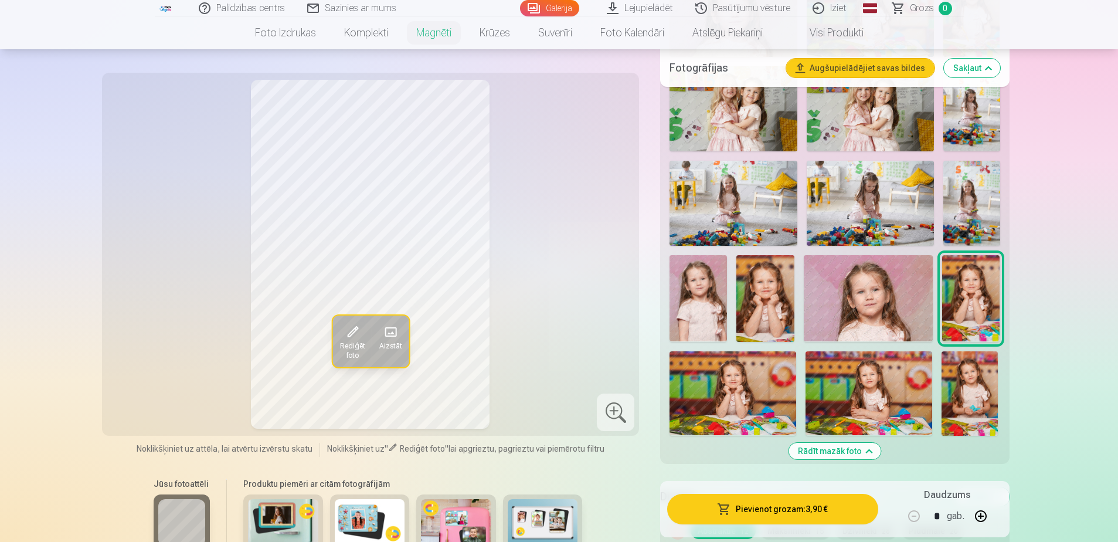
click at [775, 288] on img at bounding box center [764, 298] width 57 height 86
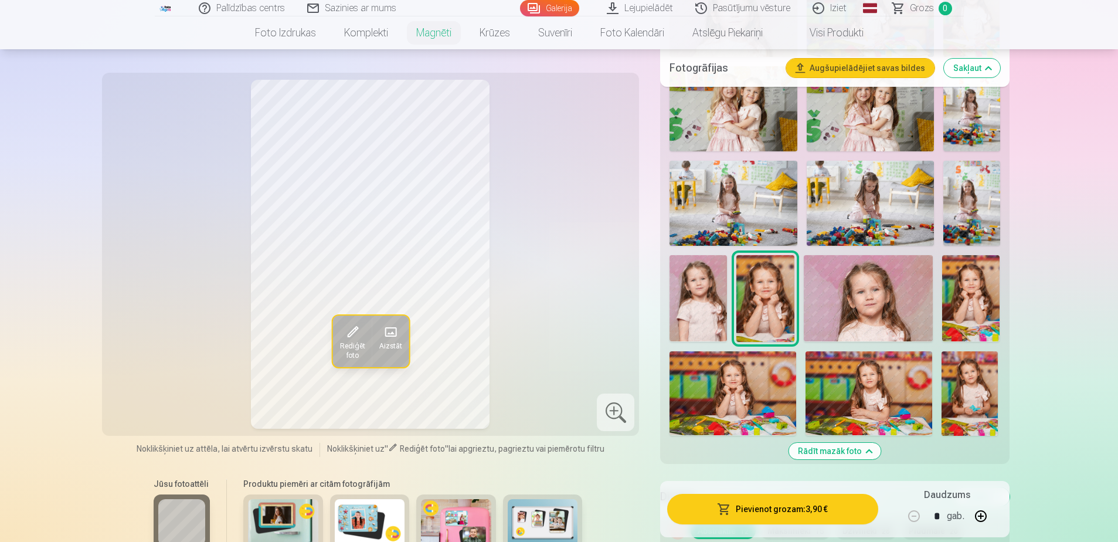
click at [968, 304] on img at bounding box center [970, 298] width 57 height 86
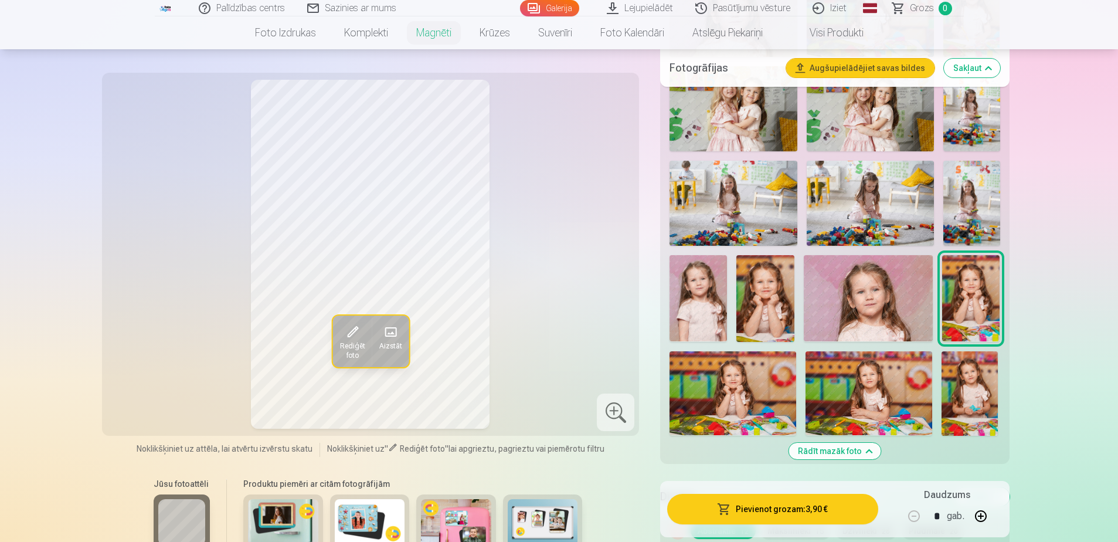
click at [754, 286] on img at bounding box center [764, 298] width 57 height 86
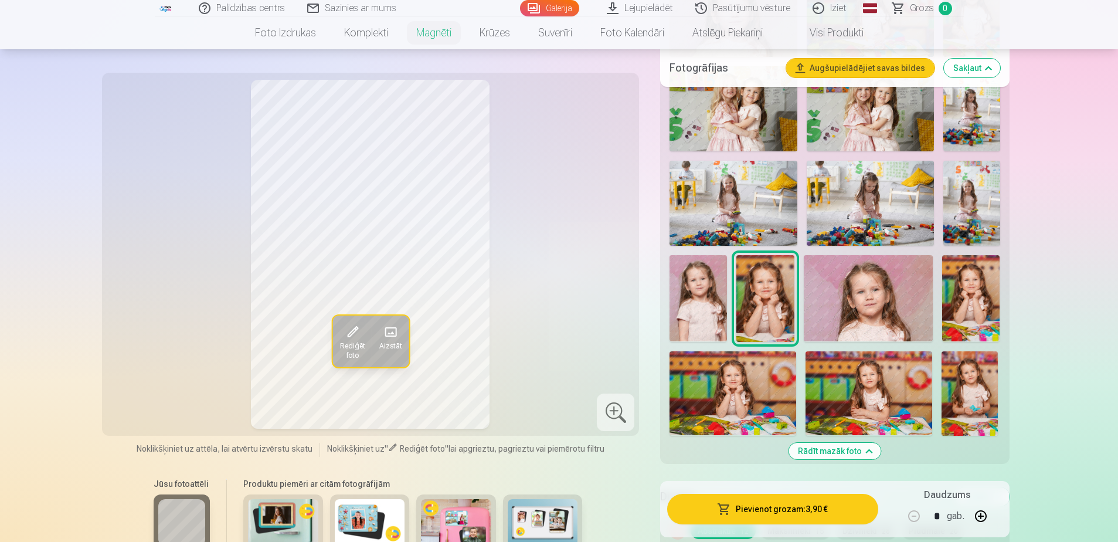
click at [985, 300] on img at bounding box center [970, 298] width 57 height 86
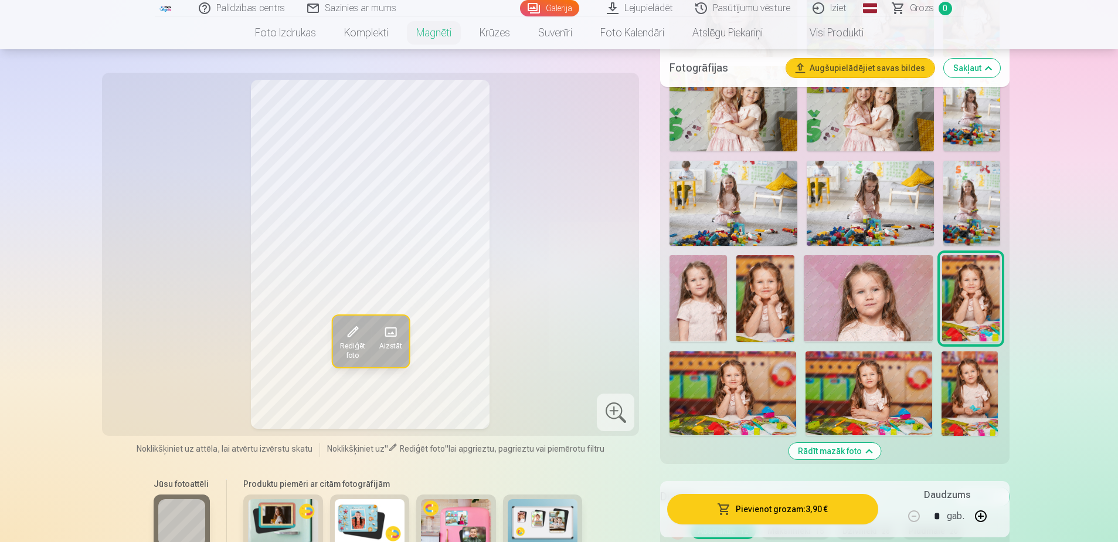
click at [770, 291] on img at bounding box center [764, 298] width 57 height 86
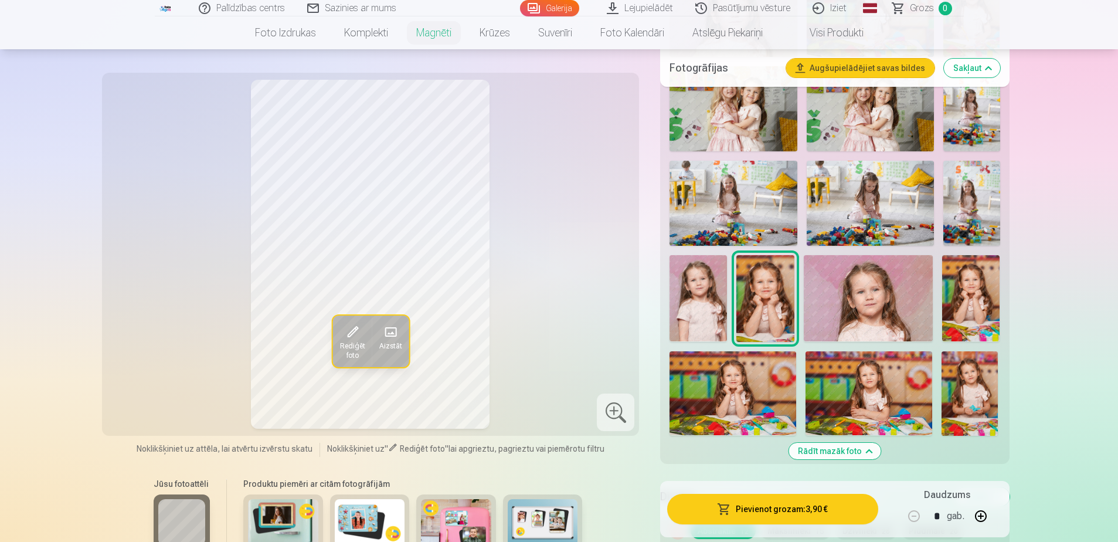
click at [969, 296] on img at bounding box center [970, 298] width 57 height 86
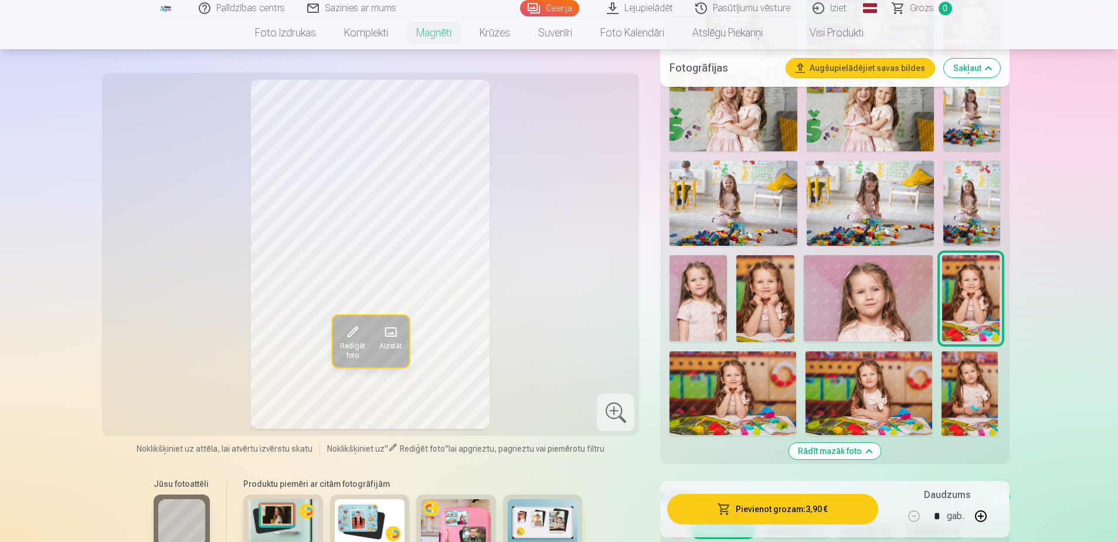
click at [685, 289] on img at bounding box center [697, 298] width 57 height 86
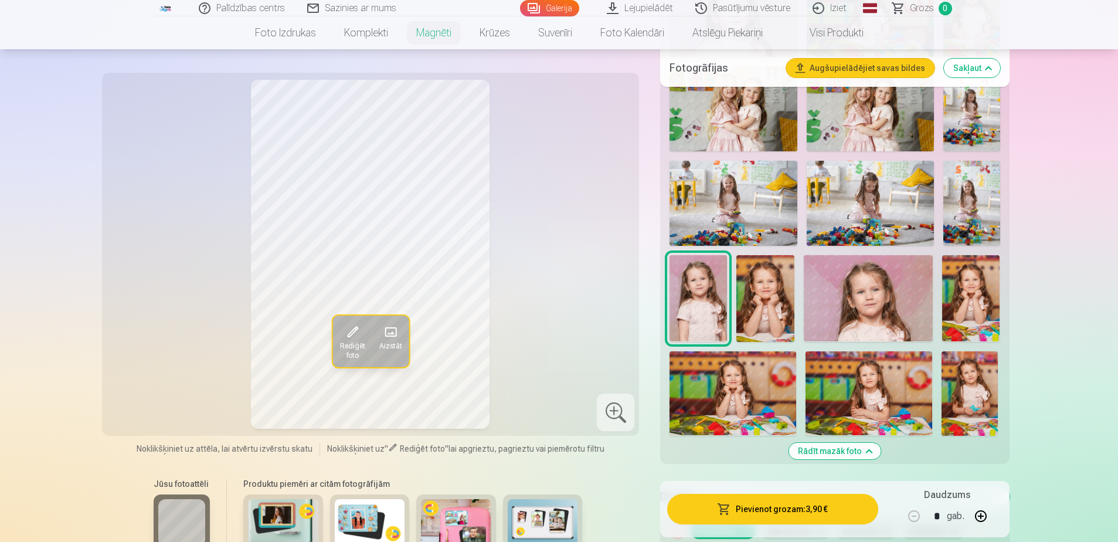
click at [771, 292] on img at bounding box center [764, 298] width 57 height 86
click at [972, 299] on img at bounding box center [970, 298] width 57 height 86
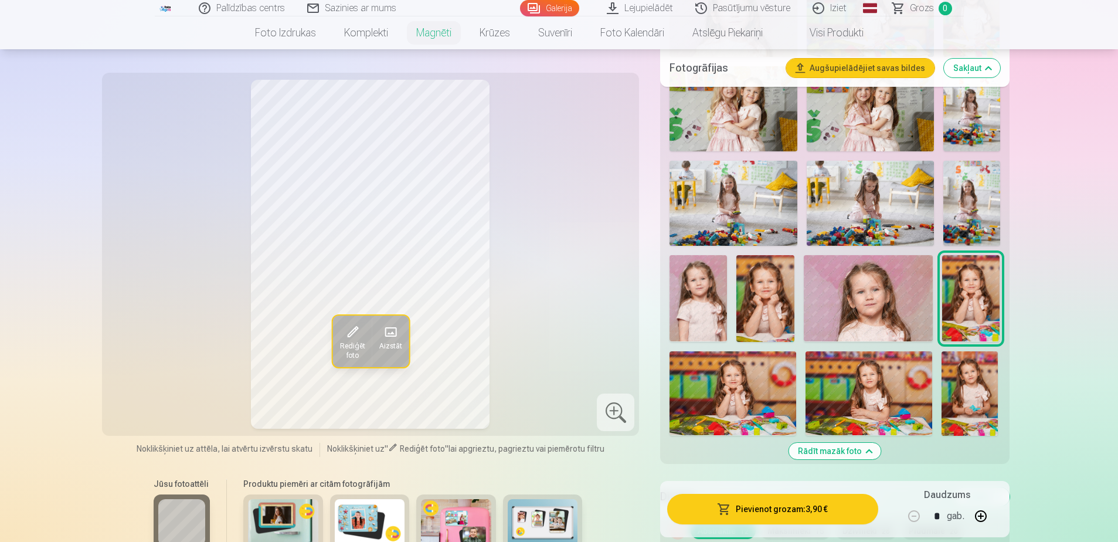
click at [708, 294] on img at bounding box center [697, 298] width 57 height 86
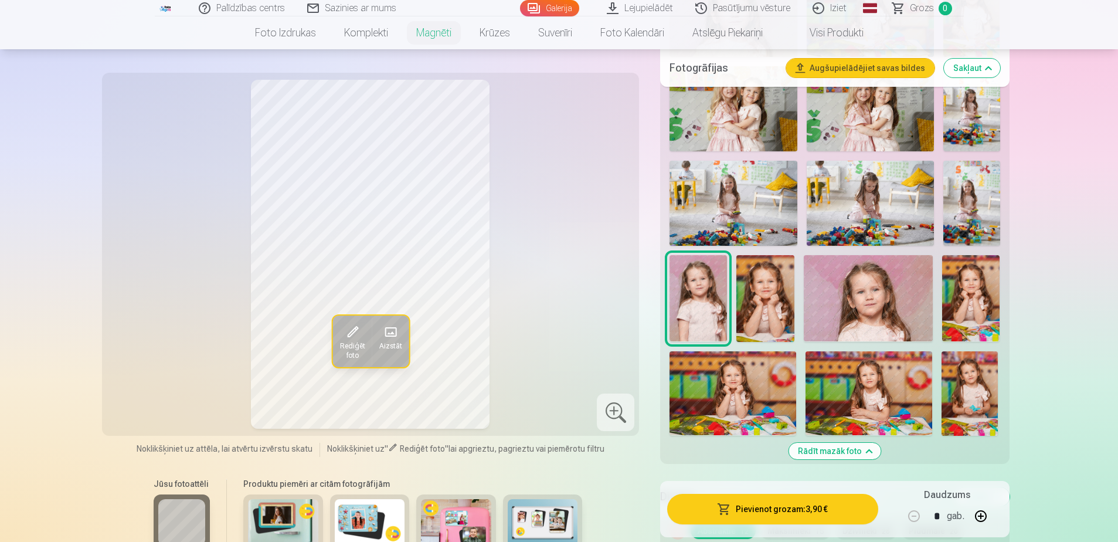
click at [770, 295] on img at bounding box center [764, 298] width 57 height 86
click at [972, 294] on img at bounding box center [970, 298] width 57 height 86
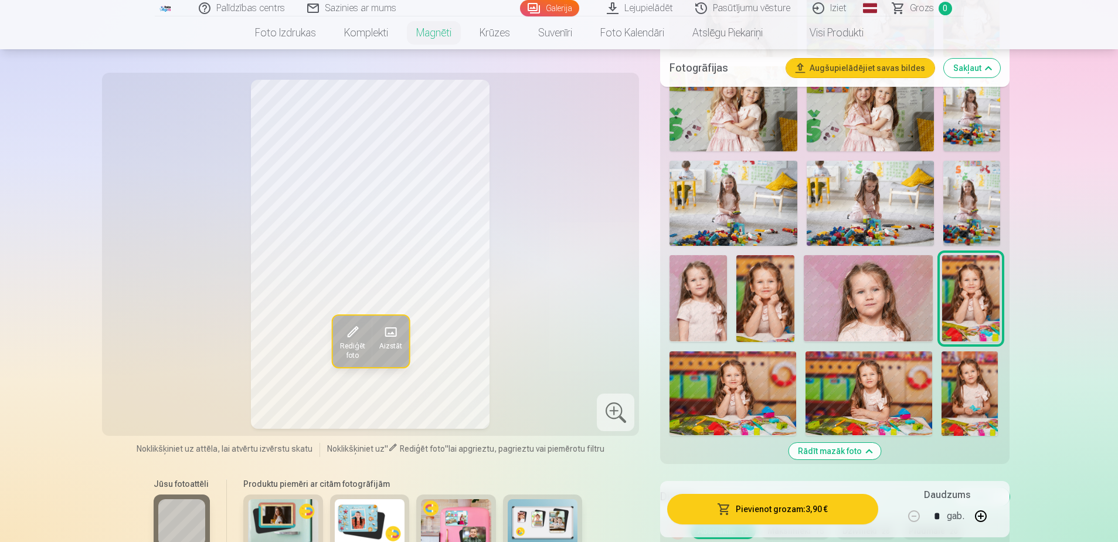
click at [775, 291] on img at bounding box center [764, 298] width 57 height 86
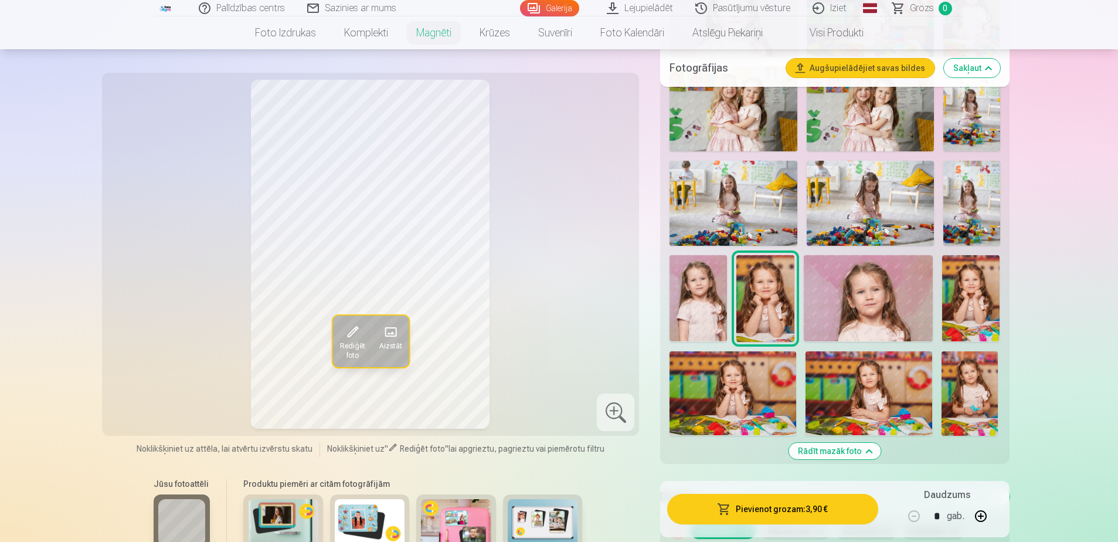
click at [971, 294] on img at bounding box center [970, 298] width 57 height 86
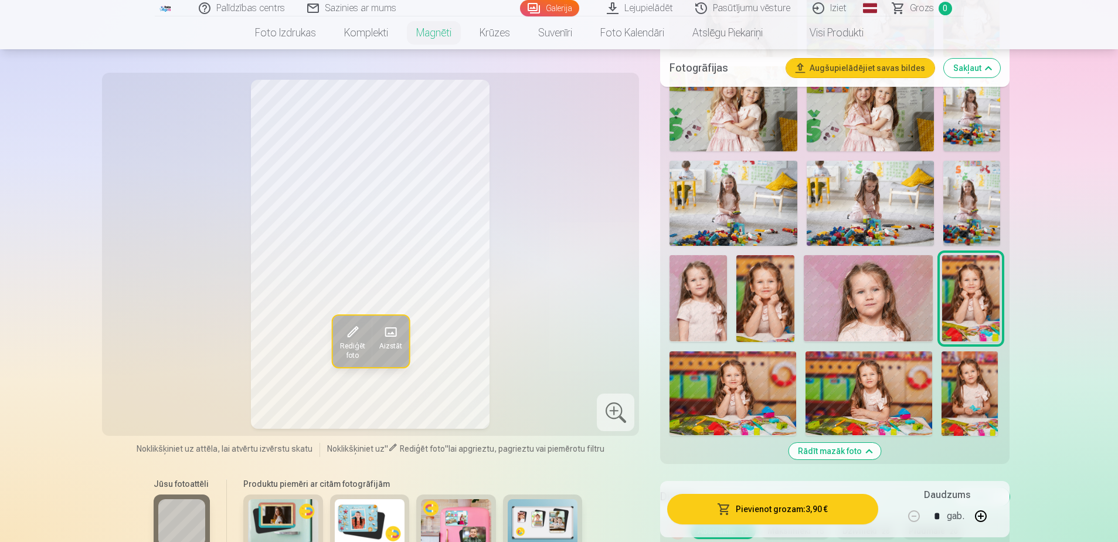
click at [781, 297] on img at bounding box center [764, 298] width 57 height 86
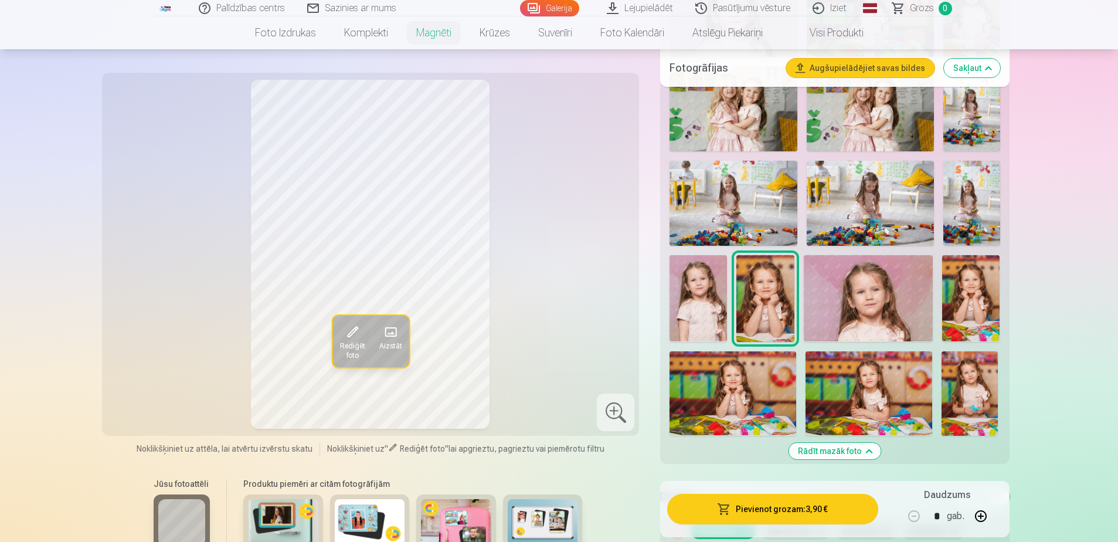
click at [704, 294] on img at bounding box center [697, 298] width 57 height 86
click at [768, 295] on img at bounding box center [764, 298] width 57 height 86
click at [703, 303] on img at bounding box center [697, 298] width 57 height 86
click at [768, 306] on img at bounding box center [764, 298] width 57 height 86
click at [974, 305] on img at bounding box center [970, 298] width 57 height 86
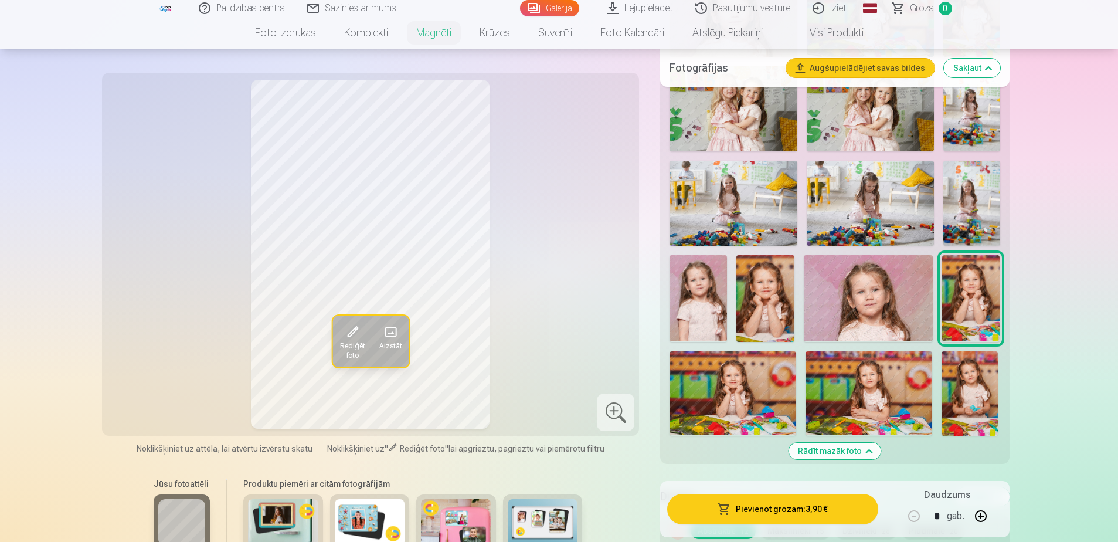
click at [785, 305] on img at bounding box center [764, 298] width 57 height 86
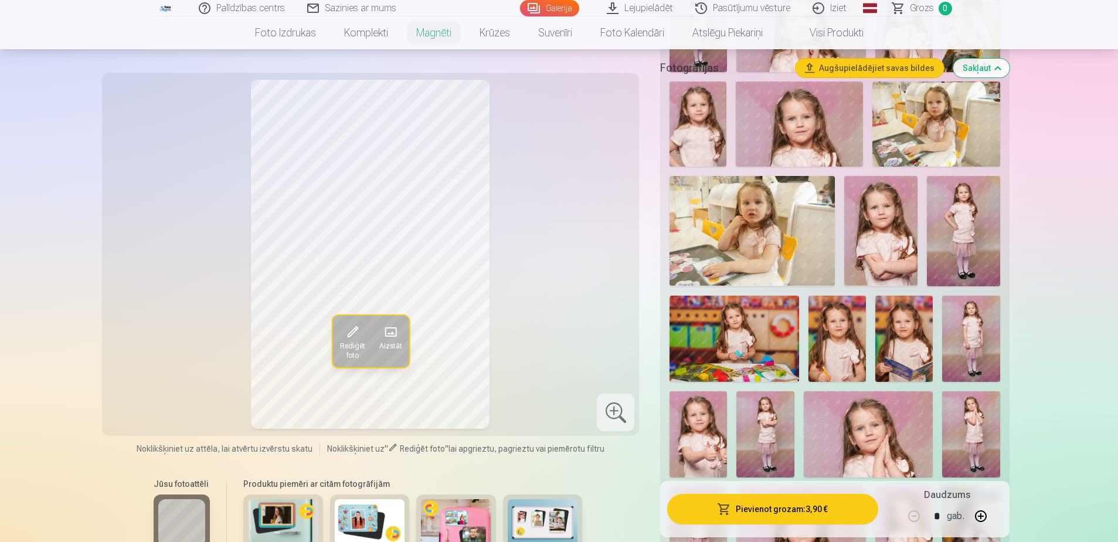
scroll to position [72, 0]
